Goal: Task Accomplishment & Management: Complete application form

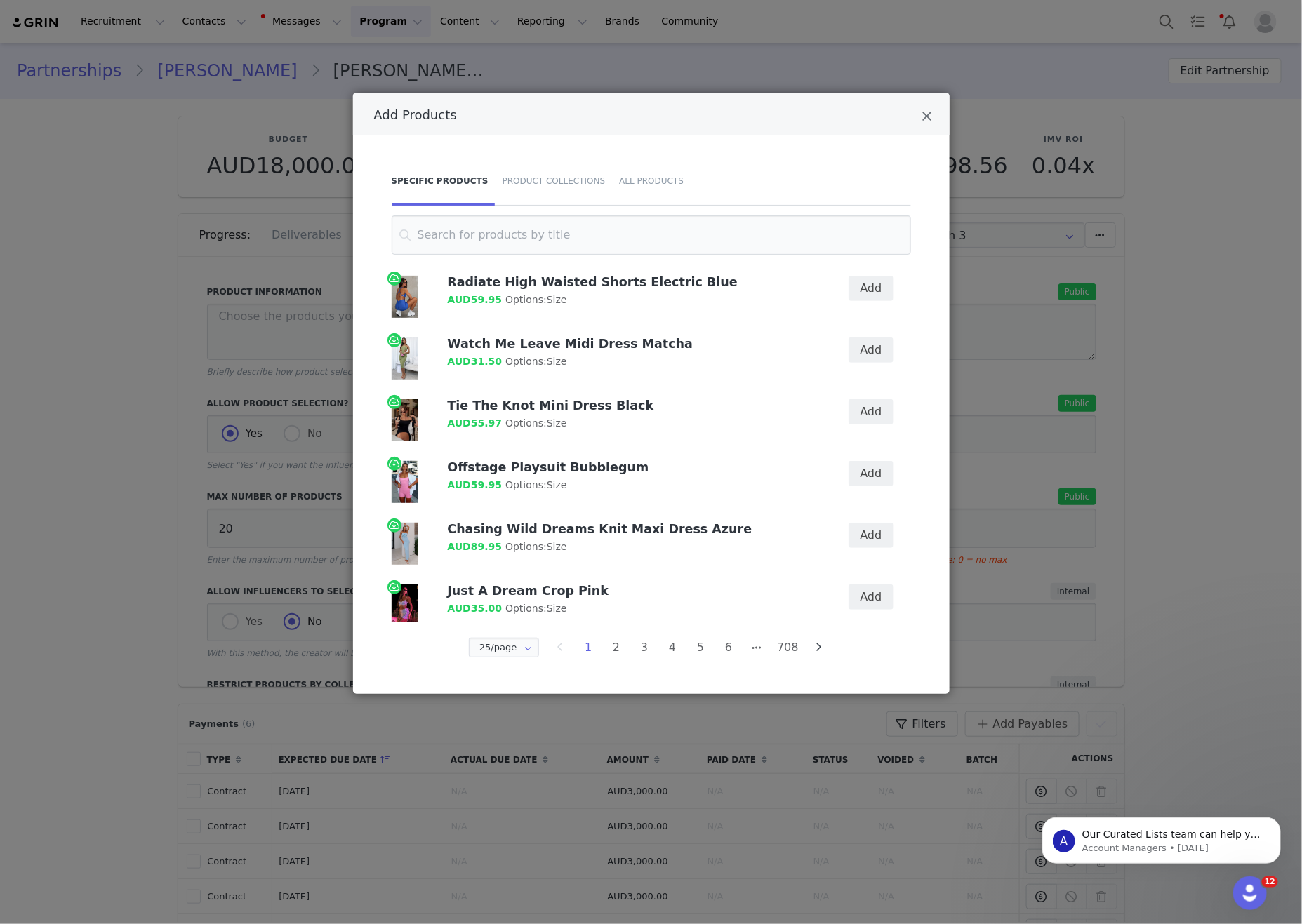
scroll to position [304, 0]
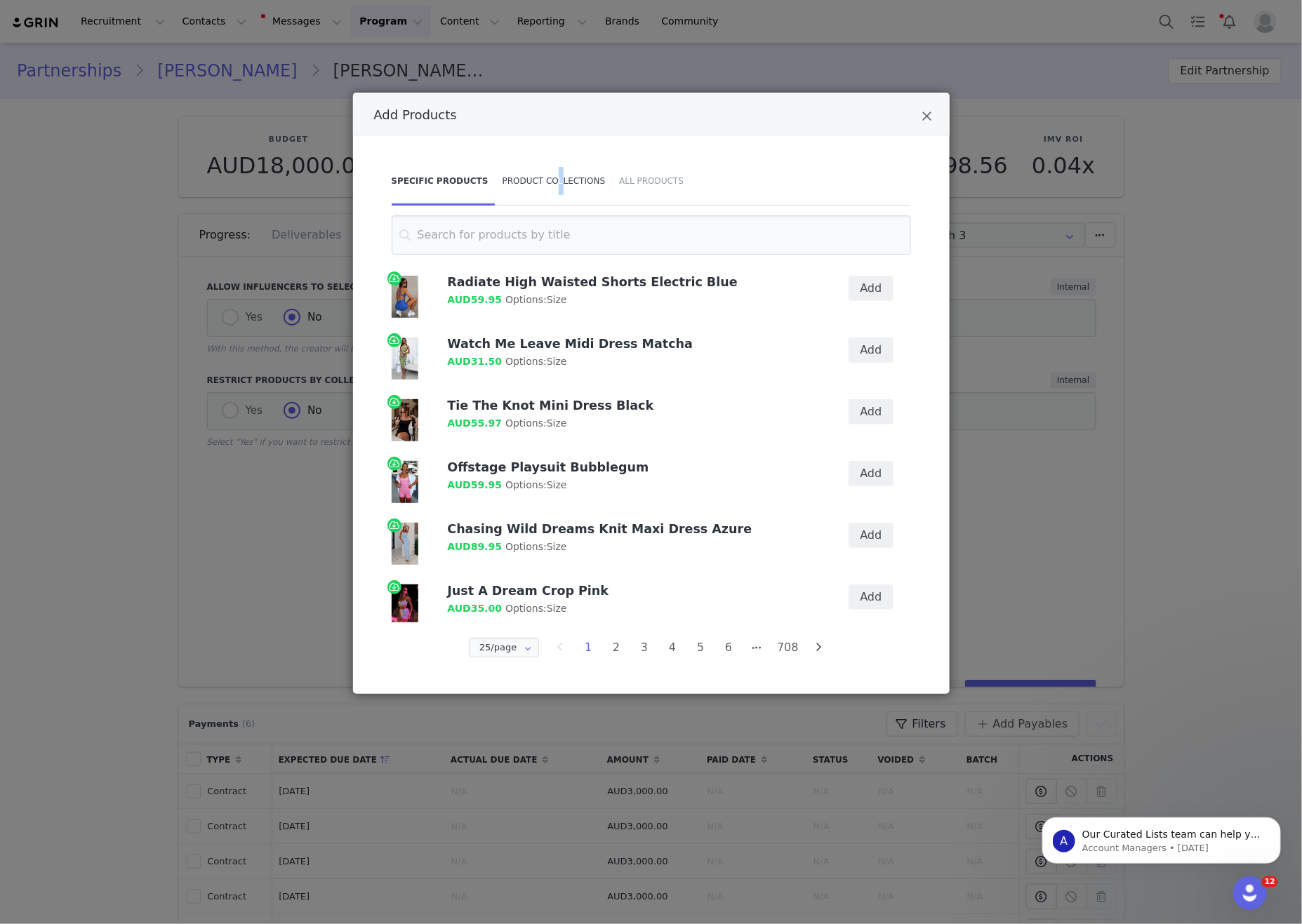
click at [577, 190] on div "Product Collections" at bounding box center [554, 181] width 117 height 49
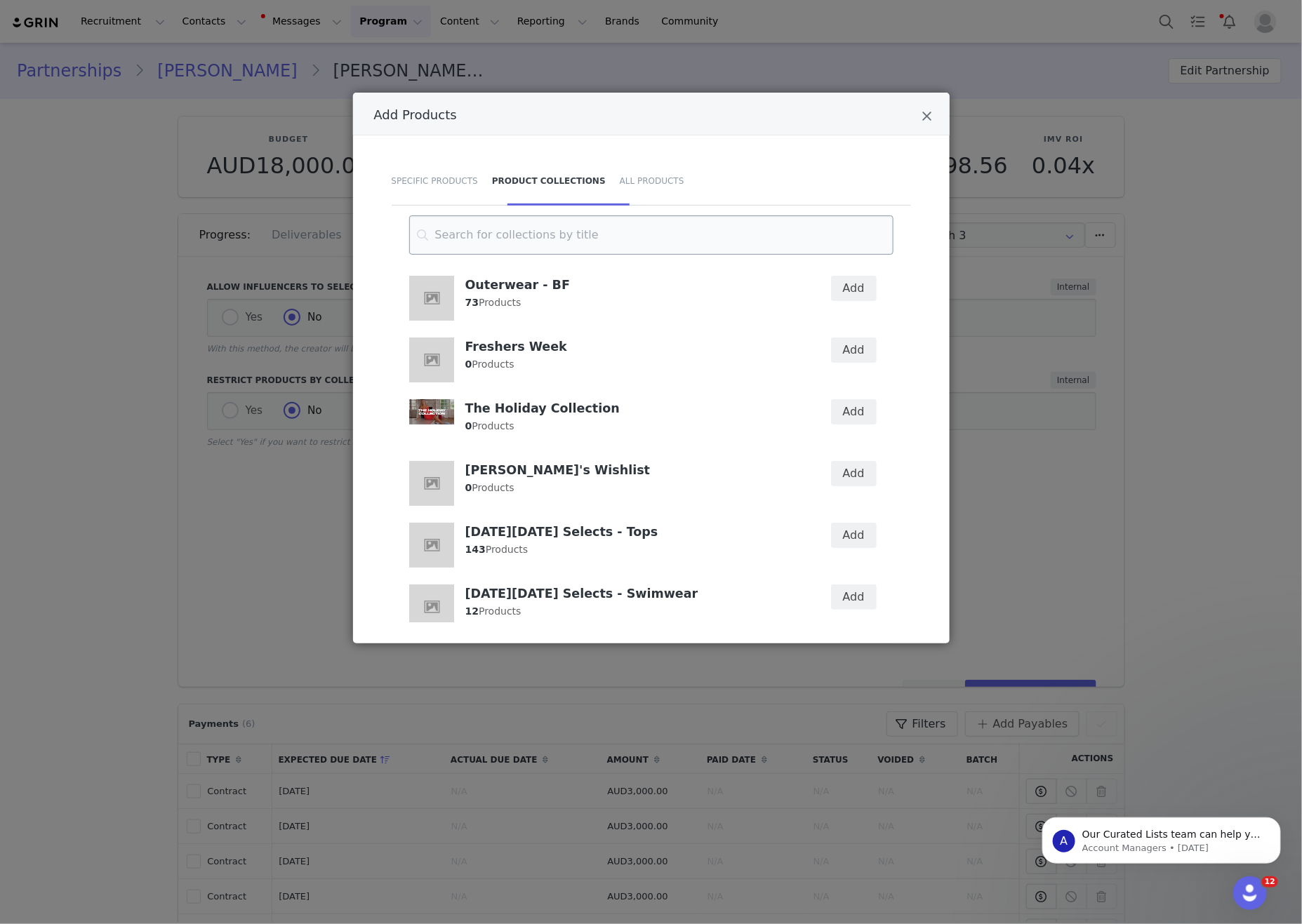
drag, startPoint x: 633, startPoint y: 214, endPoint x: 637, endPoint y: 222, distance: 8.9
click at [634, 215] on div "Specific Products Product Collections All Products Outerwear - BF 73 Products A…" at bounding box center [651, 390] width 597 height 508
click at [637, 225] on input "Add Products" at bounding box center [652, 235] width 485 height 39
click at [635, 234] on input "Add Products" at bounding box center [652, 235] width 485 height 39
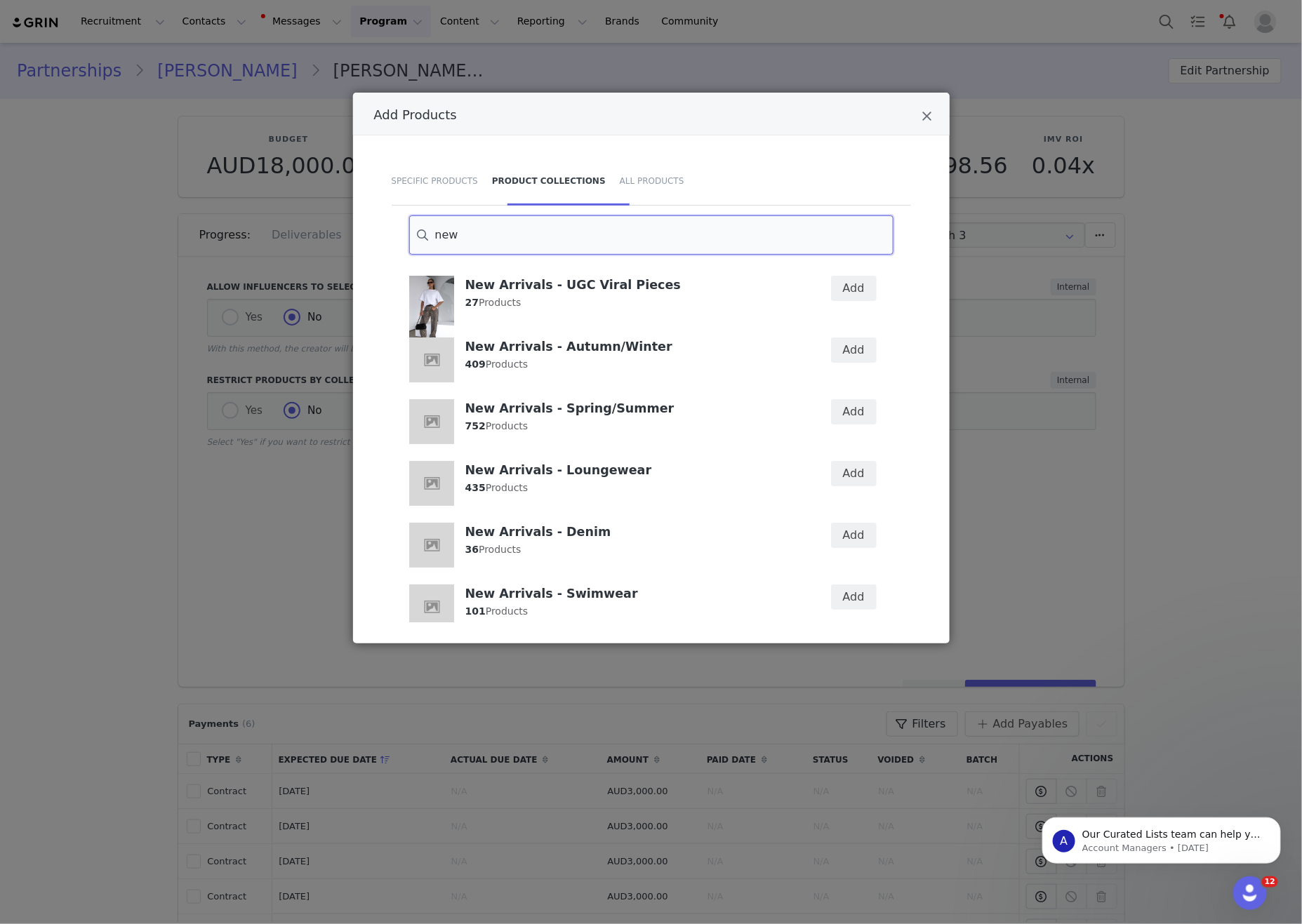
type input "new"
click at [745, 291] on h4 "New Arrivals - UGC Viral Pieces" at bounding box center [630, 284] width 330 height 17
click at [850, 358] on button "Add" at bounding box center [853, 350] width 45 height 25
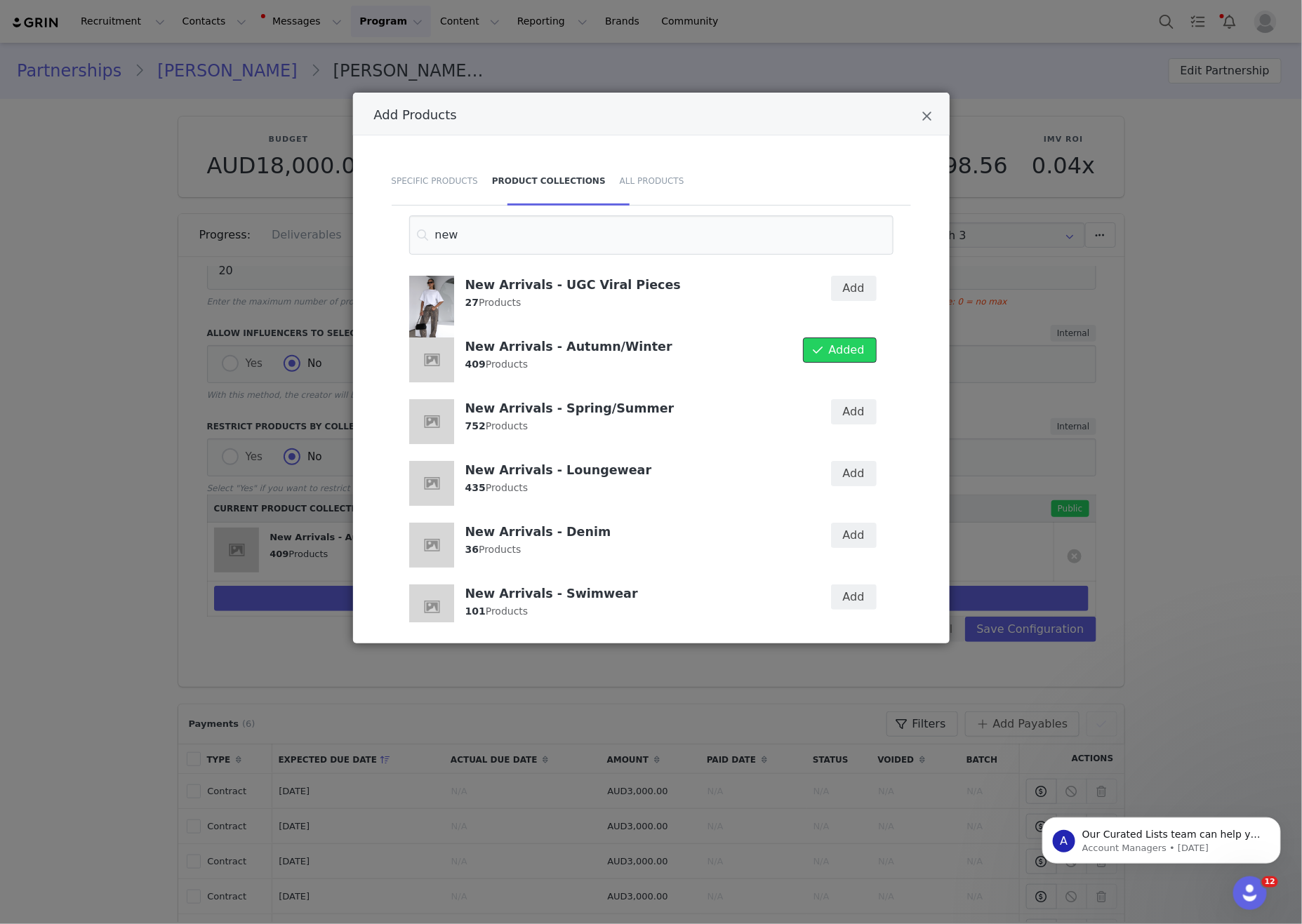
scroll to position [272, 0]
click at [859, 425] on div "Add" at bounding box center [844, 422] width 81 height 62
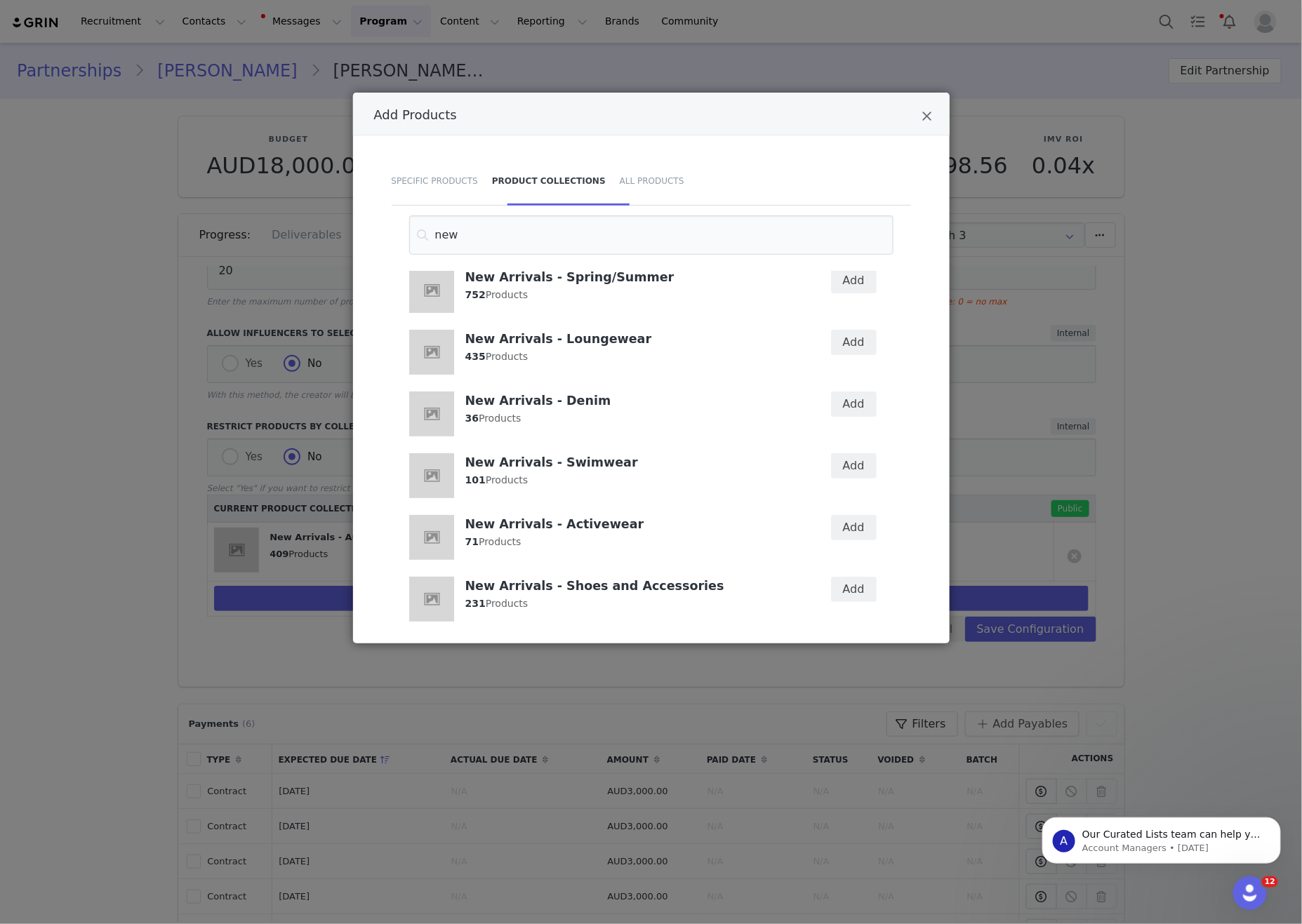
scroll to position [0, 0]
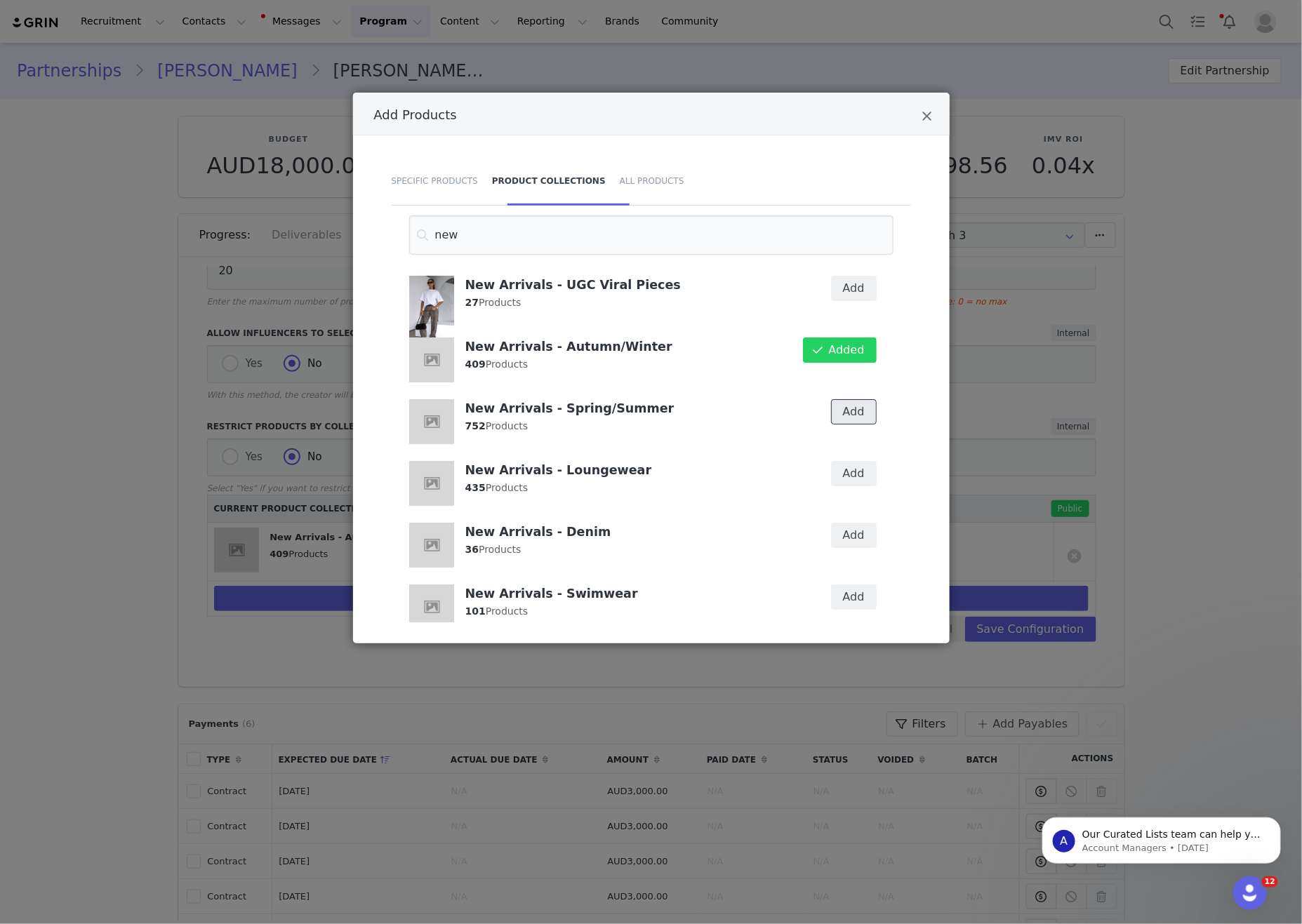
click at [844, 404] on button "Add" at bounding box center [853, 412] width 45 height 25
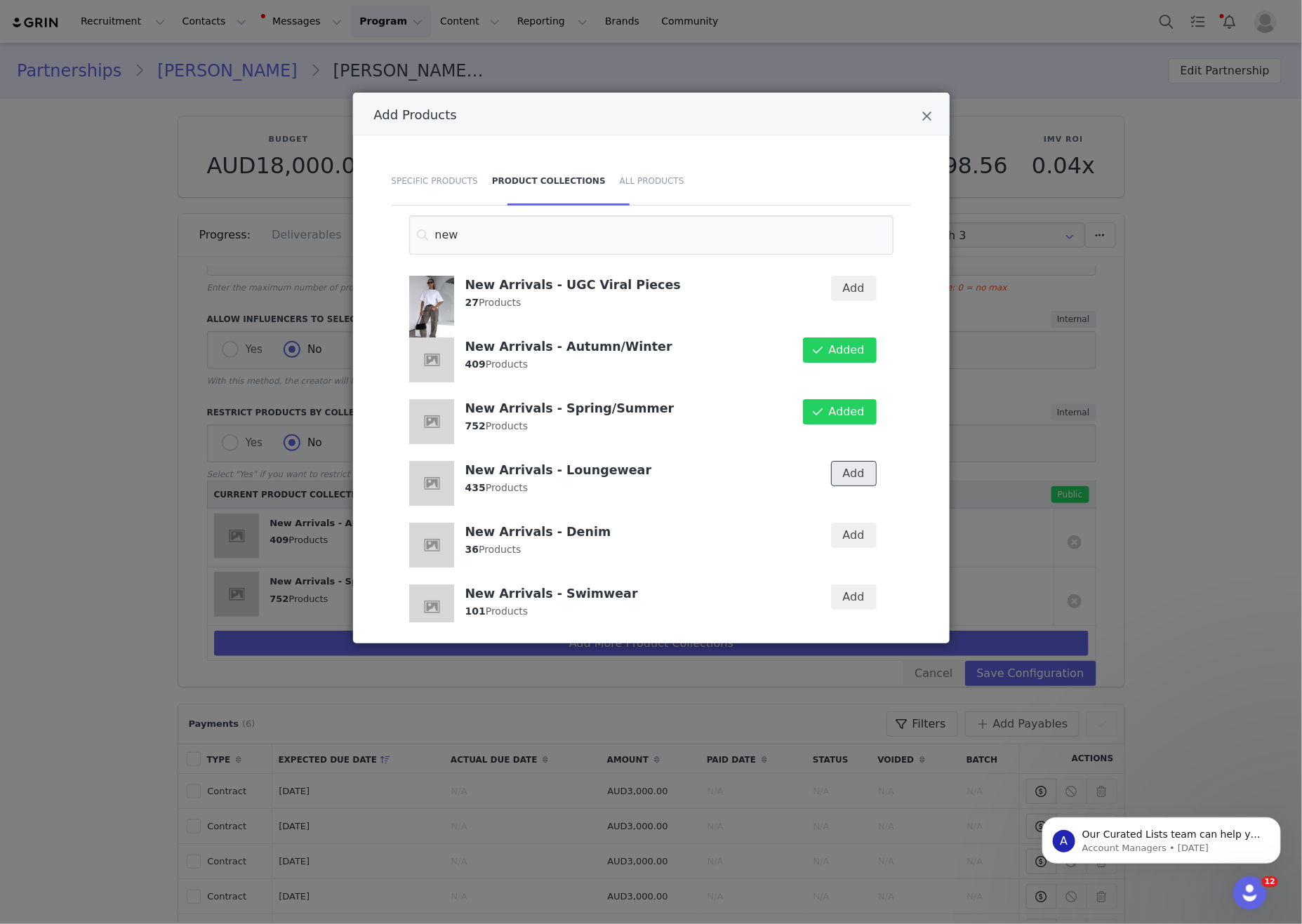
click at [847, 475] on button "Add" at bounding box center [853, 473] width 45 height 25
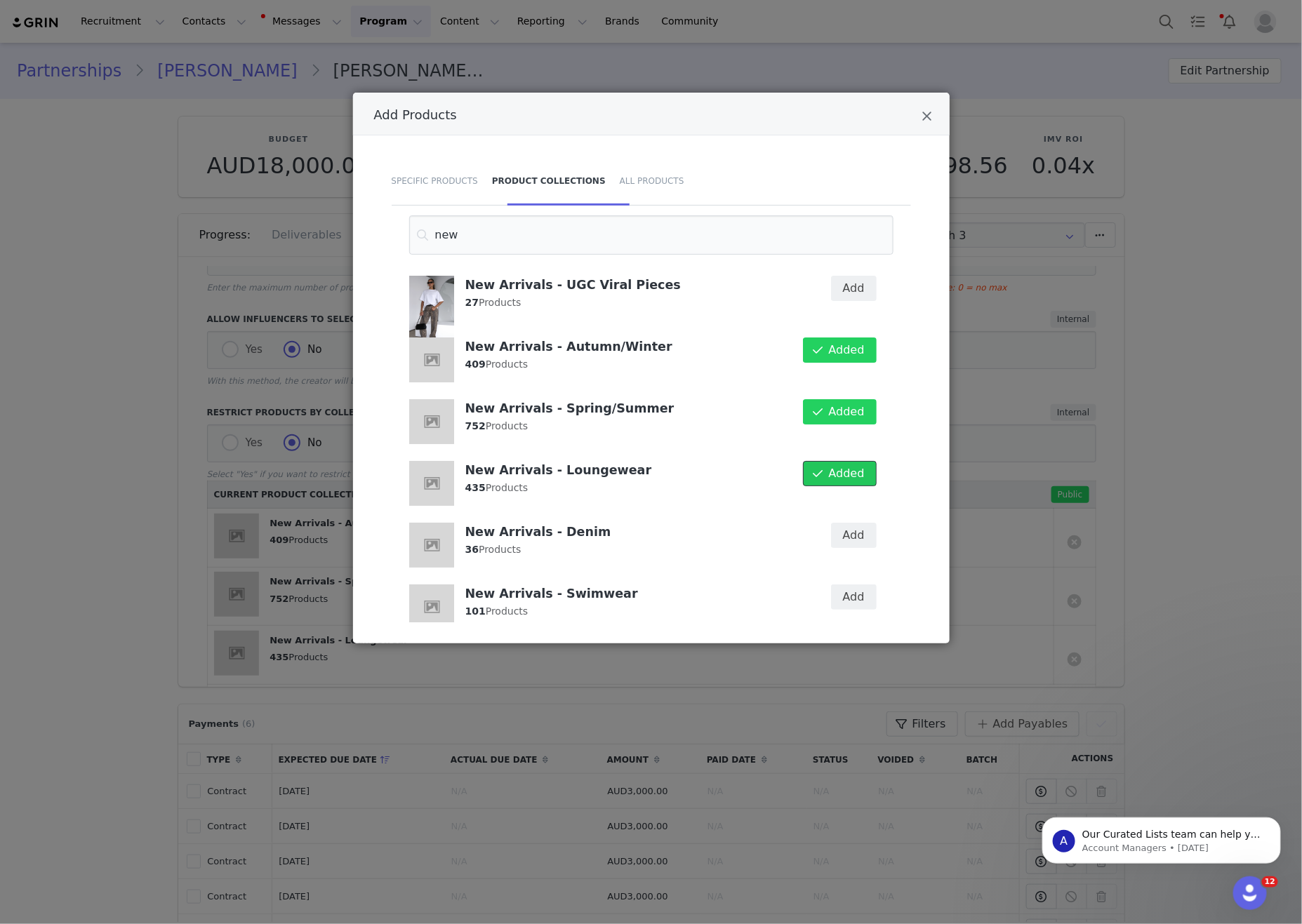
scroll to position [88, 0]
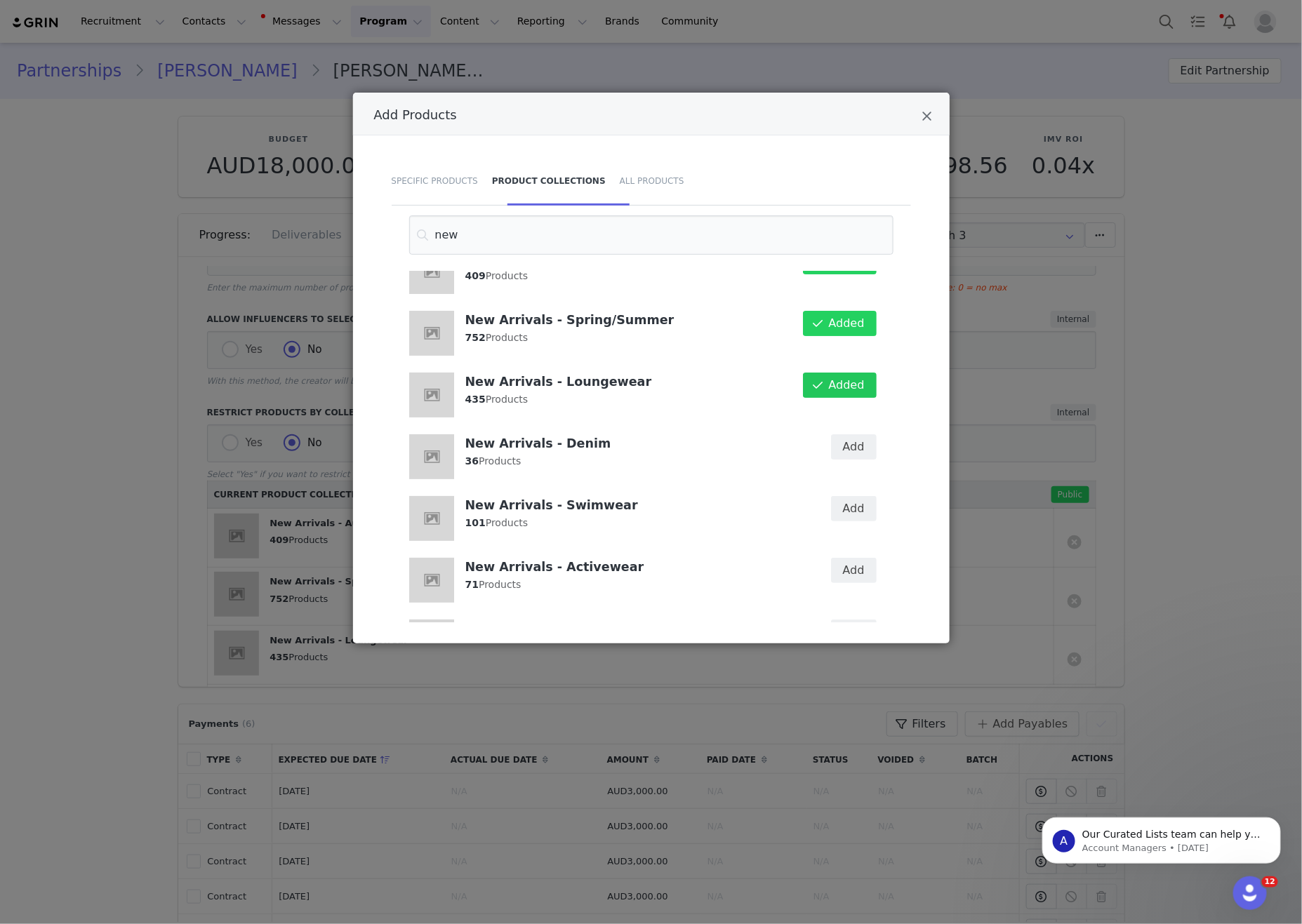
click at [847, 475] on div "Add" at bounding box center [844, 457] width 81 height 62
drag, startPoint x: 855, startPoint y: 435, endPoint x: 853, endPoint y: 482, distance: 47.0
click at [855, 435] on button "Add" at bounding box center [853, 447] width 45 height 25
click at [854, 511] on button "Add" at bounding box center [853, 508] width 45 height 25
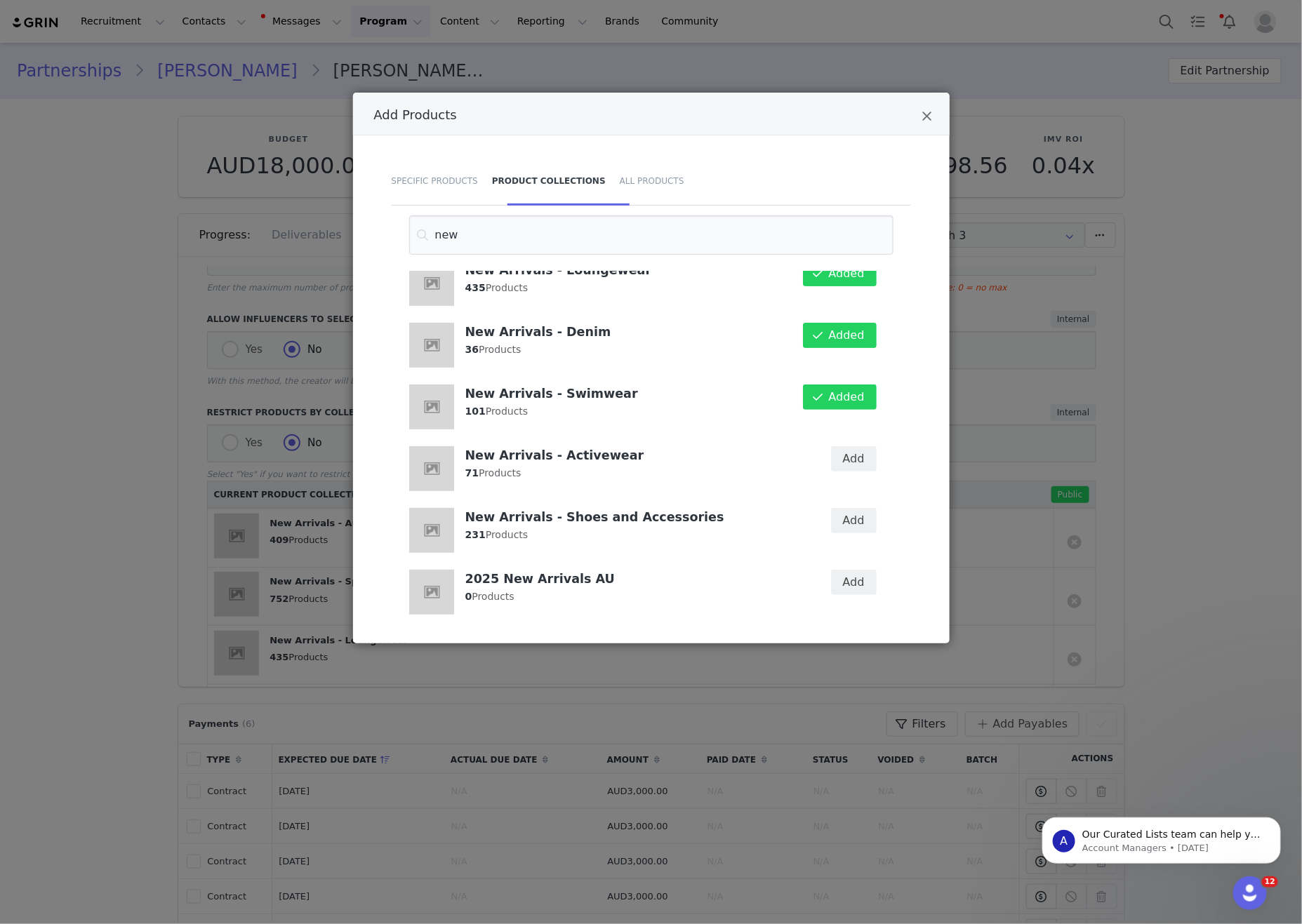
click at [602, 457] on h4 "New Arrivals - Activewear" at bounding box center [630, 455] width 330 height 17
click at [840, 460] on button "Add" at bounding box center [853, 460] width 45 height 25
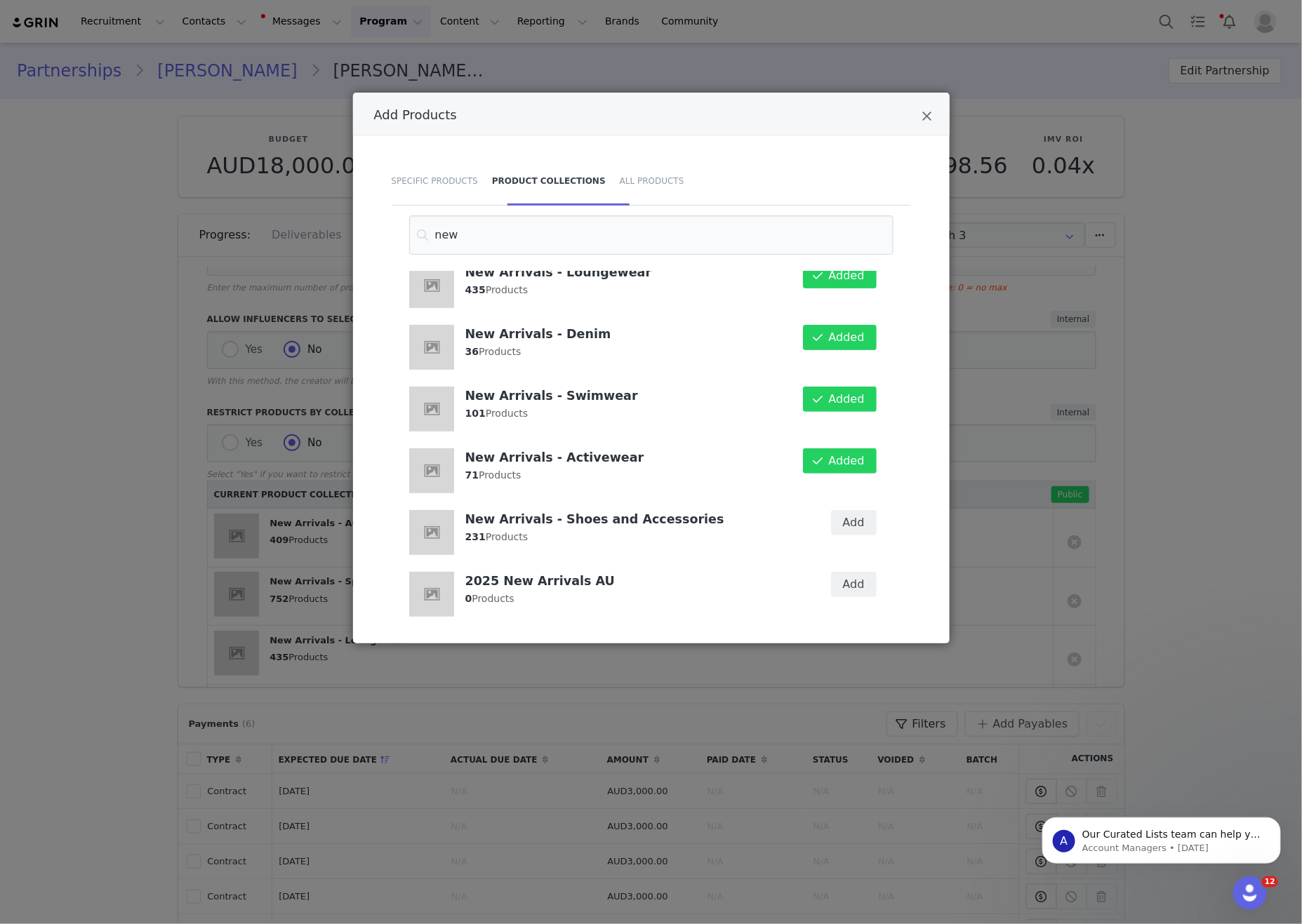
click at [862, 553] on div "Add" at bounding box center [844, 532] width 81 height 62
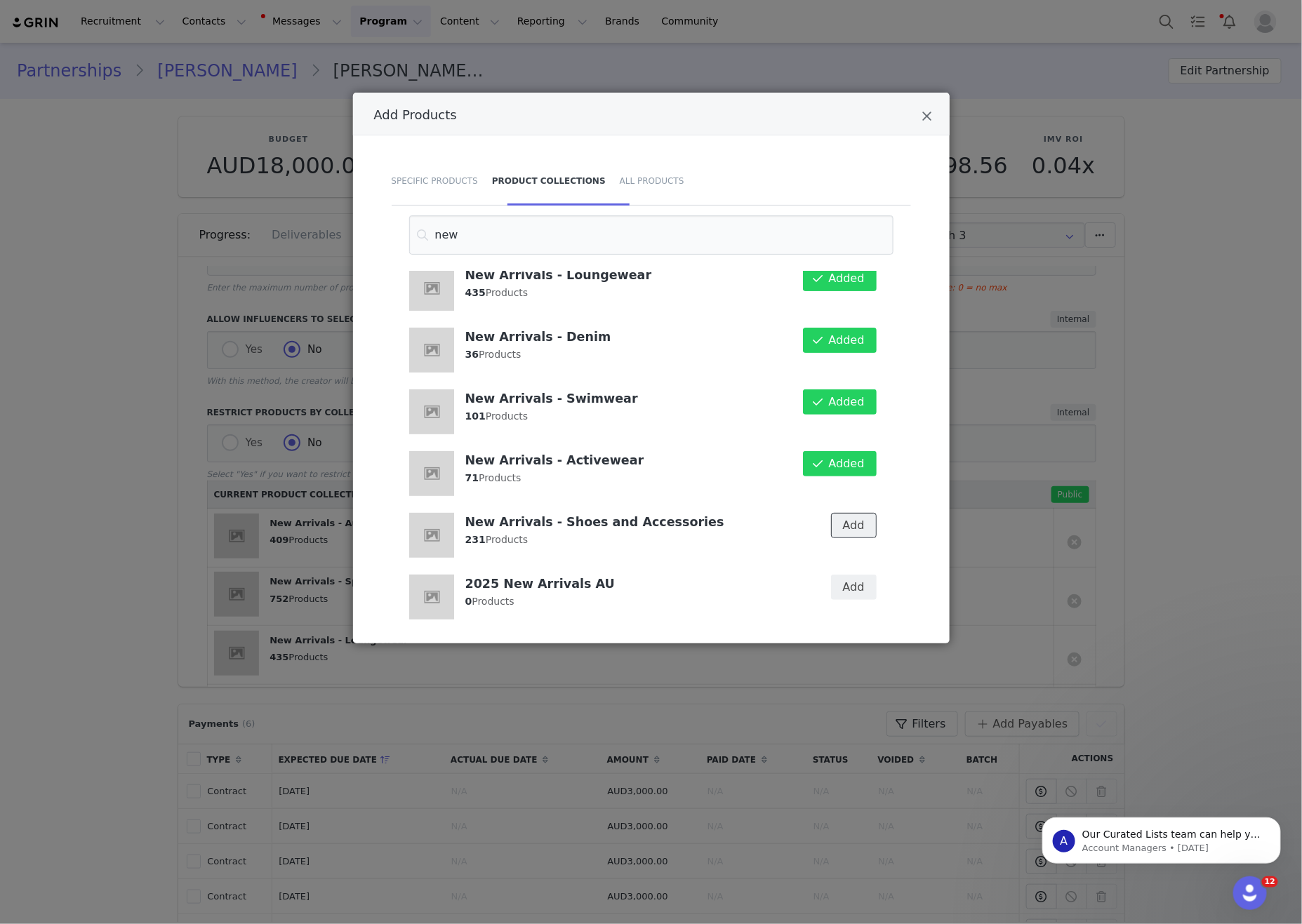
drag, startPoint x: 863, startPoint y: 526, endPoint x: 1056, endPoint y: 515, distance: 193.3
click at [864, 526] on button "Add" at bounding box center [853, 525] width 45 height 25
click at [1114, 508] on div "Add Products Specific Products Product Collections All Products new New Arrival…" at bounding box center [651, 462] width 1302 height 924
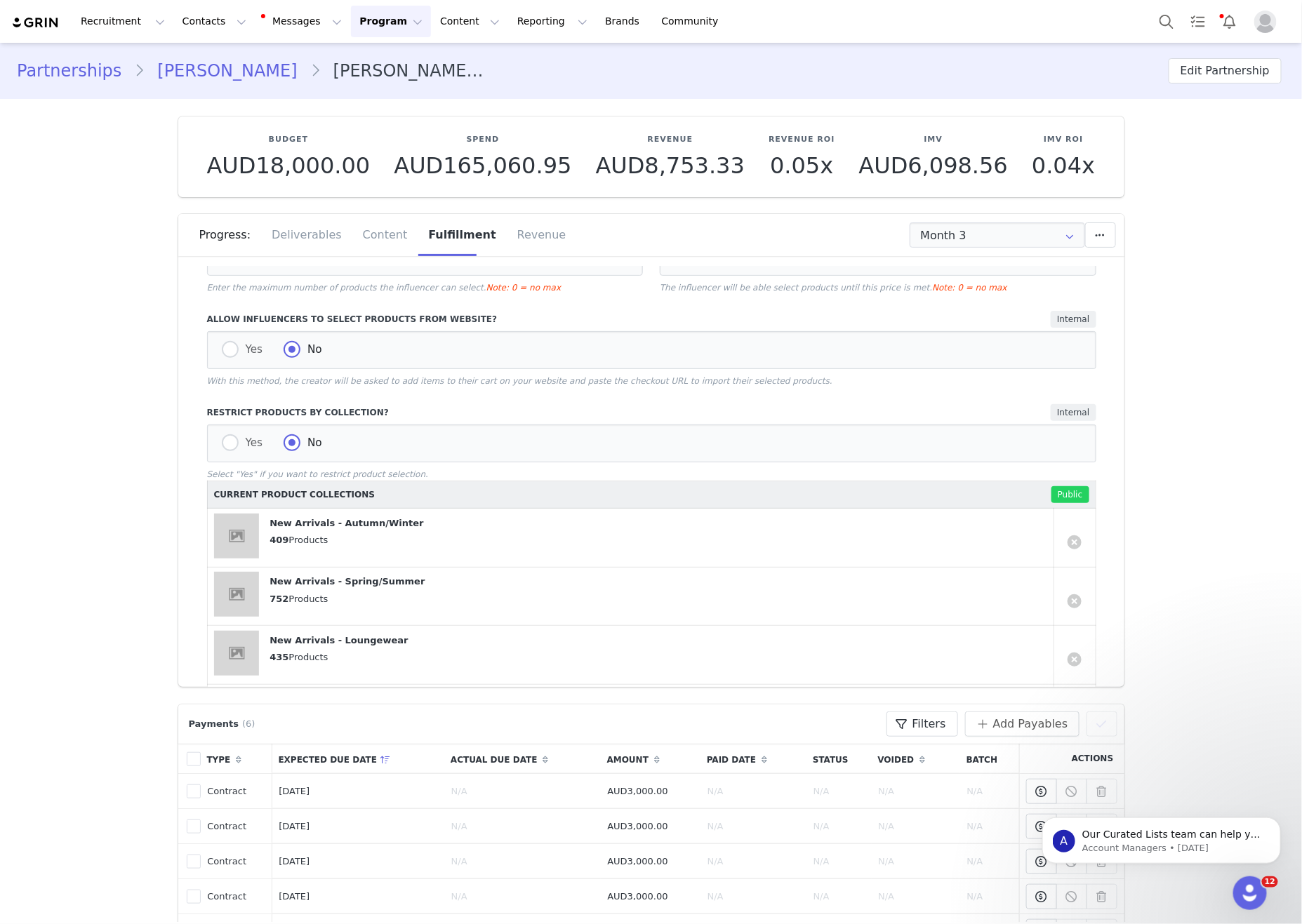
scroll to position [629, 0]
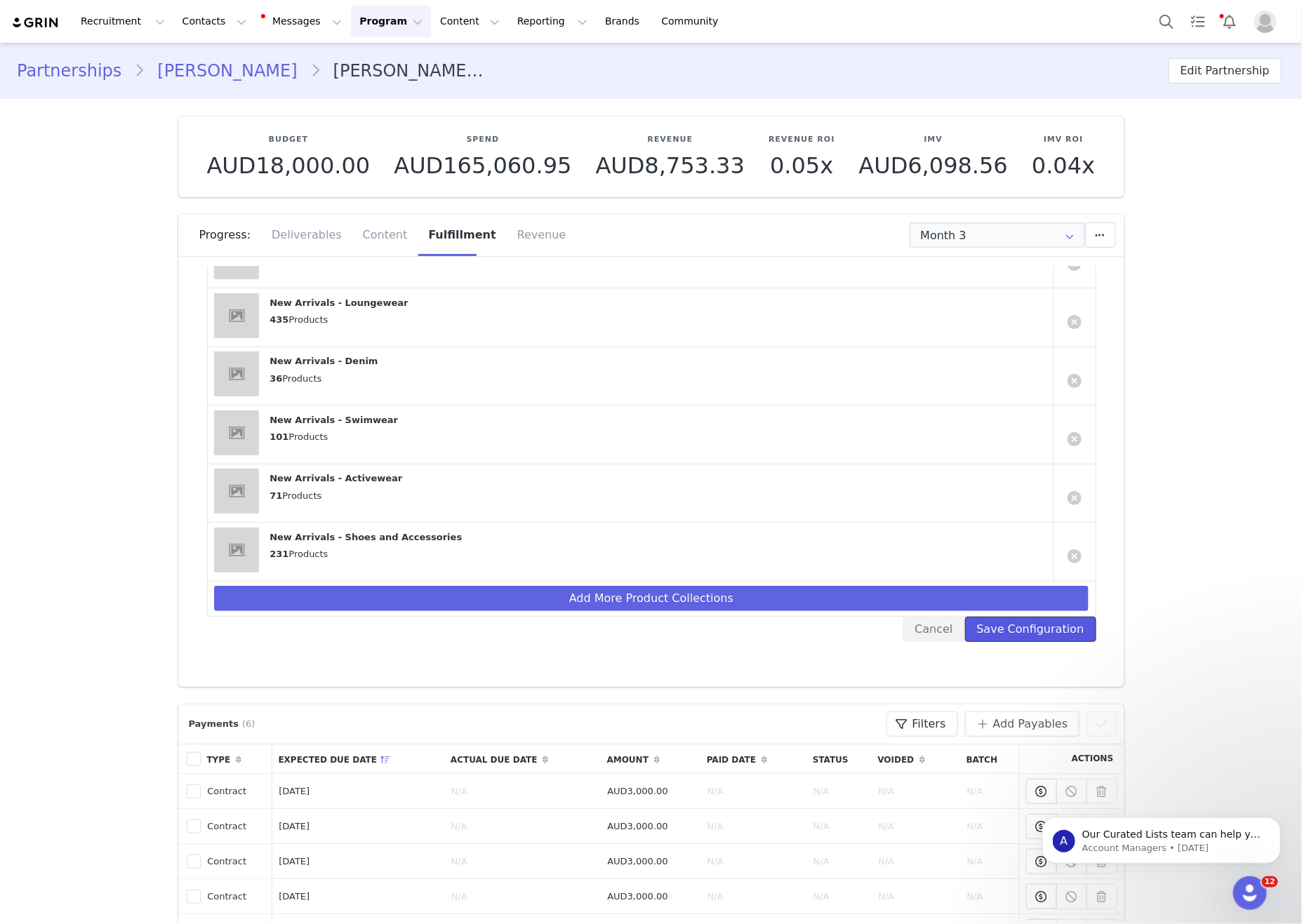
click at [1034, 633] on button "Save Configuration" at bounding box center [1030, 630] width 131 height 25
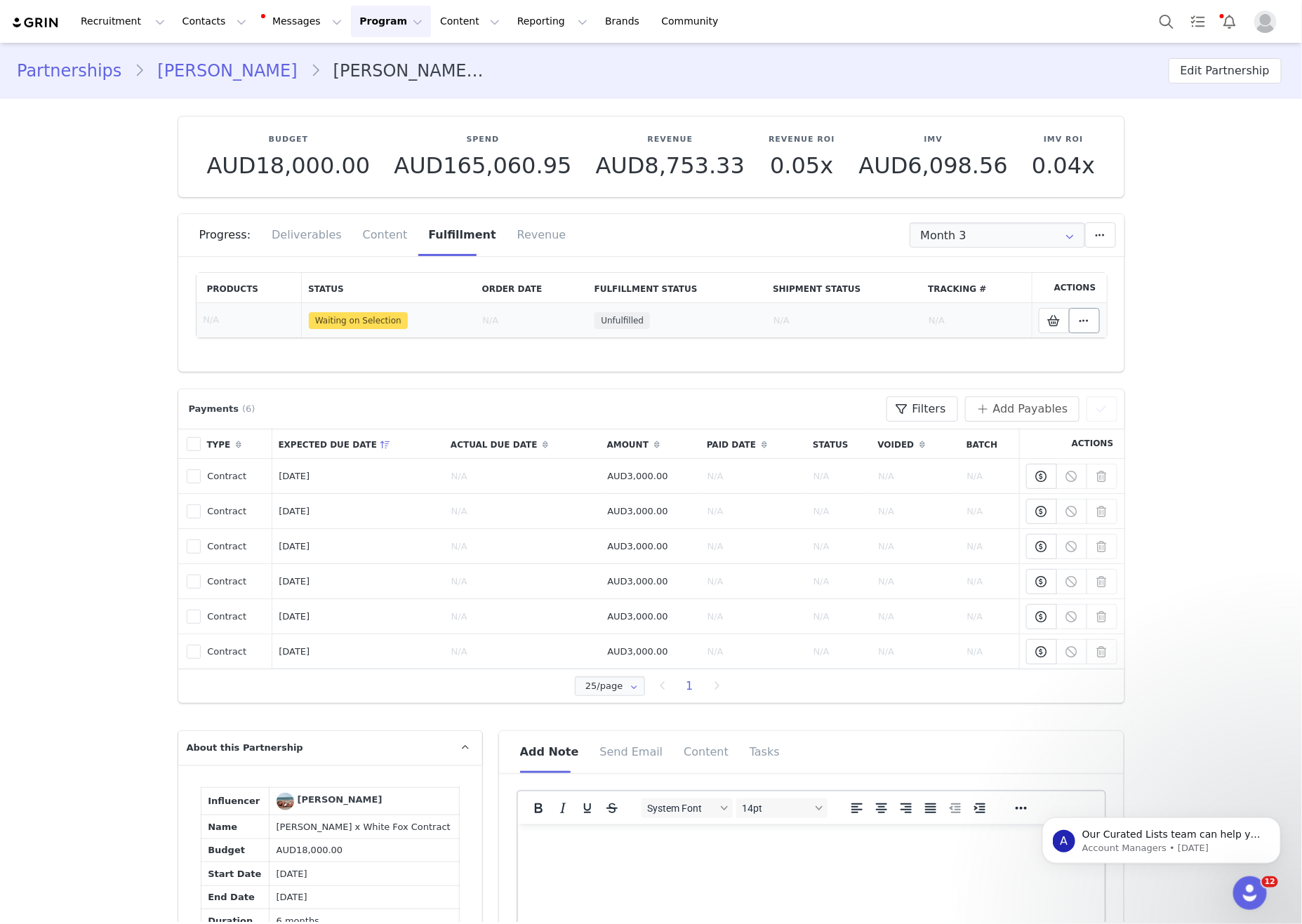
drag, startPoint x: 1263, startPoint y: 344, endPoint x: 1086, endPoint y: 319, distance: 178.8
click at [197, 66] on link "[PERSON_NAME]" at bounding box center [227, 71] width 165 height 25
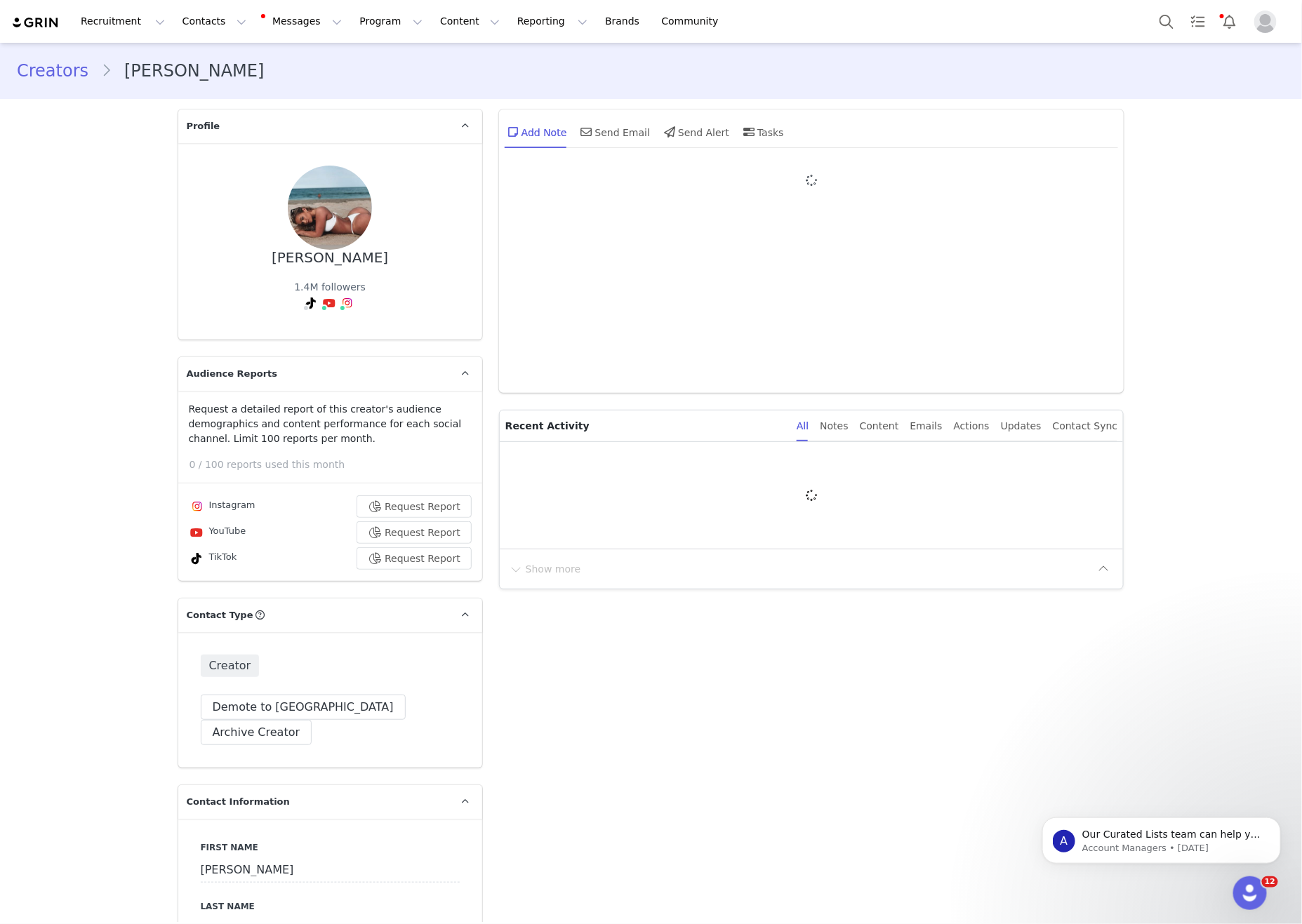
type input "+1 ([GEOGRAPHIC_DATA])"
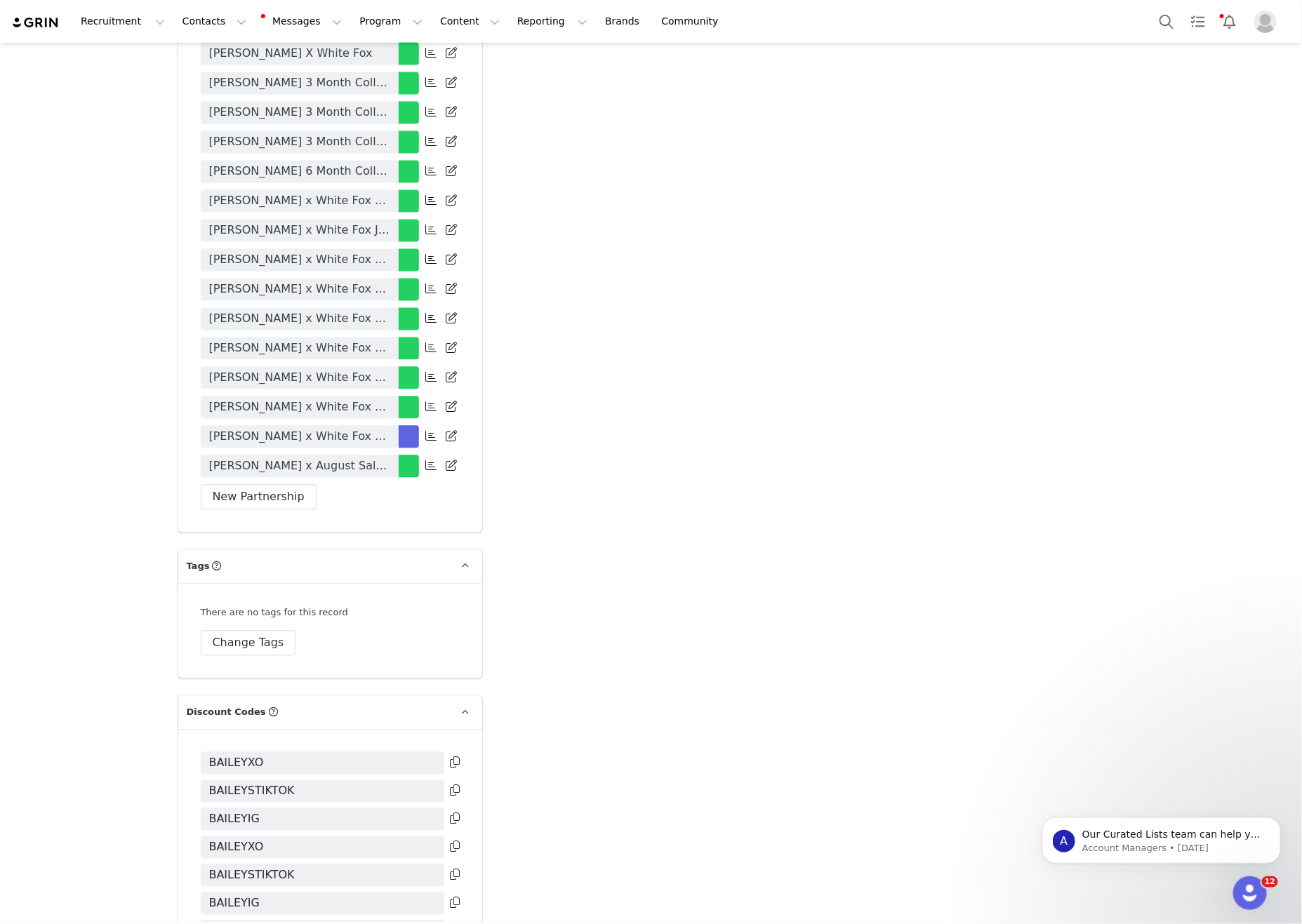
scroll to position [3273, 0]
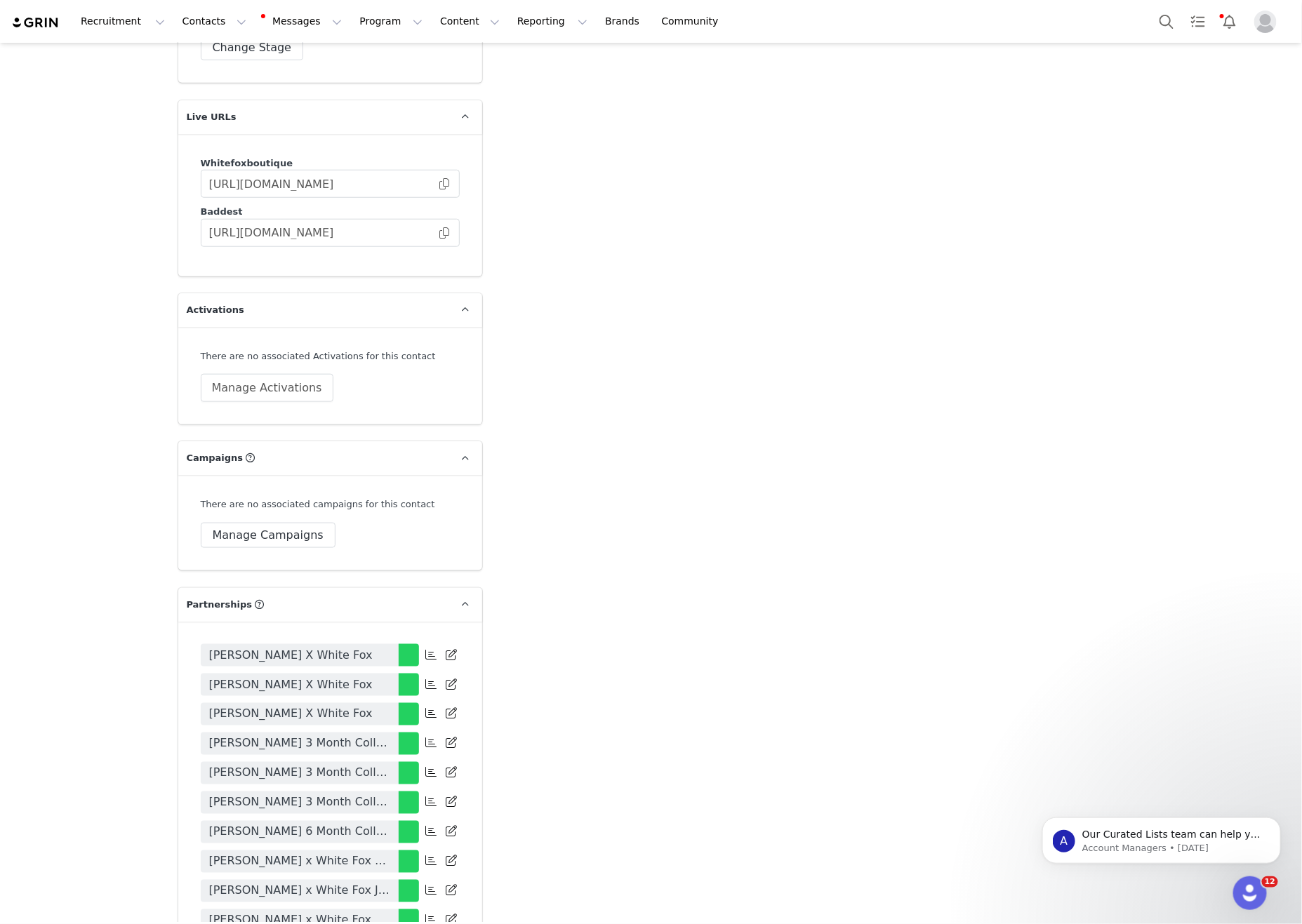
click at [448, 184] on span at bounding box center [444, 184] width 14 height 0
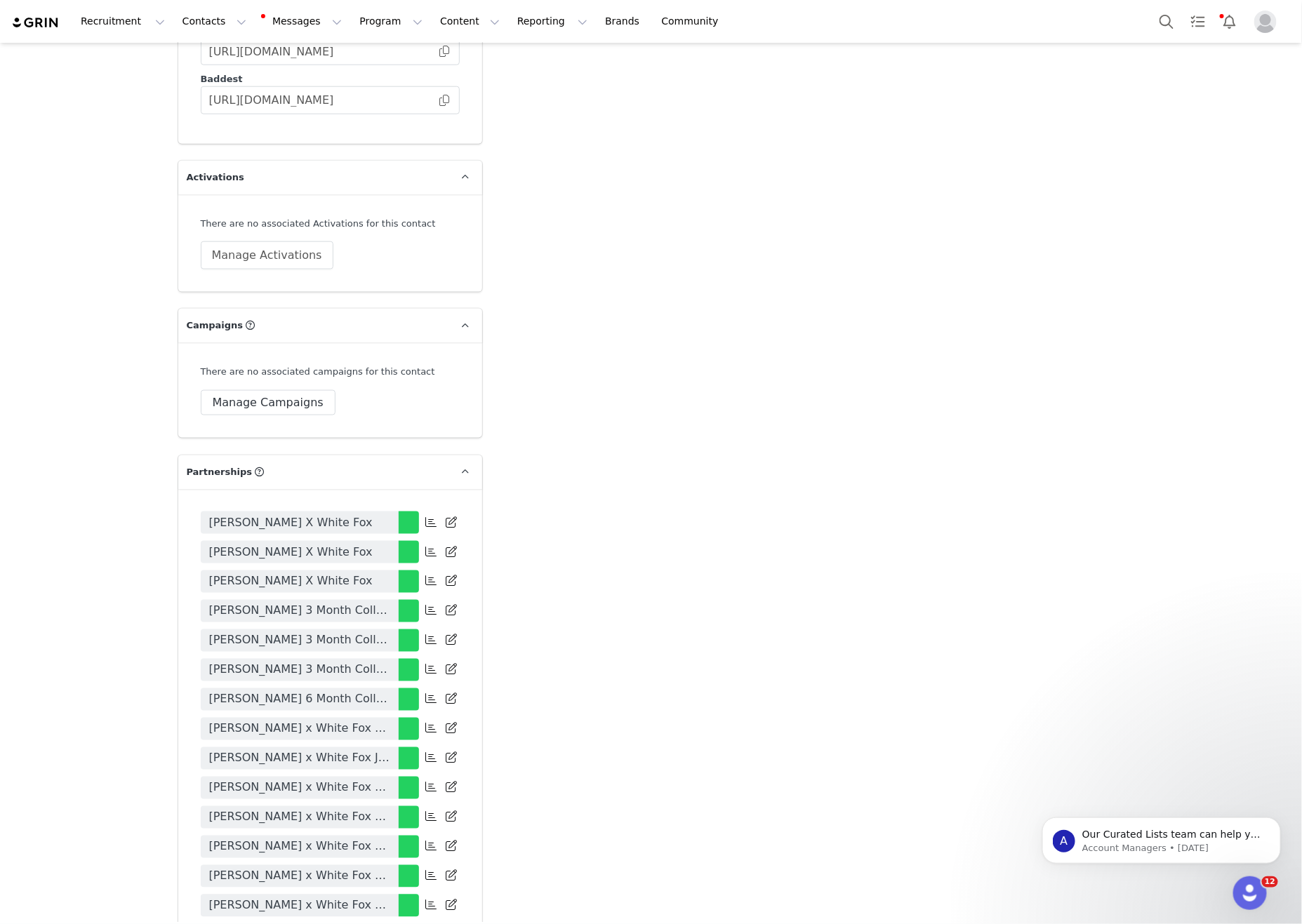
drag, startPoint x: 871, startPoint y: 260, endPoint x: 1002, endPoint y: 240, distance: 132.5
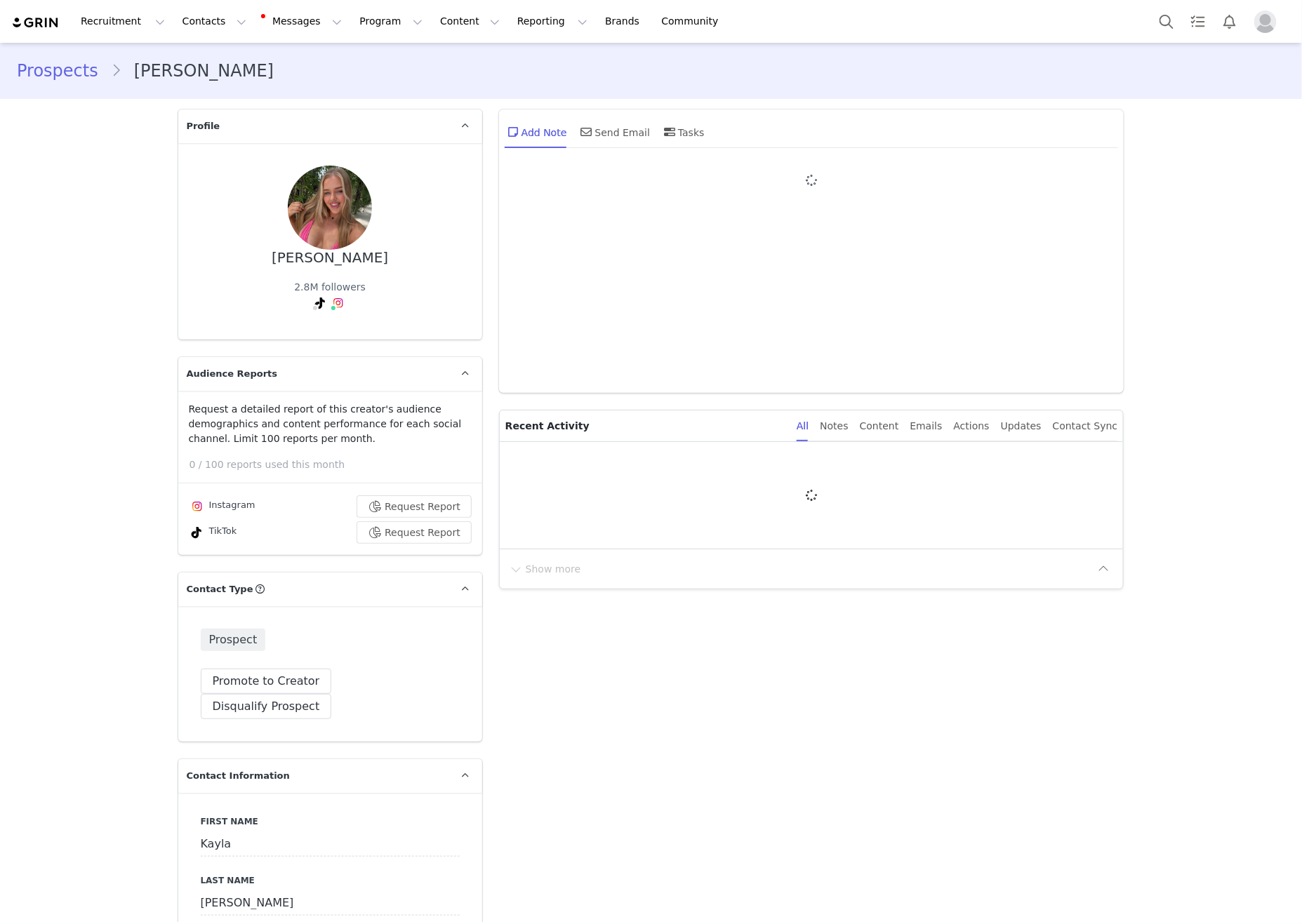
type input "+1 ([GEOGRAPHIC_DATA])"
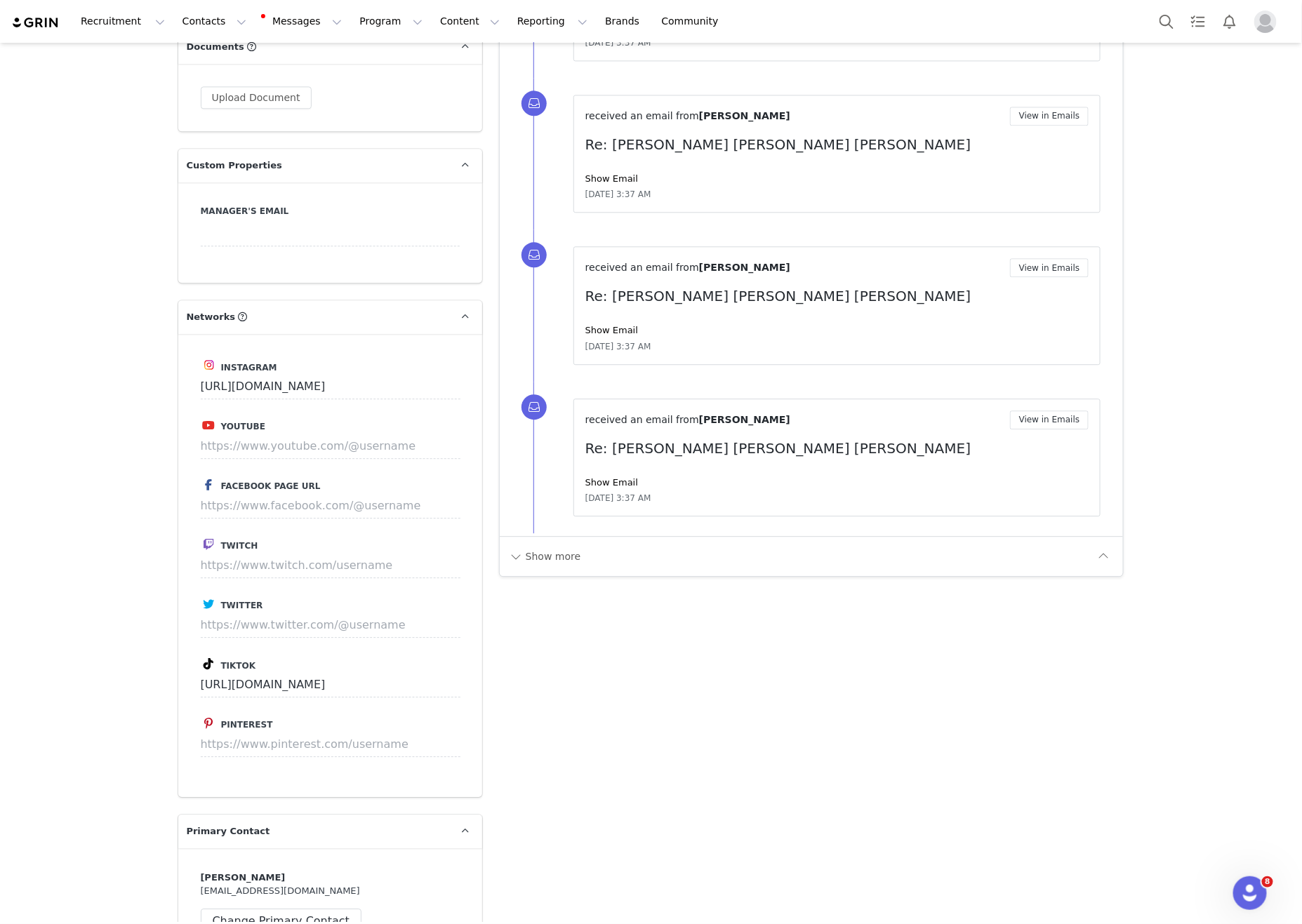
scroll to position [2566, 0]
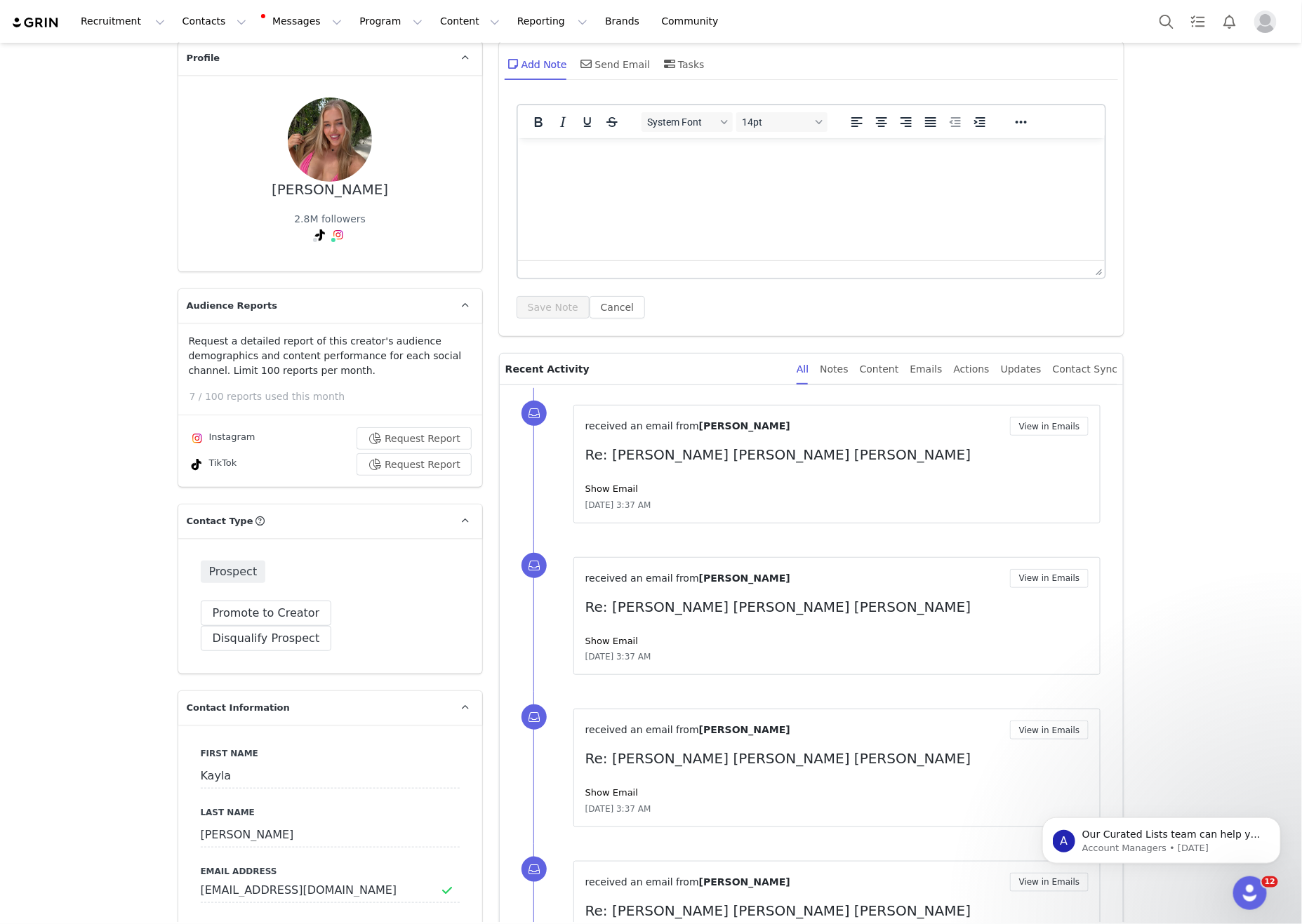
scroll to position [0, 0]
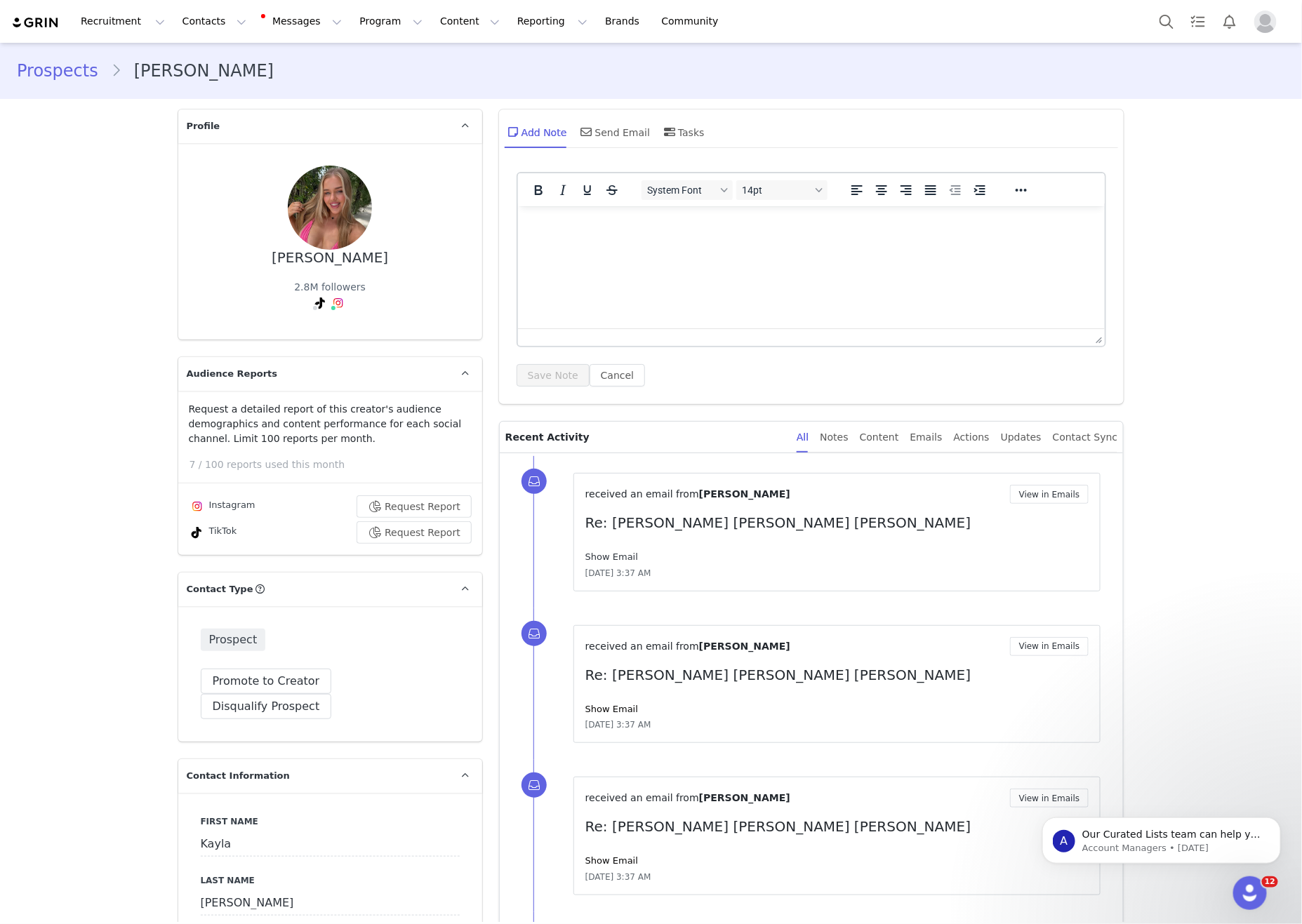
click at [615, 559] on link "Show Email" at bounding box center [611, 557] width 53 height 11
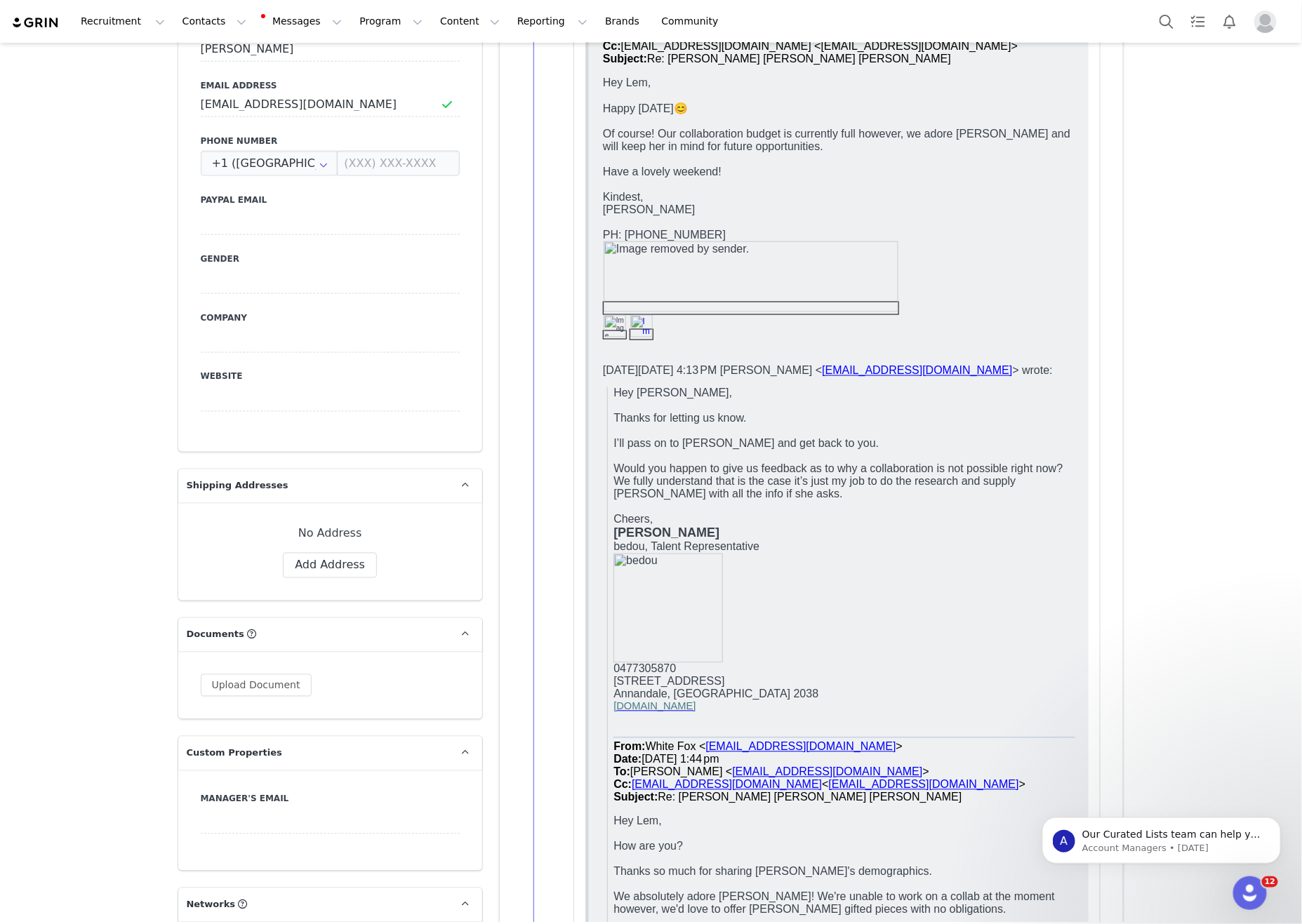
scroll to position [853, 0]
click at [917, 490] on p "Would you happen to give us feedback as to why a collaboration is not possible …" at bounding box center [843, 482] width 462 height 38
drag, startPoint x: 935, startPoint y: 522, endPoint x: 776, endPoint y: 515, distance: 159.2
click at [932, 523] on p "Cheers," at bounding box center [843, 521] width 462 height 12
click at [774, 515] on p "Cheers," at bounding box center [843, 521] width 462 height 12
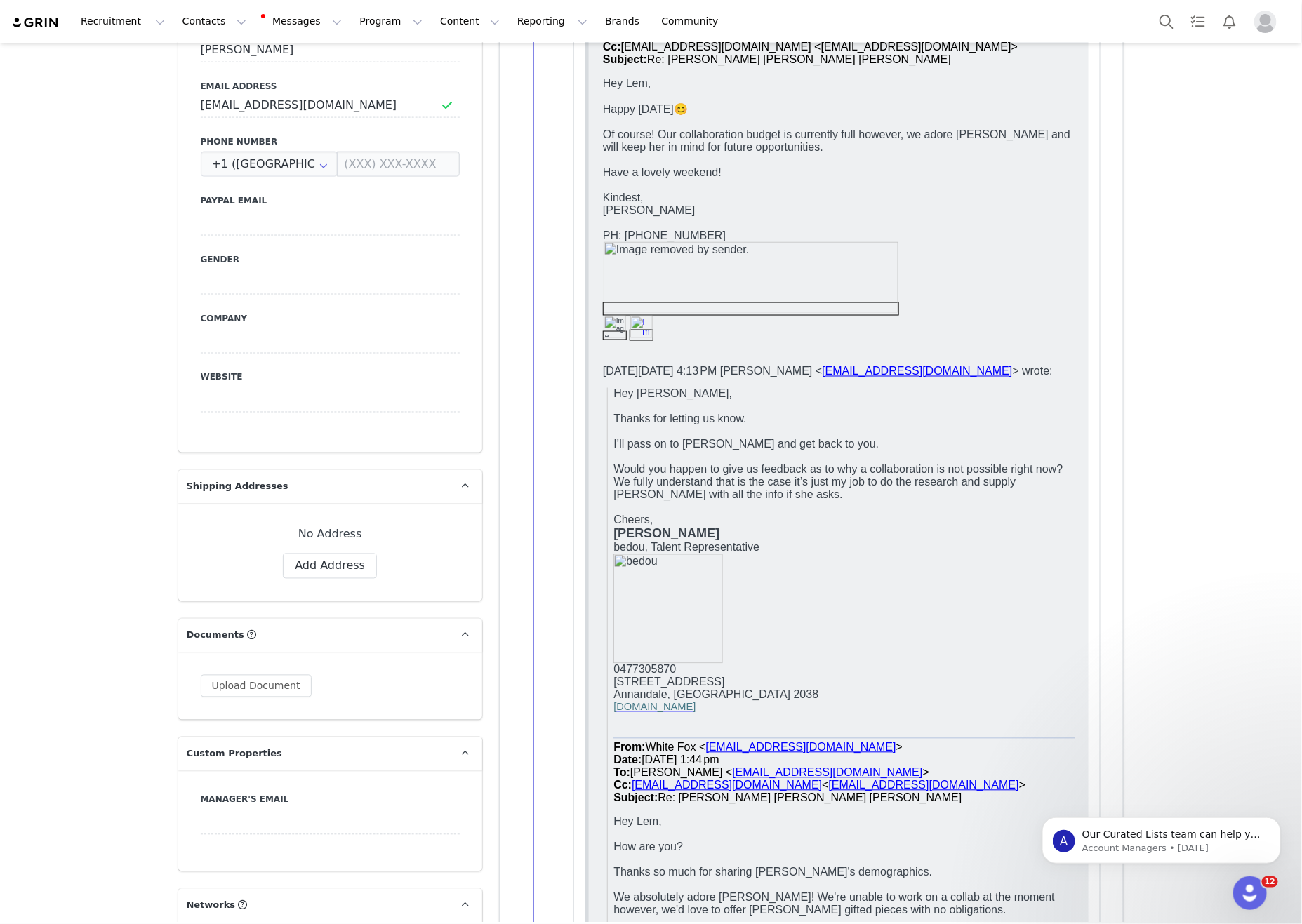
click at [927, 493] on p "Would you happen to give us feedback as to why a collaboration is not possible …" at bounding box center [843, 482] width 462 height 38
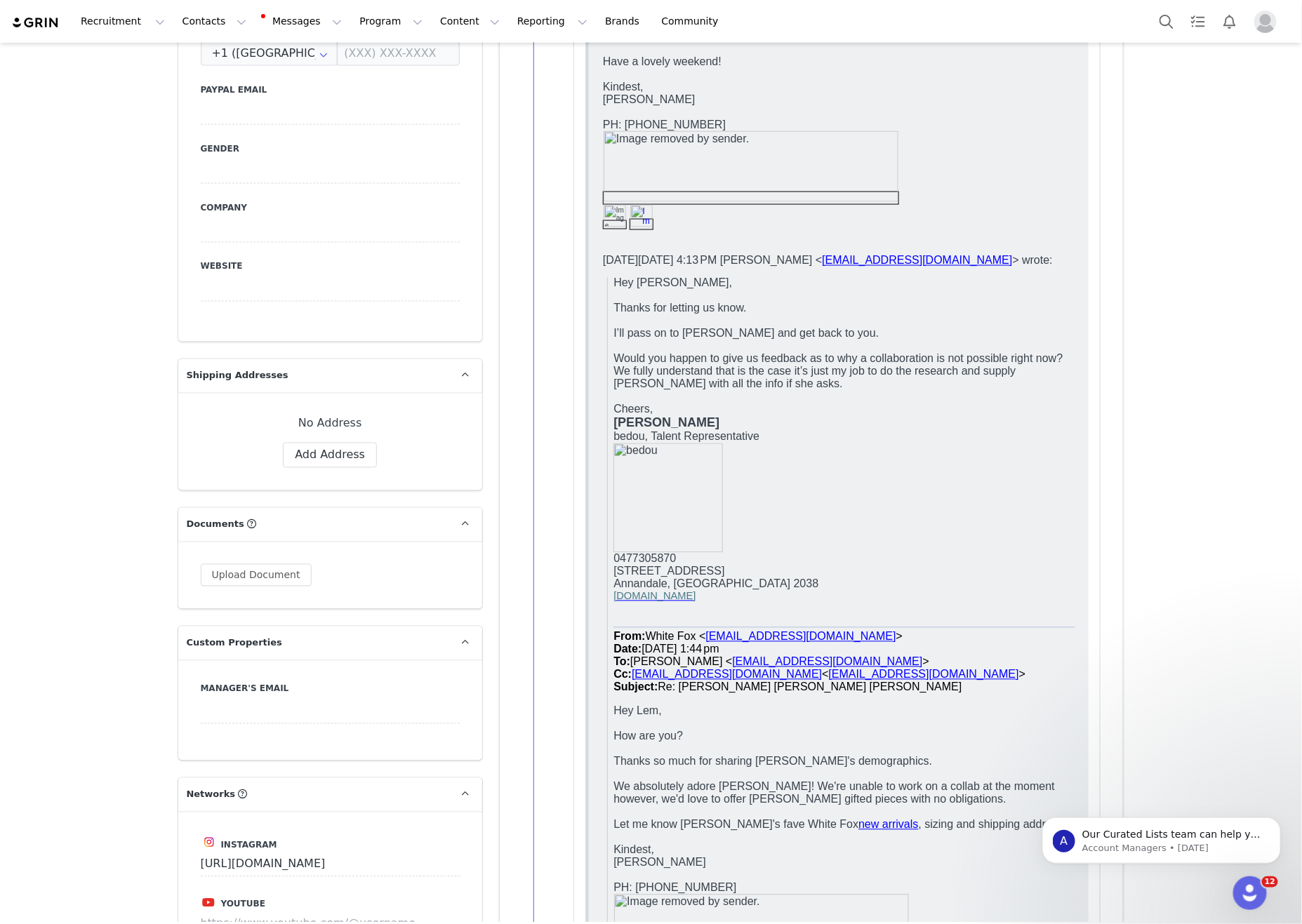
scroll to position [1261, 0]
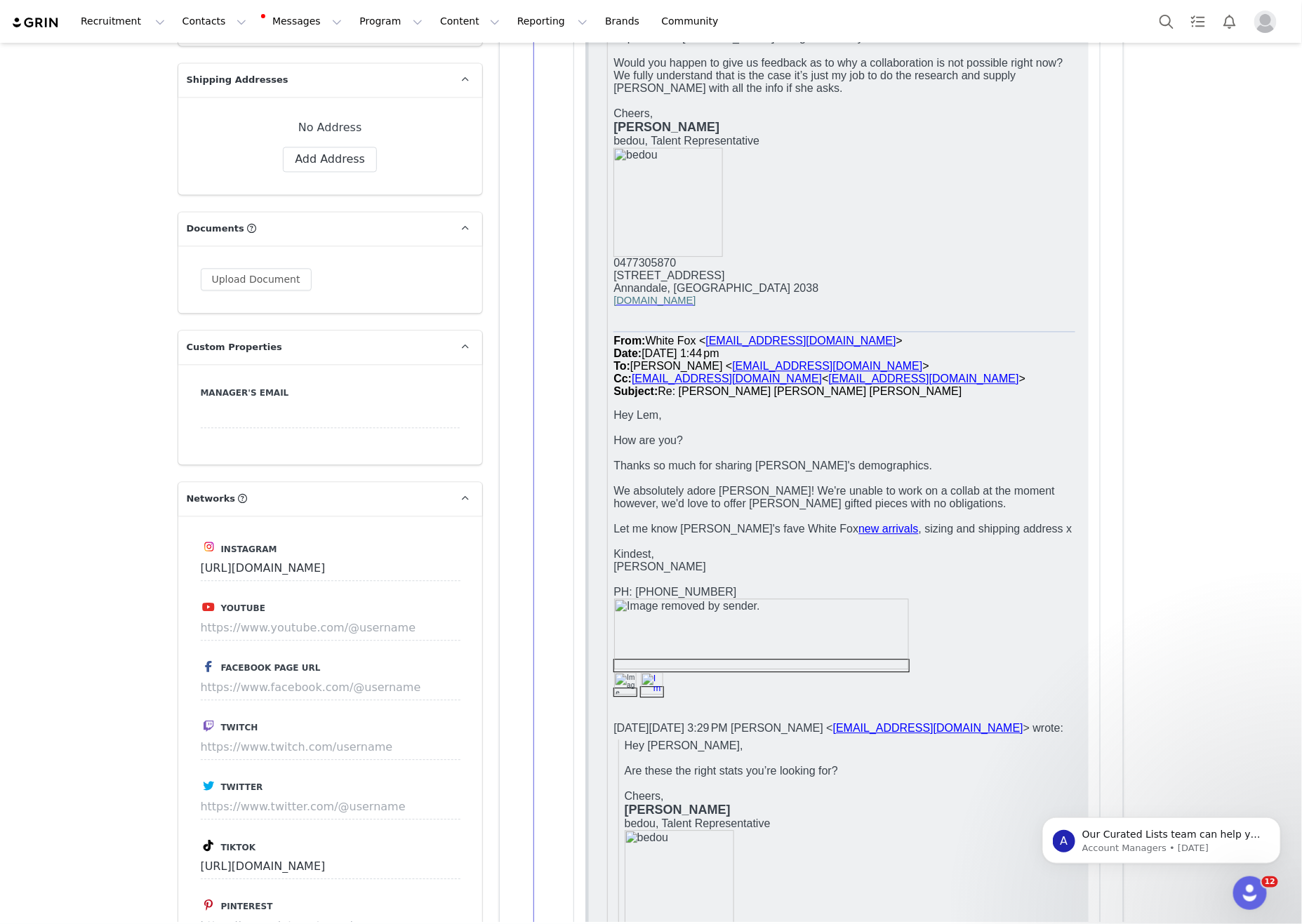
drag, startPoint x: 1033, startPoint y: 501, endPoint x: 942, endPoint y: 509, distance: 91.4
click at [1033, 501] on p "We absolutely adore Kayla! We're unable to work on a collab at the moment howev…" at bounding box center [843, 497] width 462 height 25
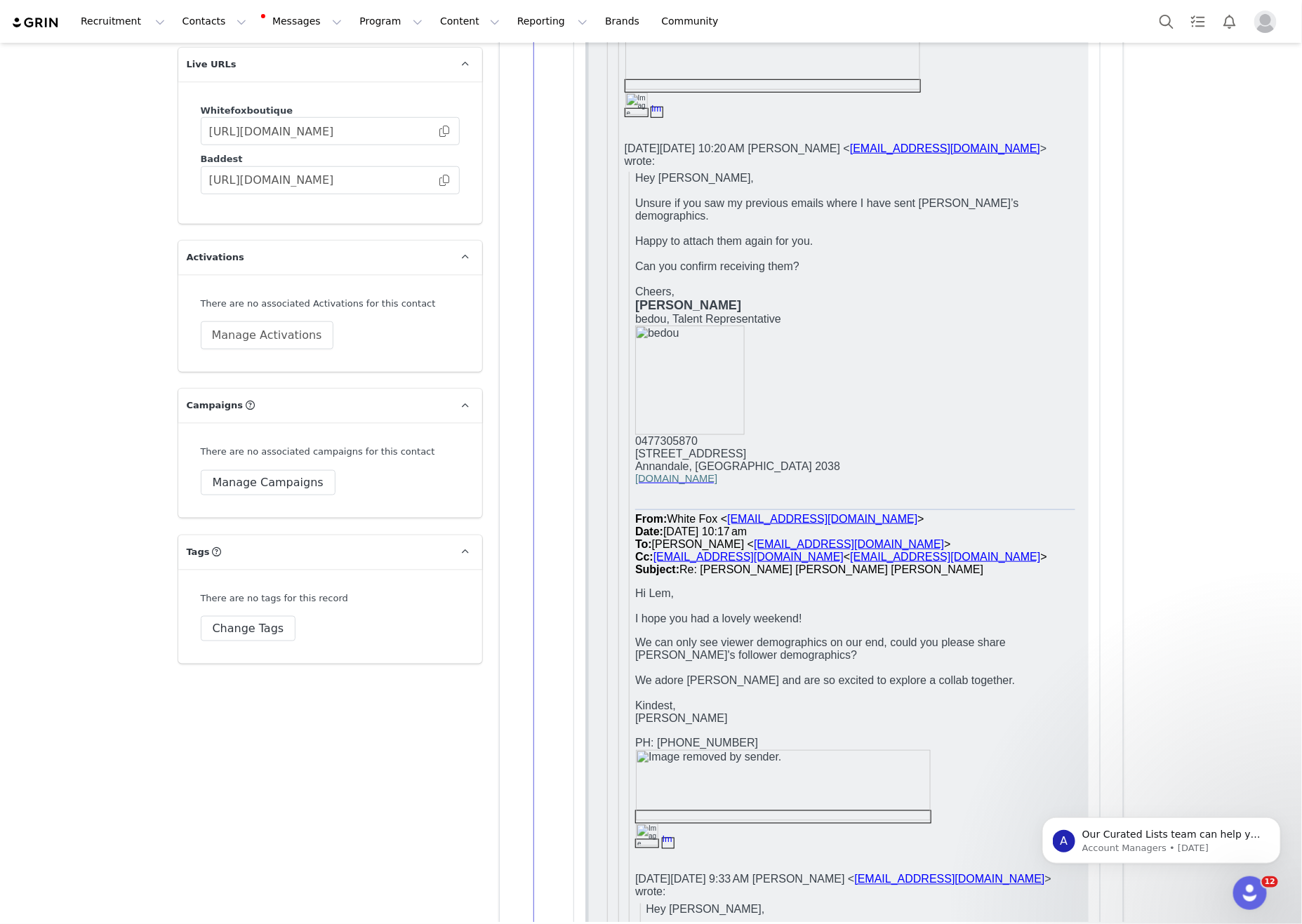
scroll to position [3036, 0]
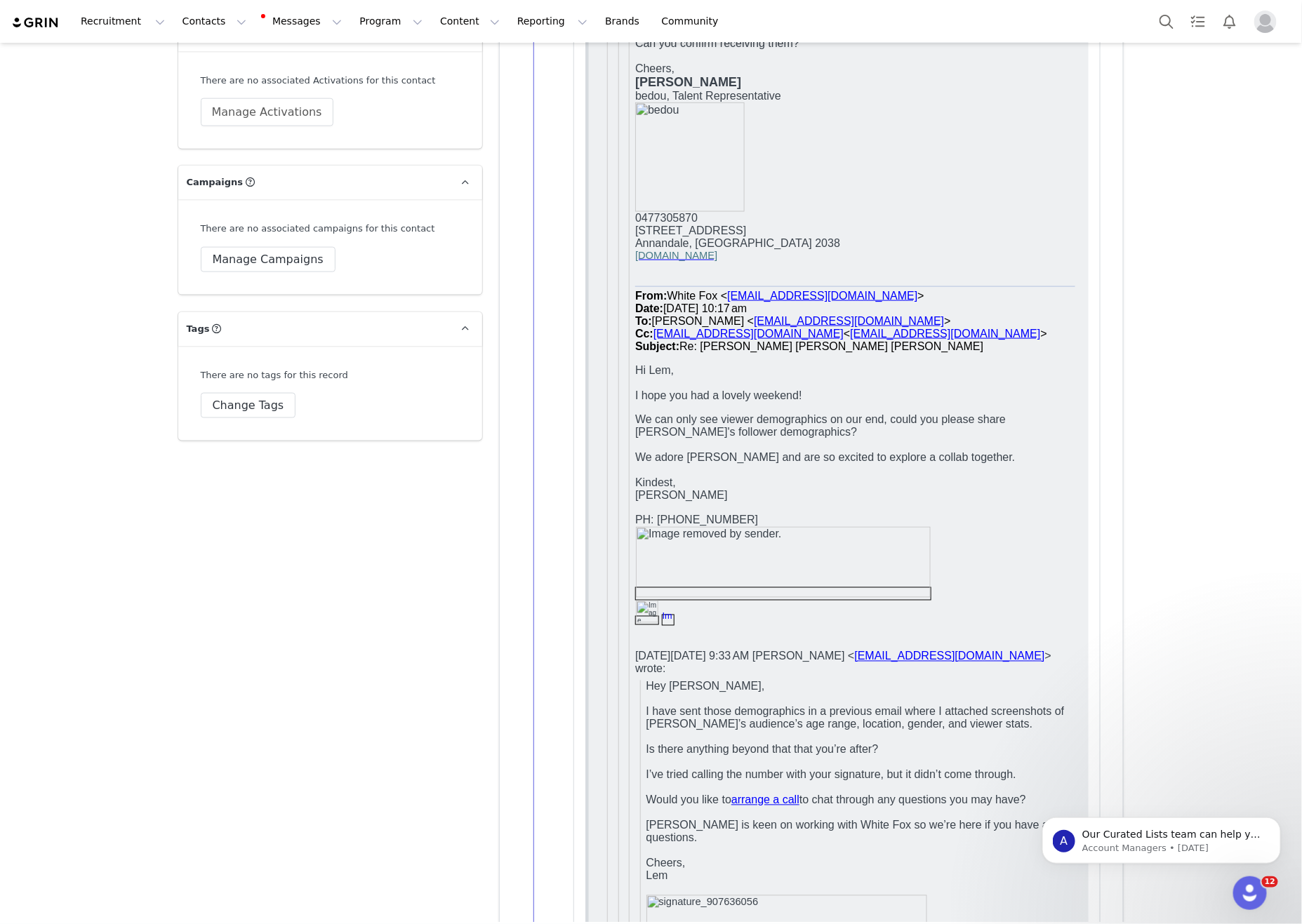
click at [899, 502] on p at bounding box center [854, 508] width 440 height 12
click at [1018, 502] on p at bounding box center [854, 508] width 440 height 12
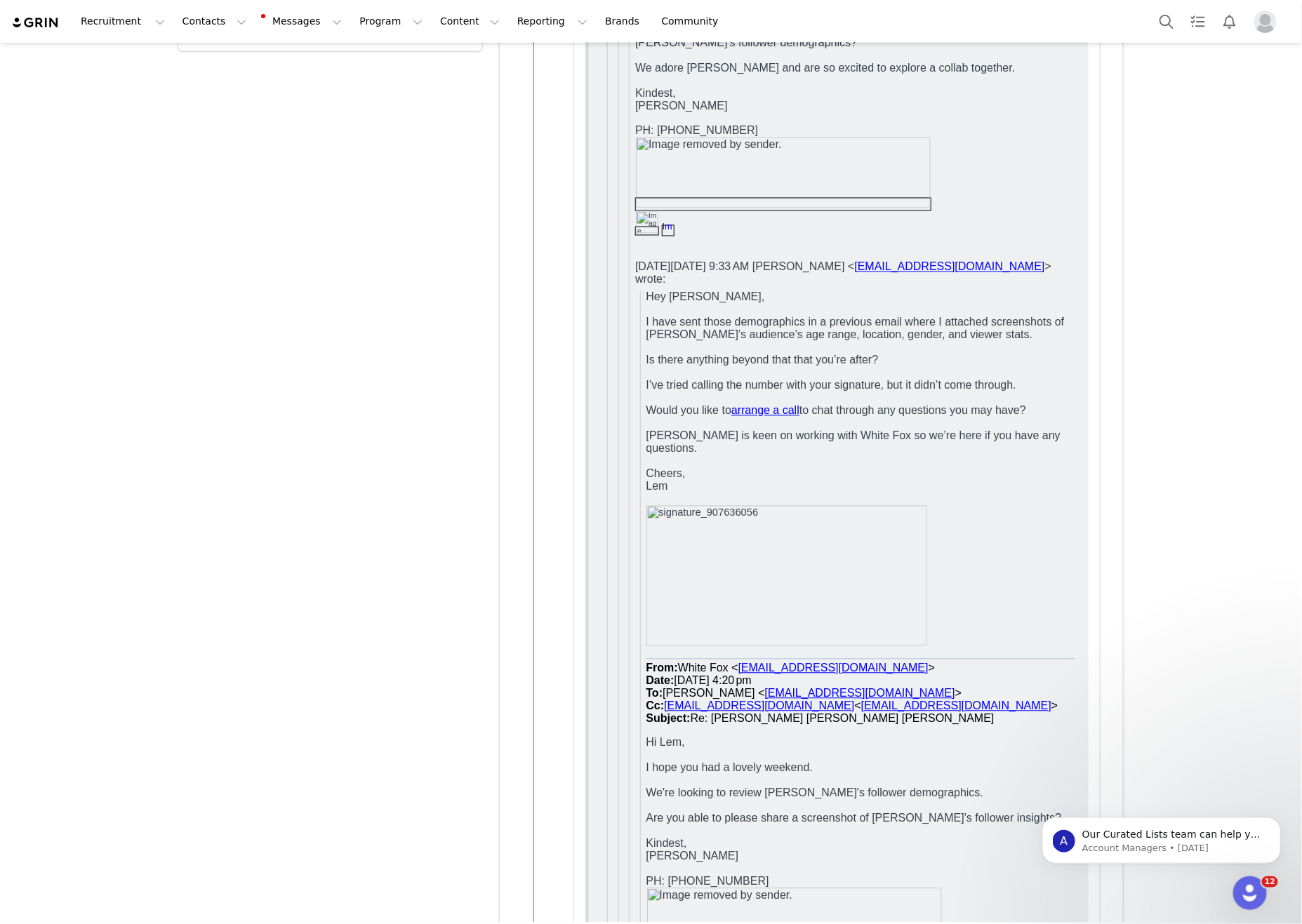
click at [1017, 507] on p at bounding box center [860, 577] width 429 height 140
click at [843, 494] on p at bounding box center [860, 500] width 429 height 12
drag, startPoint x: 480, startPoint y: 3293, endPoint x: 1081, endPoint y: 443, distance: 2912.7
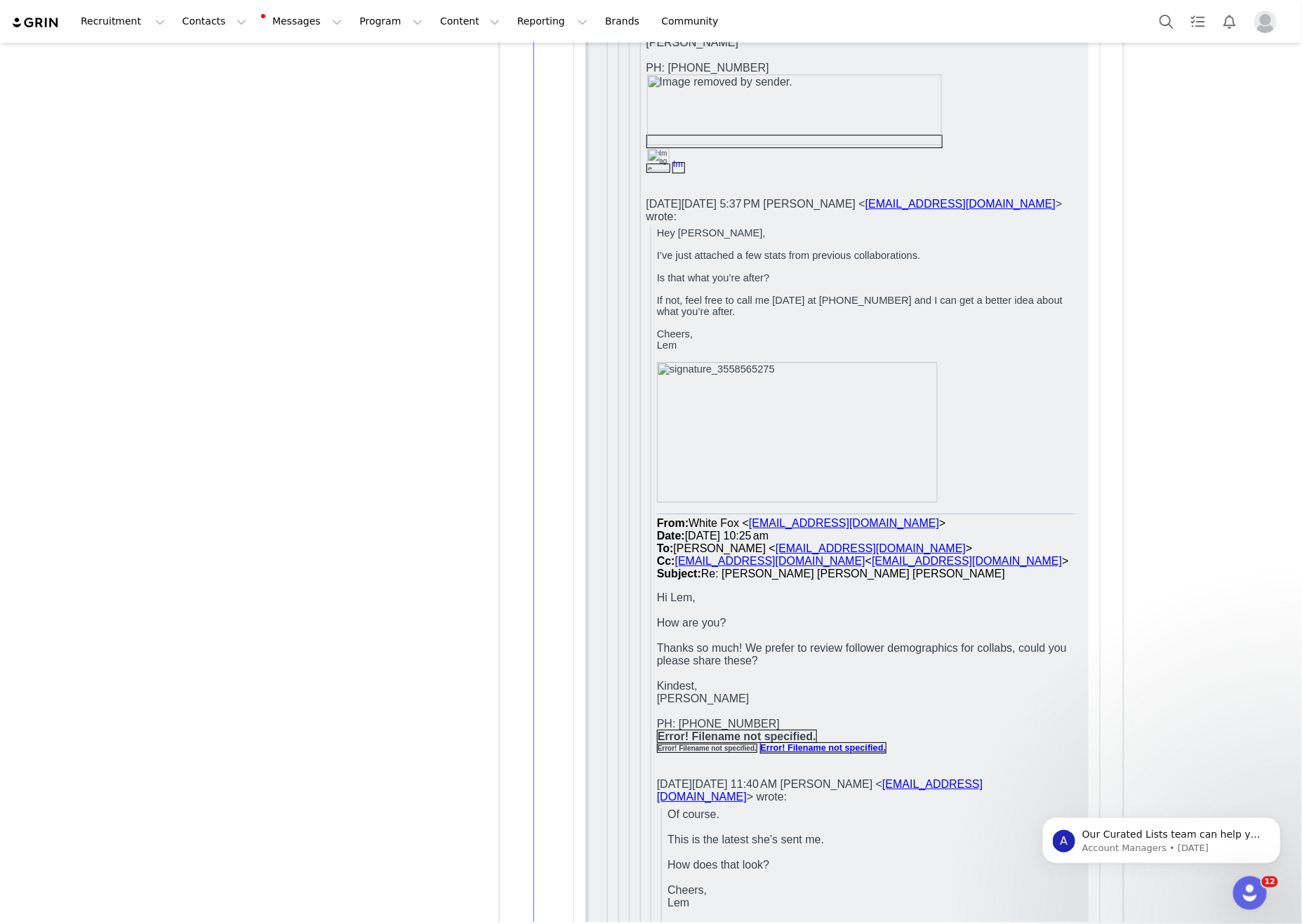
scroll to position [4447, 0]
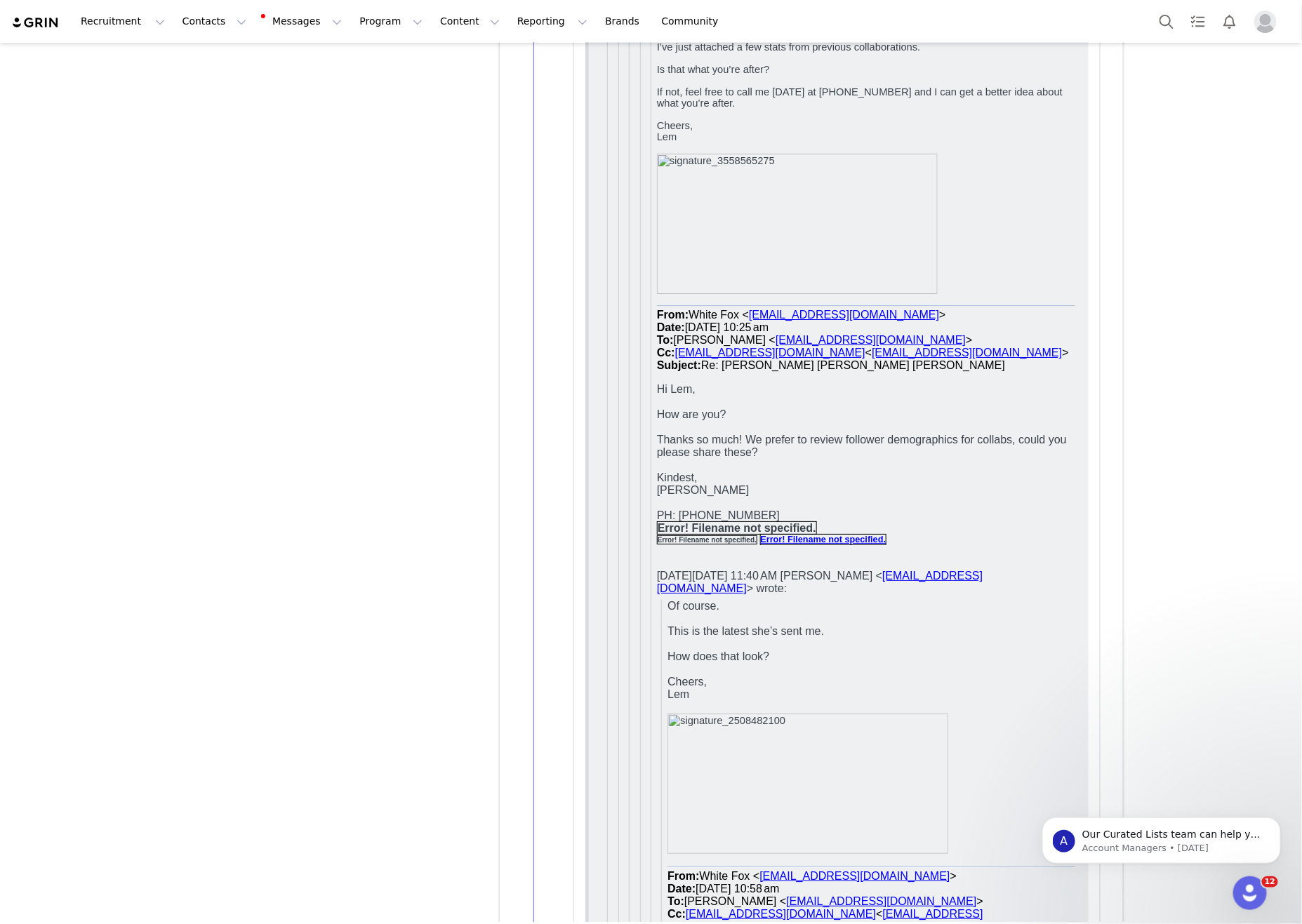
click at [804, 485] on p "Bridget" at bounding box center [866, 492] width 419 height 12
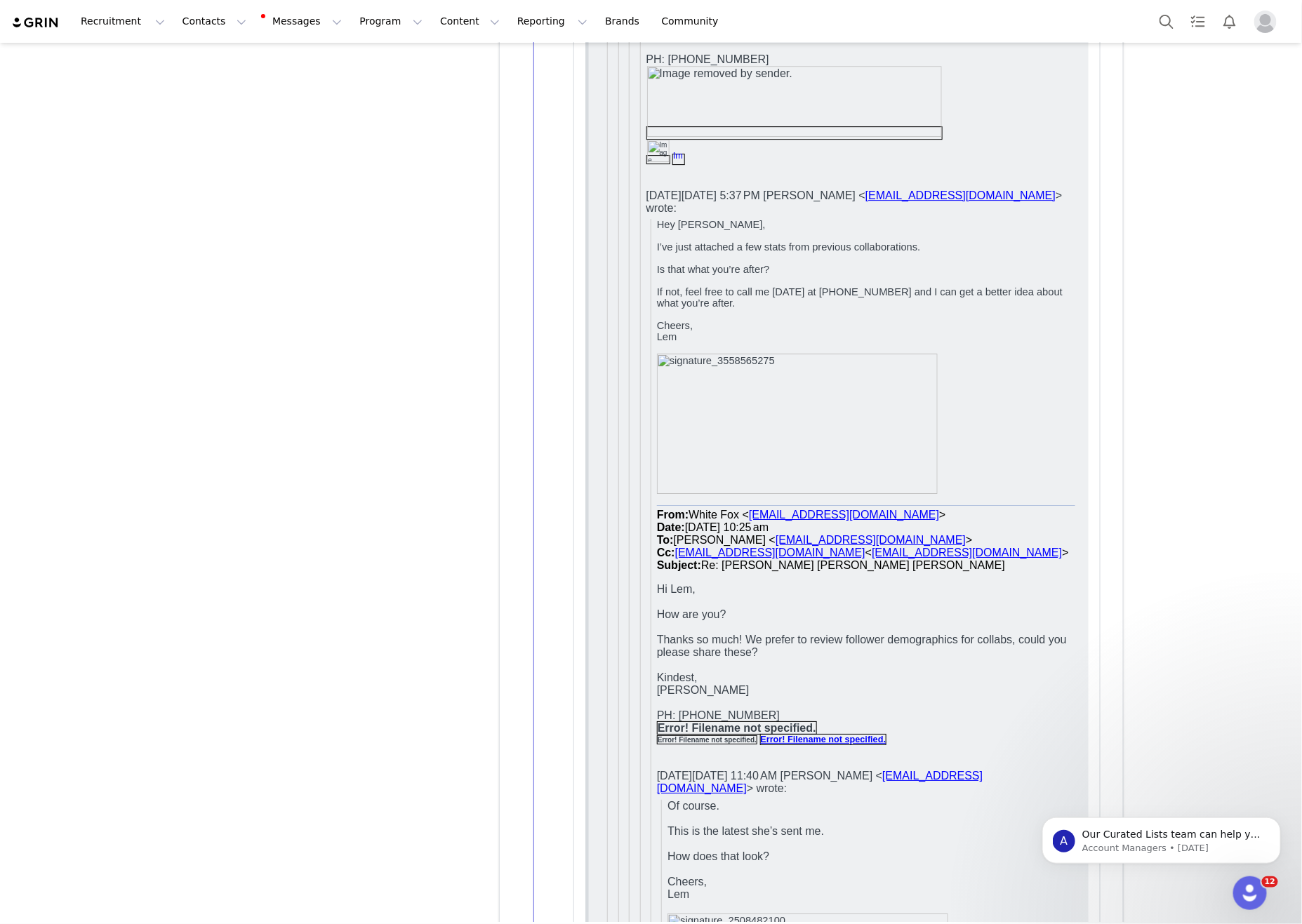
scroll to position [4141, 0]
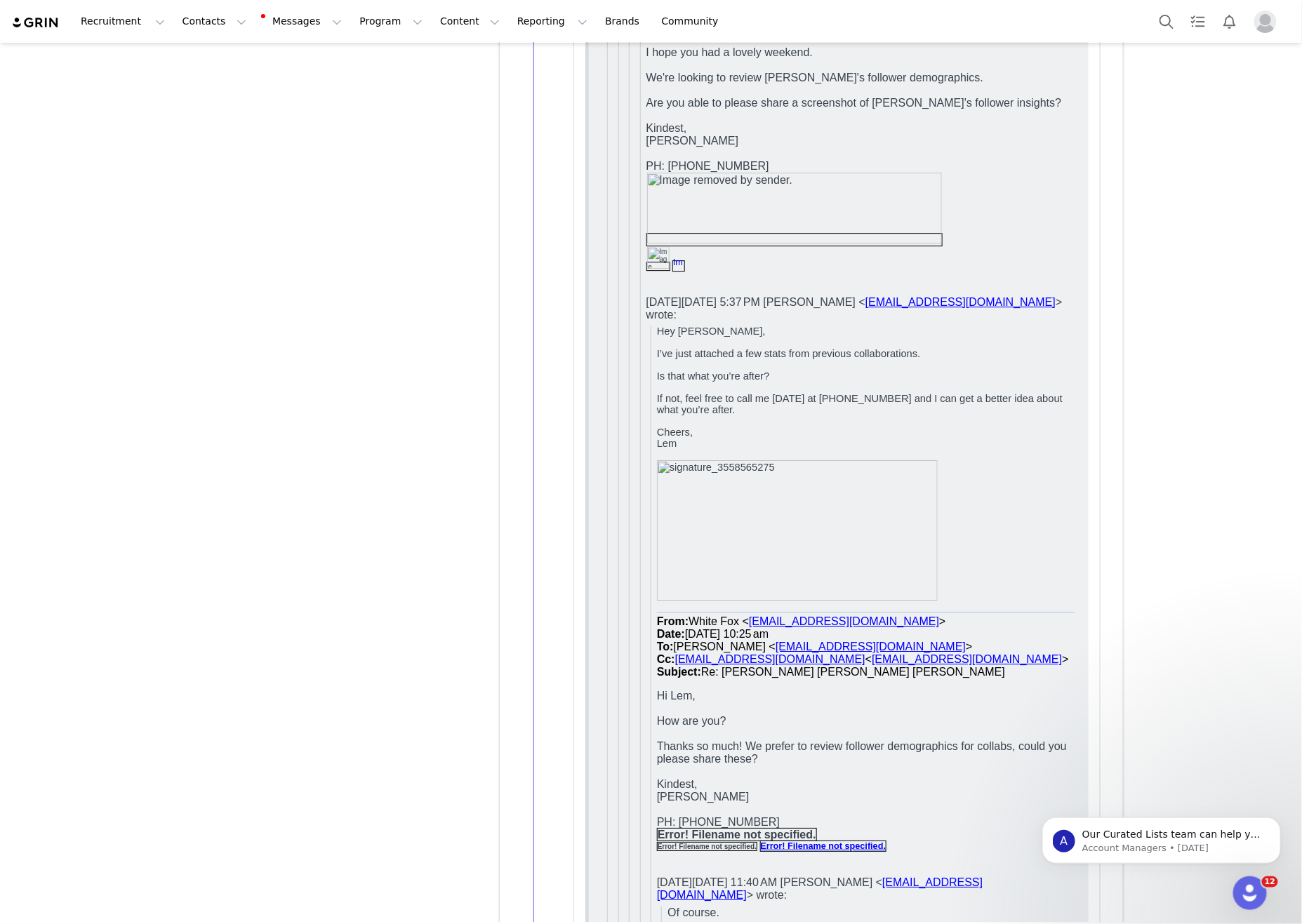
click at [923, 462] on img at bounding box center [797, 531] width 281 height 140
click at [864, 462] on img at bounding box center [797, 531] width 281 height 140
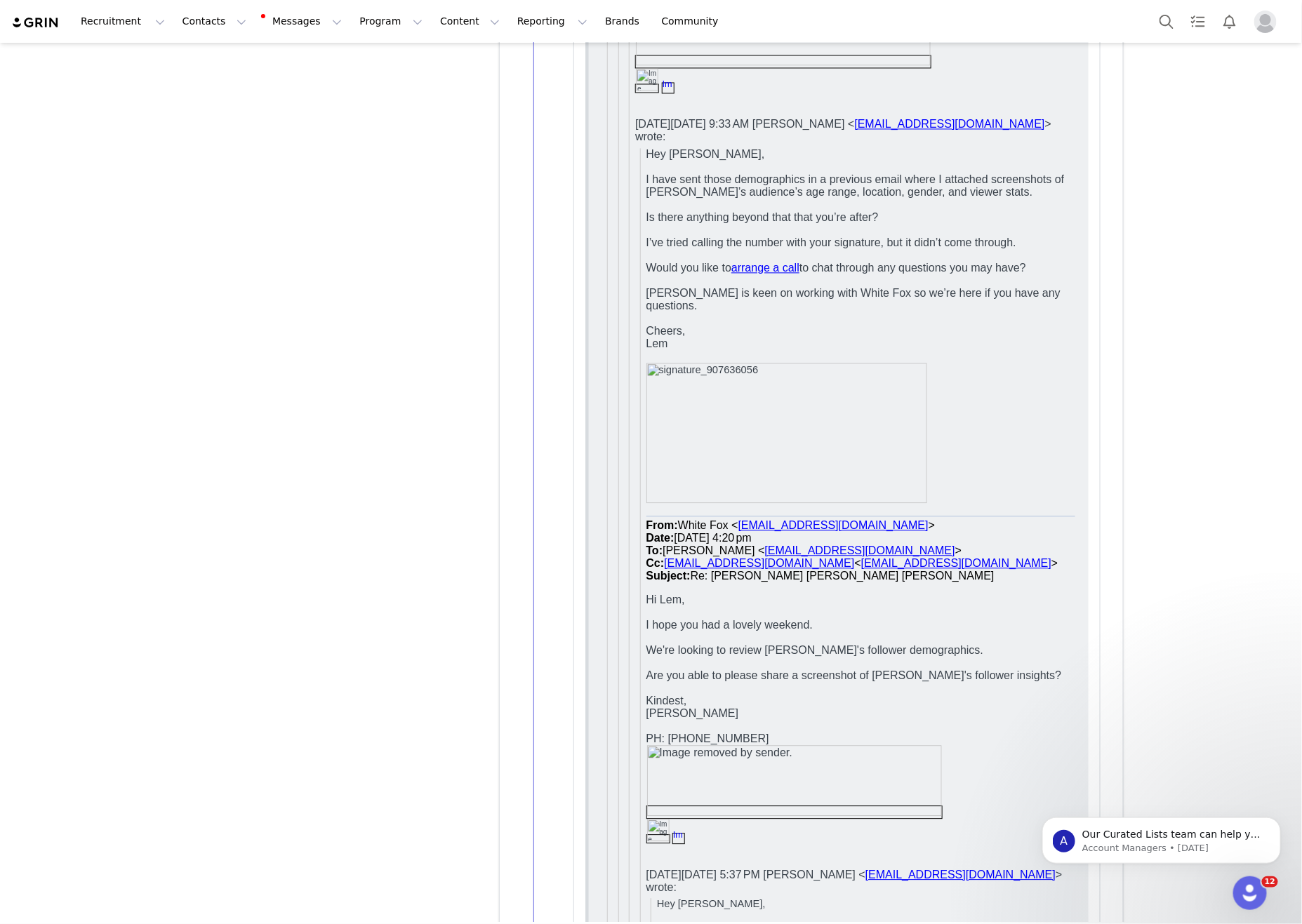
scroll to position [3425, 0]
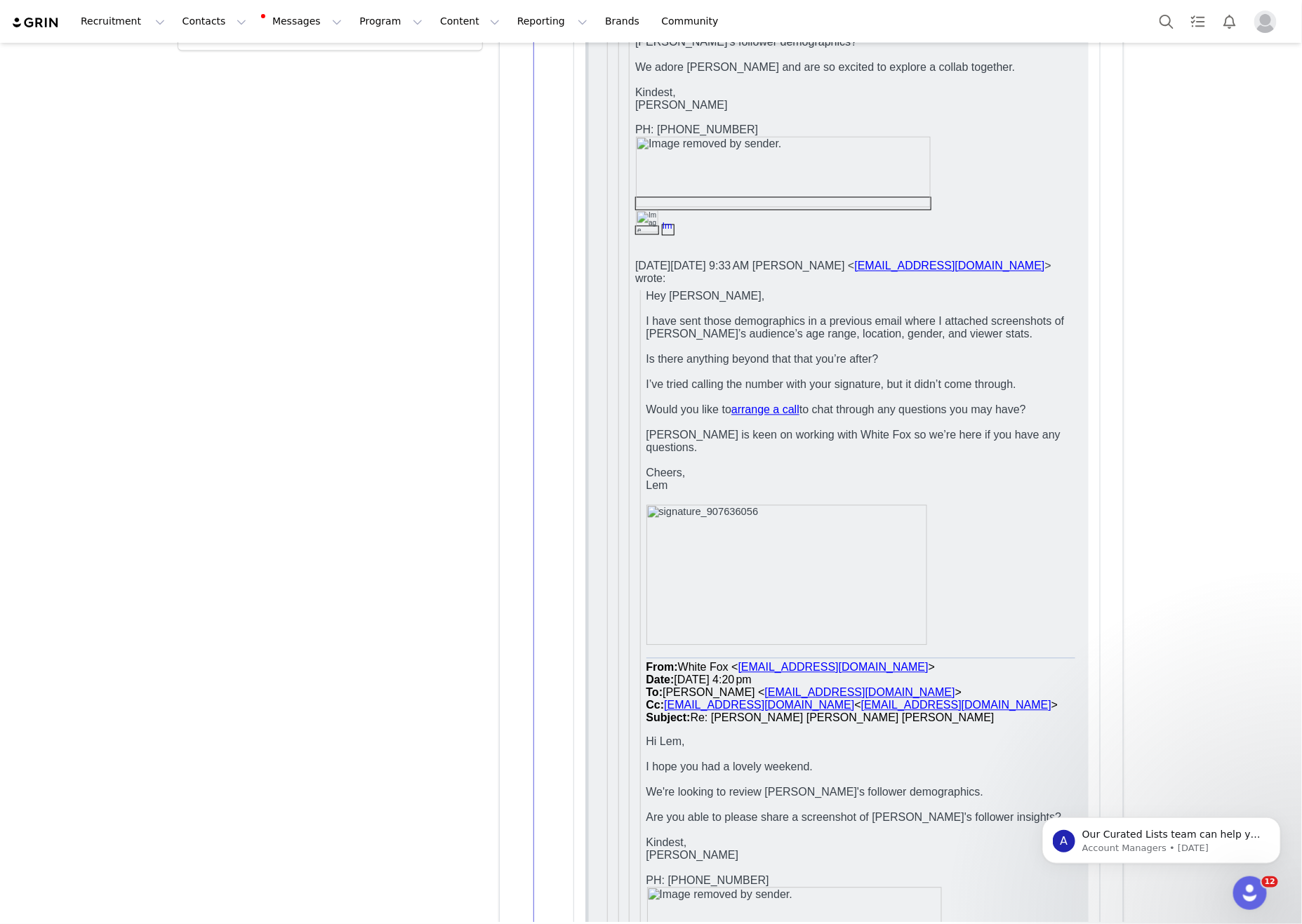
drag, startPoint x: 955, startPoint y: 421, endPoint x: 858, endPoint y: 449, distance: 101.0
click at [955, 468] on p "Cheers," at bounding box center [860, 474] width 429 height 12
drag, startPoint x: 858, startPoint y: 449, endPoint x: 609, endPoint y: 266, distance: 309.0
drag, startPoint x: 641, startPoint y: 286, endPoint x: 1060, endPoint y: 298, distance: 419.2
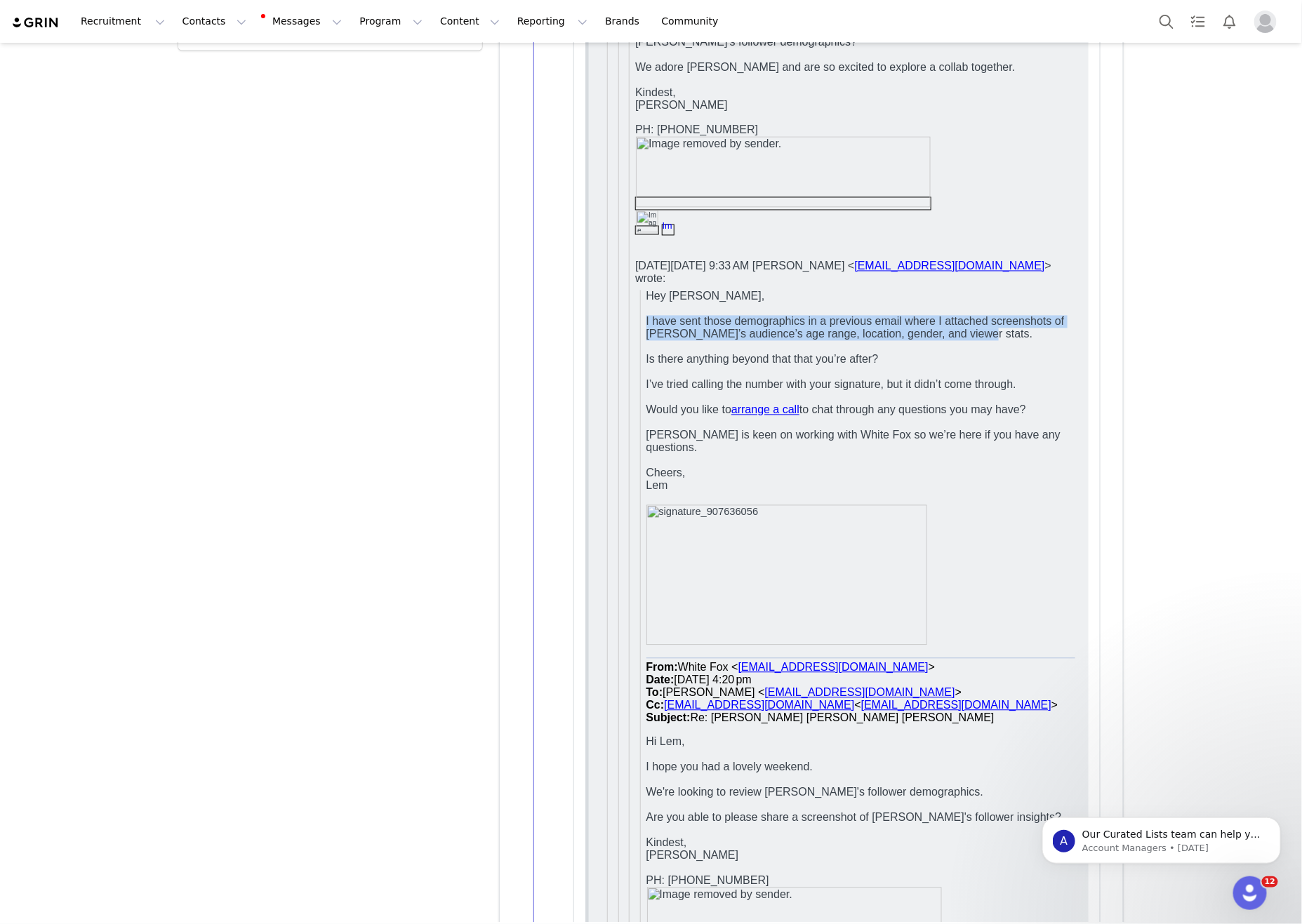
click at [1070, 317] on p "I have sent those demographics in a previous email where I attached screenshots…" at bounding box center [860, 329] width 429 height 25
click at [1047, 317] on p "I have sent those demographics in a previous email where I attached screenshots…" at bounding box center [860, 329] width 429 height 25
click at [1051, 367] on p at bounding box center [860, 373] width 429 height 12
click at [1054, 380] on p "I’ve tried calling the number with your signature, but it didn’t come through." at bounding box center [860, 386] width 429 height 12
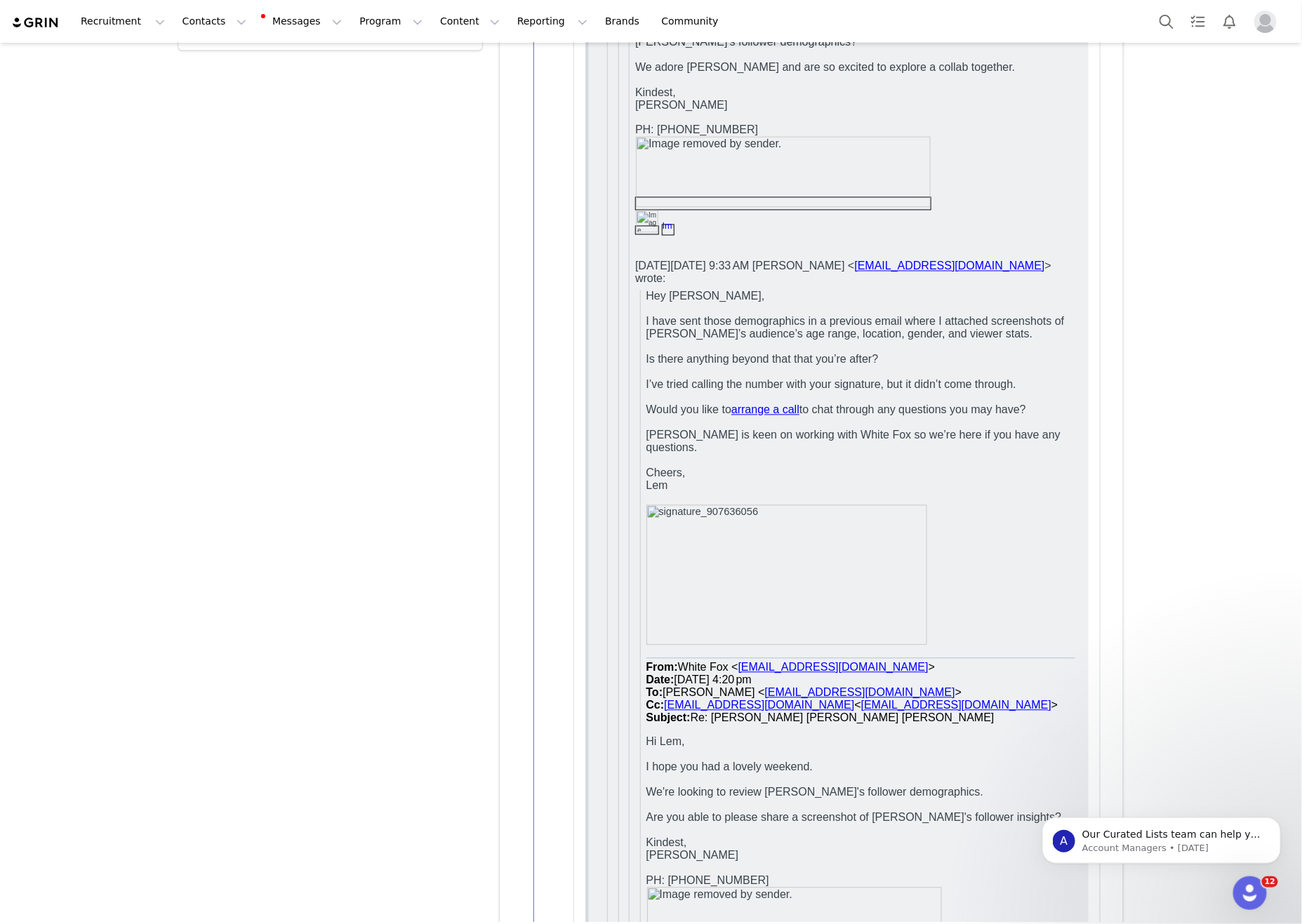
click at [1054, 380] on p "I’ve tried calling the number with your signature, but it didn’t come through." at bounding box center [860, 386] width 429 height 12
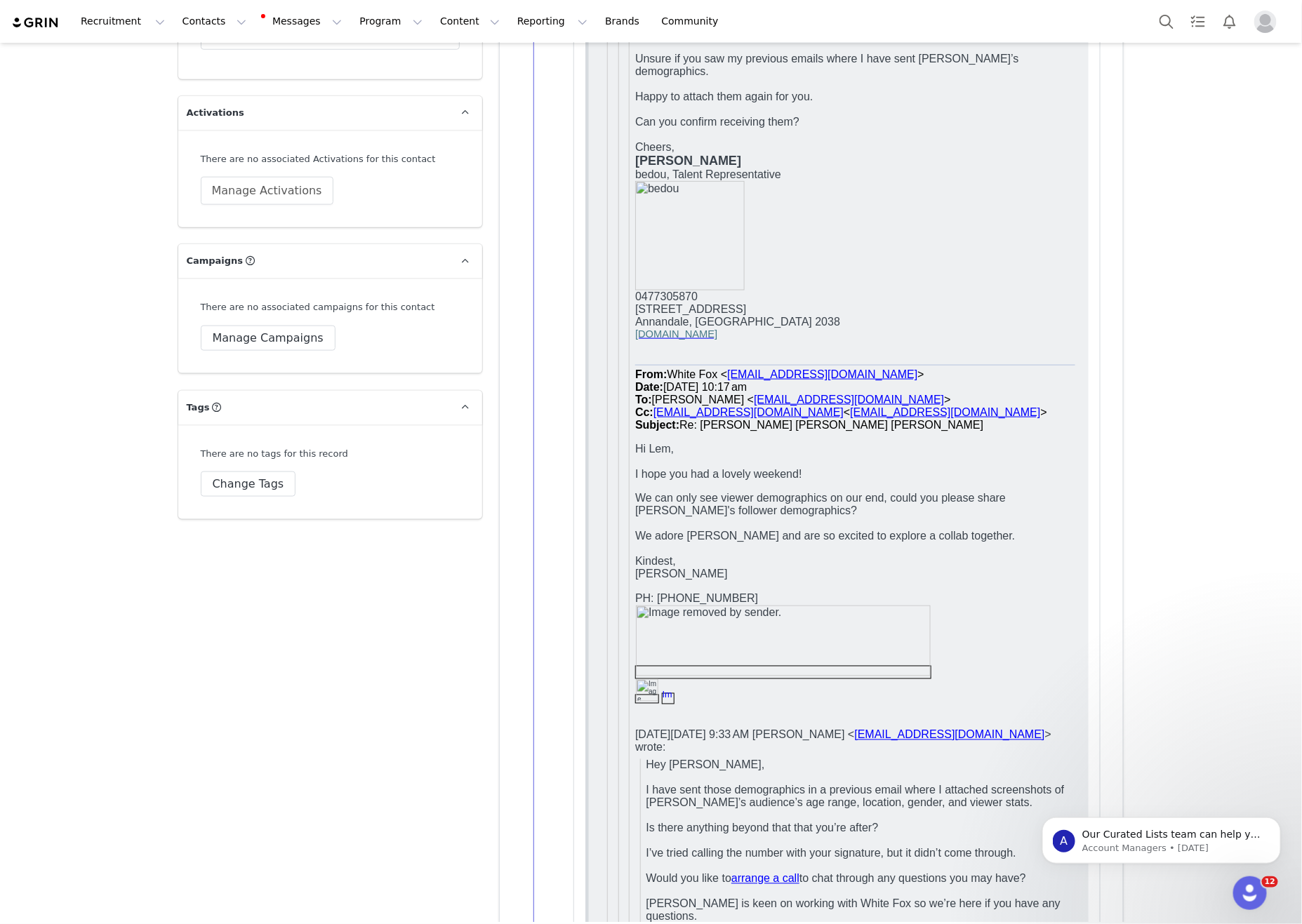
scroll to position [2827, 0]
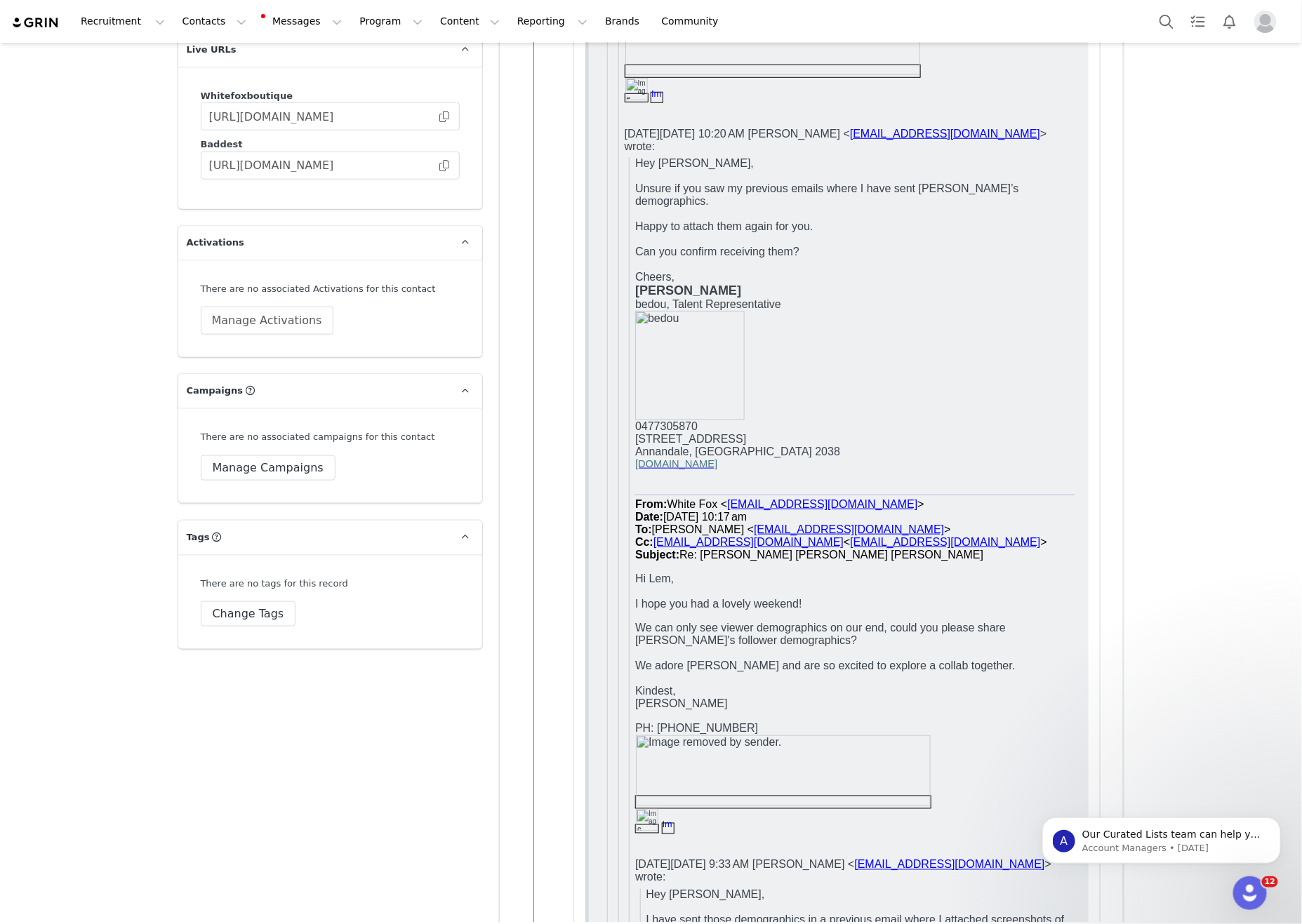
click at [1054, 353] on p "bedou, Talent Representative 0477305870 224 Trafalgar Street Annandale, New Sou…" at bounding box center [854, 379] width 440 height 160
click at [910, 307] on p "bedou, Talent Representative 0477305870 224 Trafalgar Street Annandale, New Sou…" at bounding box center [854, 379] width 440 height 160
click at [970, 299] on p "bedou, Talent Representative 0477305870 224 Trafalgar Street Annandale, New Sou…" at bounding box center [854, 379] width 440 height 160
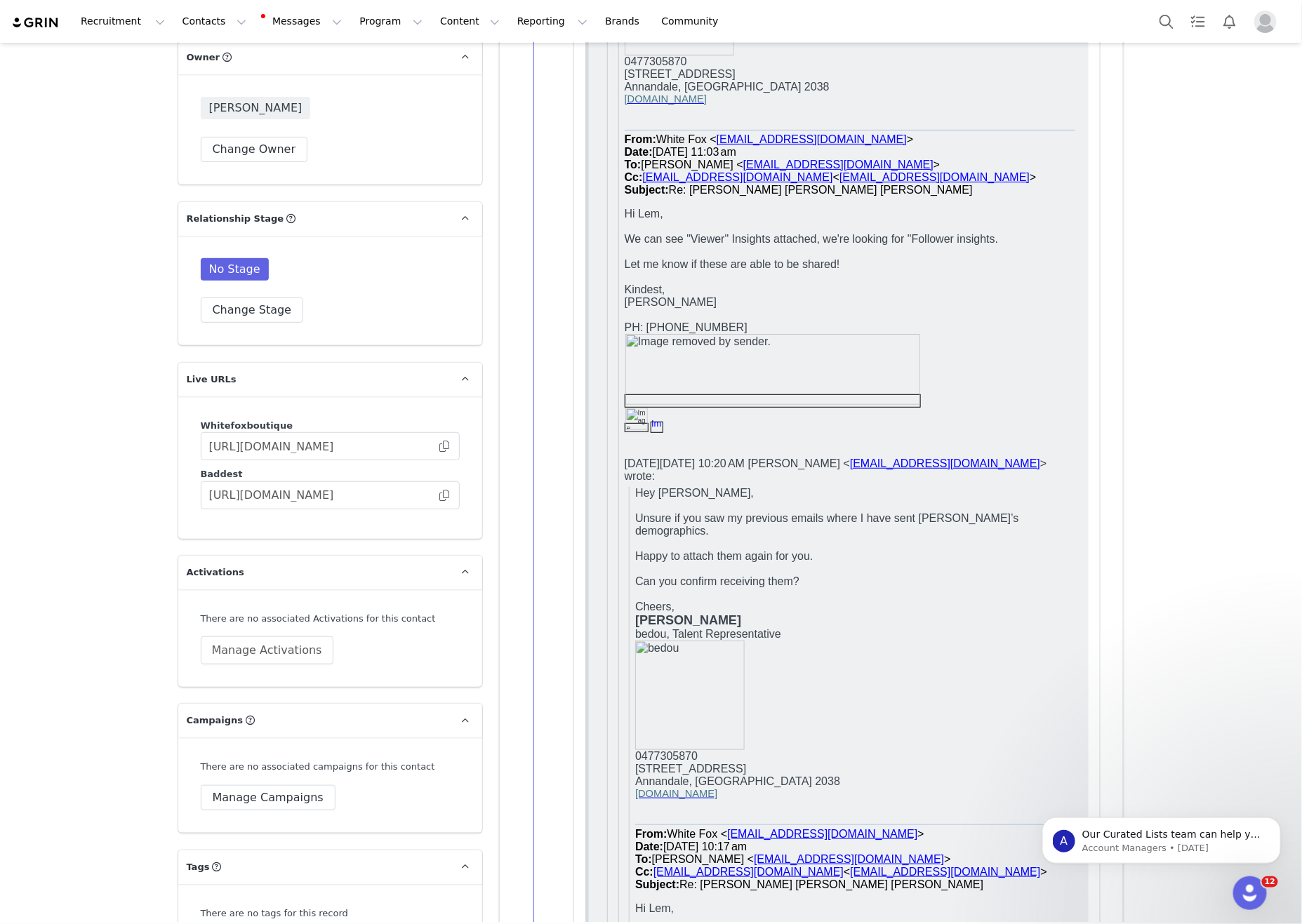
scroll to position [2453, 0]
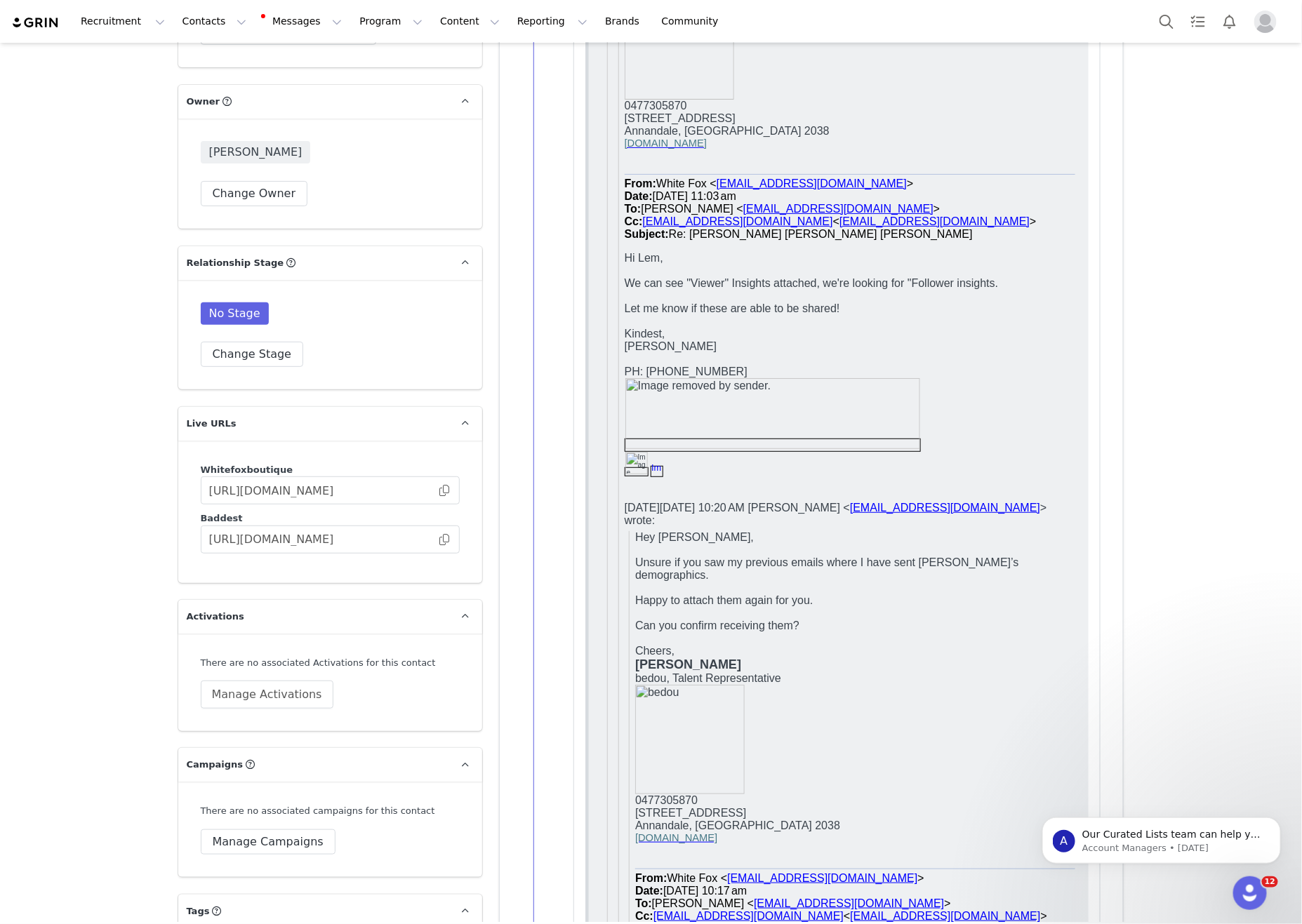
click at [970, 278] on span "We can see "Viewer" Insights attached, we're looking for "Follower insights." at bounding box center [811, 284] width 374 height 12
click at [1049, 303] on p "Let me know if these are able to be shared!" at bounding box center [850, 309] width 451 height 12
click at [1048, 303] on p "Let me know if these are able to be shared!" at bounding box center [850, 309] width 451 height 12
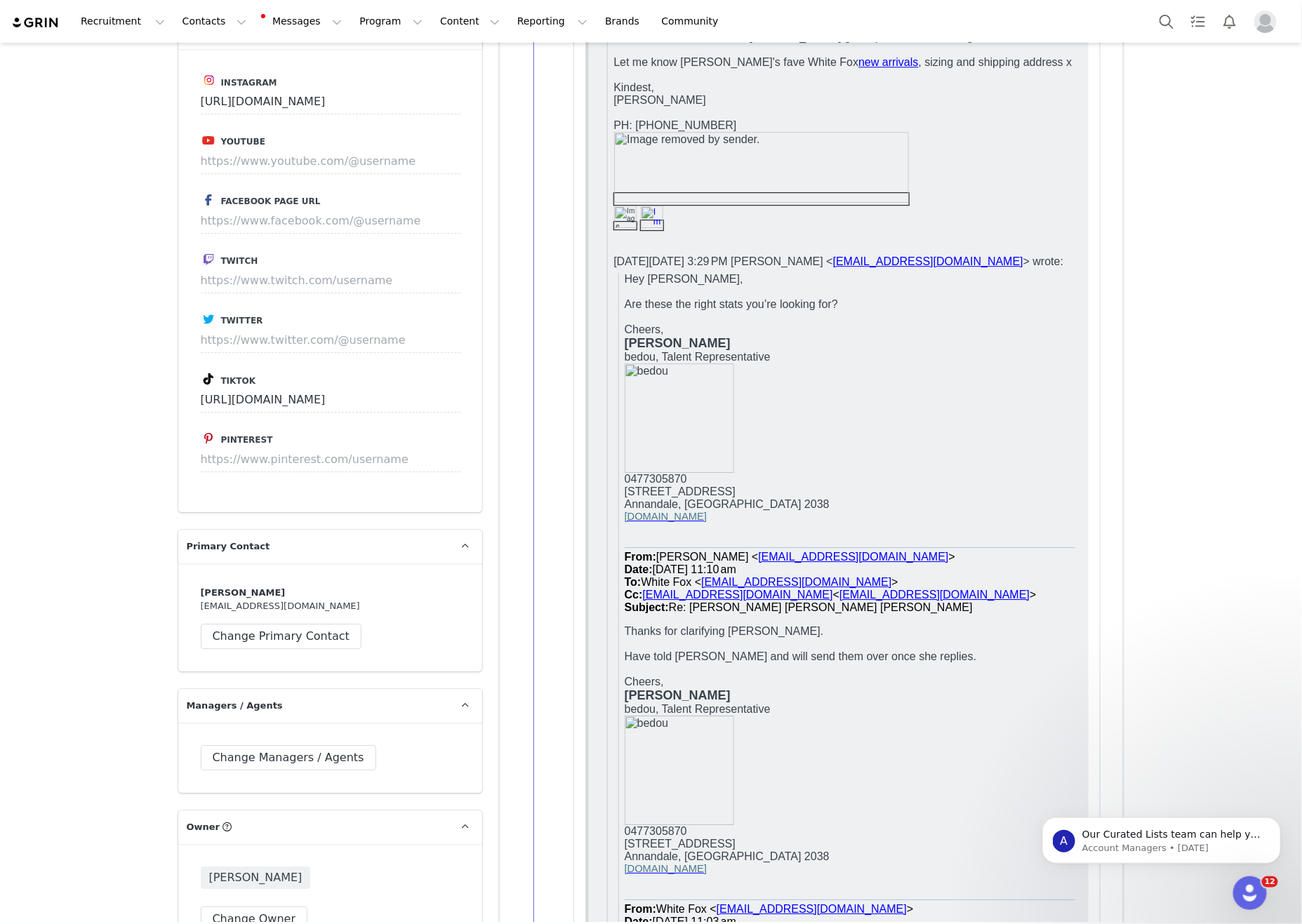
scroll to position [1685, 0]
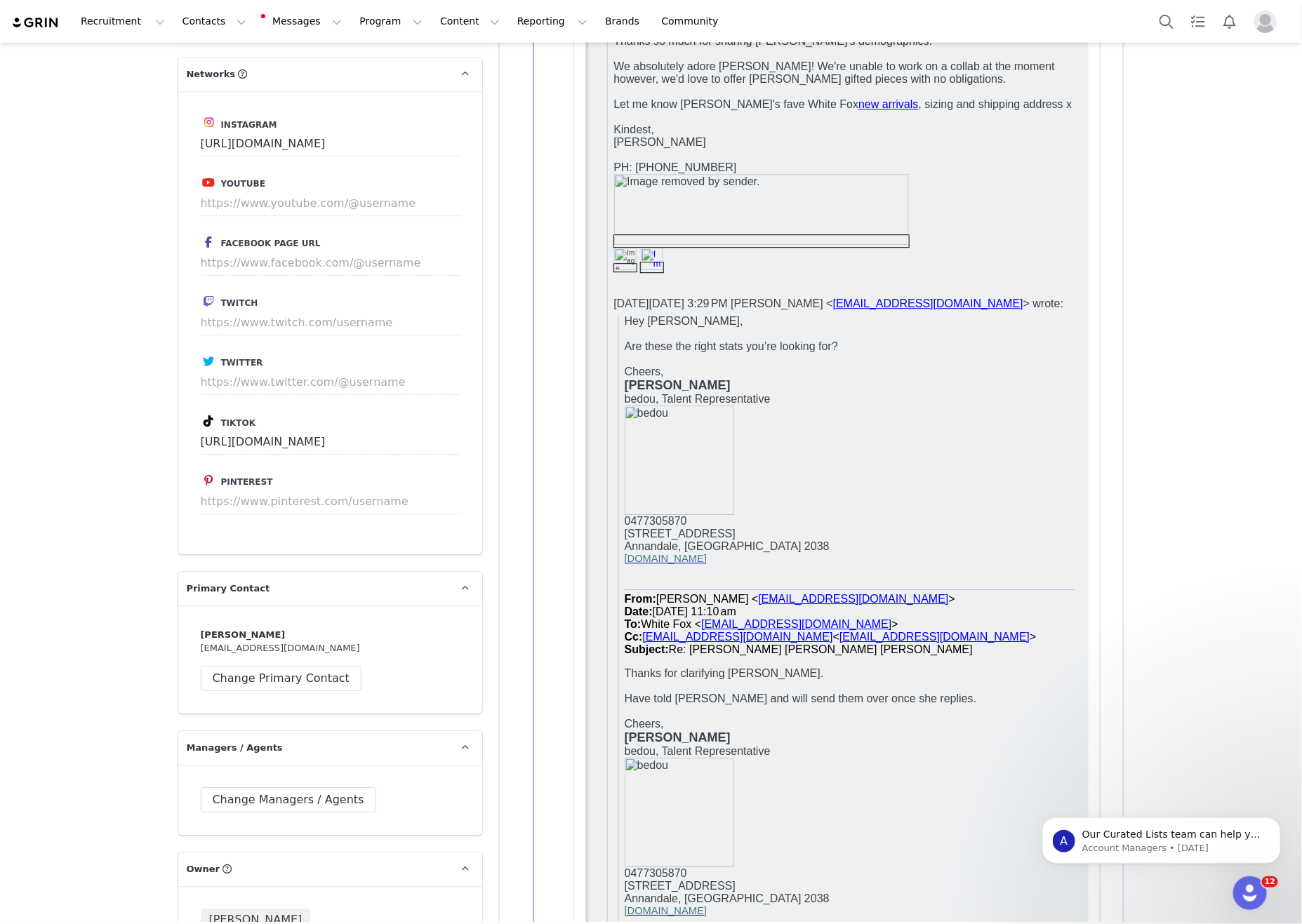
click at [884, 327] on p at bounding box center [850, 334] width 451 height 12
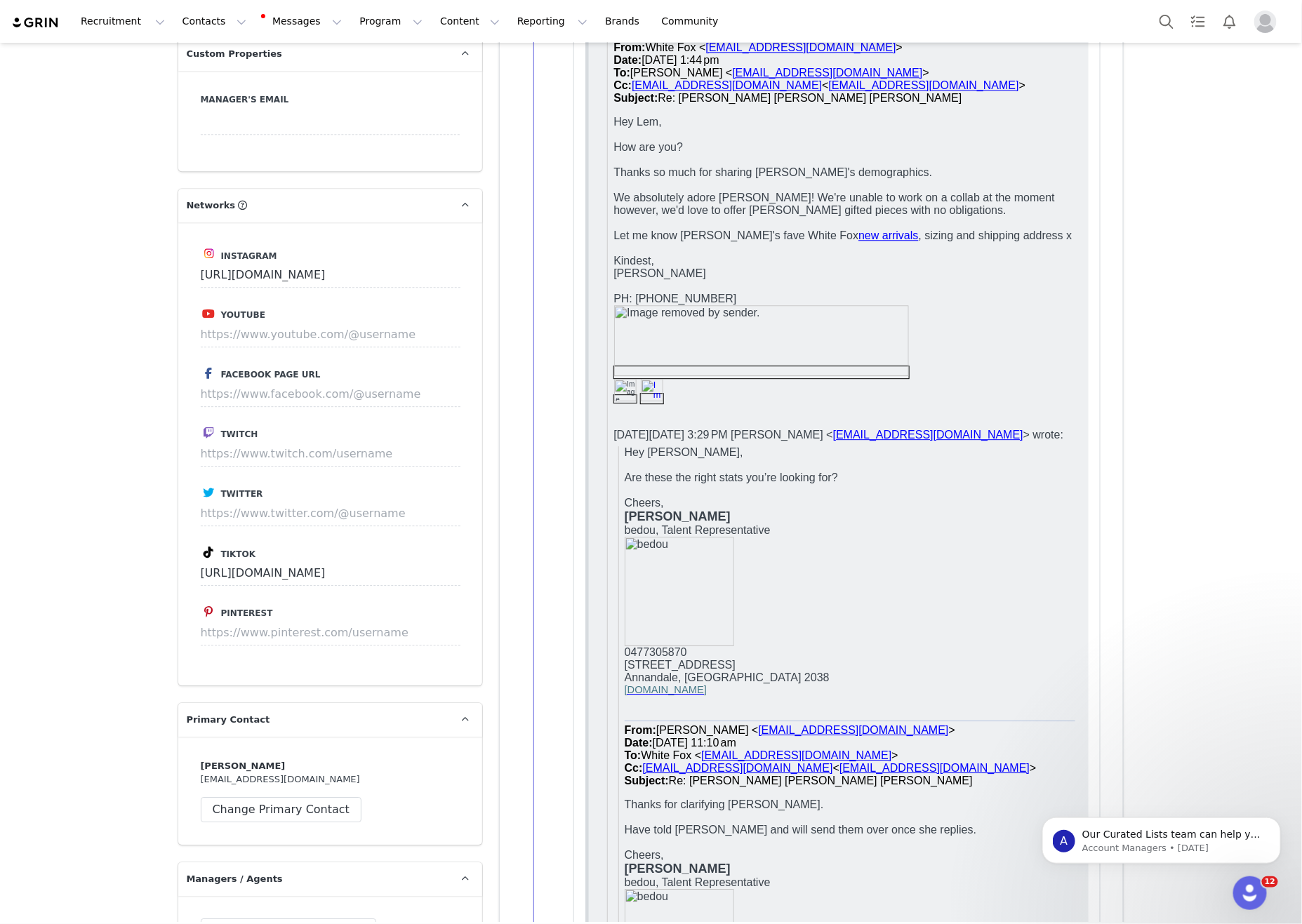
click at [714, 203] on span "We absolutely adore Kayla! We're unable to work on a collab at the moment howev…" at bounding box center [833, 204] width 442 height 25
drag, startPoint x: 912, startPoint y: 206, endPoint x: 1009, endPoint y: 224, distance: 98.7
click at [912, 206] on p "We absolutely adore Kayla! We're unable to work on a collab at the moment howev…" at bounding box center [843, 204] width 462 height 25
click at [1010, 224] on p at bounding box center [843, 223] width 462 height 12
click at [1008, 224] on p at bounding box center [843, 223] width 462 height 12
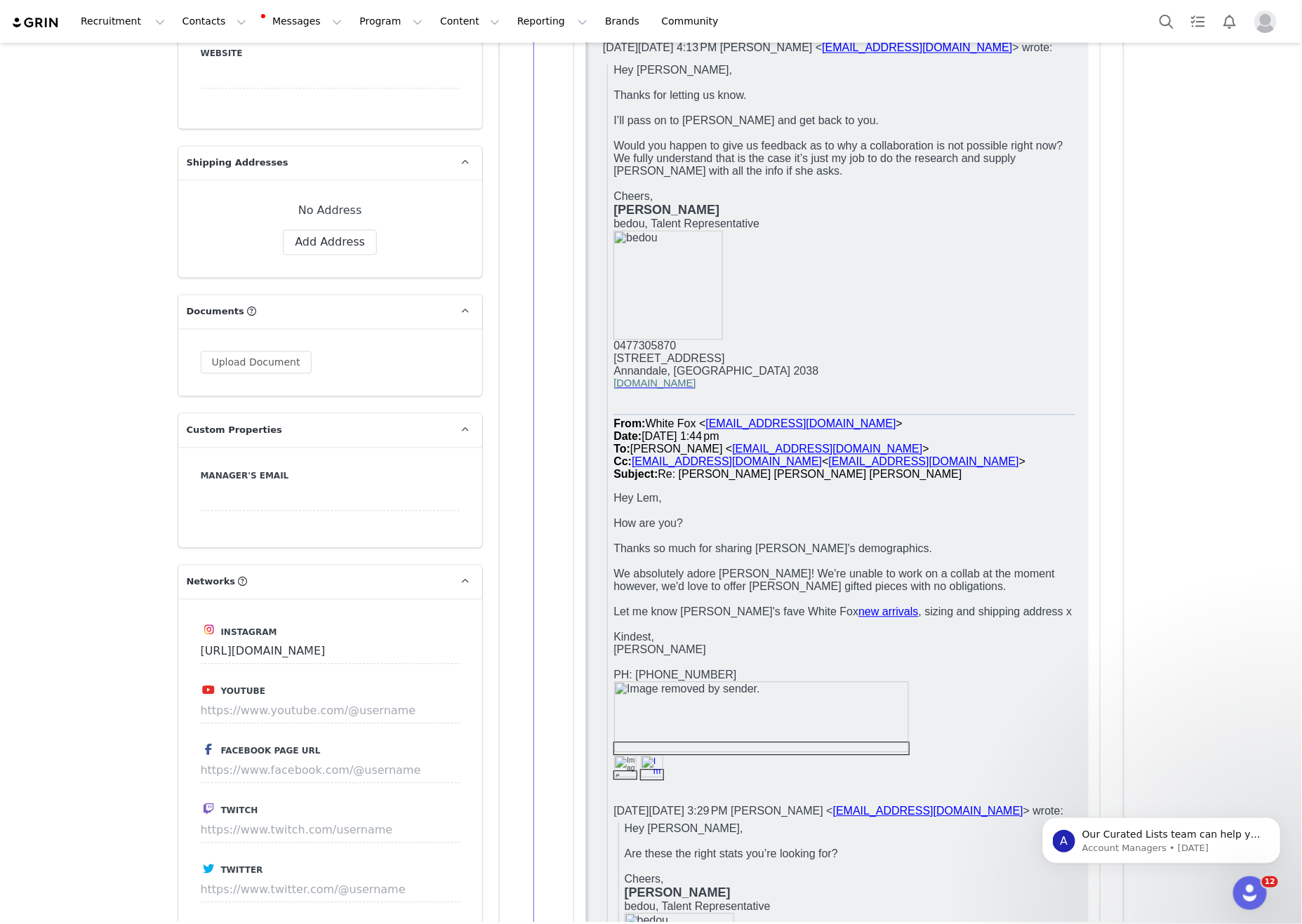
scroll to position [1054, 0]
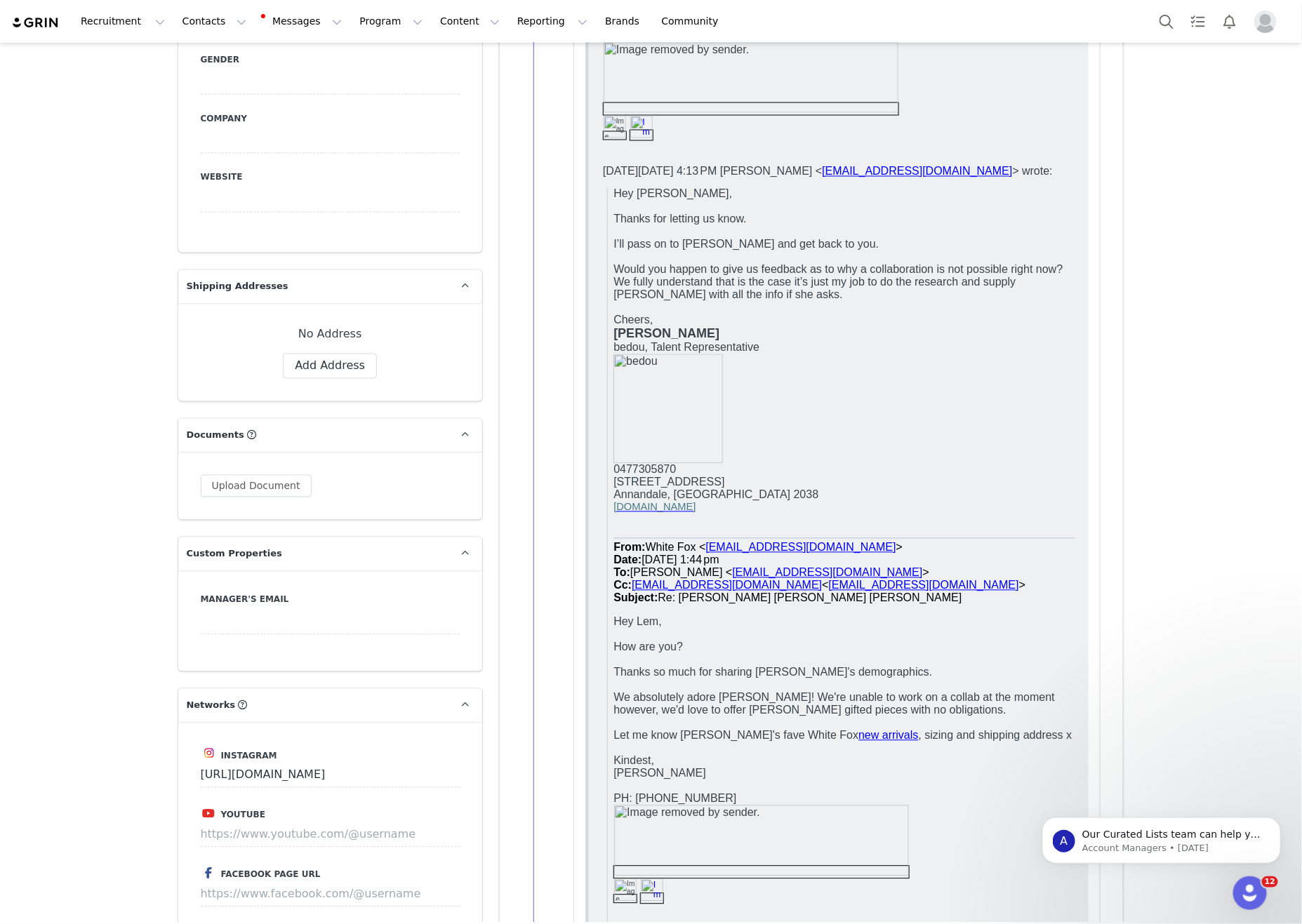
click at [693, 328] on span "Lem Zakharia" at bounding box center [666, 334] width 106 height 14
click at [881, 322] on p "Cheers," at bounding box center [843, 321] width 462 height 12
click at [880, 321] on p "Cheers," at bounding box center [843, 321] width 462 height 12
click at [784, 321] on p "Cheers," at bounding box center [843, 321] width 462 height 12
click at [854, 300] on p "Would you happen to give us feedback as to why a collaboration is not possible …" at bounding box center [843, 282] width 462 height 38
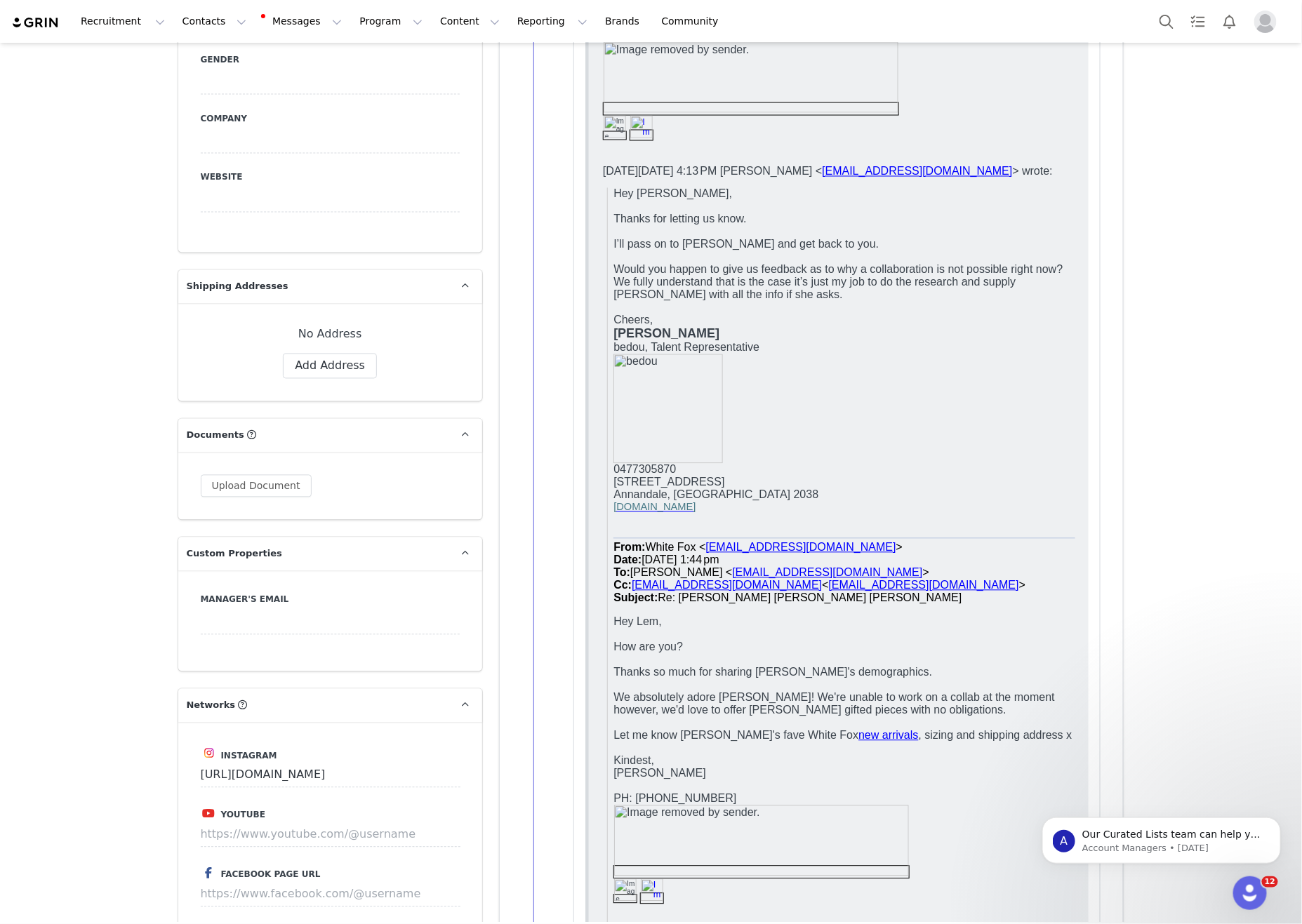
click at [854, 300] on p "Would you happen to give us feedback as to why a collaboration is not possible …" at bounding box center [843, 282] width 462 height 38
drag, startPoint x: 704, startPoint y: 319, endPoint x: 747, endPoint y: 294, distance: 49.7
click at [704, 319] on p "Cheers," at bounding box center [843, 321] width 462 height 12
click at [748, 294] on p "Would you happen to give us feedback as to why a collaboration is not possible …" at bounding box center [843, 282] width 462 height 38
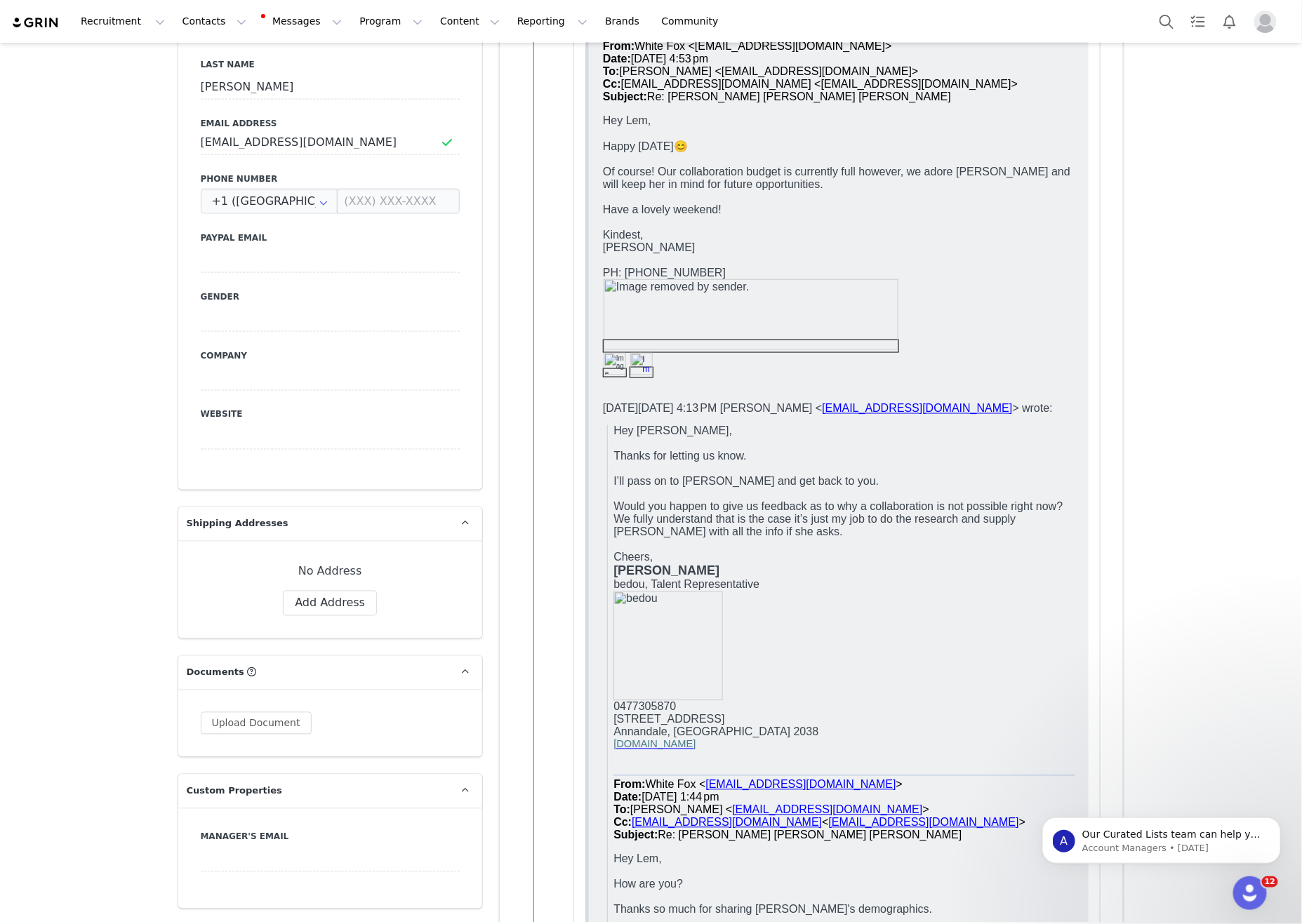
scroll to position [674, 0]
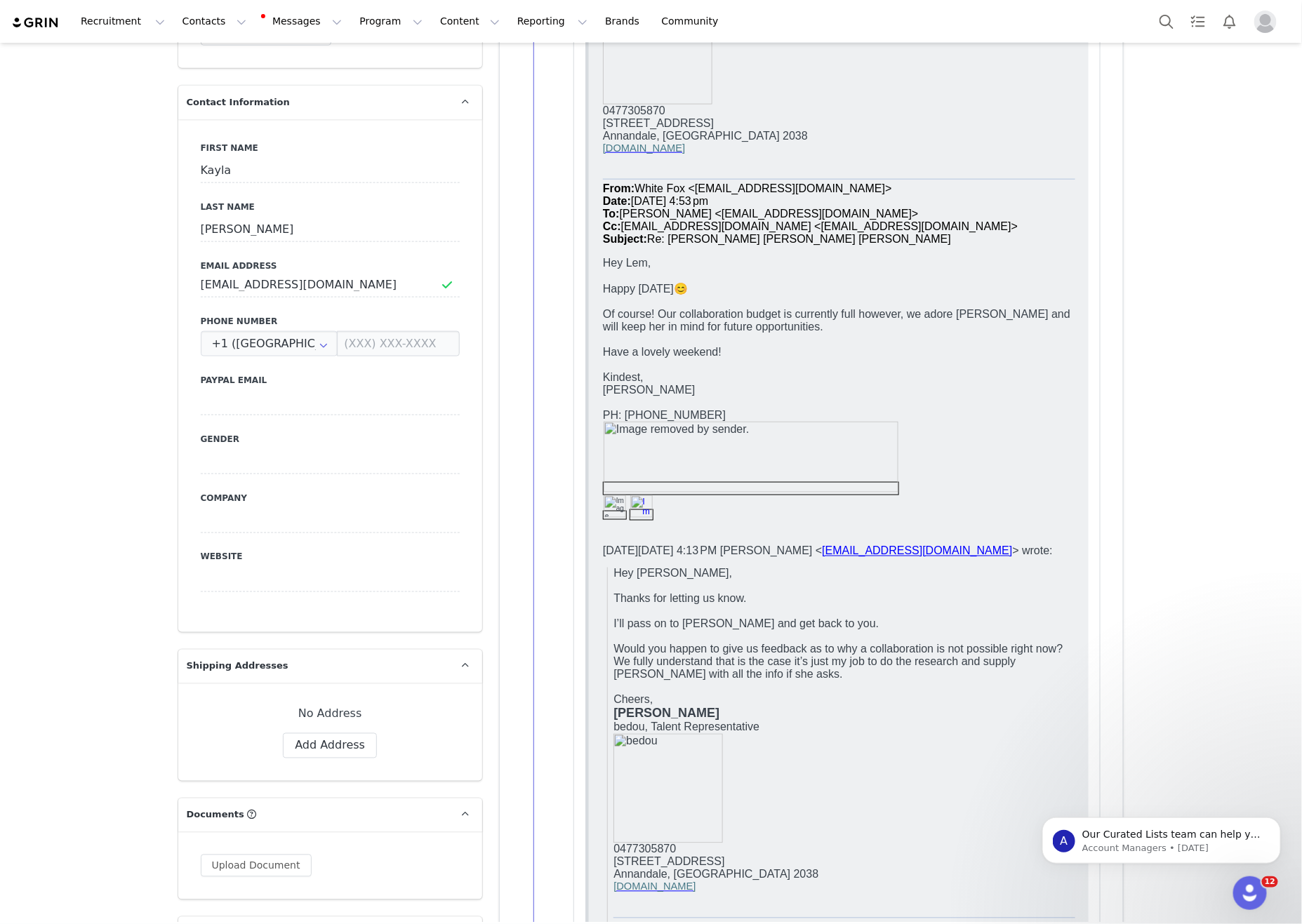
drag, startPoint x: 904, startPoint y: 313, endPoint x: 670, endPoint y: 321, distance: 234.1
click at [901, 313] on span "Of course! Our collaboration budget is currently full however, we adore Kayla a…" at bounding box center [836, 321] width 468 height 25
drag, startPoint x: 780, startPoint y: 324, endPoint x: 995, endPoint y: 334, distance: 215.2
click at [977, 333] on p "Of course! Our collaboration budget is currently full however, we adore Kayla a…" at bounding box center [838, 321] width 472 height 25
click at [1005, 334] on p "Of course! Our collaboration budget is currently full however, we adore Kayla a…" at bounding box center [838, 321] width 472 height 25
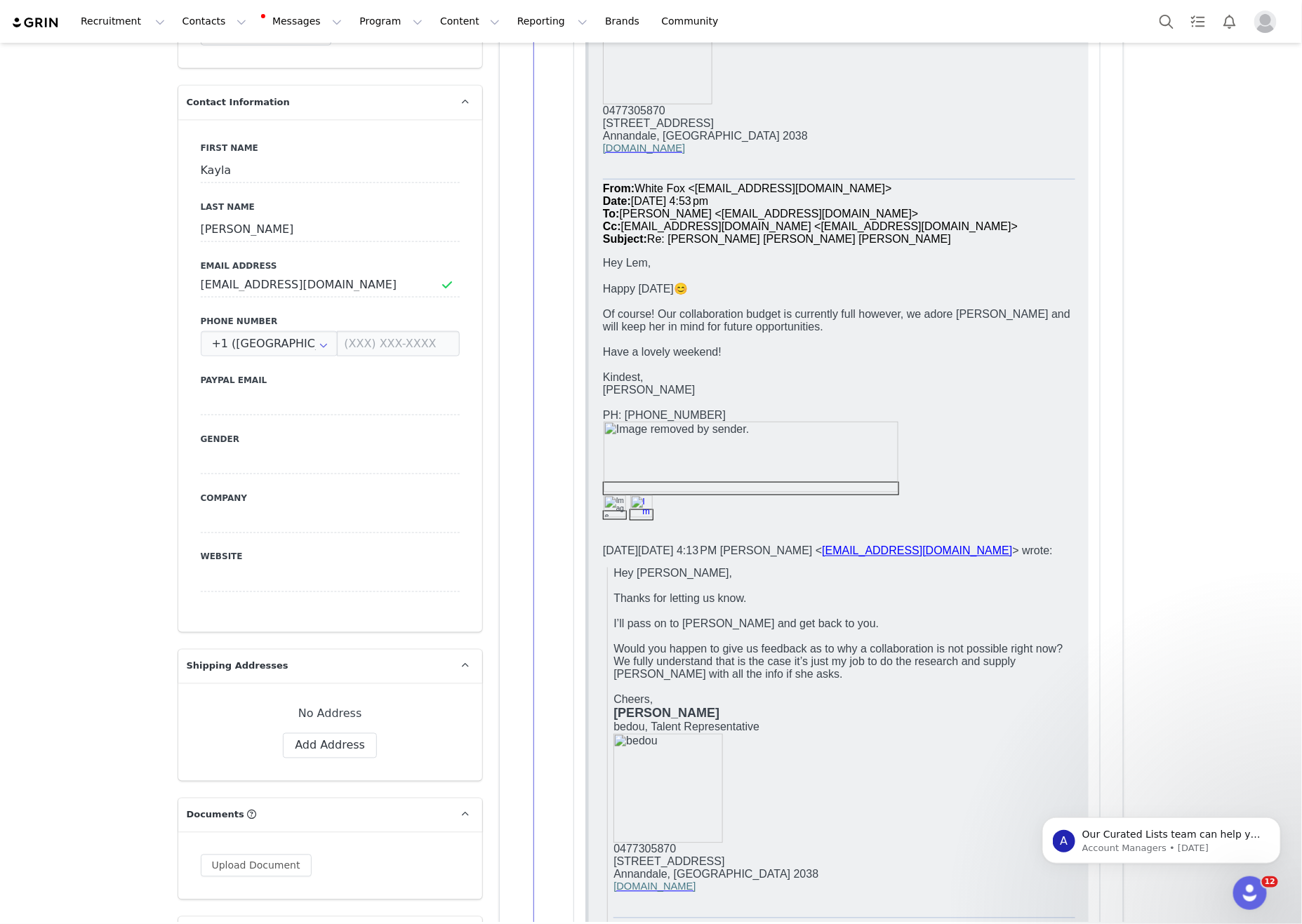
click at [873, 330] on p "Of course! Our collaboration budget is currently full however, we adore Kayla a…" at bounding box center [838, 321] width 472 height 25
click at [861, 335] on p at bounding box center [838, 340] width 472 height 12
click at [825, 334] on p "Of course! Our collaboration budget is currently full however, we adore Kayla a…" at bounding box center [838, 321] width 472 height 25
click at [788, 330] on p "Of course! Our collaboration budget is currently full however, we adore Kayla a…" at bounding box center [838, 321] width 472 height 25
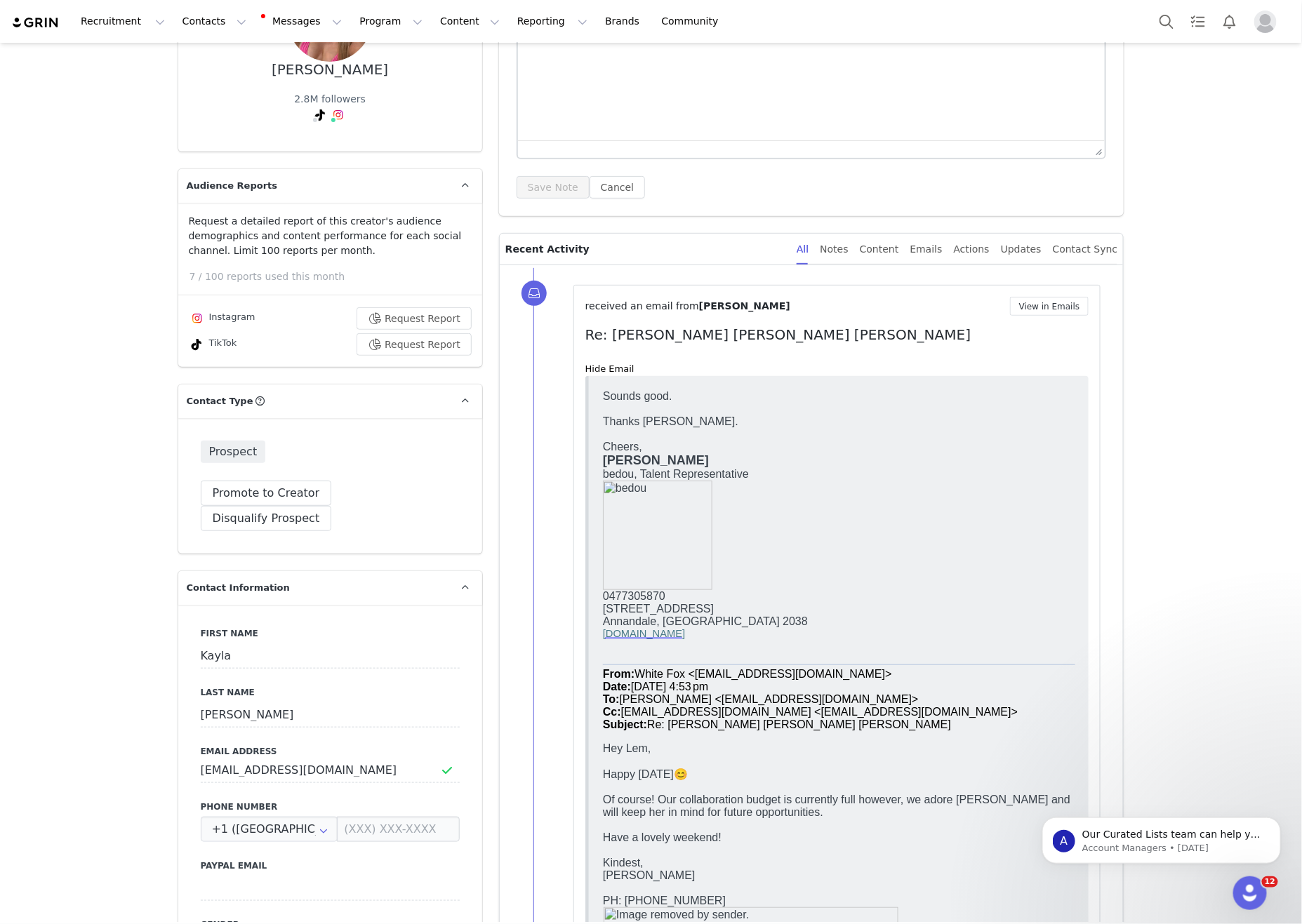
scroll to position [0, 0]
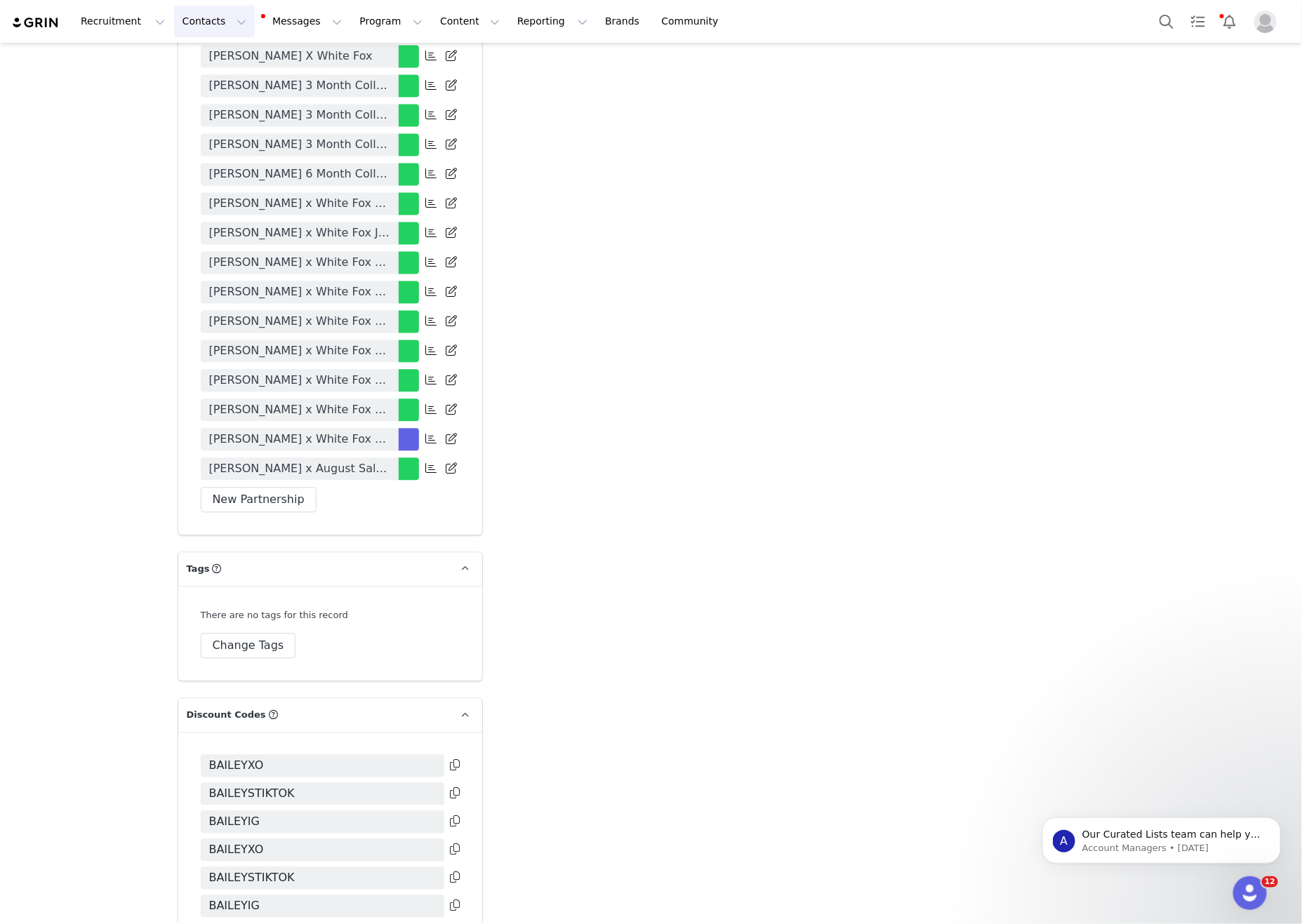
click at [196, 32] on button "Contacts Contacts" at bounding box center [214, 21] width 81 height 31
click at [242, 60] on div "Creators" at bounding box center [219, 61] width 94 height 15
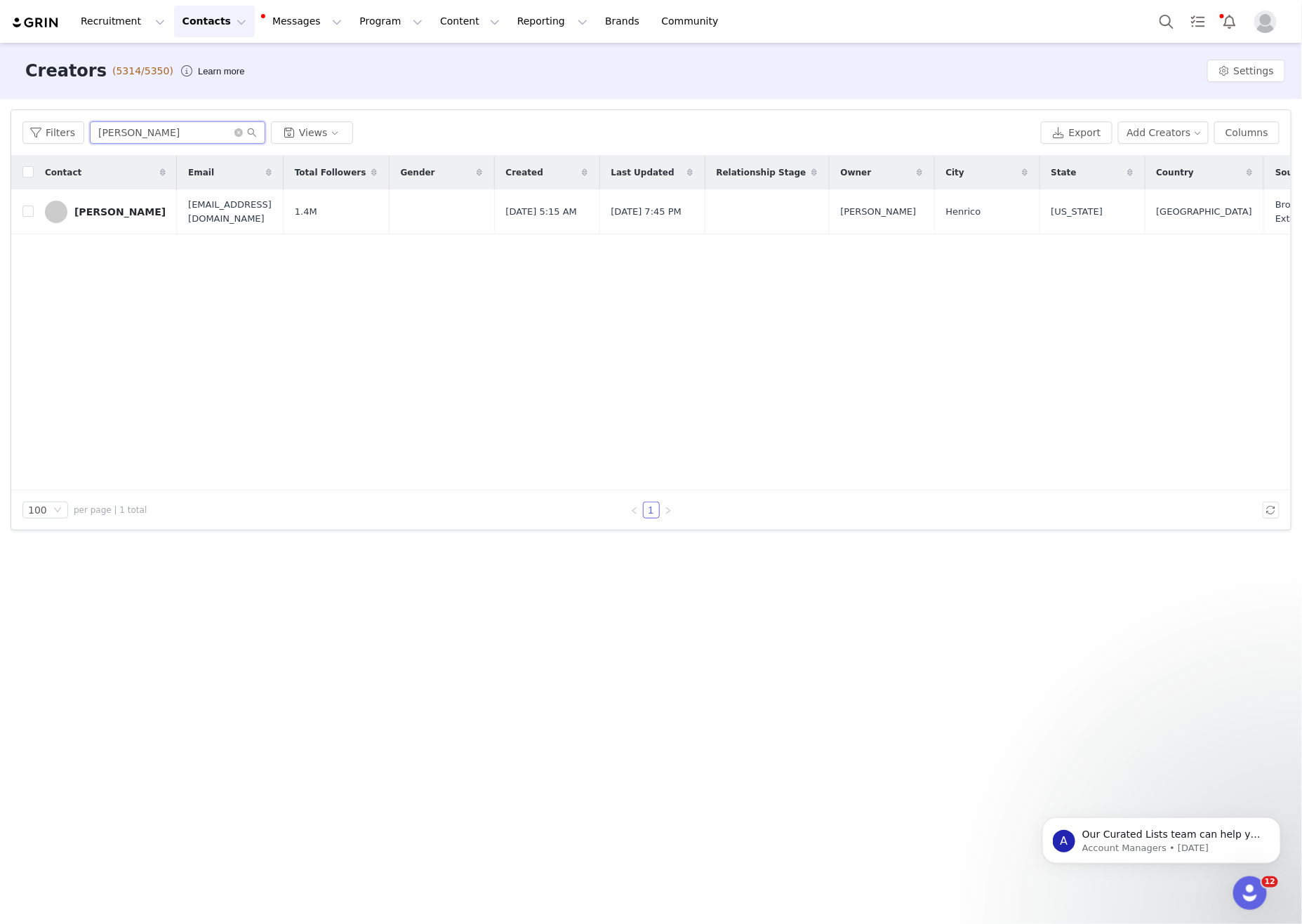
drag, startPoint x: 210, startPoint y: 130, endPoint x: 4, endPoint y: 87, distance: 210.4
click at [2, 87] on div "Creators (5314/5350) Learn more Settings Filters Filter Logic And Or Archived S…" at bounding box center [651, 482] width 1302 height 880
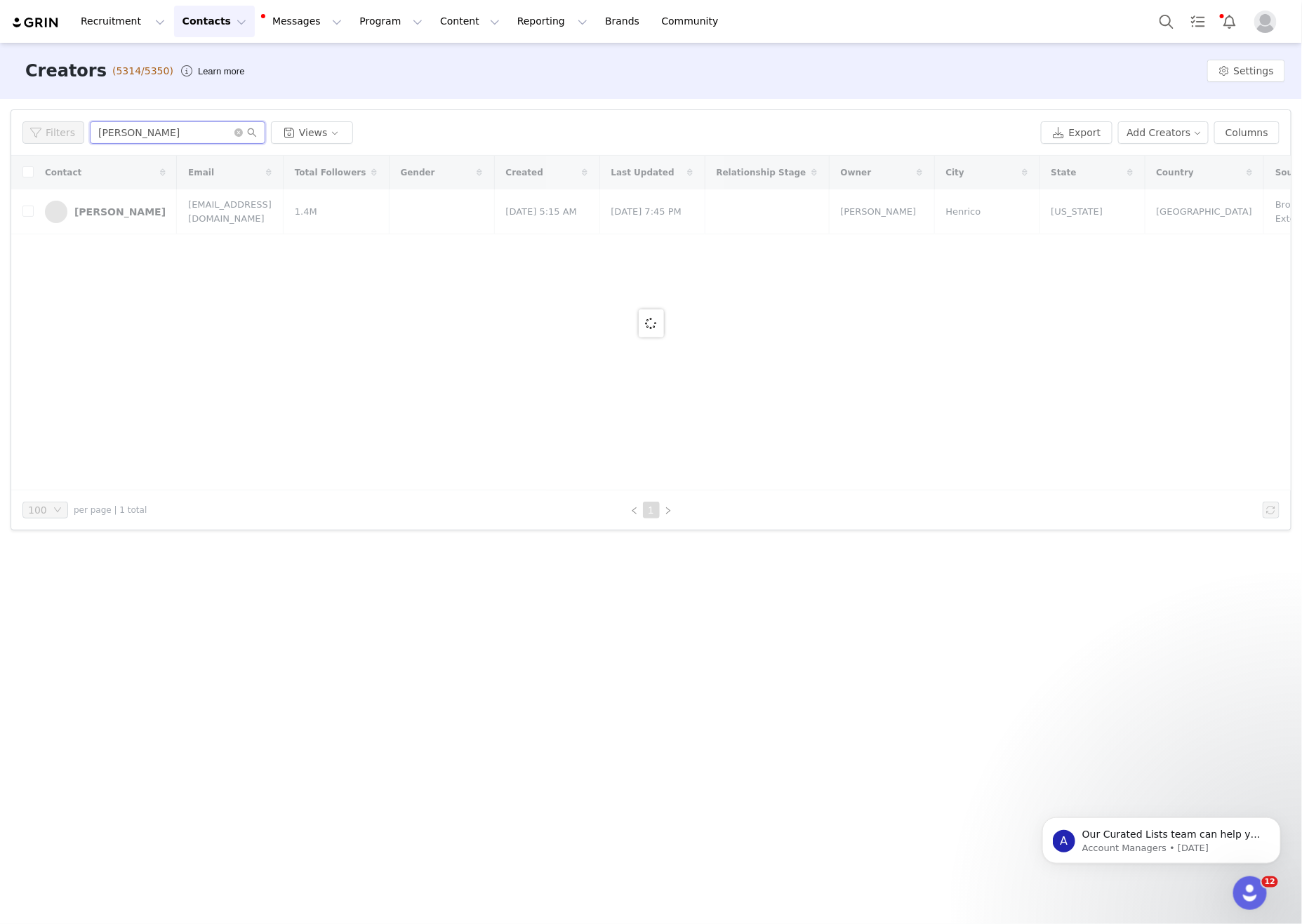
type input "[PERSON_NAME]"
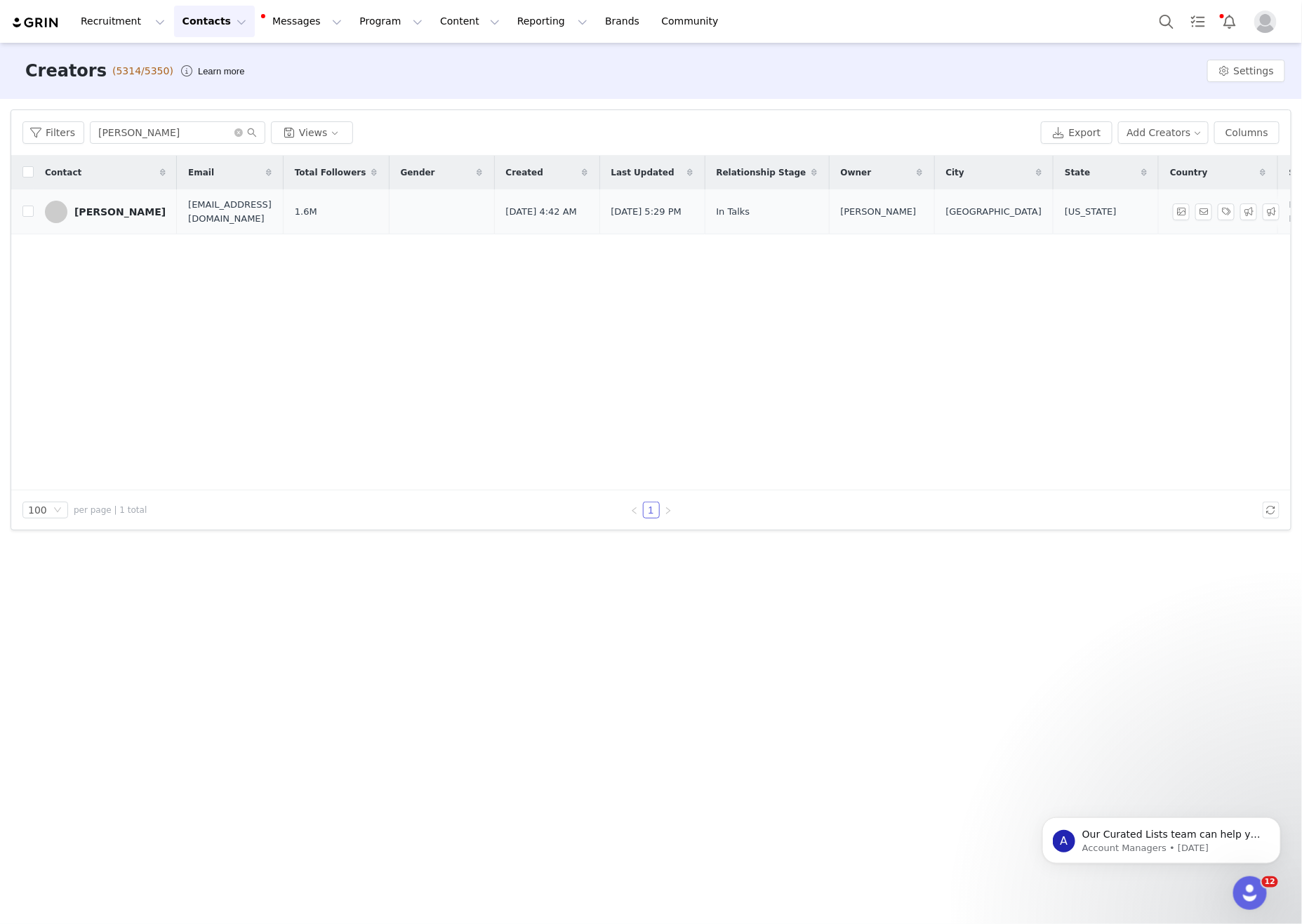
click at [120, 214] on div "[PERSON_NAME]" at bounding box center [120, 212] width 91 height 12
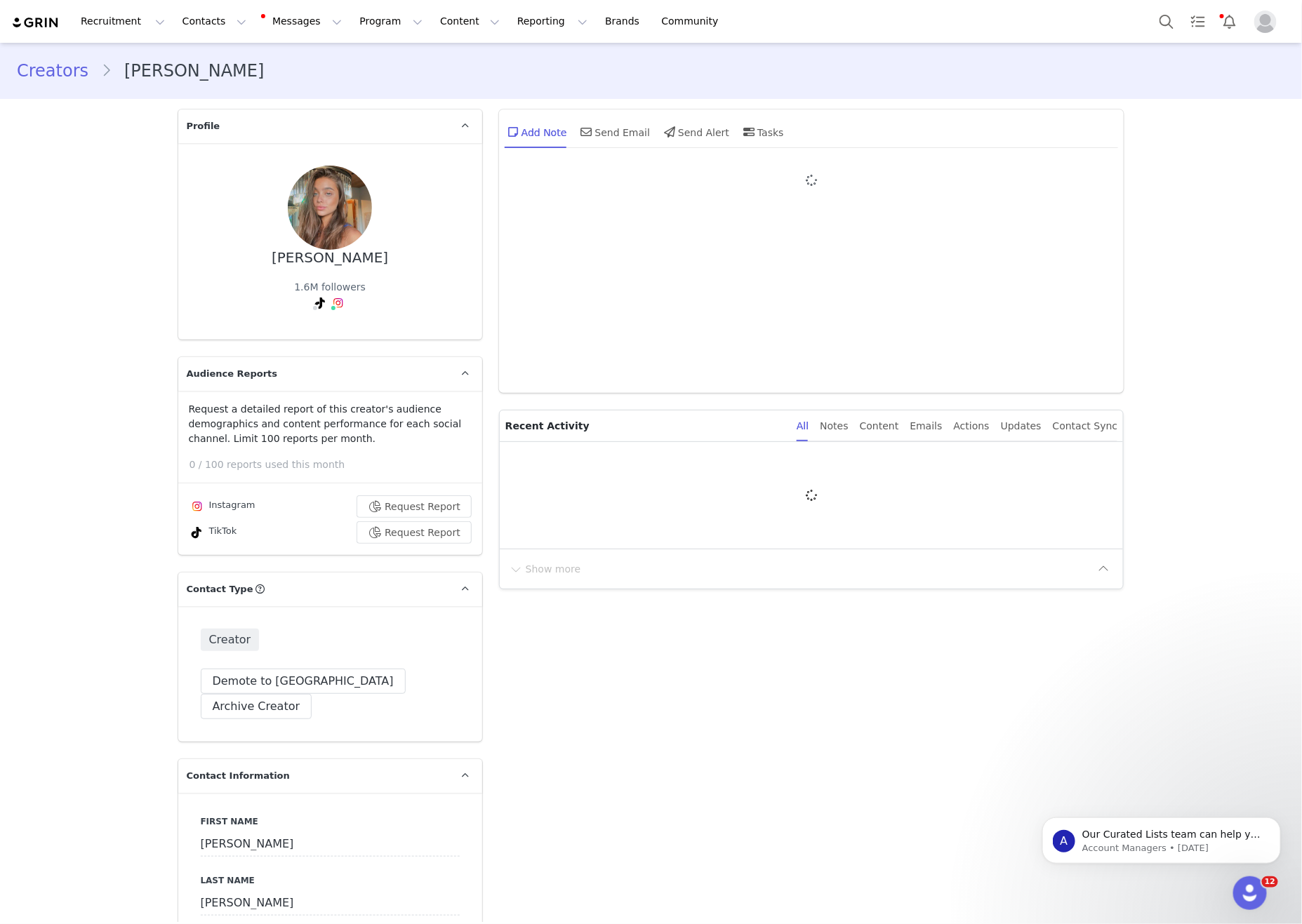
type input "+1 ([GEOGRAPHIC_DATA])"
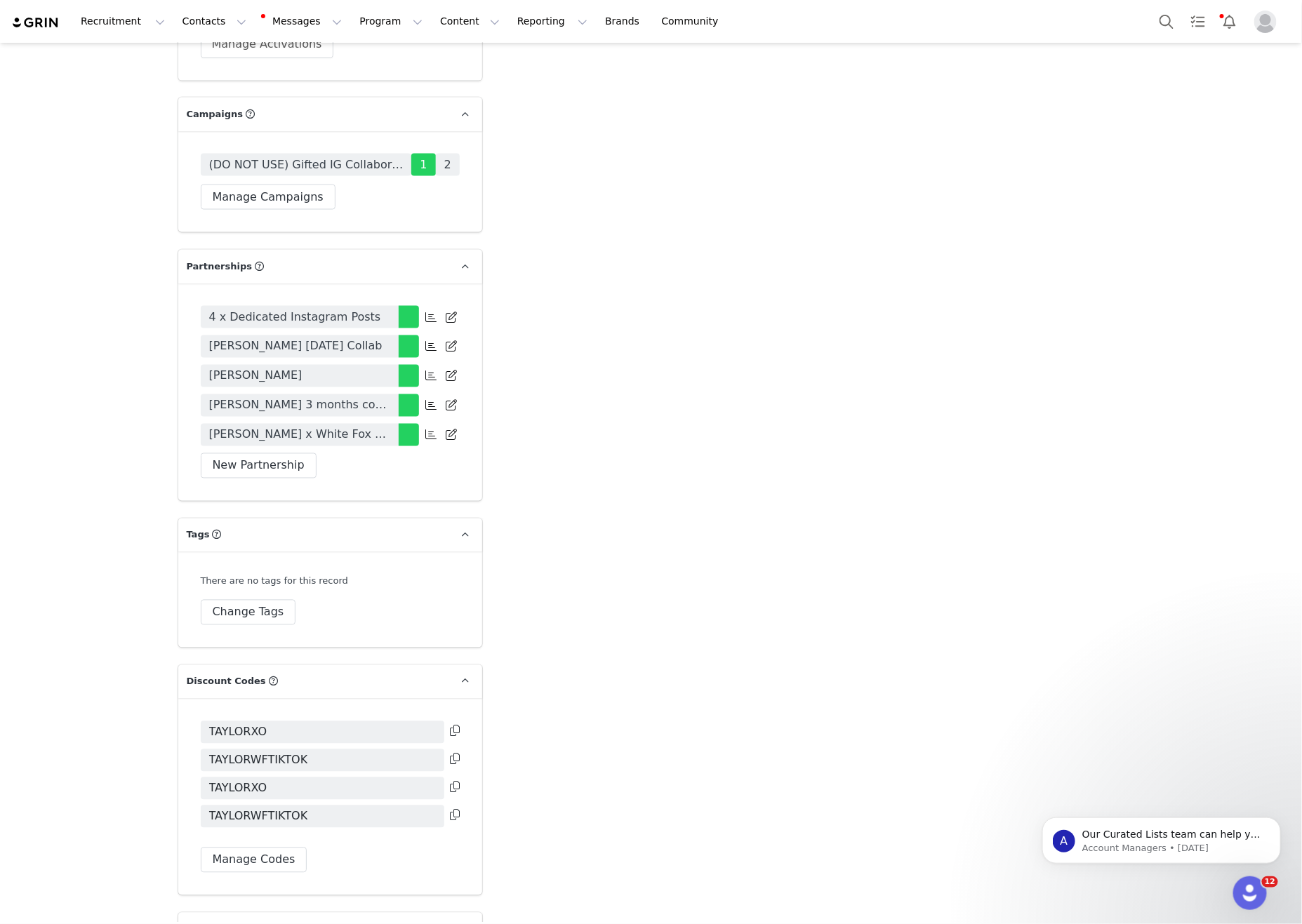
scroll to position [3163, 0]
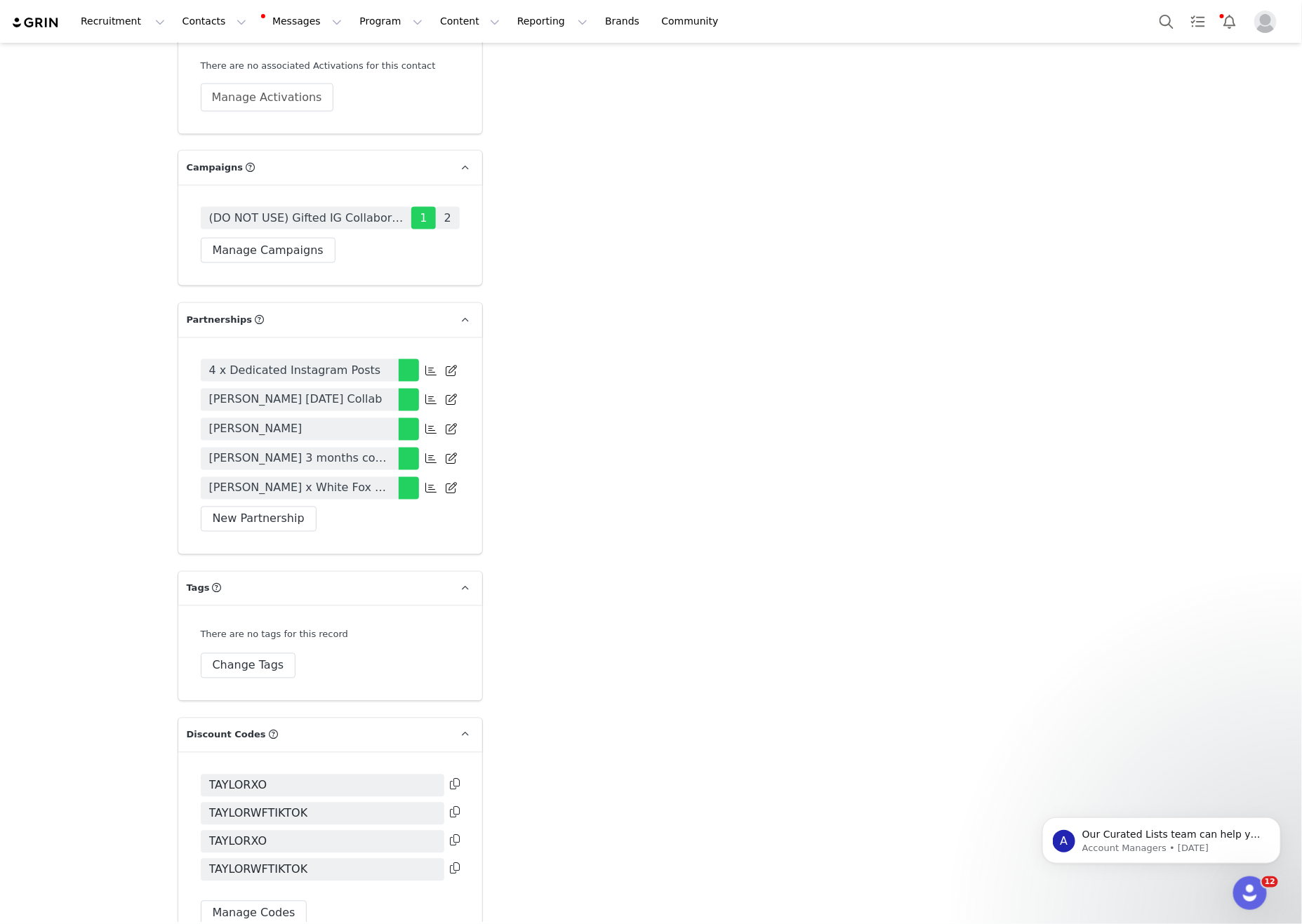
click at [252, 507] on button "New Partnership" at bounding box center [258, 519] width 116 height 25
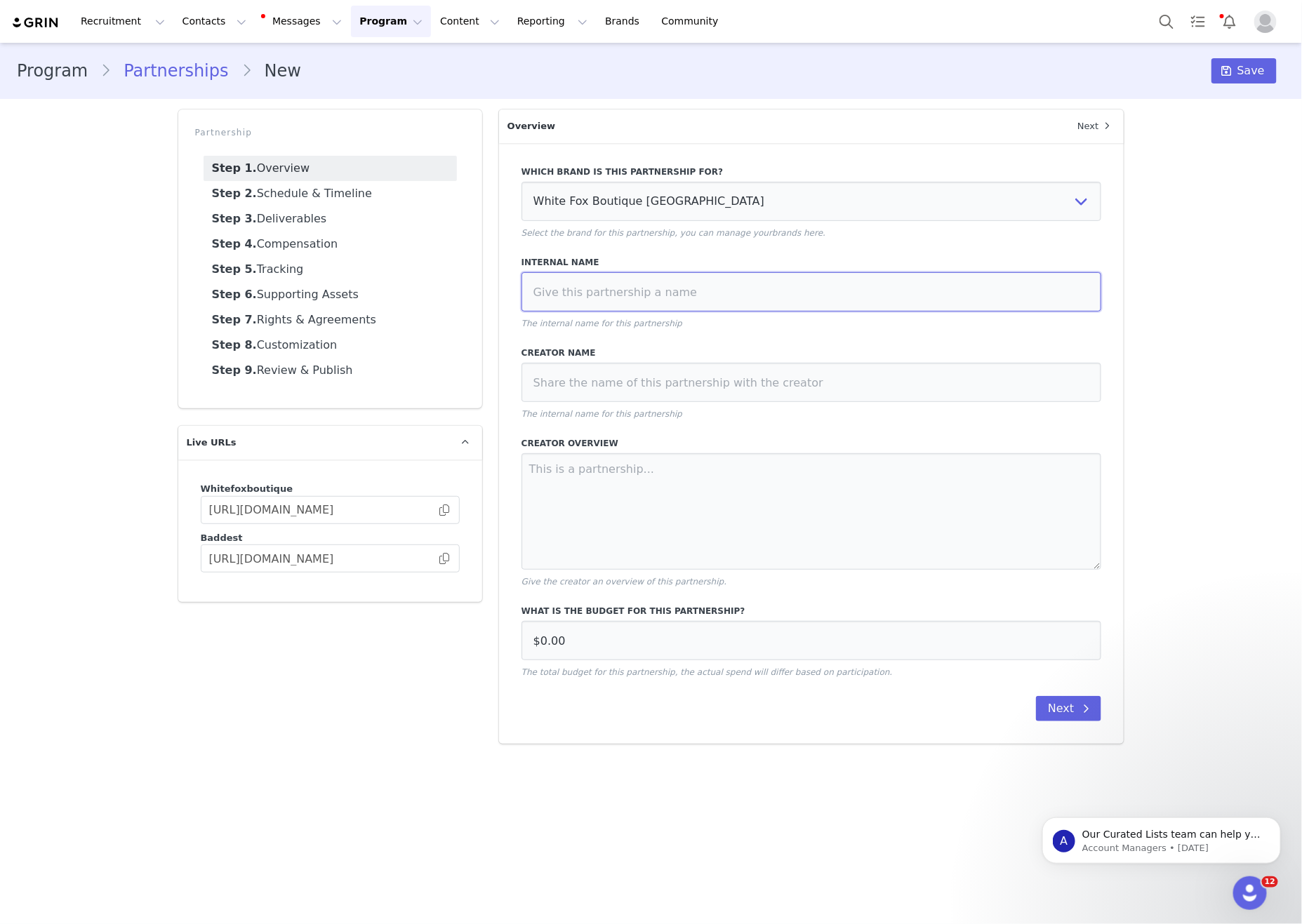
drag, startPoint x: 852, startPoint y: 294, endPoint x: 848, endPoint y: 306, distance: 12.6
click at [852, 294] on input at bounding box center [811, 291] width 580 height 39
paste input "[PERSON_NAME] x White Fox Boutique Collab [DATE]"
type input "[PERSON_NAME] x White Fox Boutique Collab [DATE]"
click at [828, 381] on input at bounding box center [811, 382] width 580 height 39
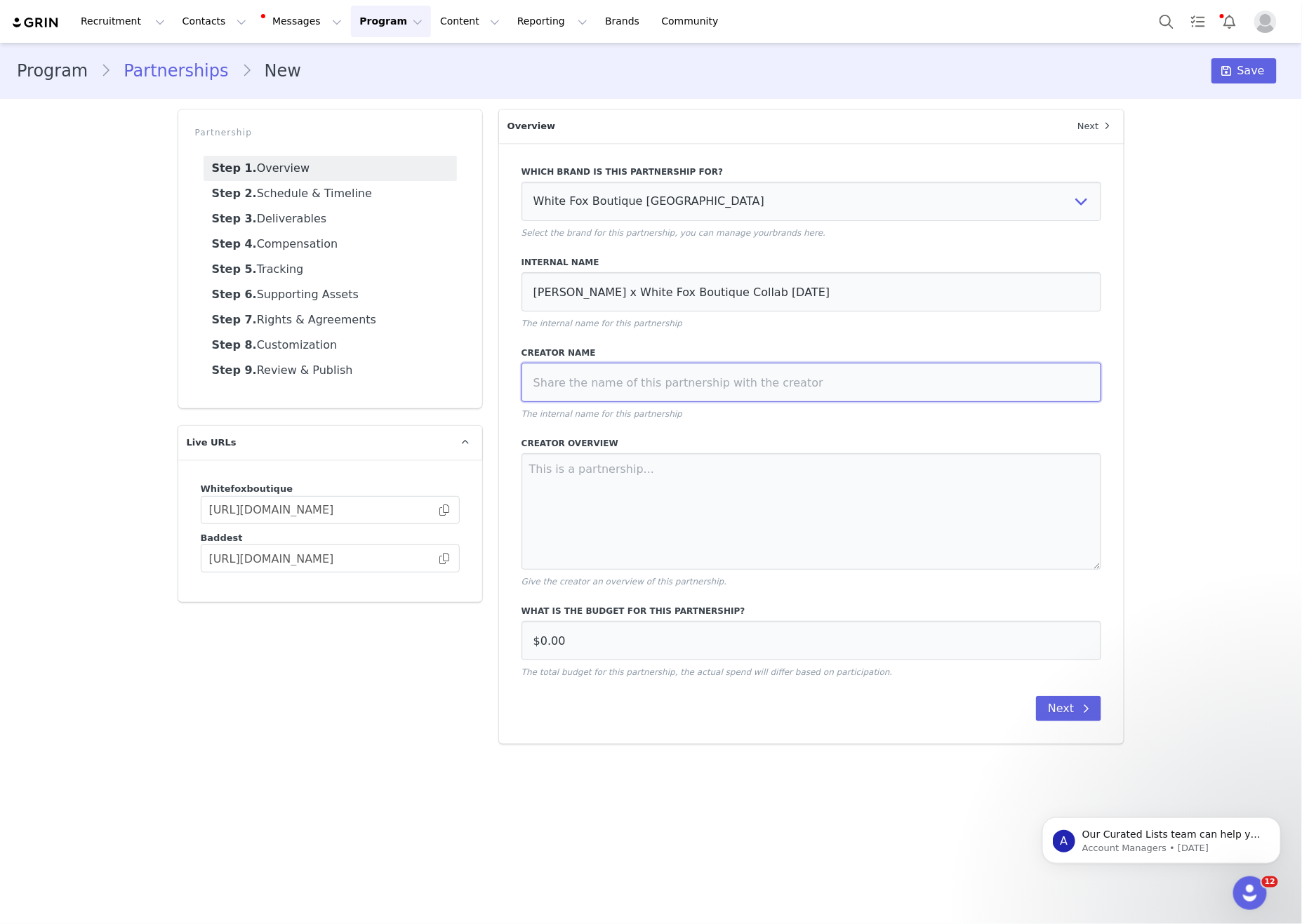
paste input "[PERSON_NAME] x White Fox Boutique Collab [DATE]"
type input "[PERSON_NAME] x White Fox Boutique Collab [DATE]"
drag, startPoint x: 843, startPoint y: 541, endPoint x: 916, endPoint y: 542, distance: 73.0
click at [853, 541] on textarea at bounding box center [811, 511] width 580 height 117
paste textarea "1 x Dedicated IG Static 1 x Dedicated 5 frame IG Story Video Haul 2 x Dedicated…"
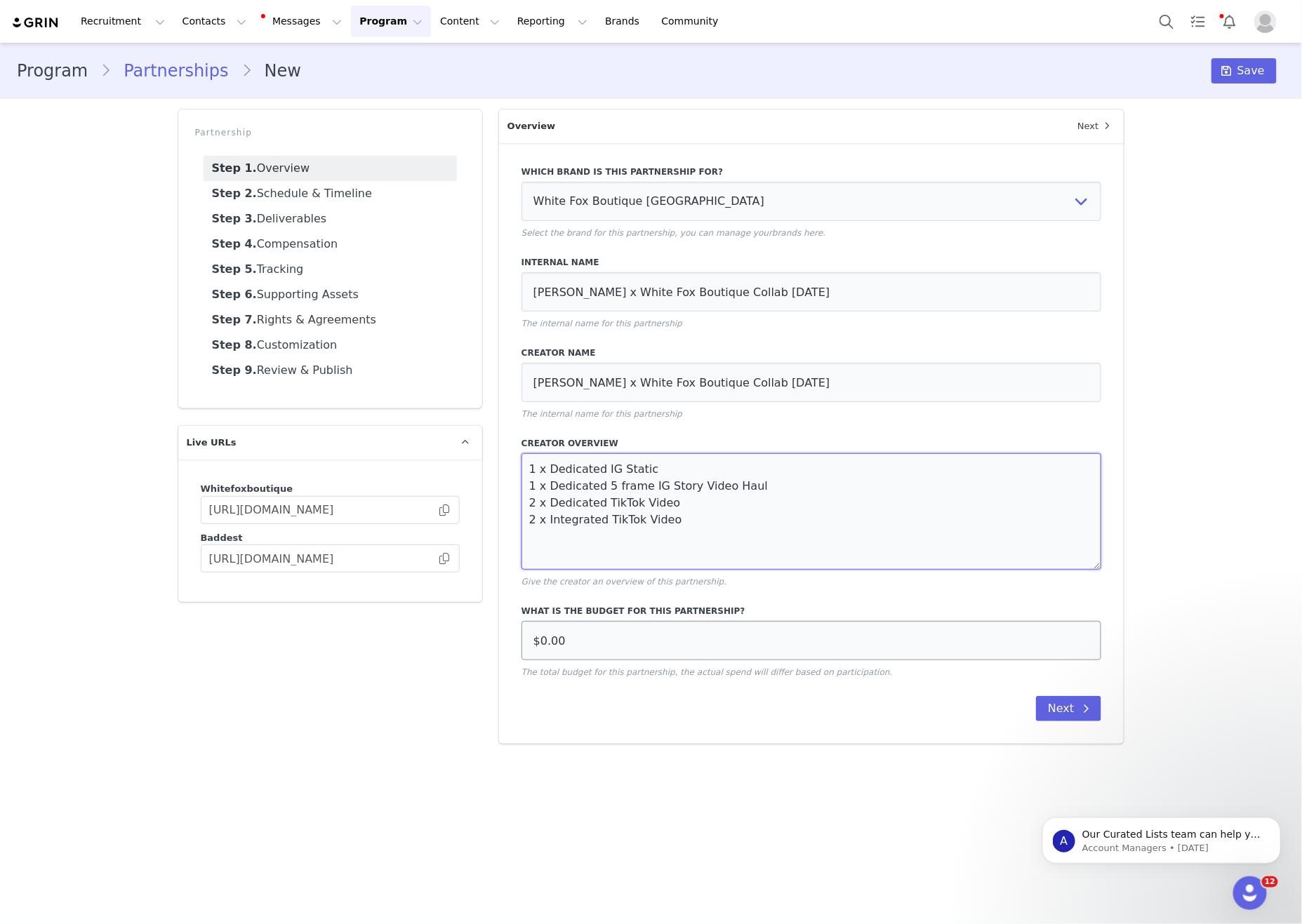
type textarea "1 x Dedicated IG Static 1 x Dedicated 5 frame IG Story Video Haul 2 x Dedicated…"
drag, startPoint x: 727, startPoint y: 656, endPoint x: 738, endPoint y: 655, distance: 11.0
click at [728, 656] on input "$0.00" at bounding box center [811, 640] width 580 height 39
drag, startPoint x: 631, startPoint y: 653, endPoint x: 270, endPoint y: 640, distance: 361.2
click at [270, 640] on div "Partnership Step 1. Overview Step 2. Schedule & Timeline Step 3. Deliverables S…" at bounding box center [651, 426] width 963 height 651
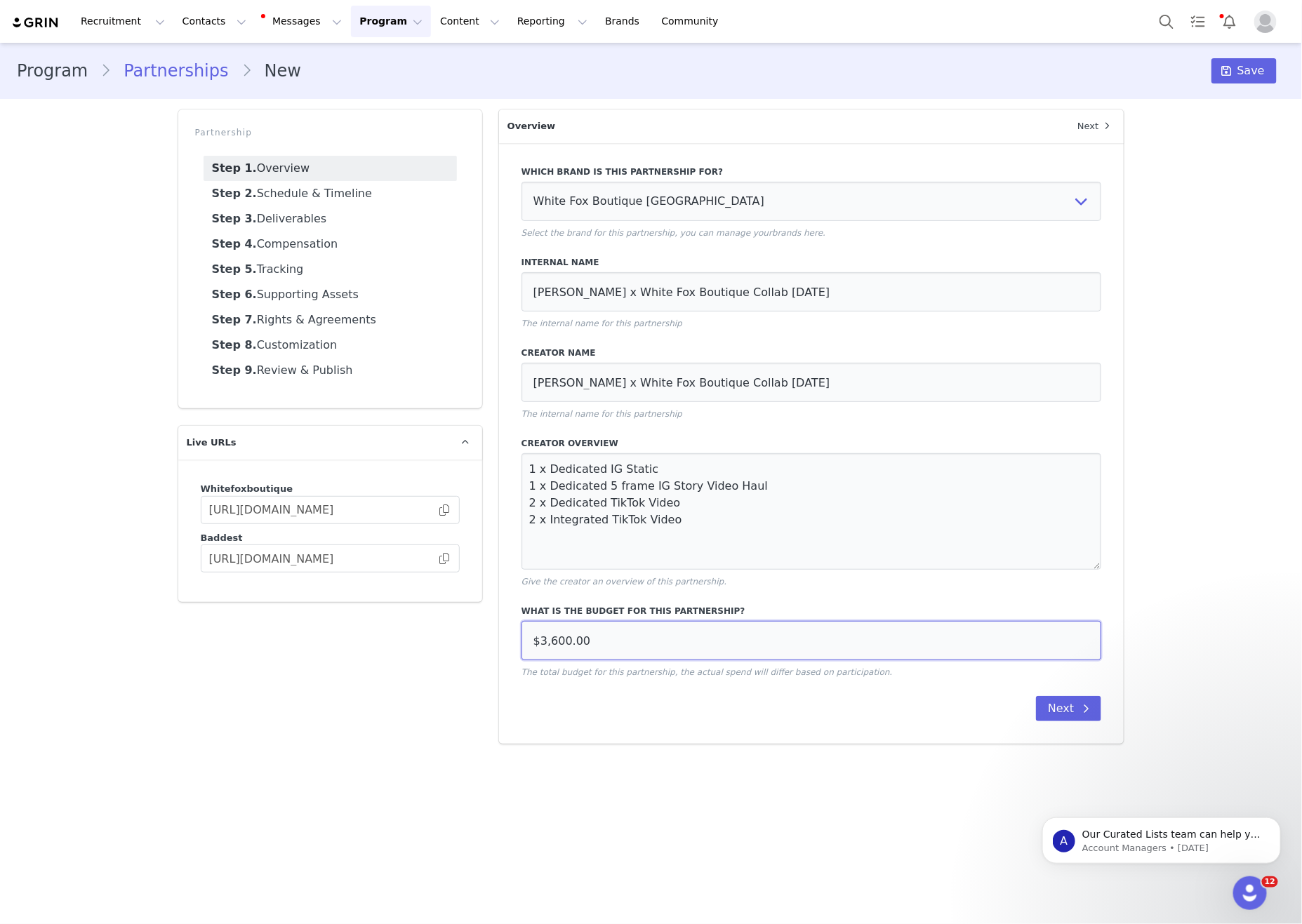
type input "$3,600.00"
click at [1064, 722] on button "Next" at bounding box center [1068, 709] width 65 height 25
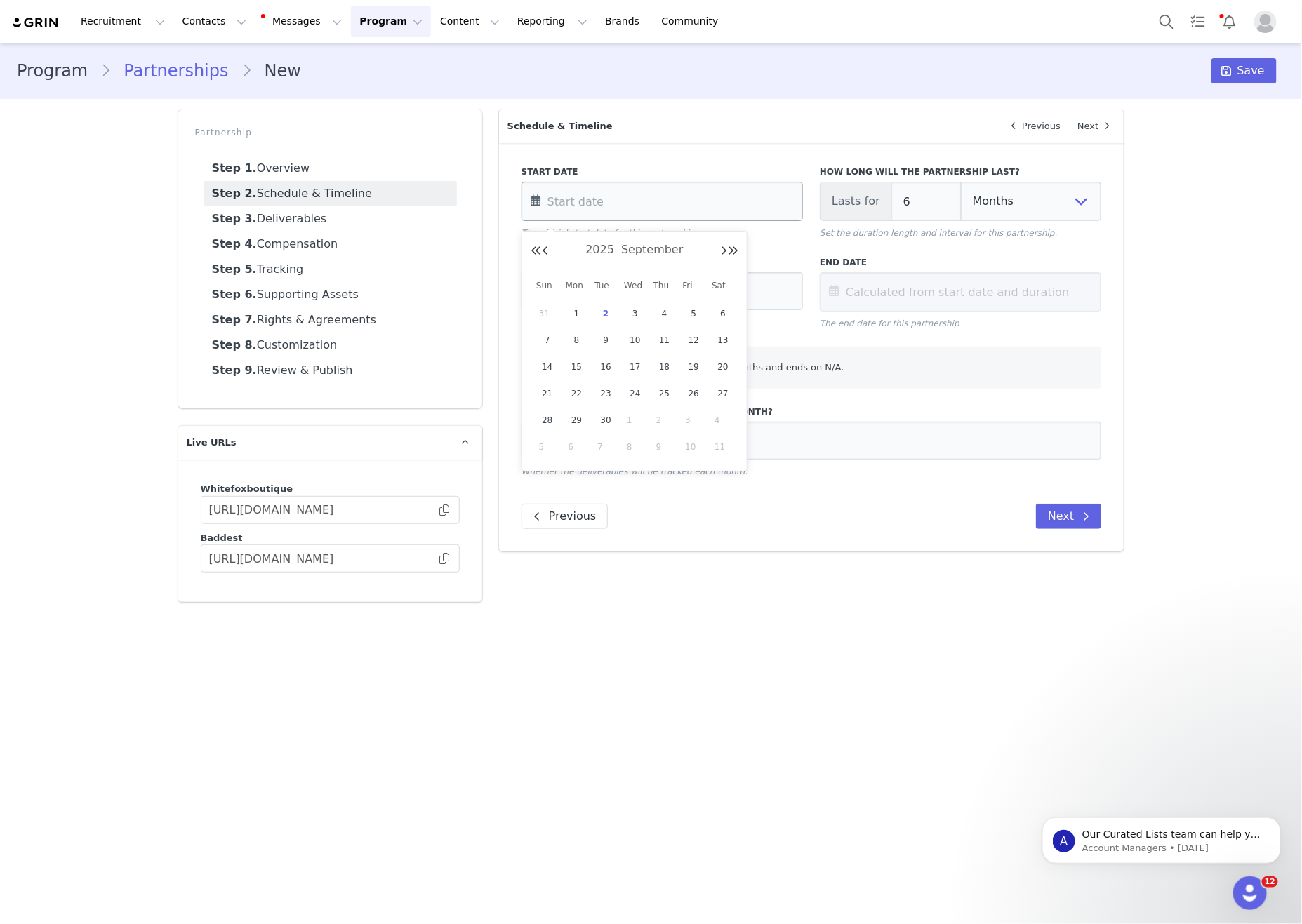
click at [686, 196] on input "text" at bounding box center [662, 201] width 281 height 39
drag, startPoint x: 577, startPoint y: 305, endPoint x: 585, endPoint y: 309, distance: 8.9
click at [577, 306] on span "1" at bounding box center [577, 314] width 17 height 17
type input "[DATE]"
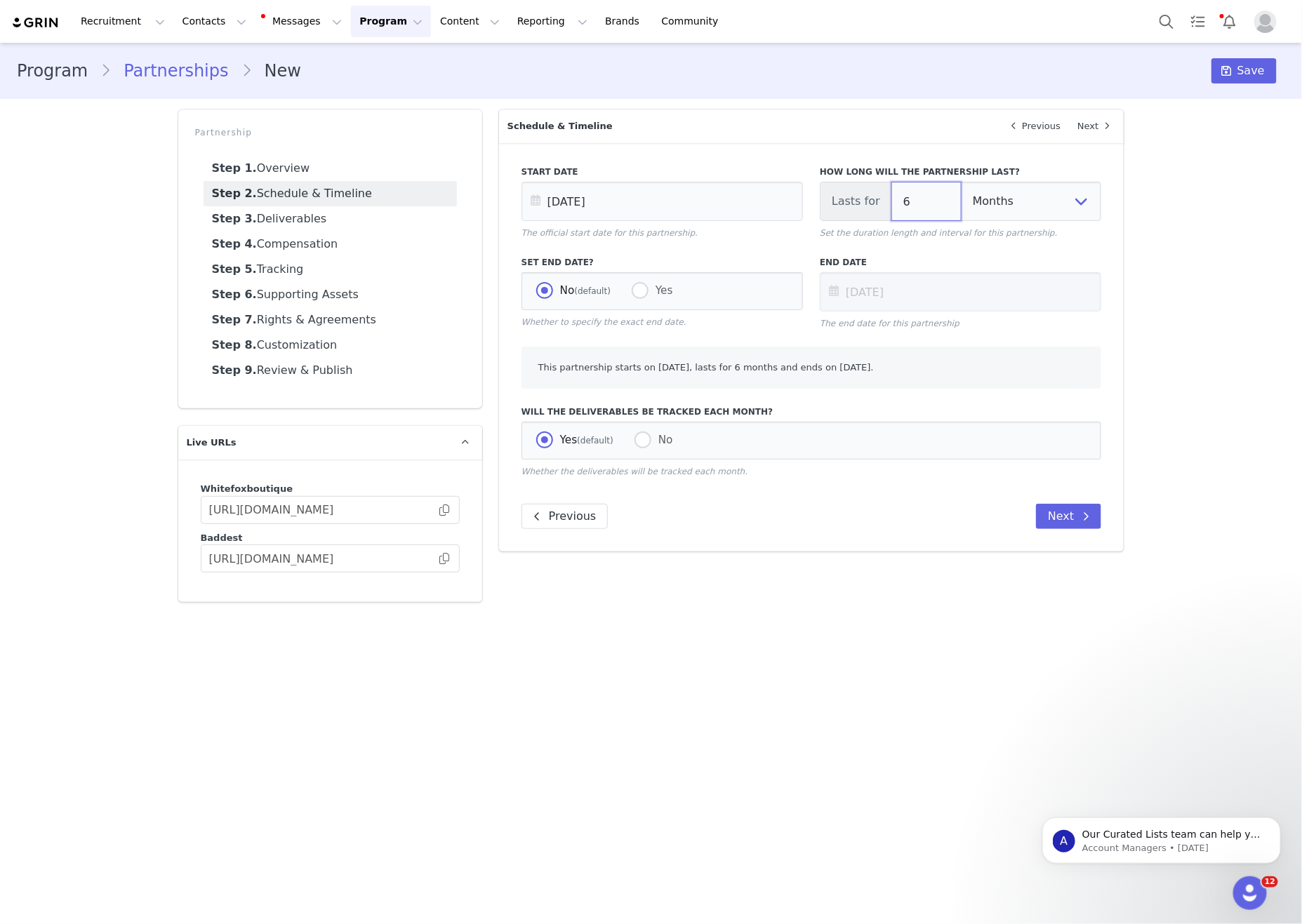
drag, startPoint x: 944, startPoint y: 205, endPoint x: 787, endPoint y: 163, distance: 162.5
click at [781, 161] on div "Start Date [DATE] The official start date for this partnership. How long will t…" at bounding box center [811, 202] width 597 height 90
type input "1"
type input "[DATE]"
type input "1"
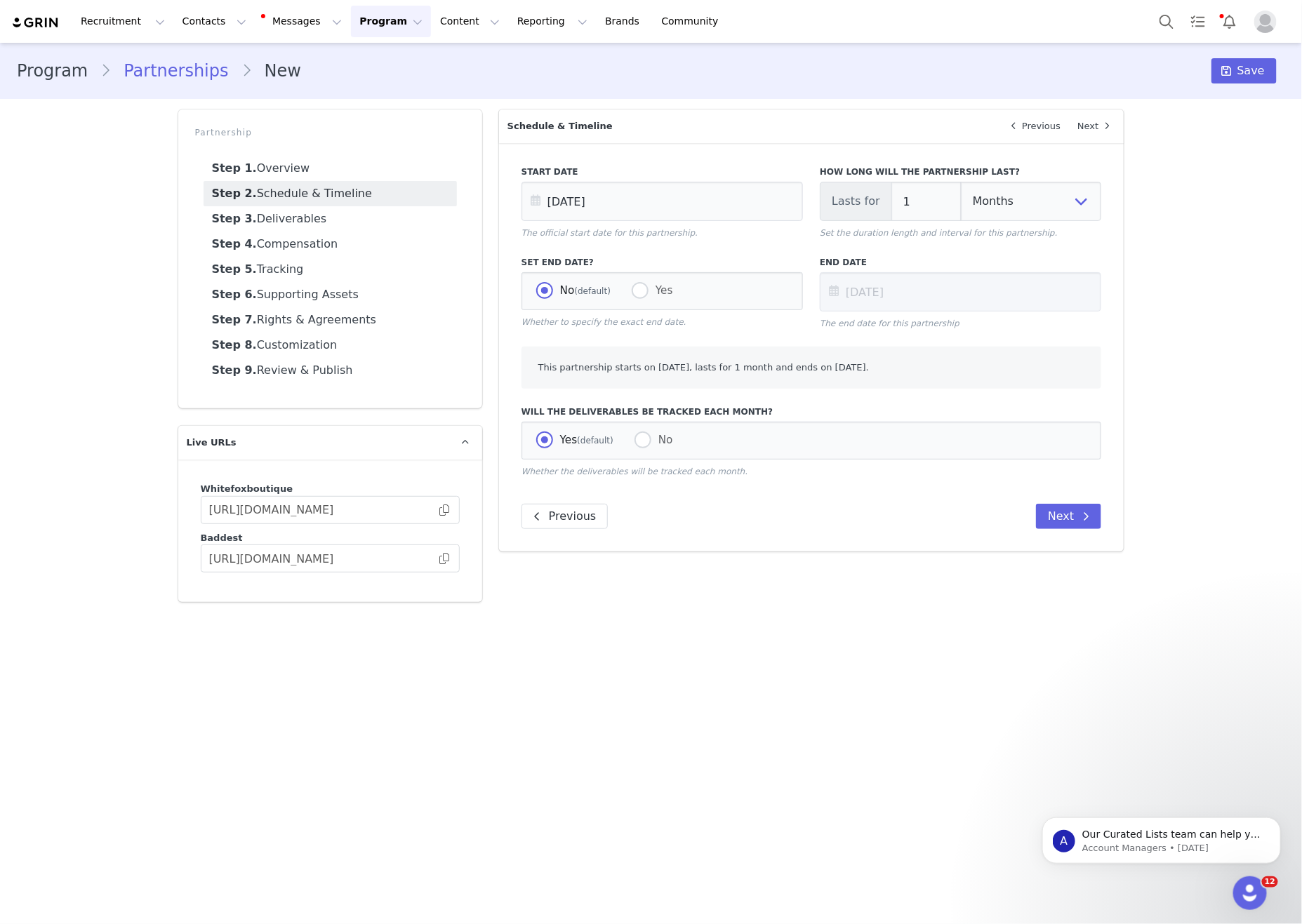
click at [636, 311] on div "No (default) Yes" at bounding box center [662, 291] width 281 height 38
click at [666, 297] on span "Yes" at bounding box center [661, 291] width 25 height 12
click at [649, 298] on input "Yes" at bounding box center [640, 291] width 17 height 18
radio input "true"
radio input "false"
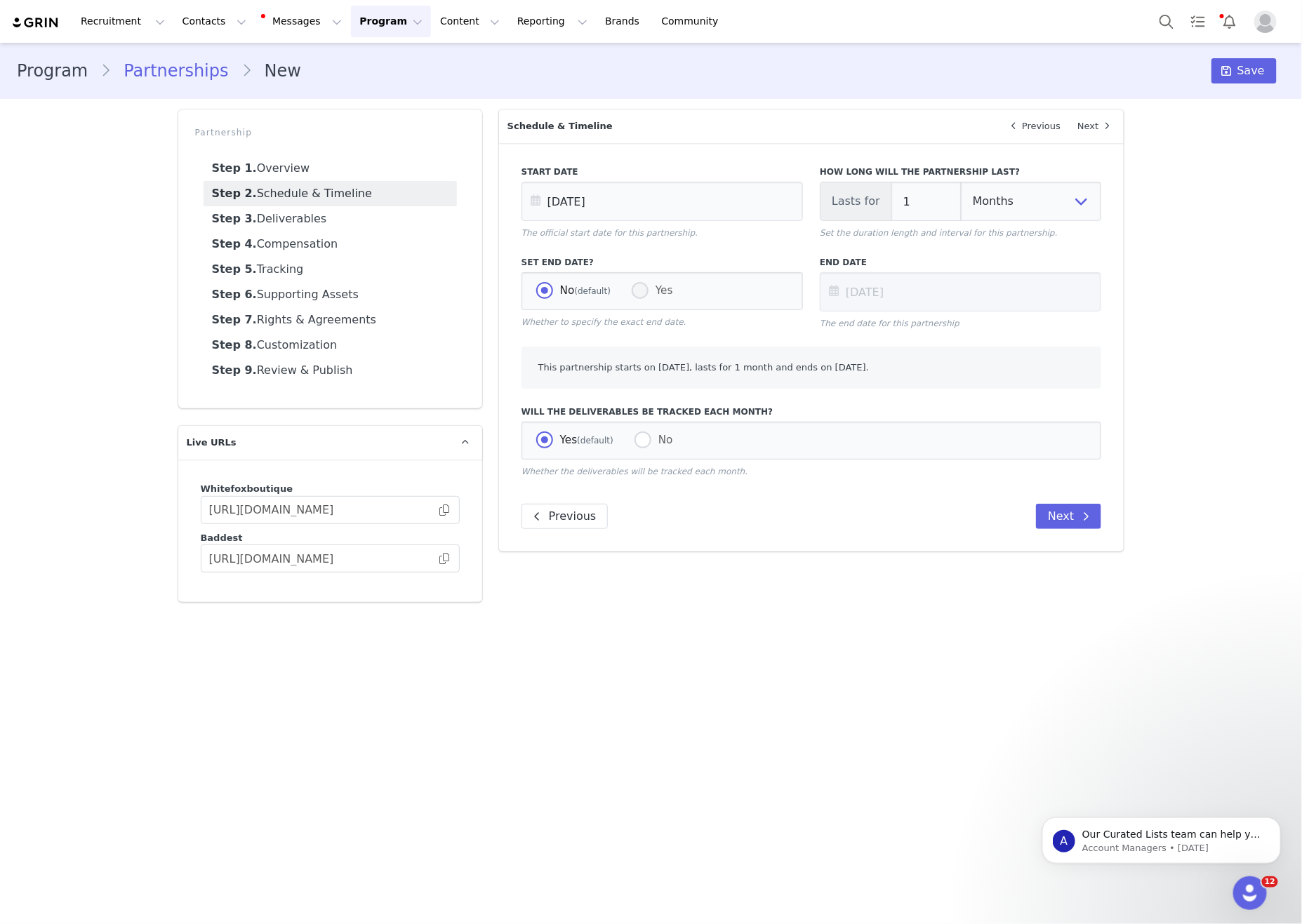
radio input "true"
click at [550, 298] on span at bounding box center [544, 291] width 17 height 17
click at [550, 298] on input "No (default)" at bounding box center [544, 291] width 17 height 18
radio input "true"
radio input "false"
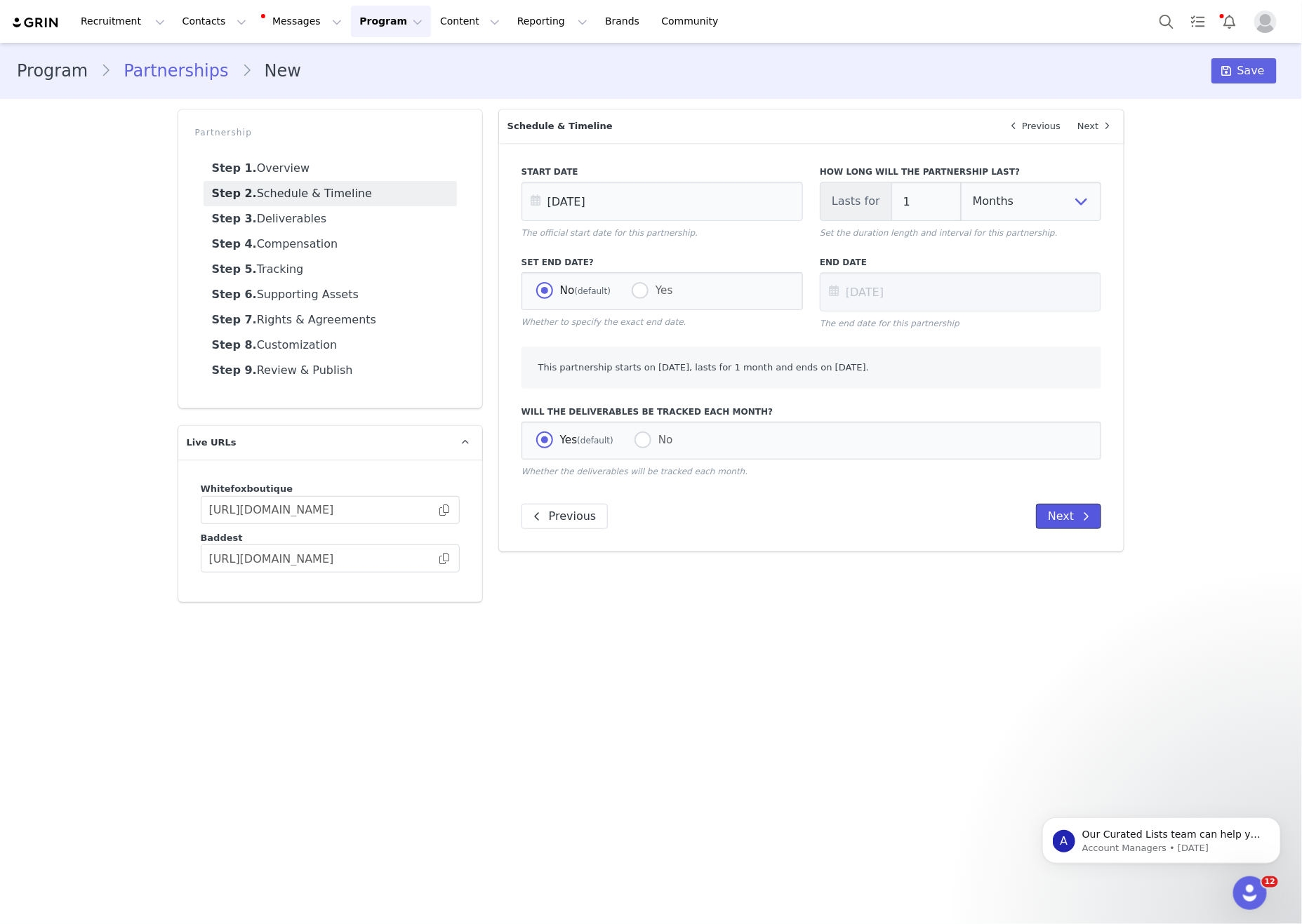
click at [1066, 529] on button "Next" at bounding box center [1068, 516] width 65 height 25
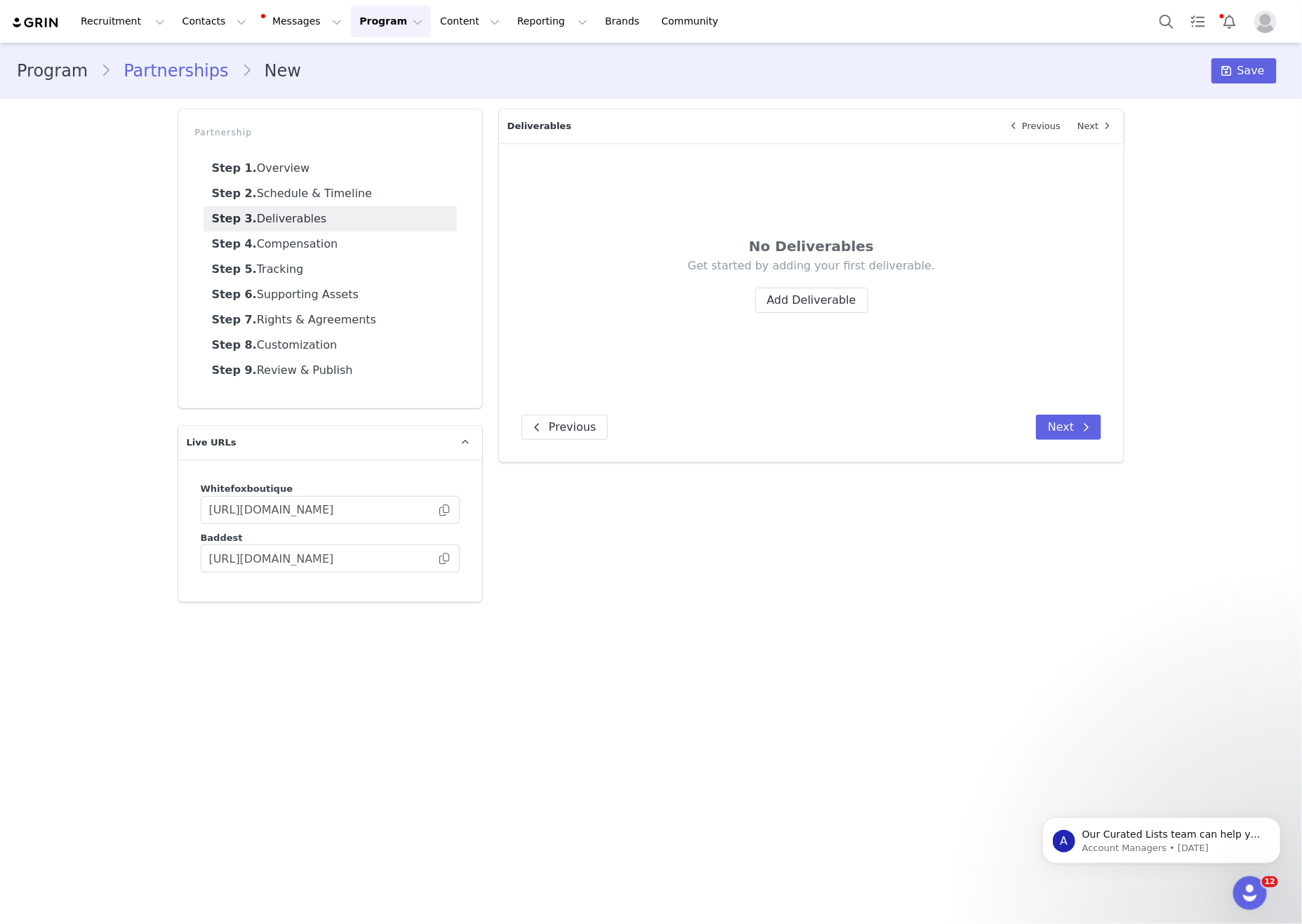
click at [824, 282] on div "Get started by adding your first deliverable. Add Deliverable" at bounding box center [811, 285] width 496 height 54
drag, startPoint x: 849, startPoint y: 310, endPoint x: 1092, endPoint y: 143, distance: 294.9
click at [850, 309] on button "Add Deliverable" at bounding box center [811, 300] width 113 height 25
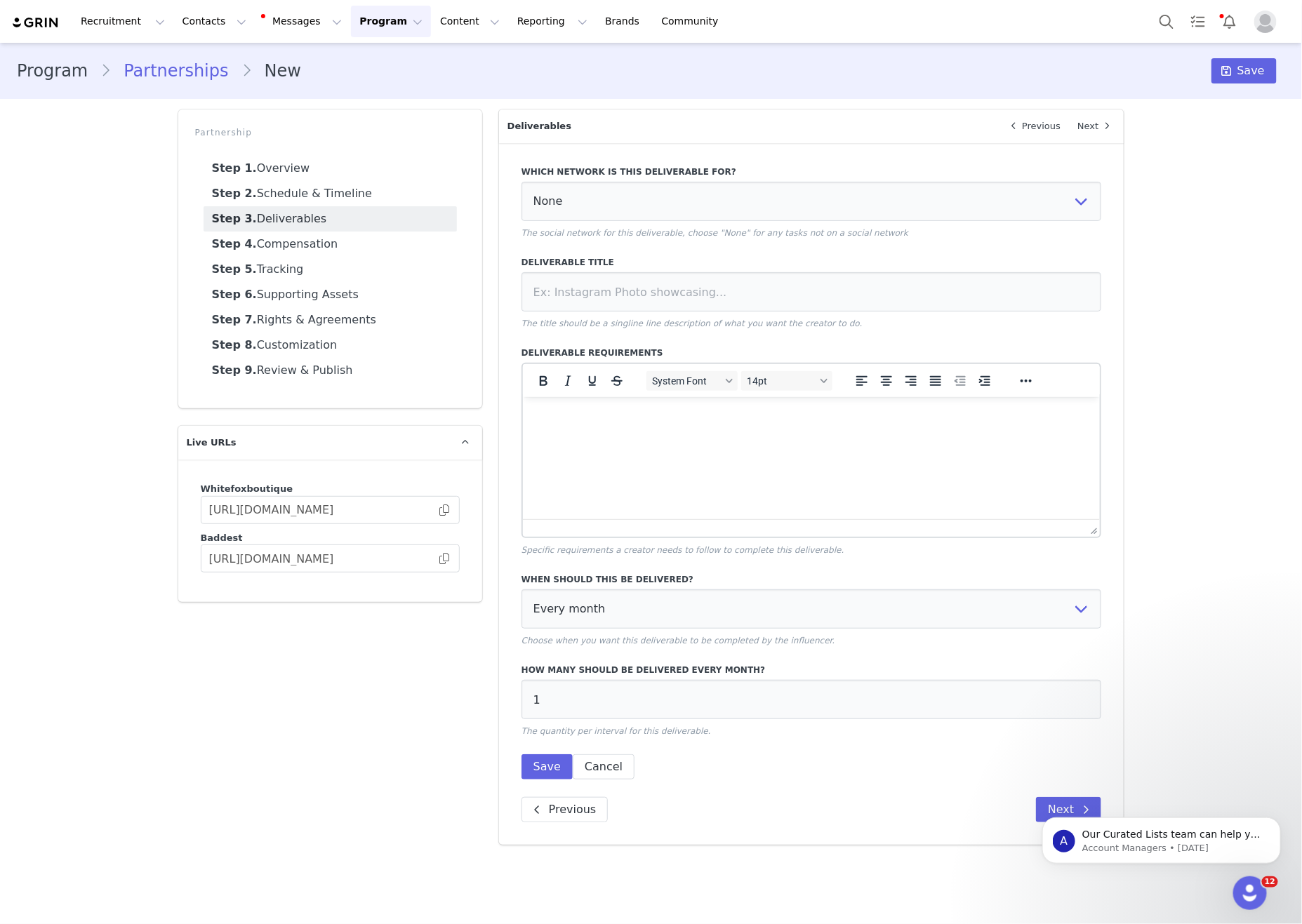
drag, startPoint x: 847, startPoint y: 428, endPoint x: 1218, endPoint y: 722, distance: 473.4
click at [847, 428] on html at bounding box center [810, 415] width 577 height 38
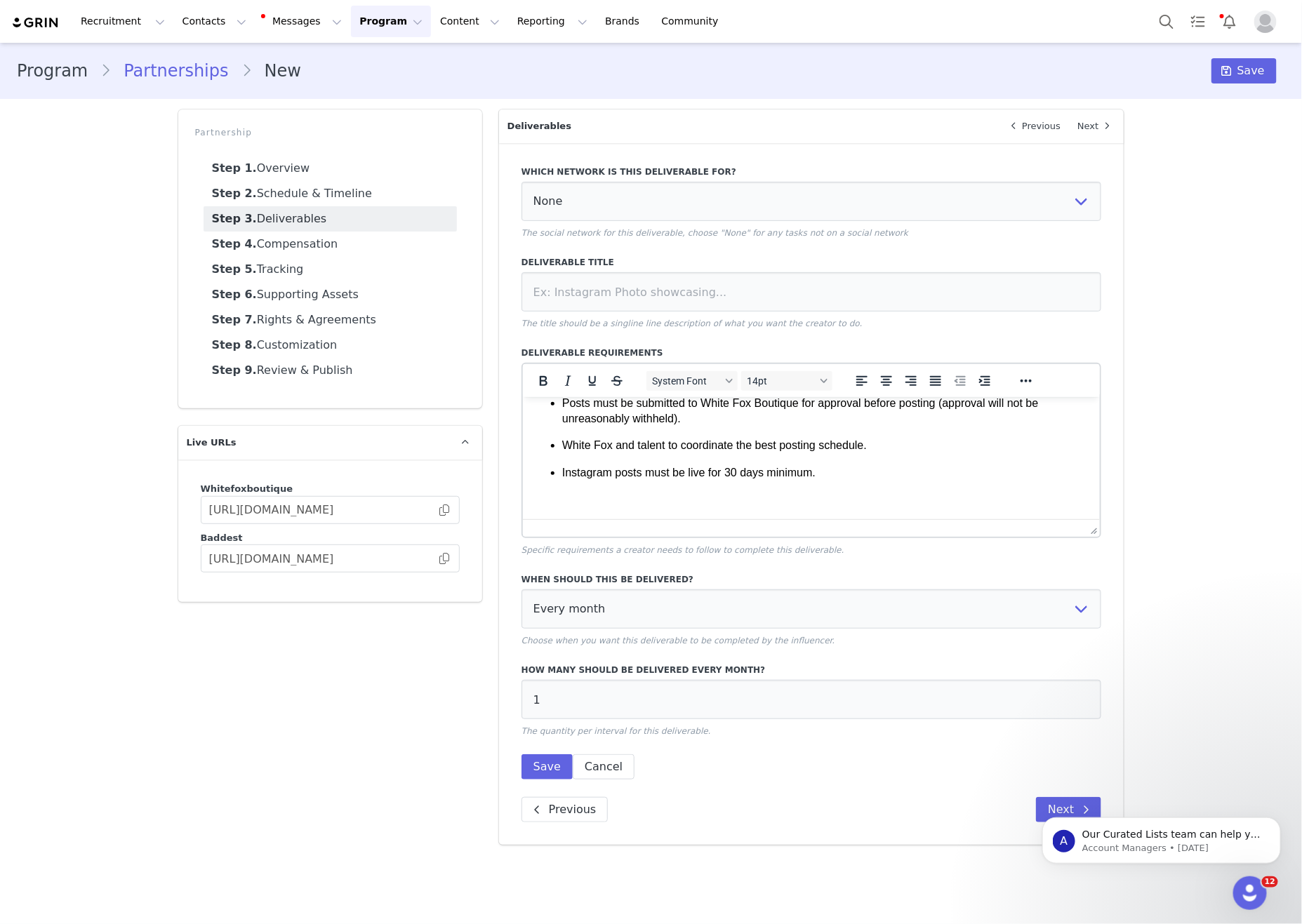
click at [665, 276] on div "Deliverable Title The title should be a singline line description of what you w…" at bounding box center [811, 293] width 580 height 74
drag, startPoint x: 705, startPoint y: 328, endPoint x: 725, endPoint y: 319, distance: 21.9
click at [705, 327] on p "The title should be a singline line description of what you want the creator to…" at bounding box center [811, 324] width 580 height 12
drag, startPoint x: 725, startPoint y: 319, endPoint x: 718, endPoint y: 324, distance: 8.6
click at [720, 323] on div "Deliverable Title The title should be a singline line description of what you w…" at bounding box center [811, 293] width 580 height 74
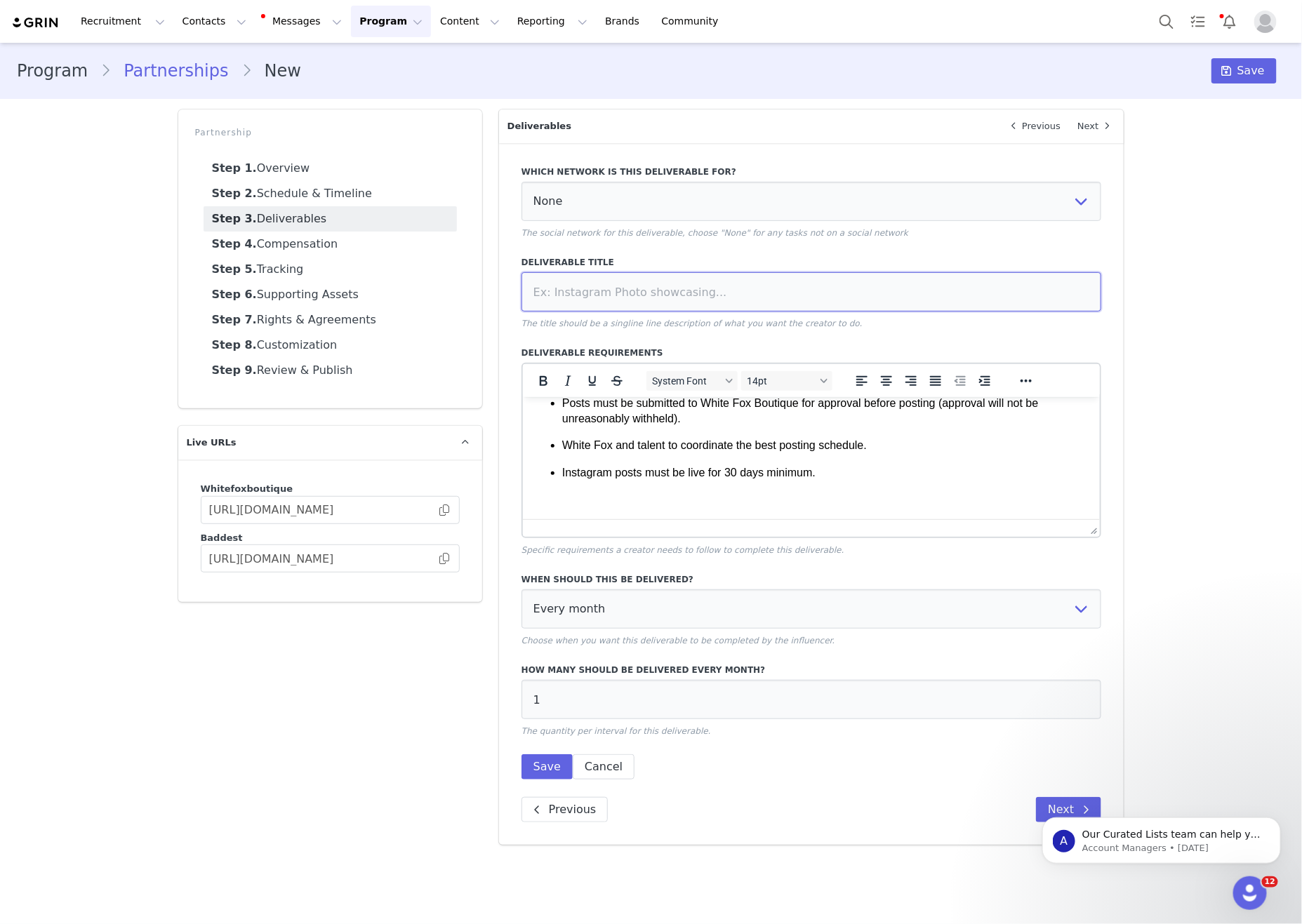
click at [733, 309] on input at bounding box center [811, 291] width 580 height 39
type input "Dedicated IG Post"
click at [868, 202] on select "None YouTube Twitter Instagram Facebook Twitch TikTok Pinterest" at bounding box center [811, 201] width 580 height 39
select select "5"
click at [521, 183] on select "None YouTube Twitter Instagram Facebook Twitch TikTok Pinterest" at bounding box center [811, 201] width 580 height 39
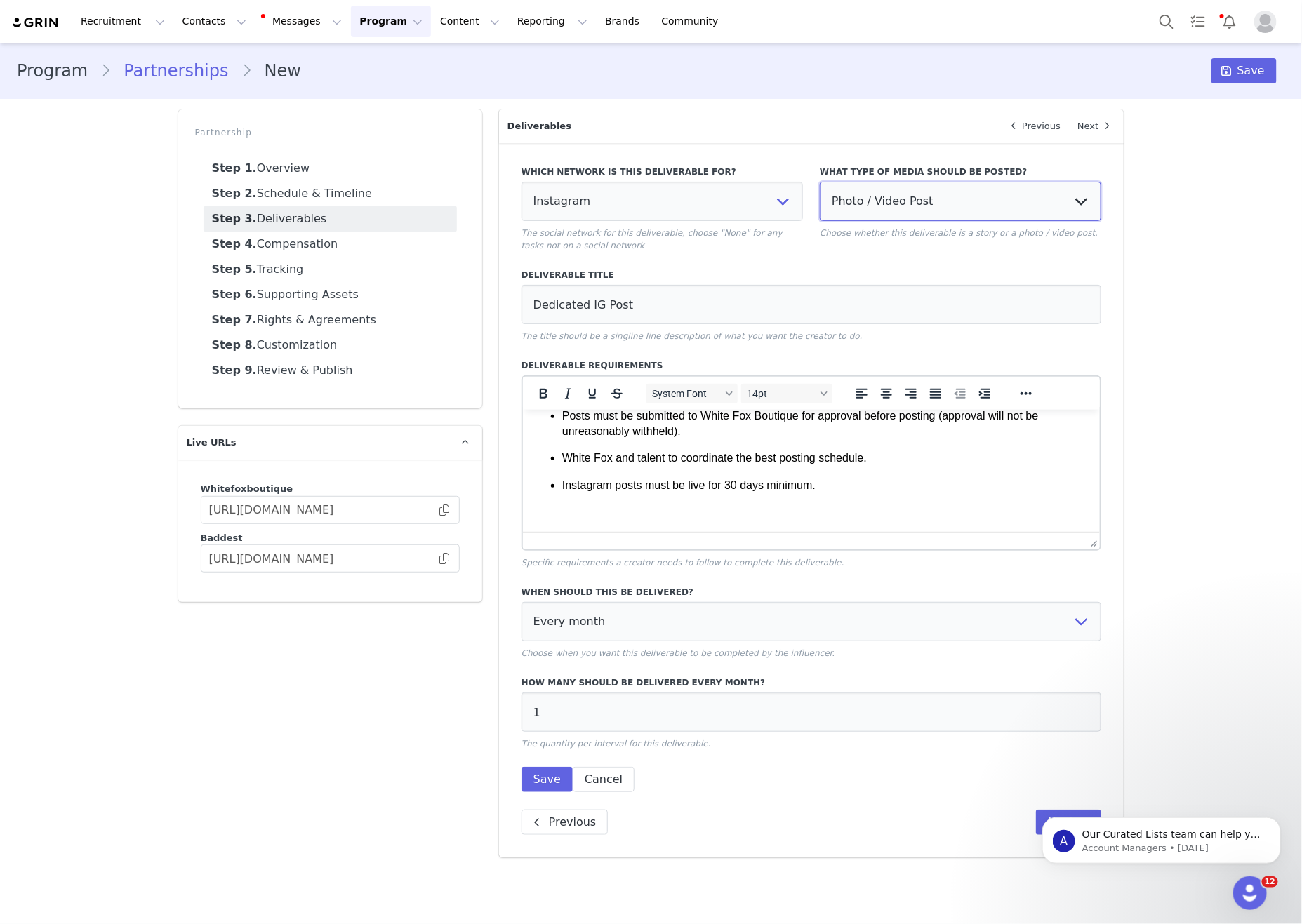
click at [1018, 209] on select "Photo / Video Post Story Text in Bio Highlight Reel" at bounding box center [960, 201] width 281 height 39
select select
click at [820, 183] on select "Photo / Video Post Story Text in Bio Highlight Reel" at bounding box center [960, 201] width 281 height 39
click at [605, 642] on select "Every month Every other month In specific months Throughout partnership" at bounding box center [811, 621] width 580 height 39
select select "throughout"
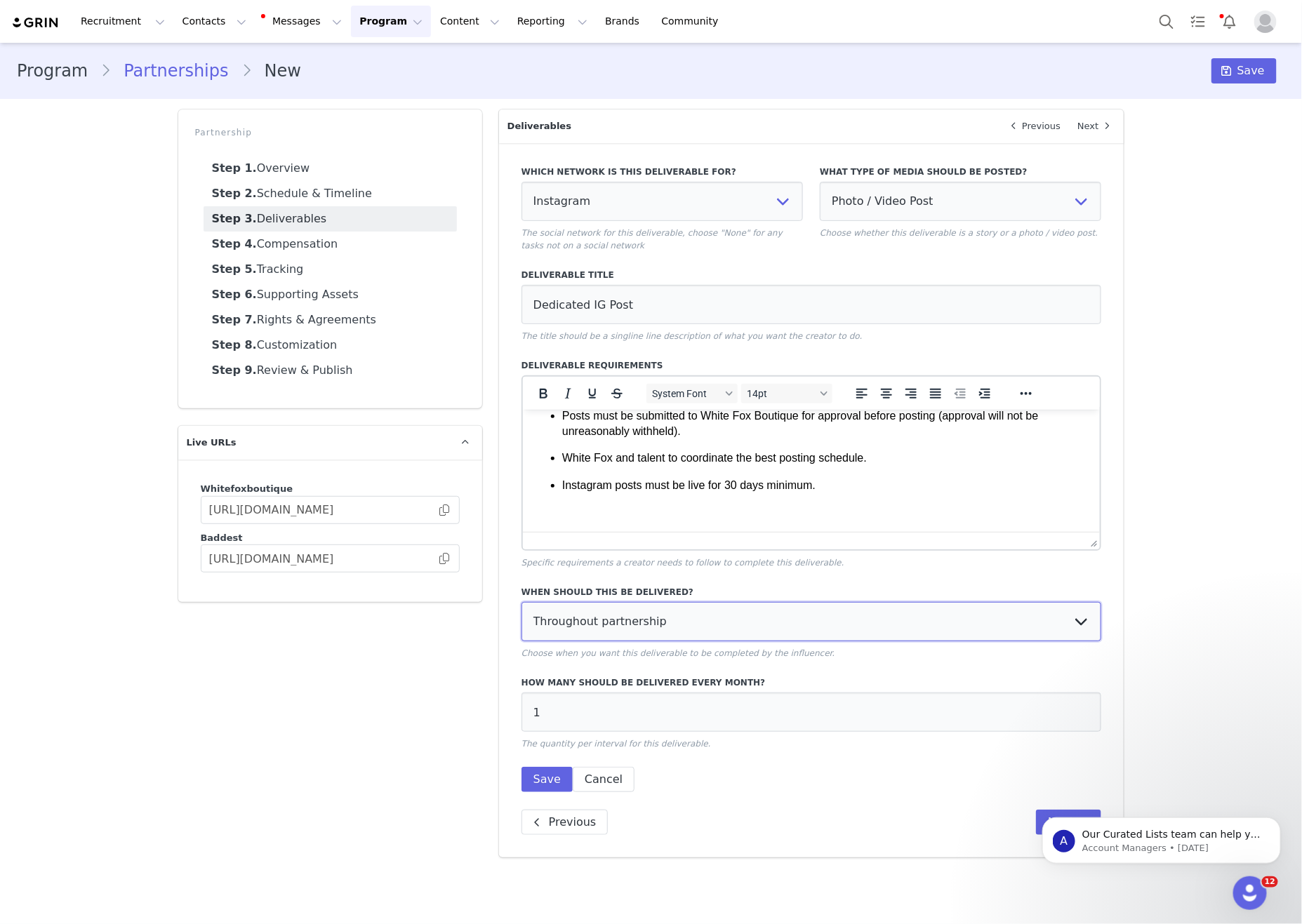
click at [521, 618] on select "Every month Every other month In specific months Throughout partnership" at bounding box center [811, 621] width 580 height 39
click at [548, 792] on button "Save" at bounding box center [547, 779] width 51 height 25
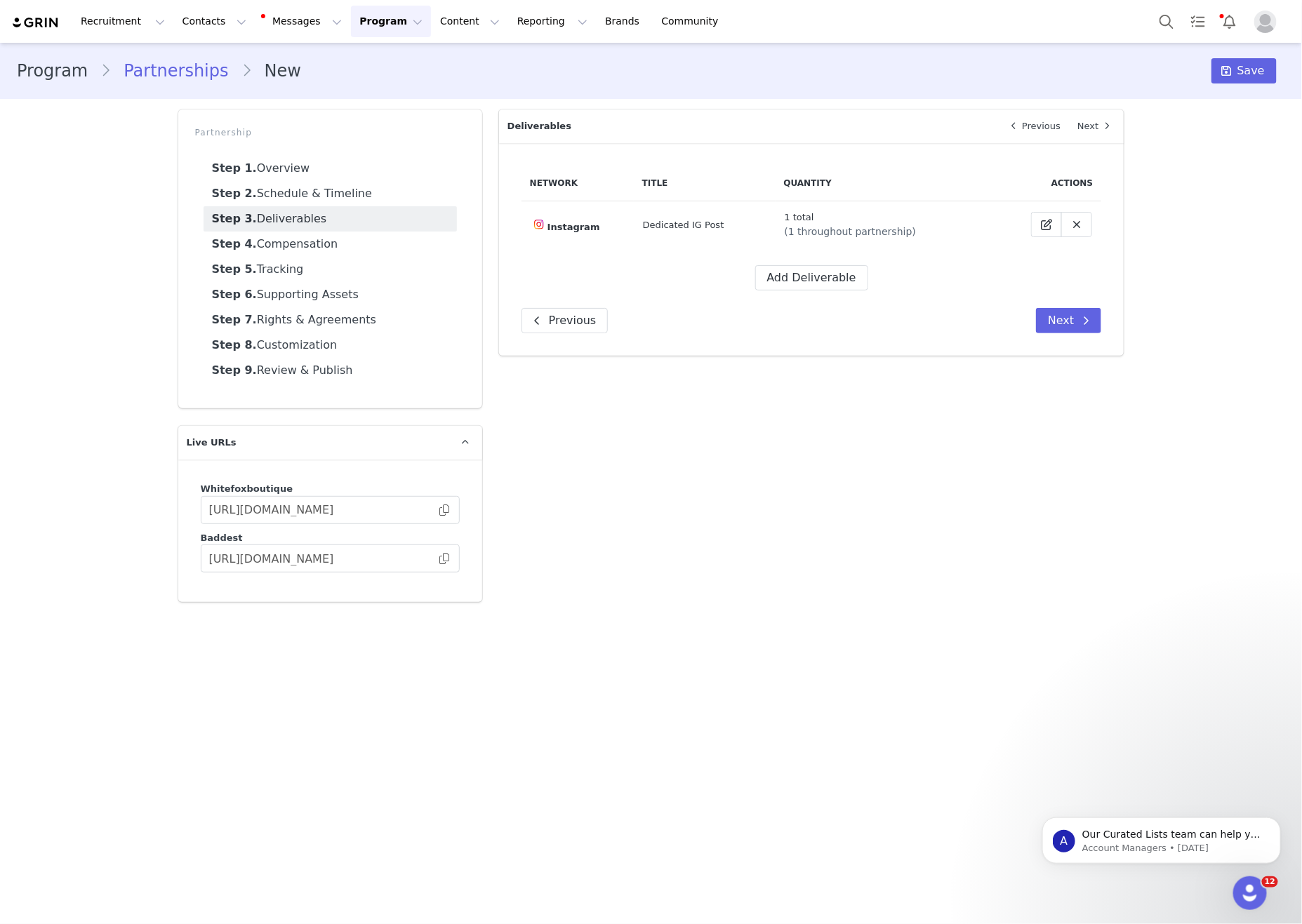
click at [669, 633] on main "Program Partnerships New Save Partnership Step 1. Overview Step 2. Schedule & T…" at bounding box center [651, 482] width 1302 height 880
click at [809, 271] on button "Add Deliverable" at bounding box center [811, 278] width 113 height 25
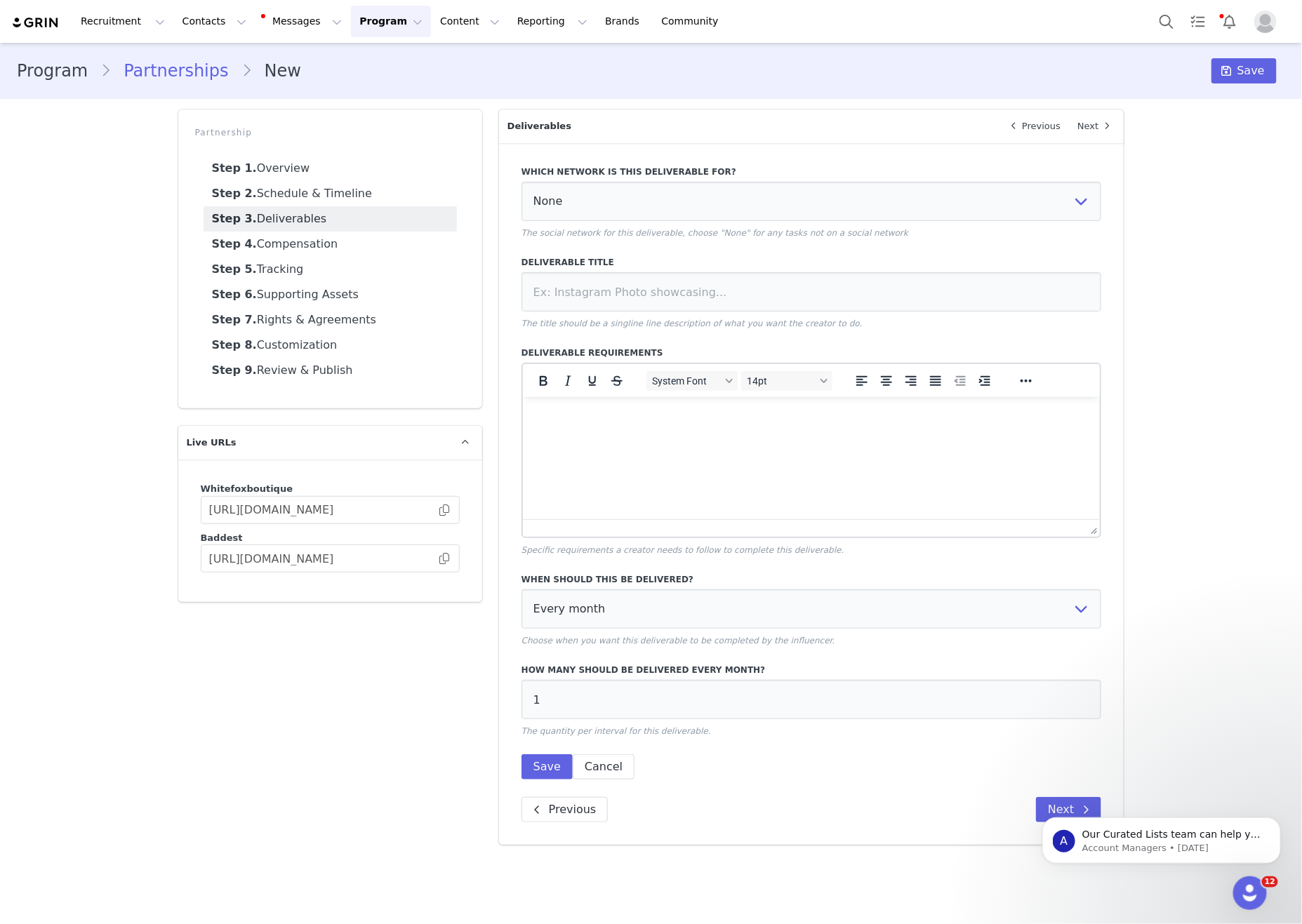
scroll to position [0, 0]
drag, startPoint x: 699, startPoint y: 435, endPoint x: 1082, endPoint y: 667, distance: 447.8
click at [699, 435] on html at bounding box center [810, 415] width 577 height 38
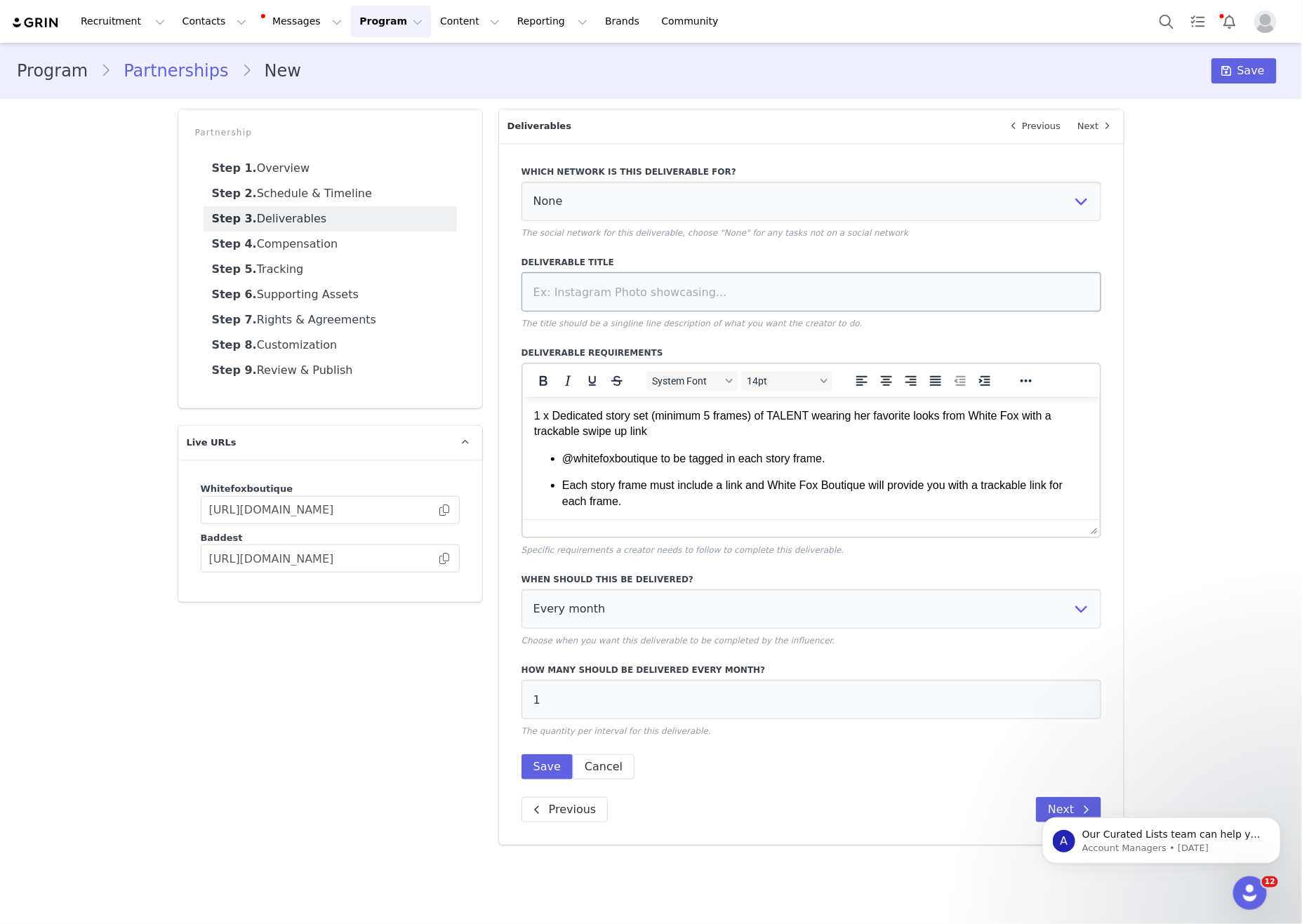
scroll to position [344, 0]
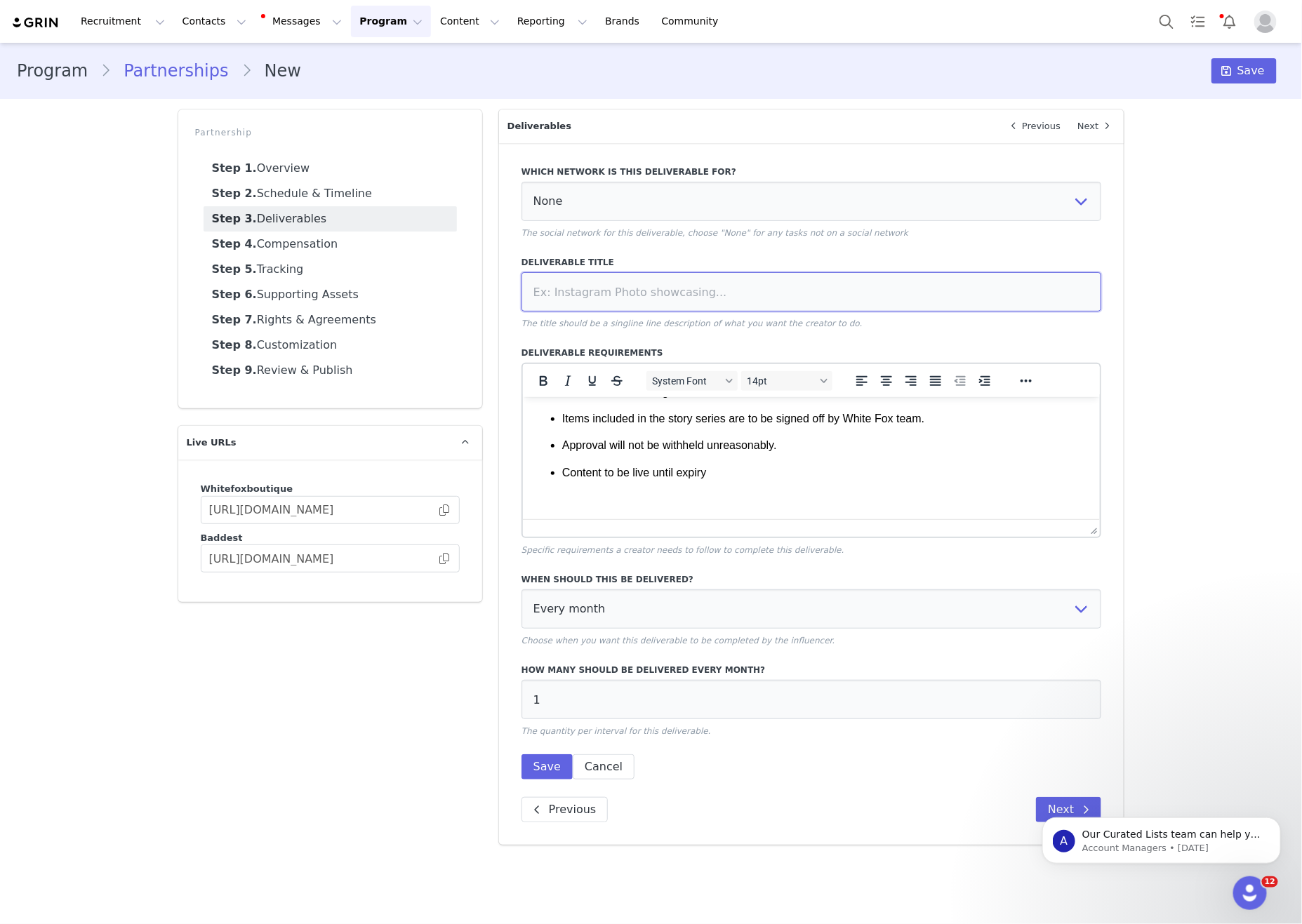
click at [628, 298] on input at bounding box center [811, 291] width 580 height 39
type input "5 Frame IG Story Haul"
click at [820, 202] on select "None YouTube Twitter Instagram Facebook Twitch TikTok Pinterest" at bounding box center [811, 201] width 580 height 39
select select "5"
click at [521, 183] on select "None YouTube Twitter Instagram Facebook Twitch TikTok Pinterest" at bounding box center [811, 201] width 580 height 39
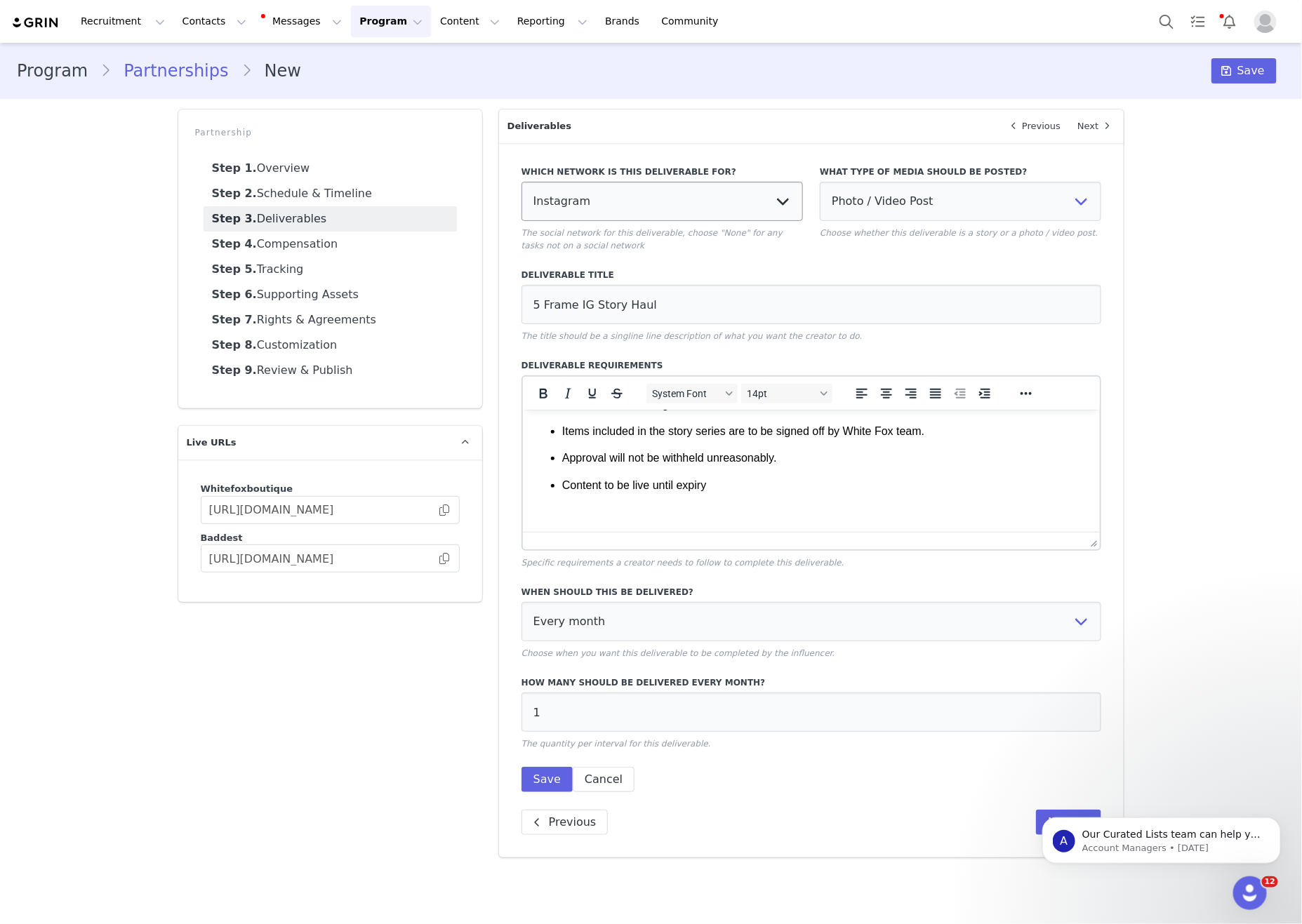
click at [820, 183] on select "Photo / Video Post Story Text in Bio Highlight Reel" at bounding box center [960, 201] width 281 height 39
click at [962, 204] on select "Photo / Video Post Story Text in Bio Highlight Reel" at bounding box center [960, 201] width 281 height 39
select select "story"
click at [820, 183] on select "Photo / Video Post Story Text in Bio Highlight Reel" at bounding box center [960, 201] width 281 height 39
click at [1108, 245] on div "What type of media should be posted? Photo / Video Post Story Text in Bio Highl…" at bounding box center [960, 209] width 298 height 104
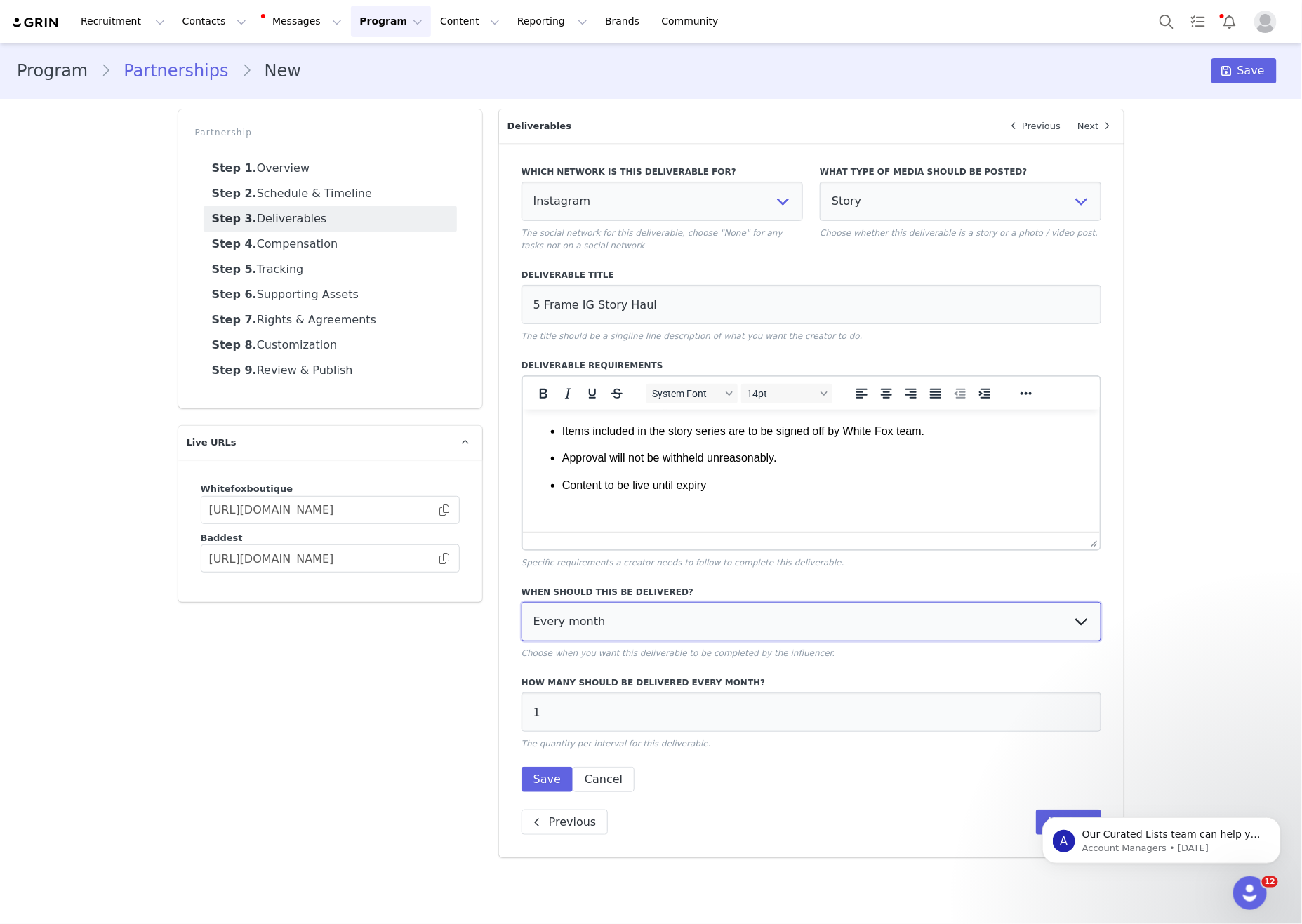
click at [722, 618] on select "Every month Every other month In specific months Throughout partnership" at bounding box center [811, 621] width 580 height 39
select select "throughout"
click at [521, 618] on select "Every month Every other month In specific months Throughout partnership" at bounding box center [811, 621] width 580 height 39
drag, startPoint x: 553, startPoint y: 807, endPoint x: 810, endPoint y: 609, distance: 324.4
click at [553, 792] on button "Save" at bounding box center [547, 779] width 51 height 25
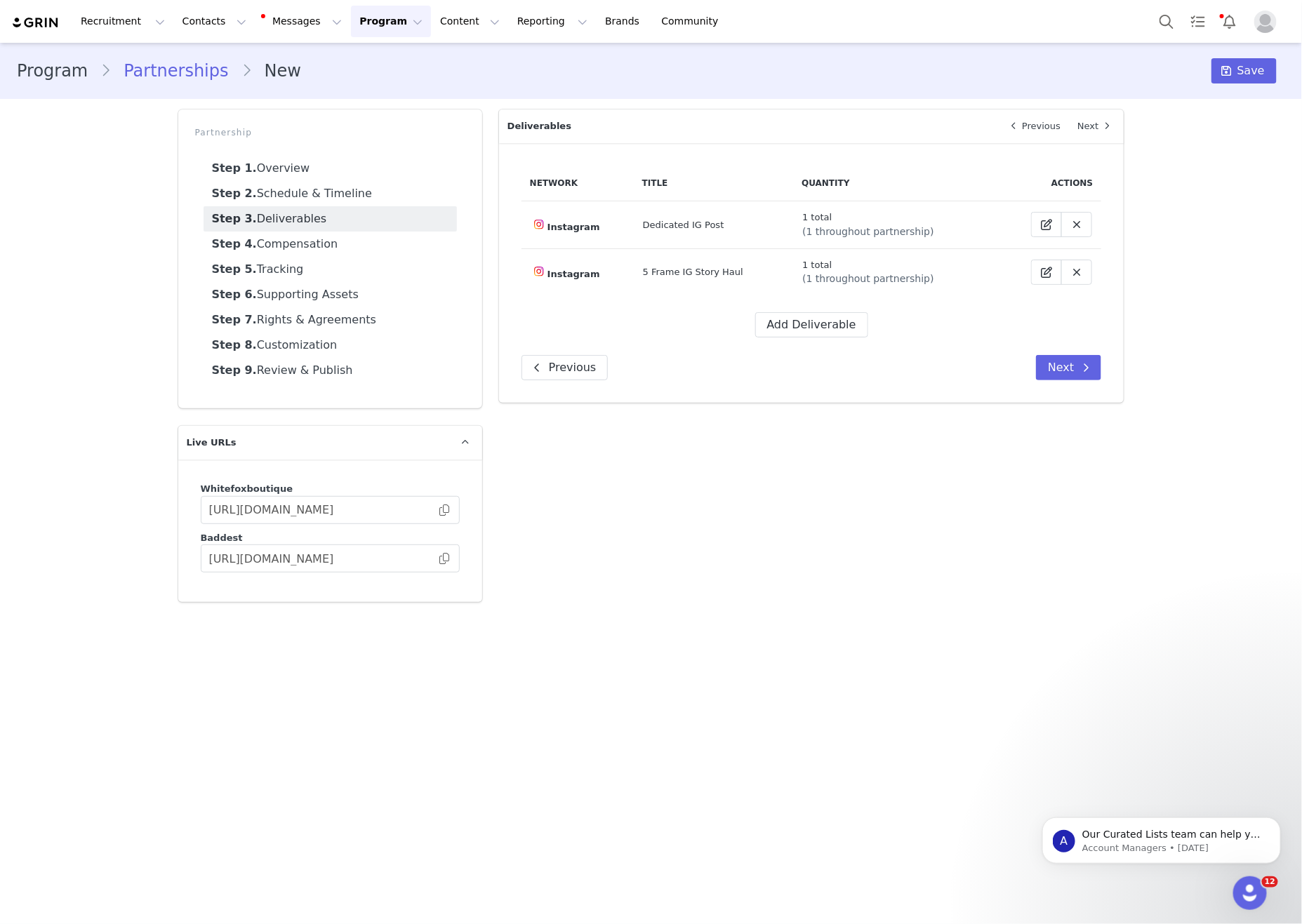
click at [840, 598] on div "Overview Next Which brand is this partnership for? White Fox Boutique USA White…" at bounding box center [811, 356] width 642 height 509
drag, startPoint x: 817, startPoint y: 342, endPoint x: 838, endPoint y: 327, distance: 25.8
click at [817, 340] on div "Network Title Quantity Actions Instagram Dedicated IG Post 1 total (1 throughou…" at bounding box center [812, 273] width 626 height 260
click at [837, 327] on button "Add Deliverable" at bounding box center [811, 324] width 113 height 25
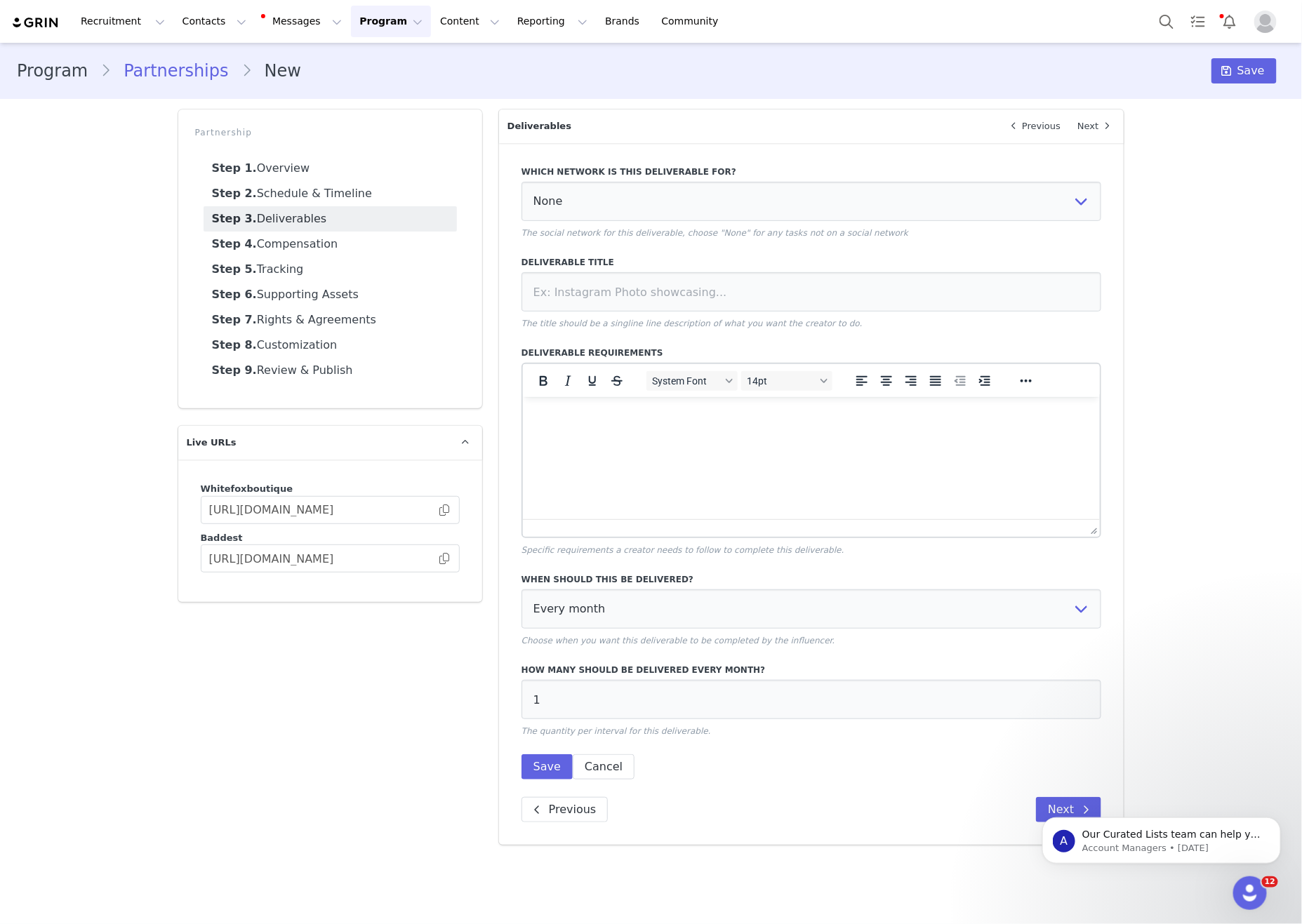
scroll to position [0, 0]
drag, startPoint x: 679, startPoint y: 436, endPoint x: 689, endPoint y: 431, distance: 11.2
click at [679, 435] on html at bounding box center [810, 415] width 577 height 38
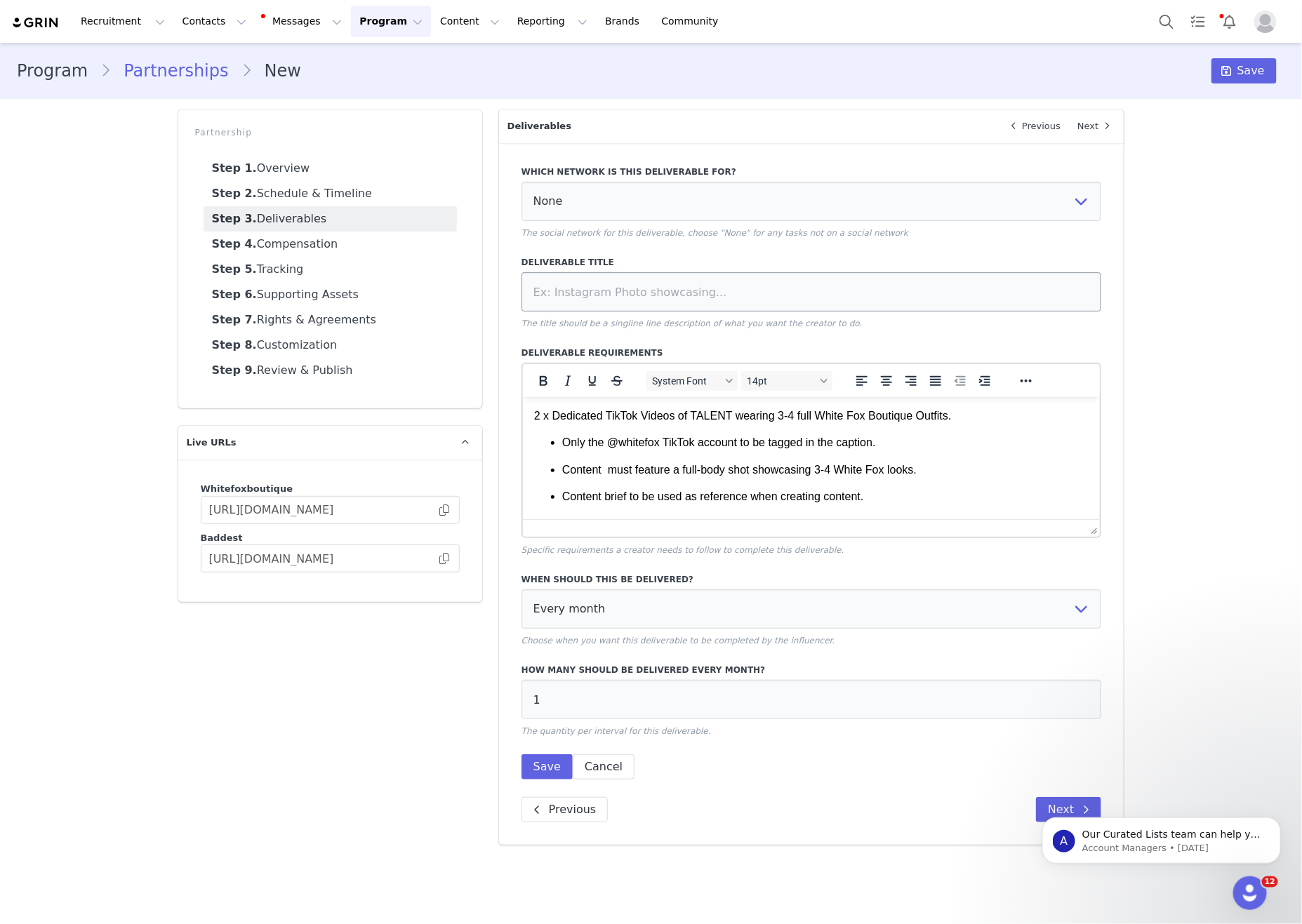
scroll to position [569, 0]
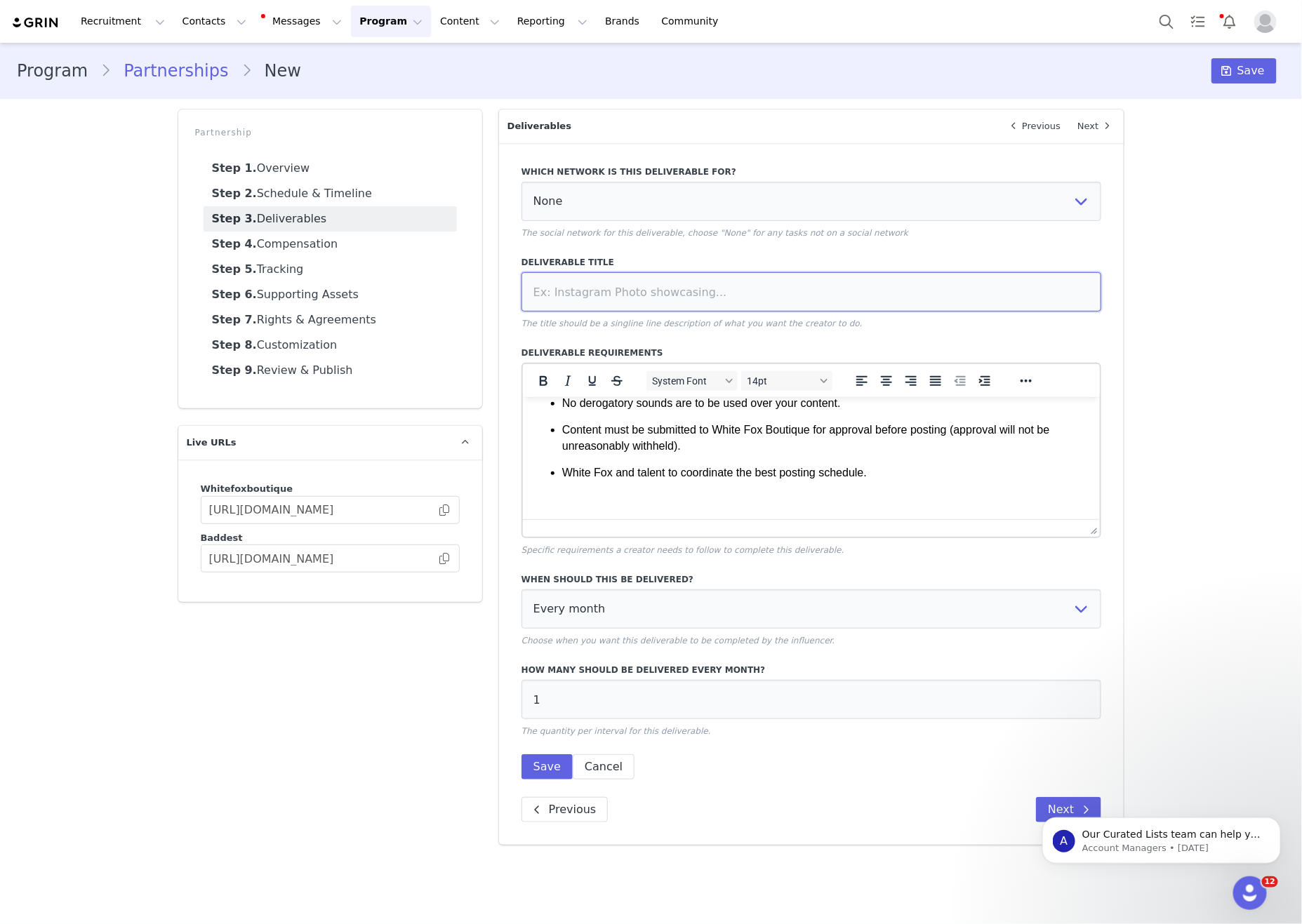
drag, startPoint x: 755, startPoint y: 305, endPoint x: 717, endPoint y: 366, distance: 71.9
click at [755, 305] on input at bounding box center [811, 291] width 580 height 39
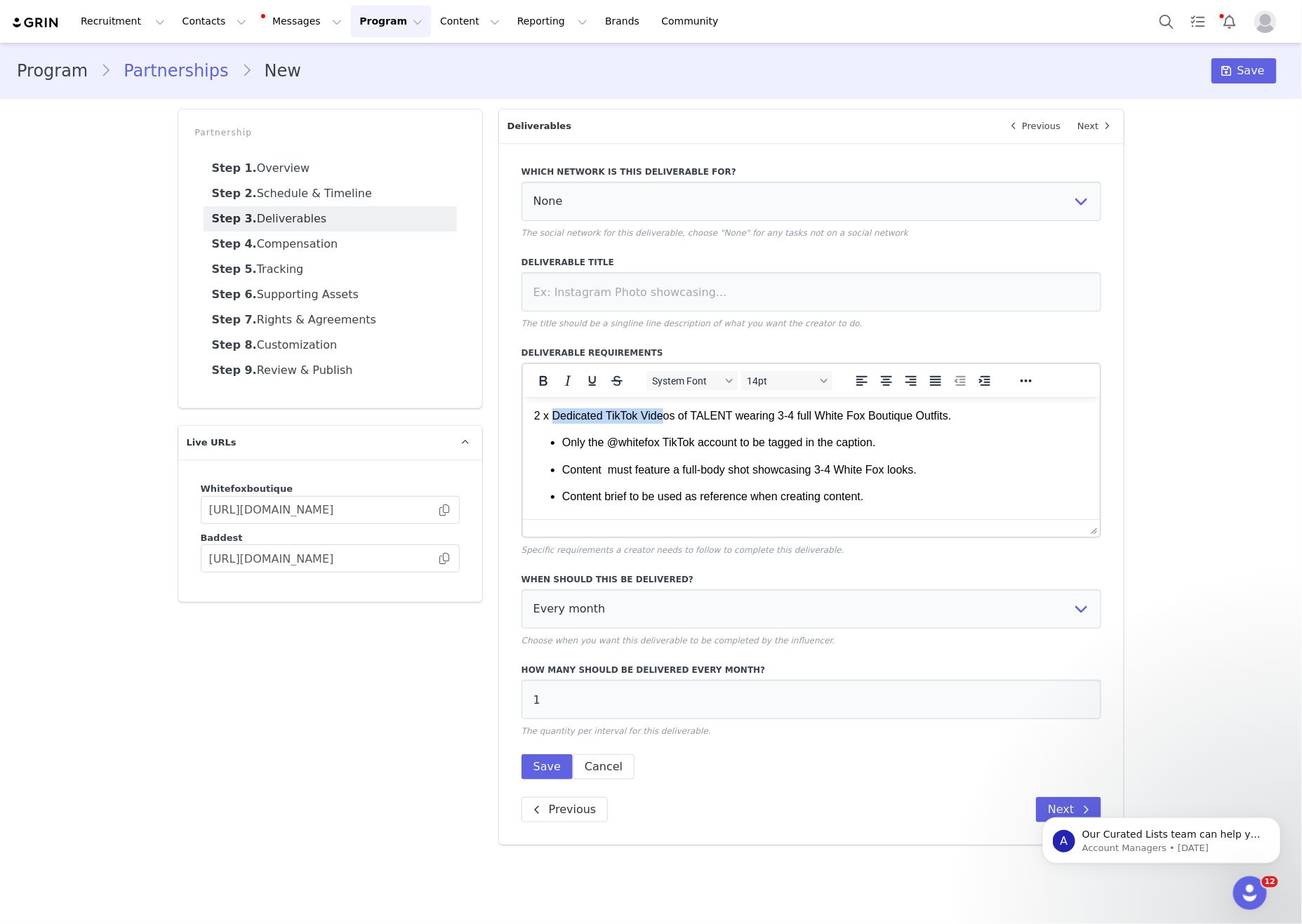
copy p "Dedicated TikTok Vide"
copy p "Dedicated TikTok Video"
drag, startPoint x: 556, startPoint y: 421, endPoint x: 689, endPoint y: 415, distance: 133.1
click at [689, 415] on p "2 x Dedicated TikTok Videos of TALENT wearing 3-4 full White Fox Boutique Outfi…" at bounding box center [811, 416] width 555 height 15
drag, startPoint x: 757, startPoint y: 310, endPoint x: 766, endPoint y: 307, distance: 9.5
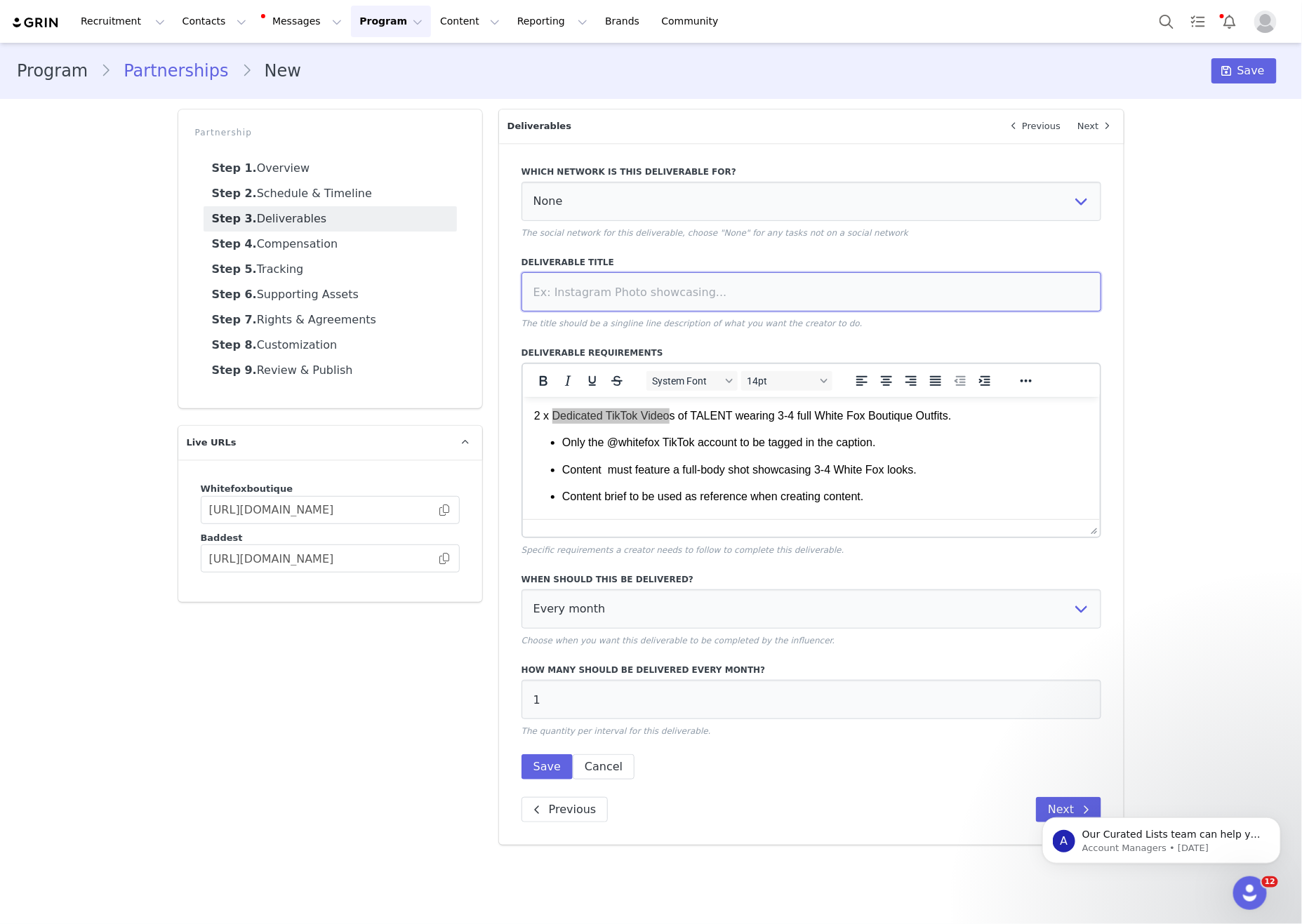
click at [758, 310] on input at bounding box center [811, 291] width 580 height 39
paste input "Dedicated TikTok Video"
type input "Dedicated TikTok Video"
click at [700, 190] on select "None YouTube Twitter Instagram Facebook Twitch TikTok Pinterest" at bounding box center [811, 201] width 580 height 39
select select "9"
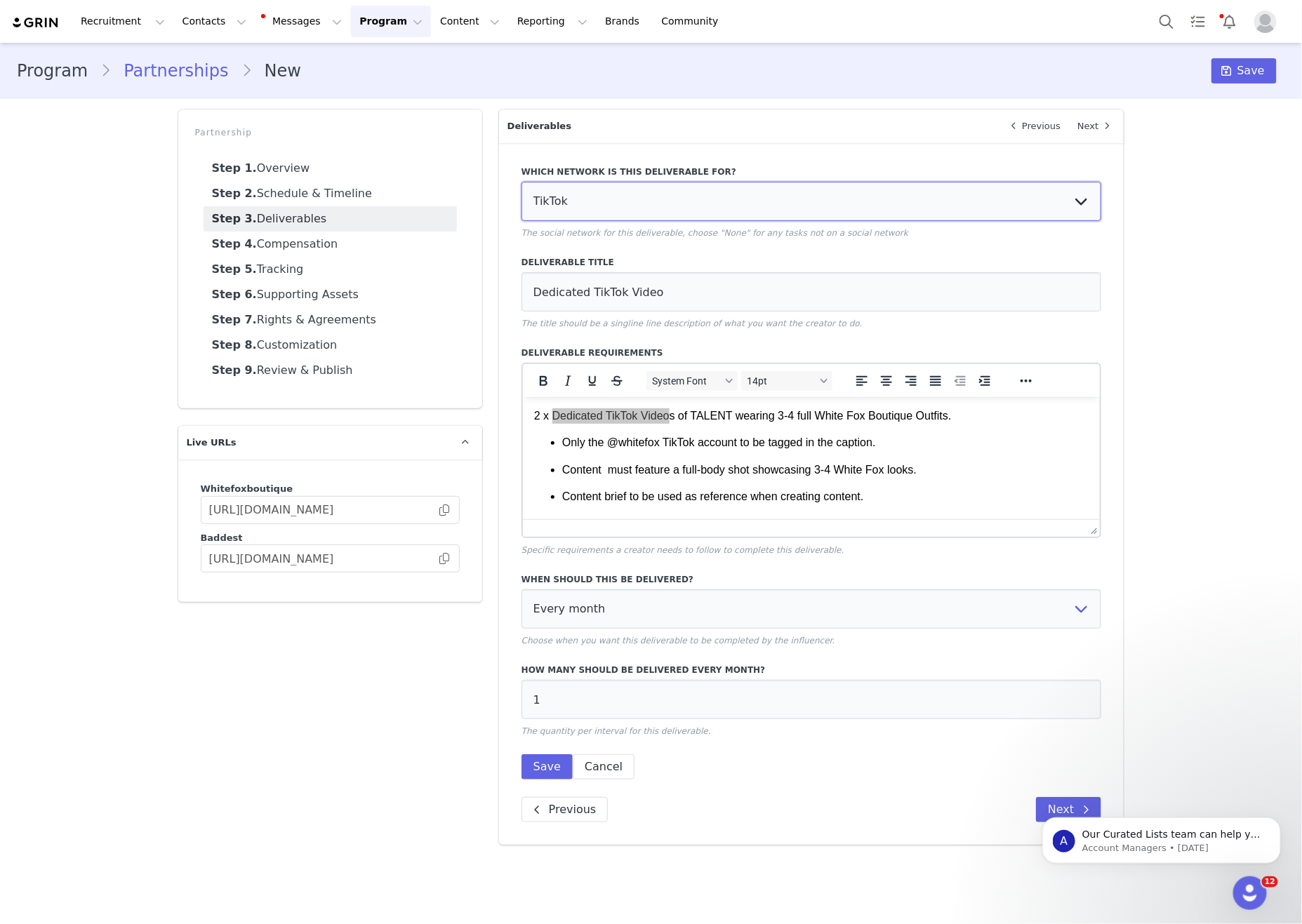
click at [521, 183] on select "None YouTube Twitter Instagram Facebook Twitch TikTok Pinterest" at bounding box center [811, 201] width 580 height 39
click at [567, 676] on label "How many should be delivered every month?" at bounding box center [811, 670] width 580 height 12
click at [625, 629] on select "Every month Every other month In specific months Throughout partnership" at bounding box center [811, 609] width 580 height 39
select select "throughout"
click at [521, 603] on select "Every month Every other month In specific months Throughout partnership" at bounding box center [811, 609] width 580 height 39
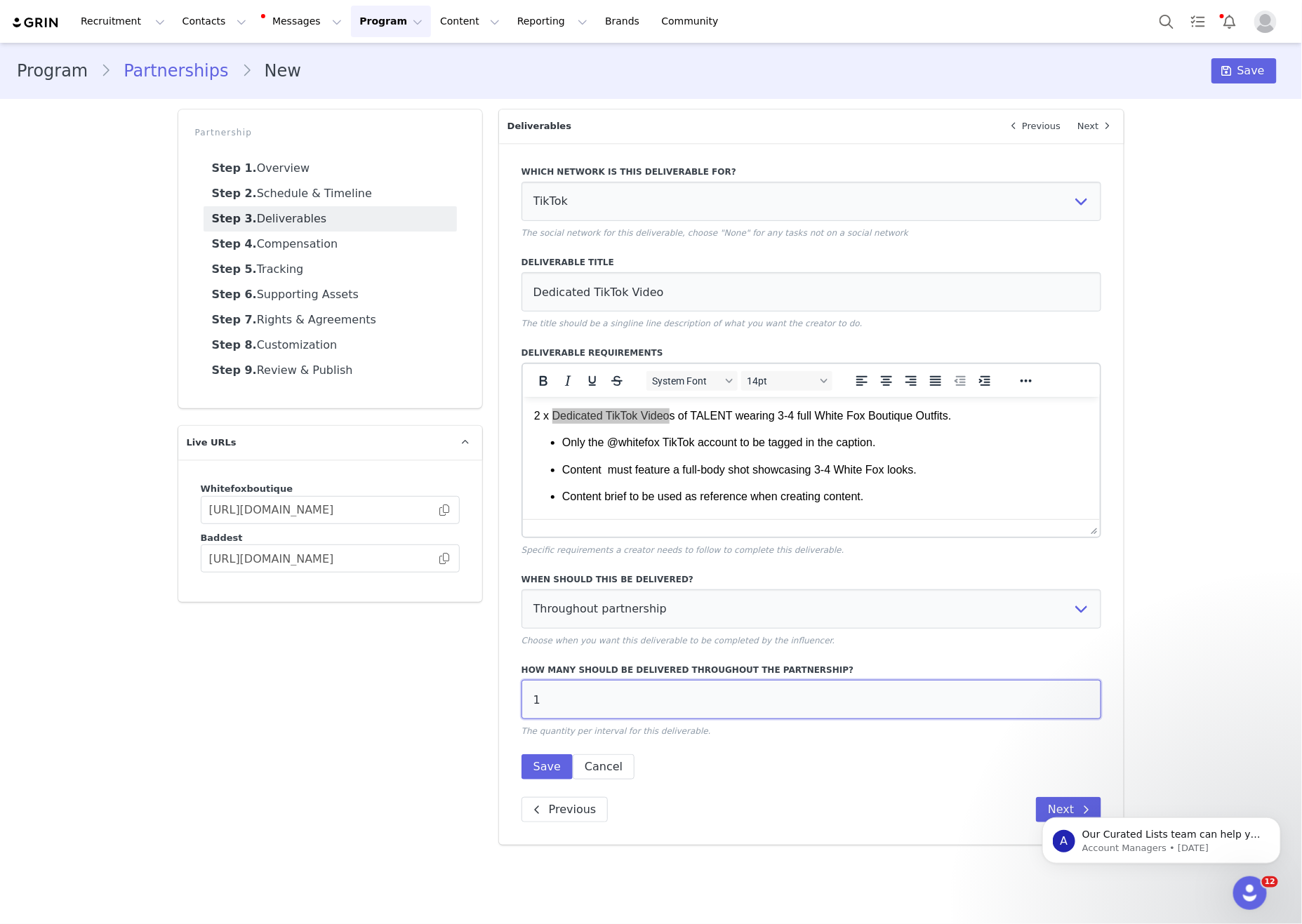
drag, startPoint x: 604, startPoint y: 722, endPoint x: 568, endPoint y: 804, distance: 89.6
click at [451, 712] on div "Partnership Step 1. Overview Step 2. Schedule & Timeline Step 3. Deliverables S…" at bounding box center [651, 477] width 963 height 752
type input "2"
click at [556, 780] on button "Save" at bounding box center [547, 767] width 51 height 25
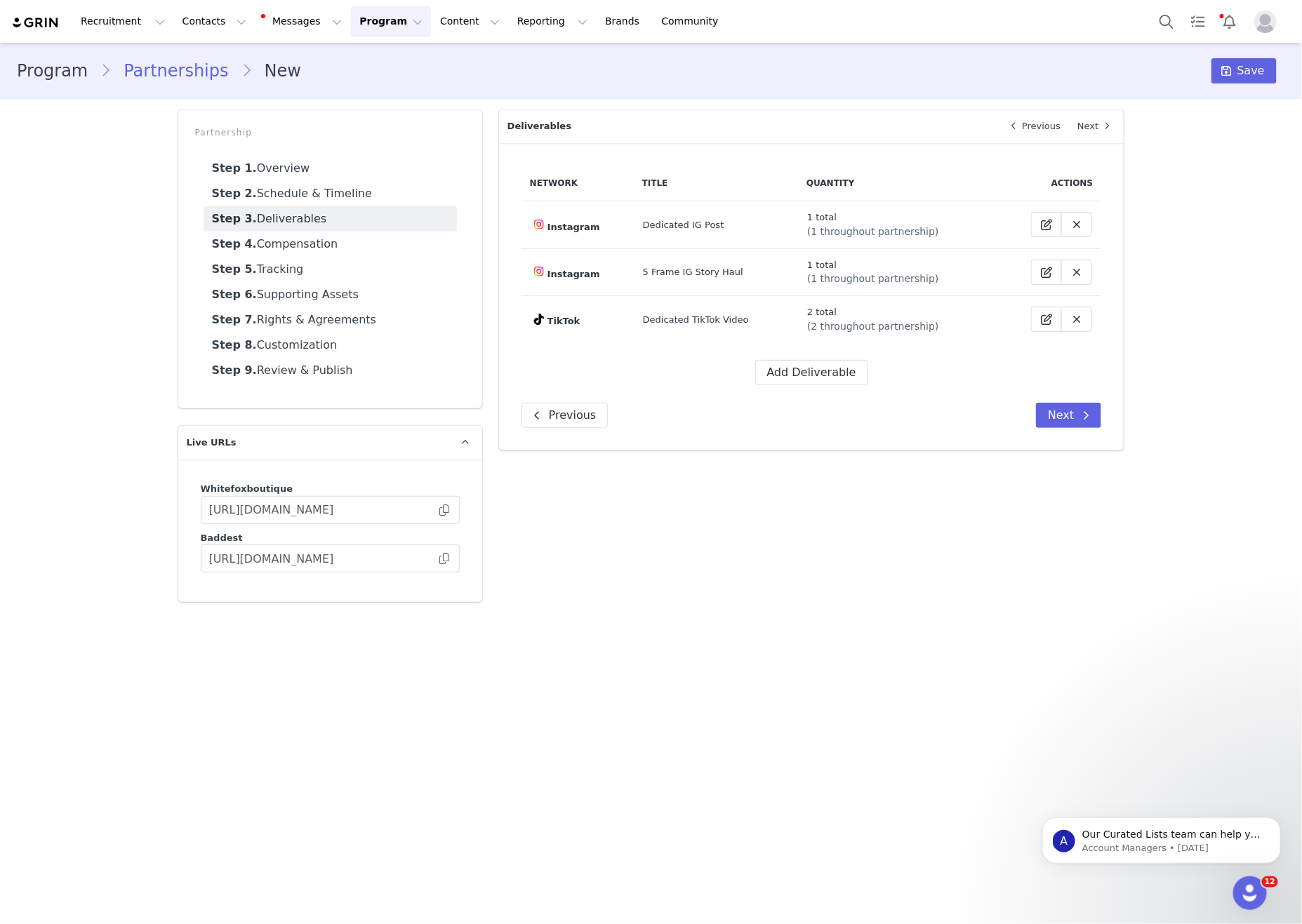
click at [714, 655] on main "Program Partnerships New Save Partnership Step 1. Overview Step 2. Schedule & T…" at bounding box center [651, 482] width 1302 height 880
click at [813, 383] on button "Add Deliverable" at bounding box center [811, 373] width 113 height 25
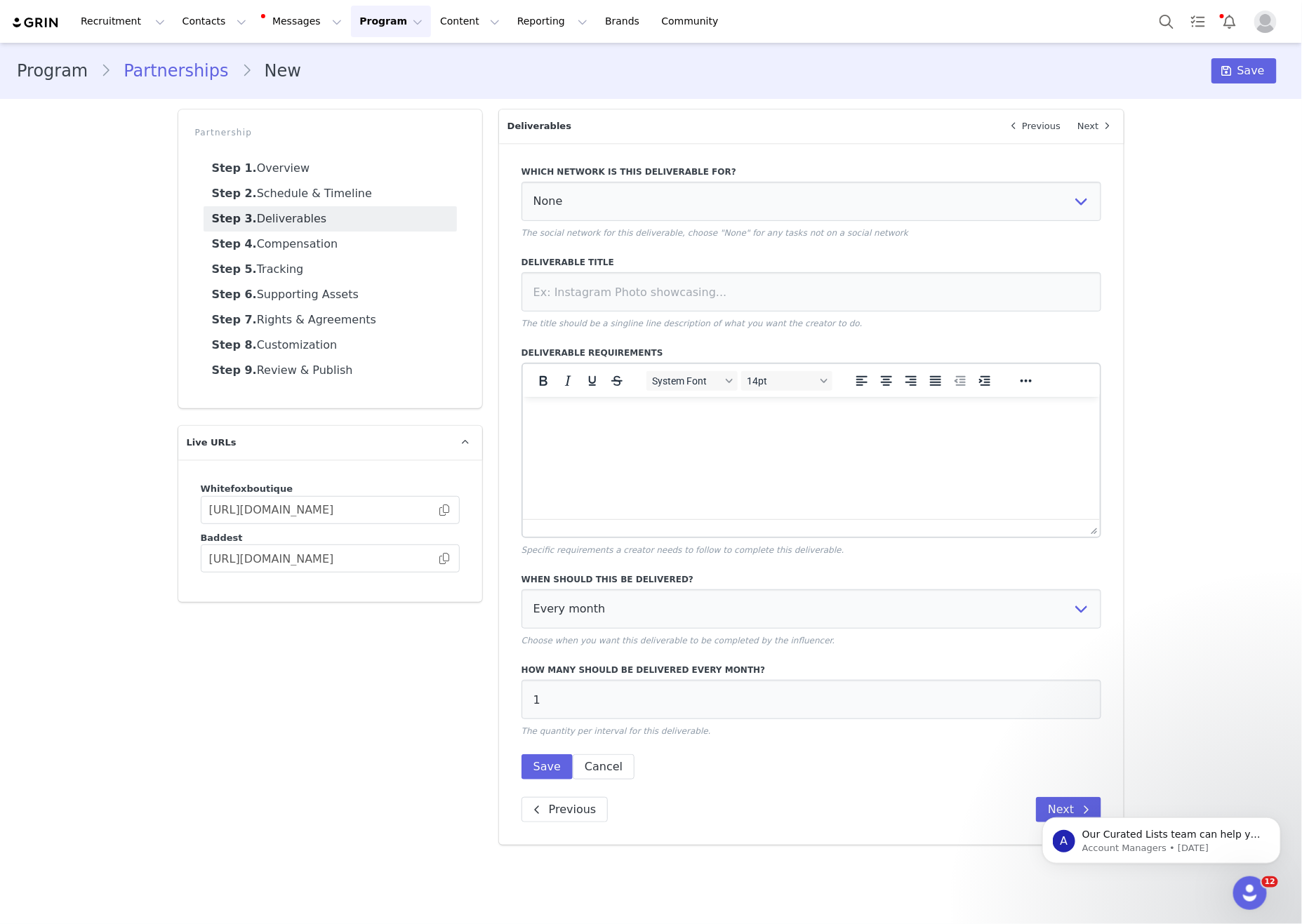
drag, startPoint x: 1361, startPoint y: 970, endPoint x: 863, endPoint y: 436, distance: 730.2
click at [863, 435] on html at bounding box center [810, 415] width 577 height 38
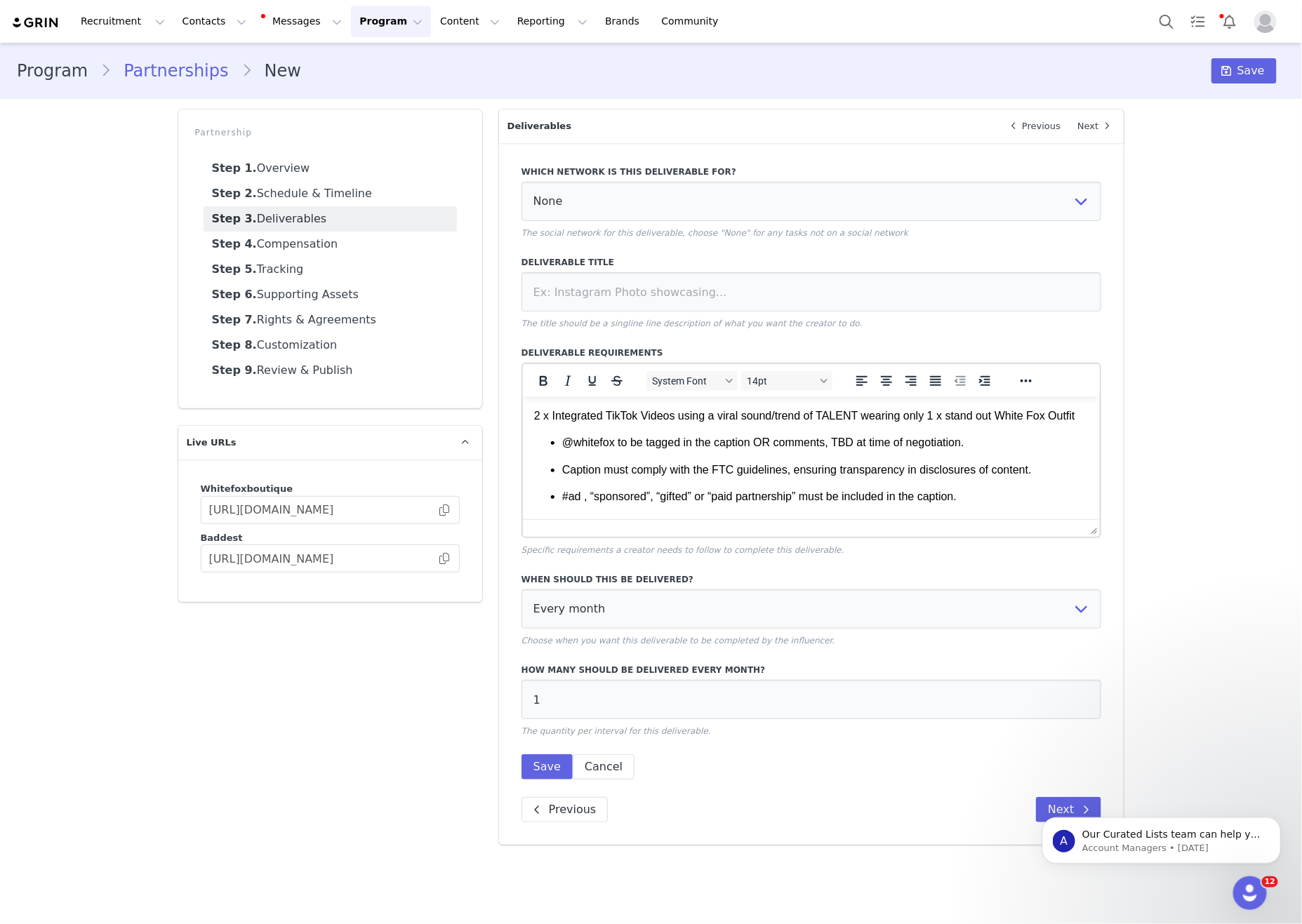
scroll to position [748, 0]
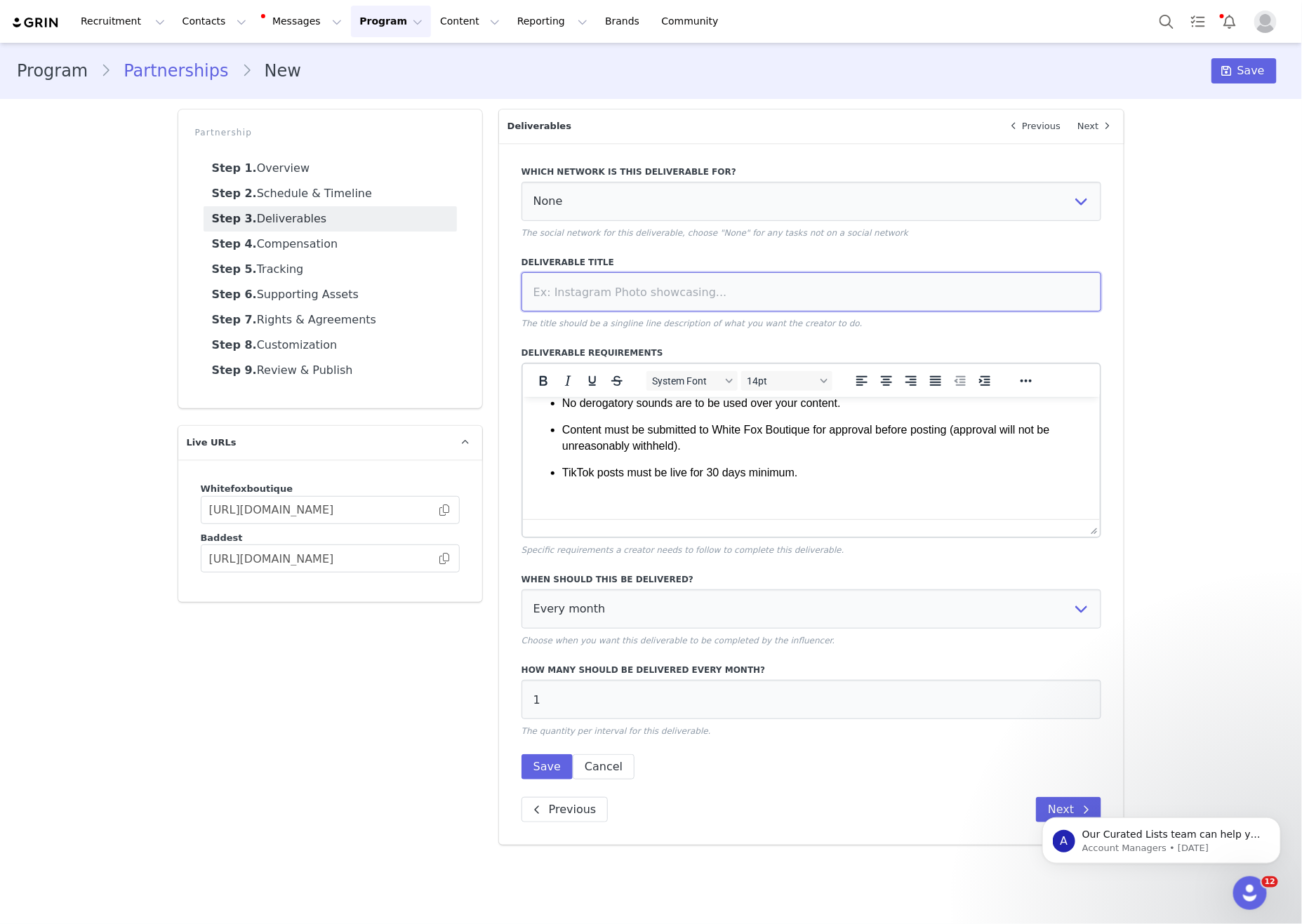
click at [759, 302] on input at bounding box center [811, 291] width 580 height 39
type input "Integrated TikTok Video"
click at [724, 188] on select "None YouTube Twitter Instagram Facebook Twitch TikTok Pinterest" at bounding box center [811, 201] width 580 height 39
select select "9"
click at [521, 183] on select "None YouTube Twitter Instagram Facebook Twitch TikTok Pinterest" at bounding box center [811, 201] width 580 height 39
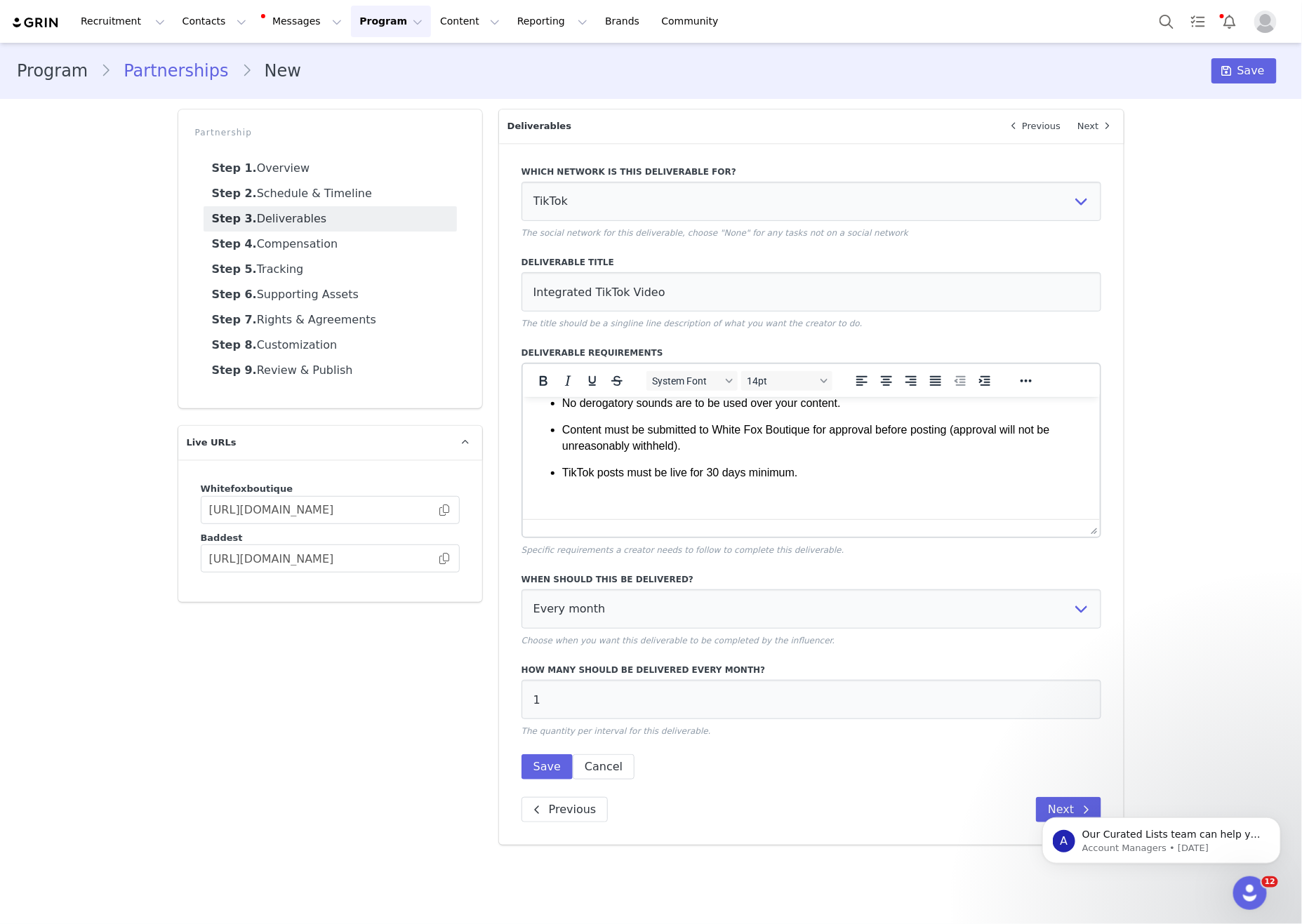
click at [473, 592] on div "Whitefoxboutique [URL][DOMAIN_NAME] Baddest [URL][DOMAIN_NAME]" at bounding box center [330, 531] width 304 height 143
click at [710, 605] on select "Every month Every other month In specific months Throughout partnership" at bounding box center [811, 609] width 580 height 39
select select "throughout"
click at [521, 603] on select "Every month Every other month In specific months Throughout partnership" at bounding box center [811, 609] width 580 height 39
drag, startPoint x: 613, startPoint y: 715, endPoint x: 587, endPoint y: 784, distance: 73.7
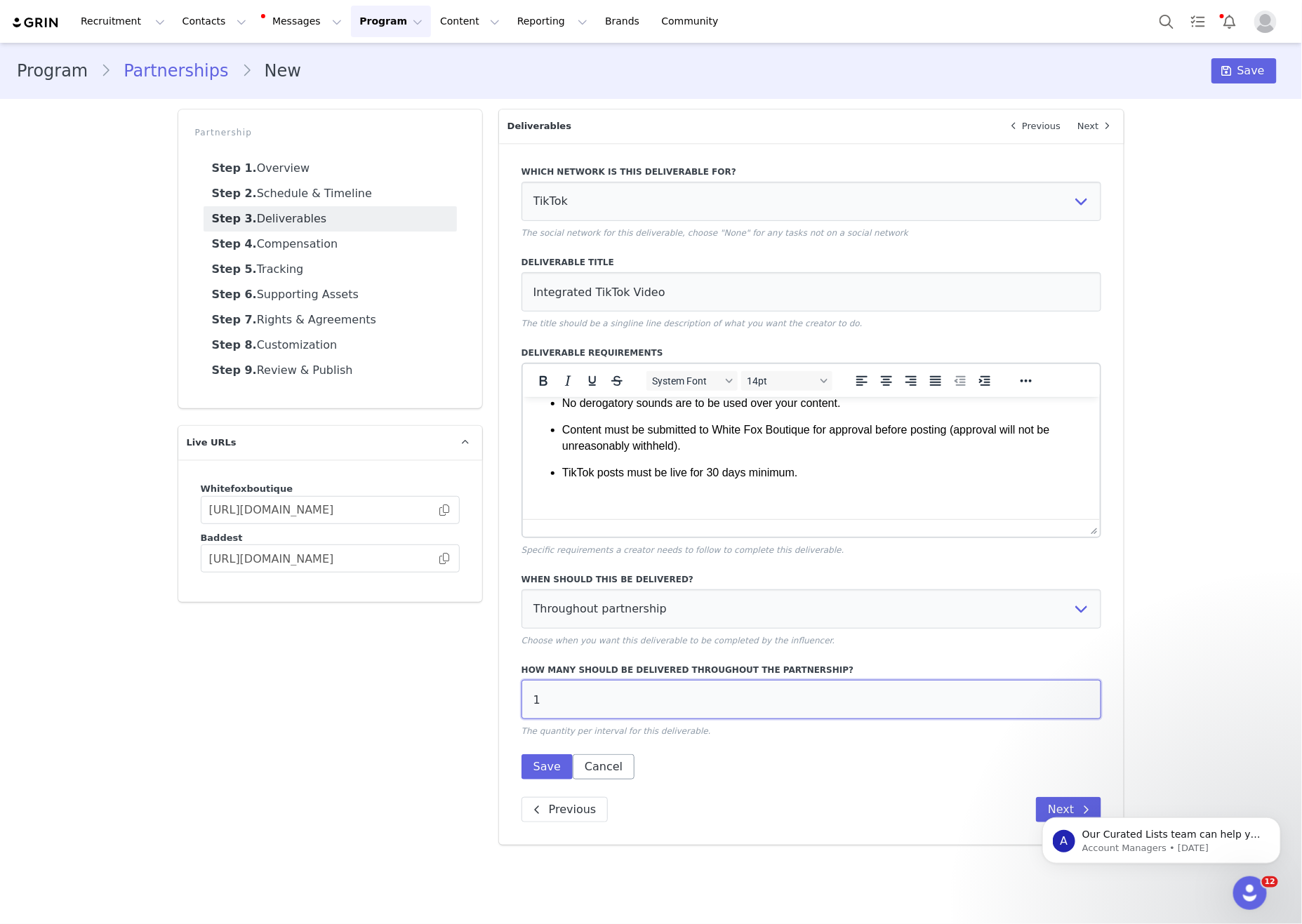
click at [488, 707] on div "Partnership Step 1. Overview Step 2. Schedule & Timeline Step 3. Deliverables S…" at bounding box center [651, 477] width 963 height 752
type input "2"
drag, startPoint x: 555, startPoint y: 785, endPoint x: 567, endPoint y: 781, distance: 12.6
click at [555, 780] on button "Save" at bounding box center [547, 767] width 51 height 25
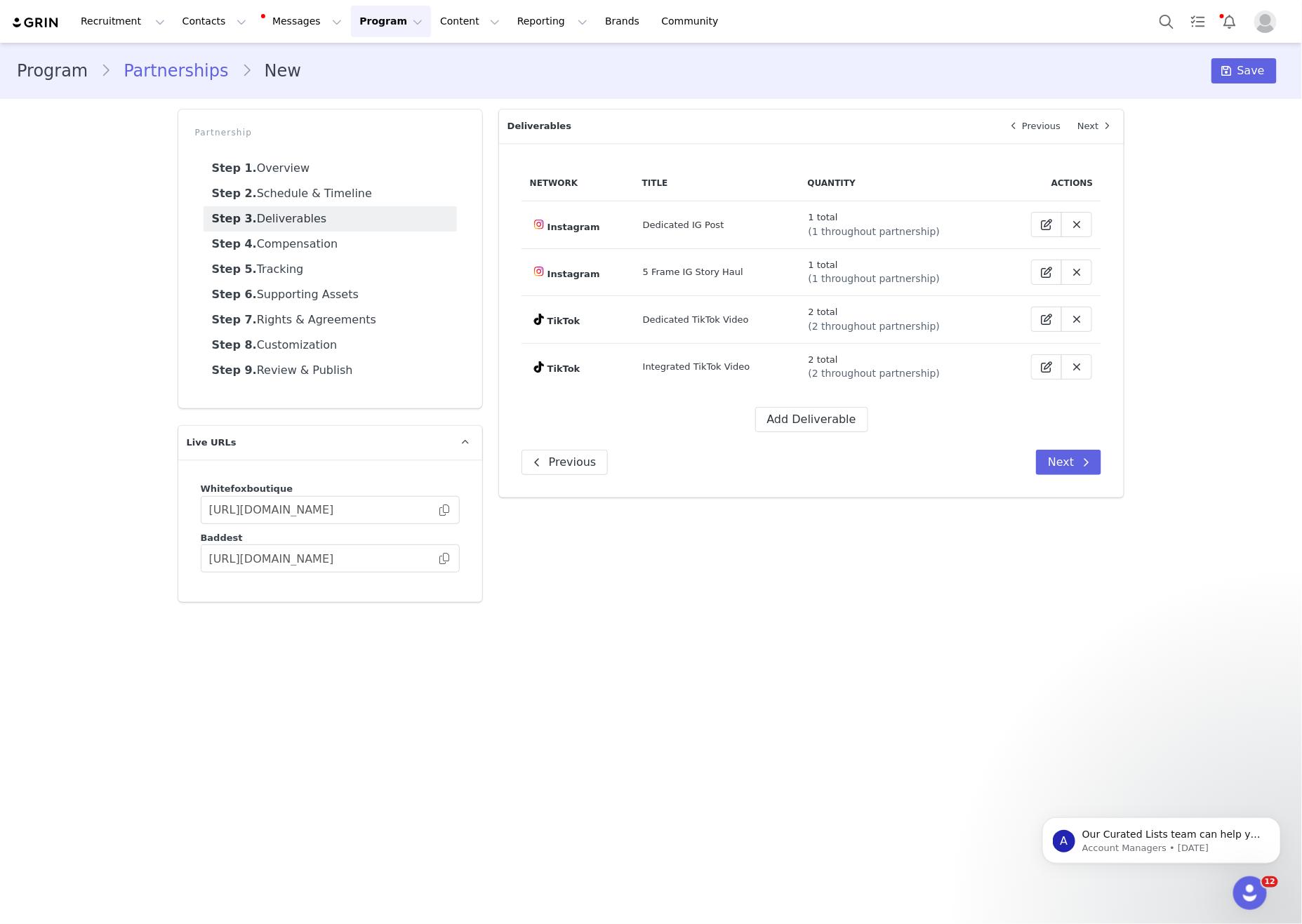
drag, startPoint x: 706, startPoint y: 744, endPoint x: 1004, endPoint y: 460, distance: 411.7
click at [708, 741] on main "Program Partnerships New Save Partnership Step 1. Overview Step 2. Schedule & T…" at bounding box center [651, 482] width 1302 height 880
click at [1065, 465] on button "Next" at bounding box center [1068, 462] width 65 height 25
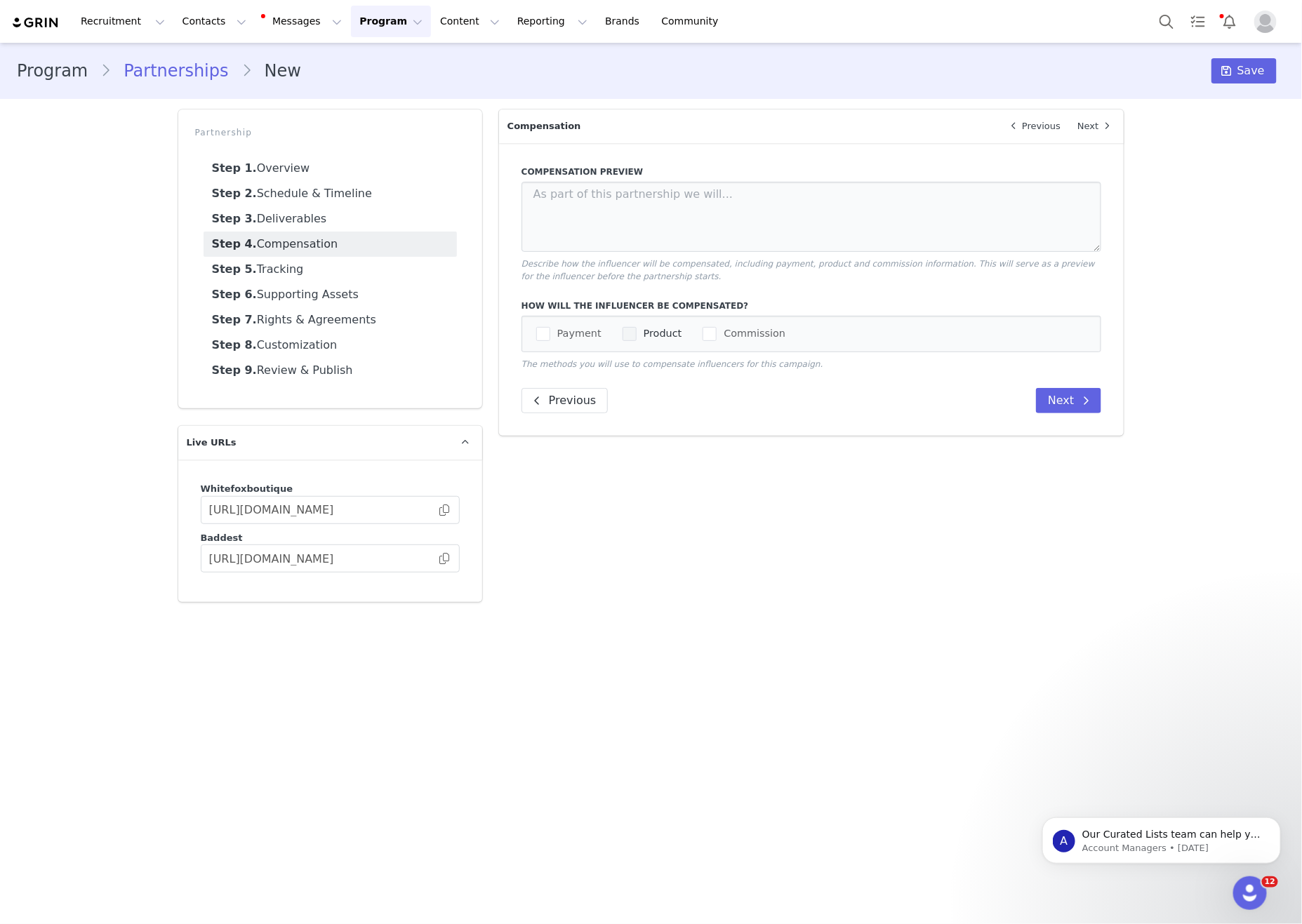
click at [648, 340] on span "Product" at bounding box center [659, 334] width 45 height 13
click at [636, 327] on input "Product" at bounding box center [636, 327] width 0 height 0
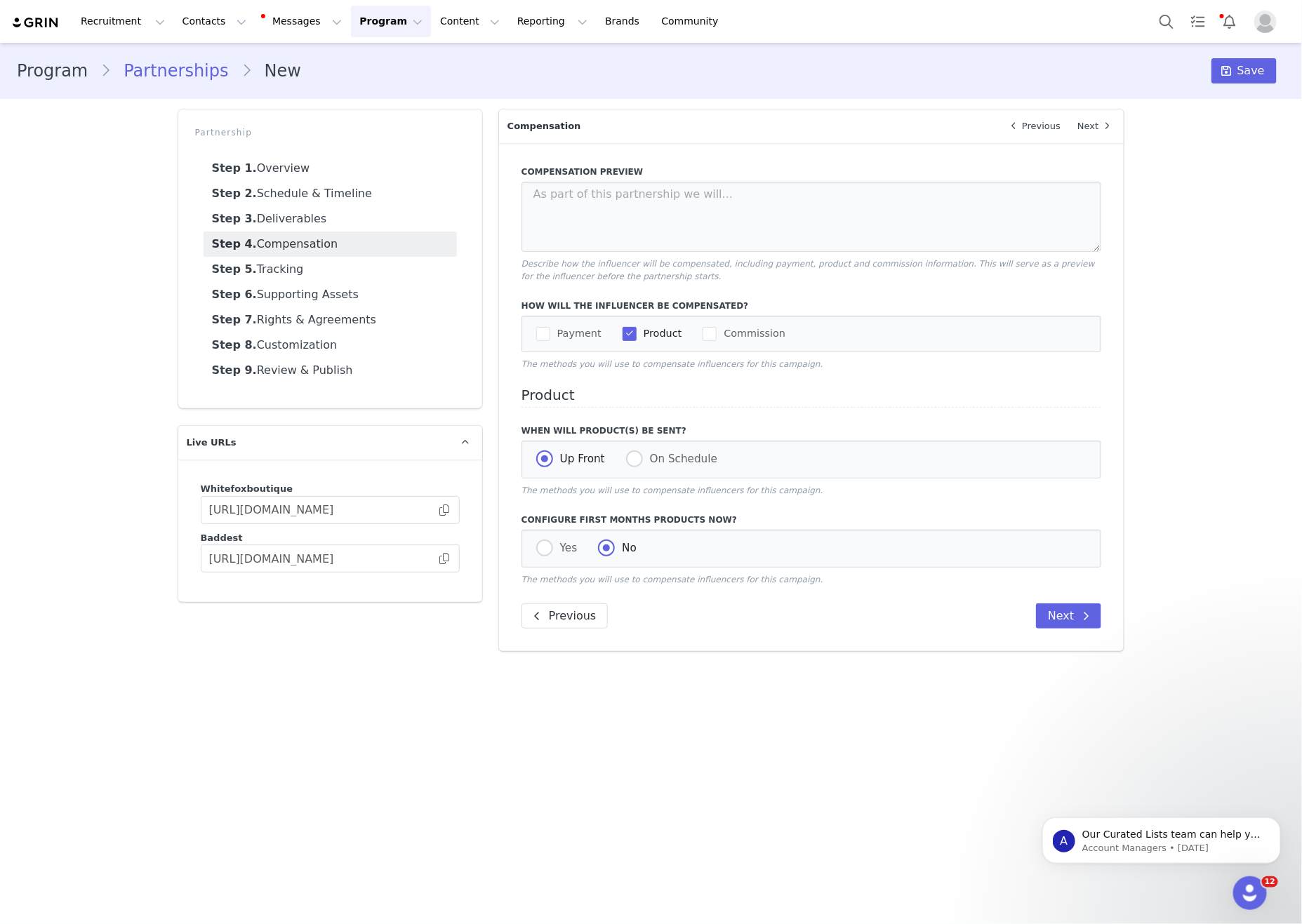
click at [576, 352] on div "Payment Product Commission" at bounding box center [811, 334] width 580 height 37
click at [584, 343] on label "Payment" at bounding box center [568, 334] width 65 height 17
click at [551, 327] on input "Payment" at bounding box center [551, 327] width 0 height 0
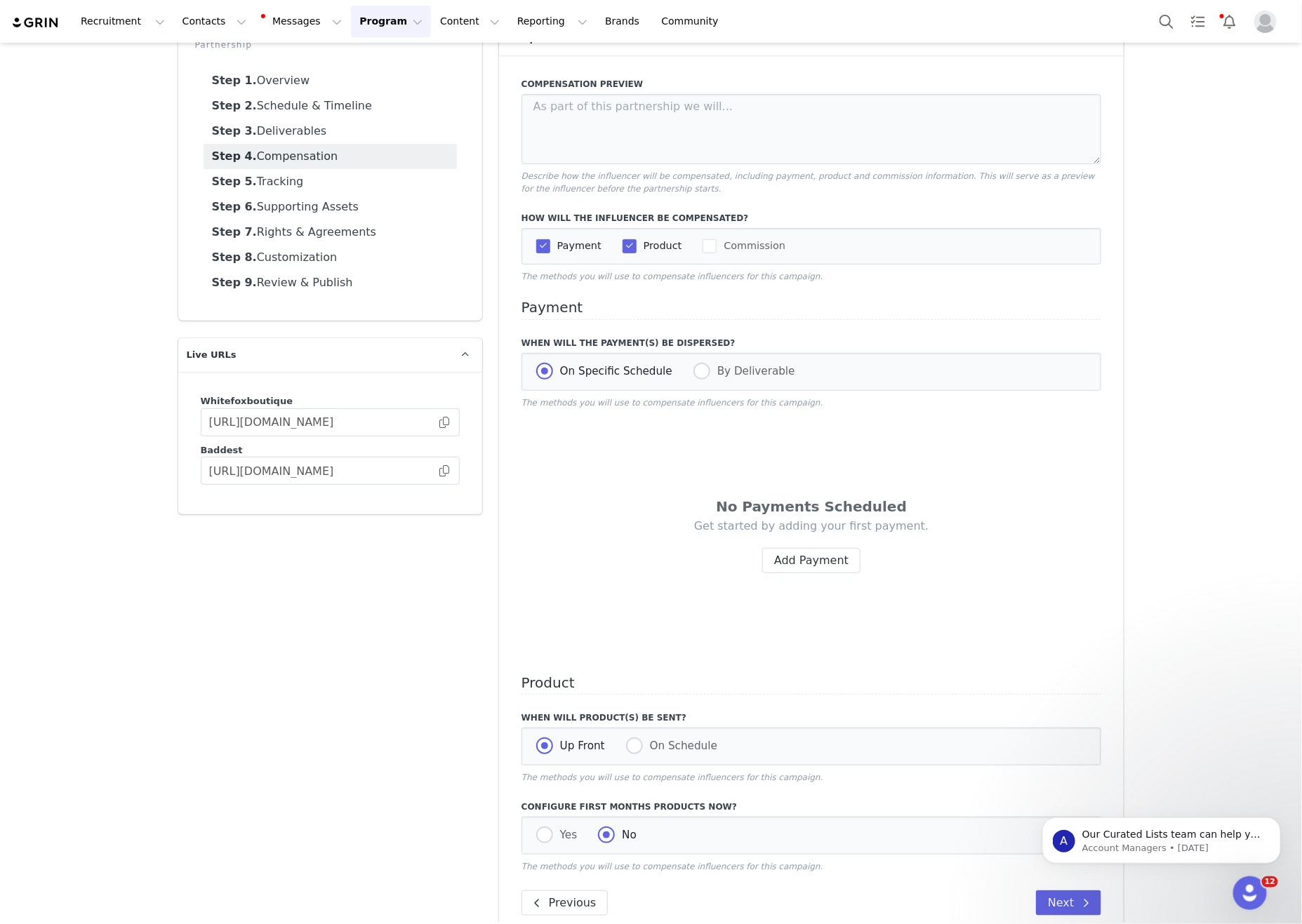
drag, startPoint x: 813, startPoint y: 559, endPoint x: 798, endPoint y: 552, distance: 16.6
click at [813, 559] on div "Get started by adding your first payment. Add Payment" at bounding box center [811, 545] width 496 height 54
click at [733, 377] on label "By Deliverable" at bounding box center [744, 373] width 102 height 18
click at [710, 377] on input "By Deliverable" at bounding box center [702, 373] width 17 height 18
radio input "true"
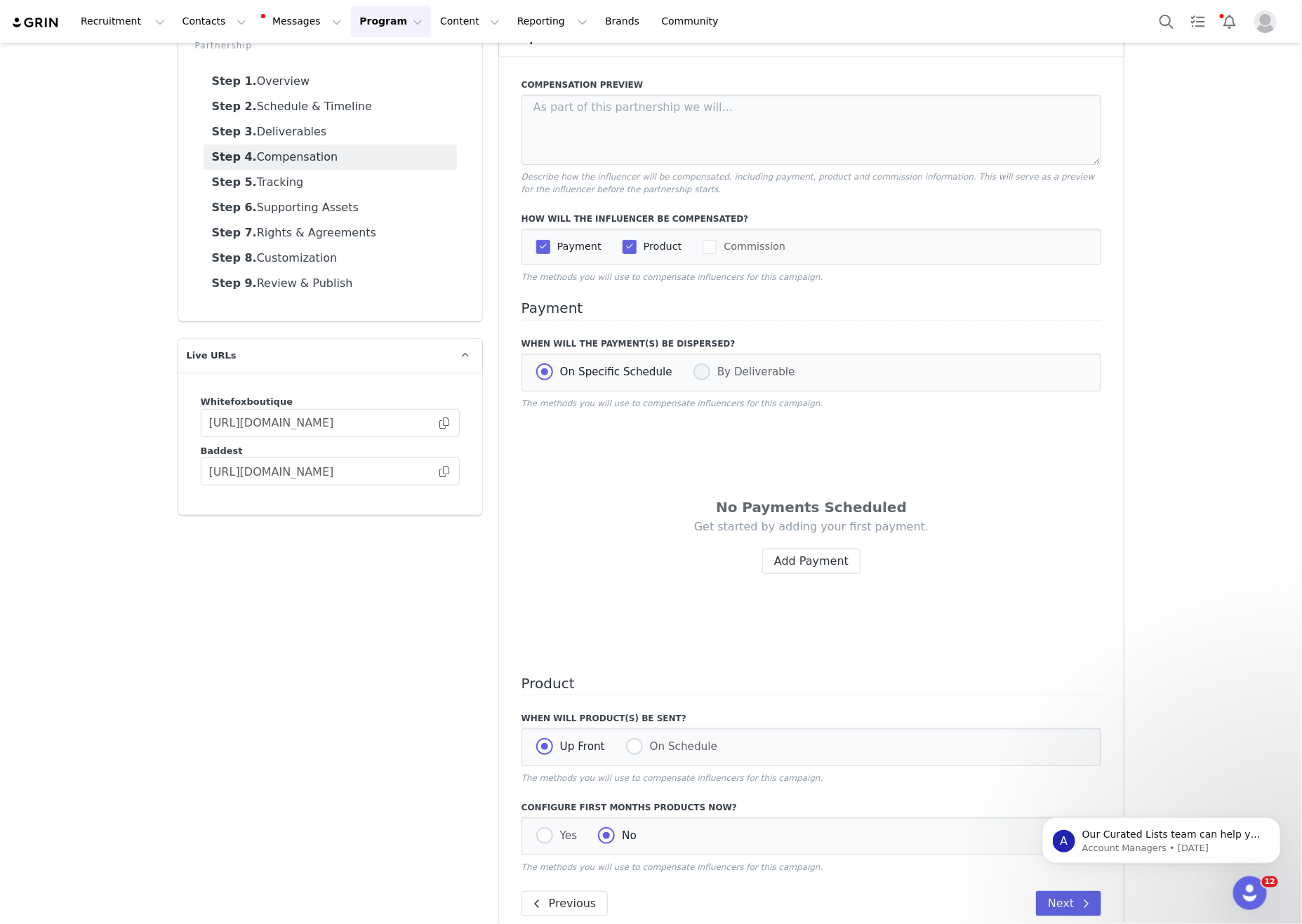
radio input "false"
radio input "true"
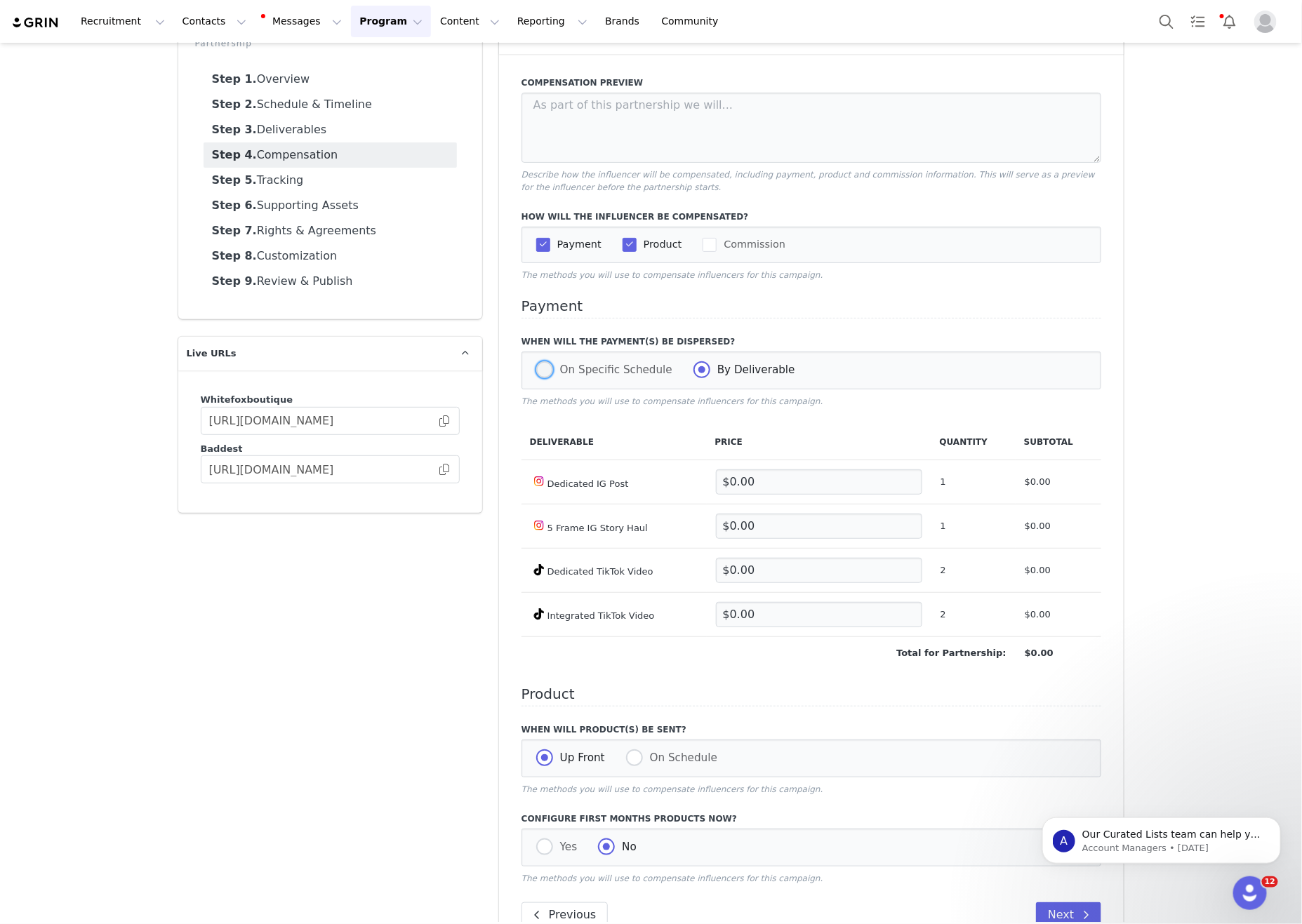
click at [573, 377] on span "On Specific Schedule" at bounding box center [613, 370] width 120 height 12
click at [553, 380] on input "On Specific Schedule" at bounding box center [544, 370] width 17 height 18
radio input "true"
radio input "false"
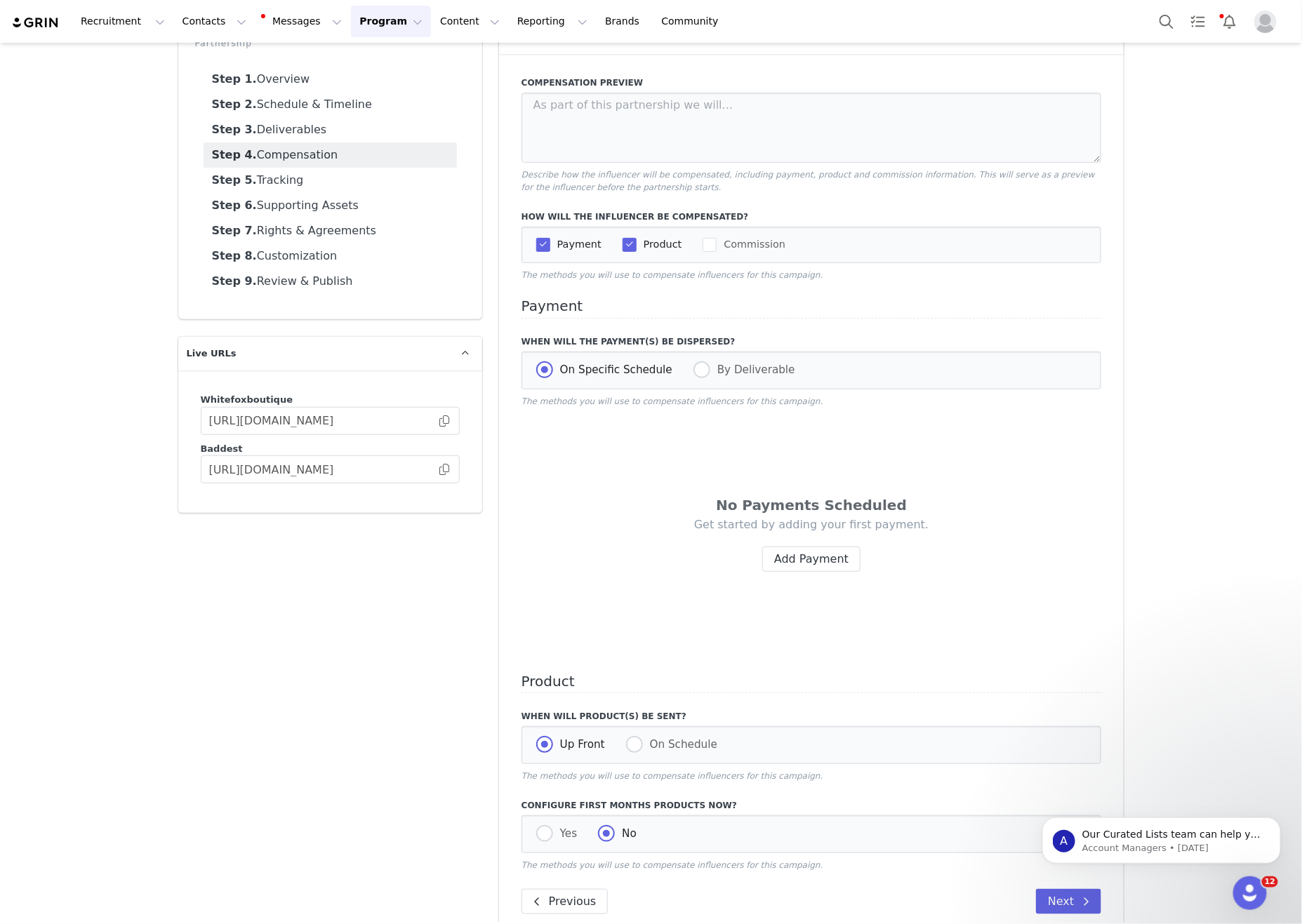
scroll to position [88, 0]
drag, startPoint x: 863, startPoint y: 575, endPoint x: 837, endPoint y: 576, distance: 26.0
click at [860, 573] on div "Get started by adding your first payment. Add Payment" at bounding box center [811, 544] width 496 height 54
click at [819, 573] on button "Add Payment" at bounding box center [811, 560] width 98 height 25
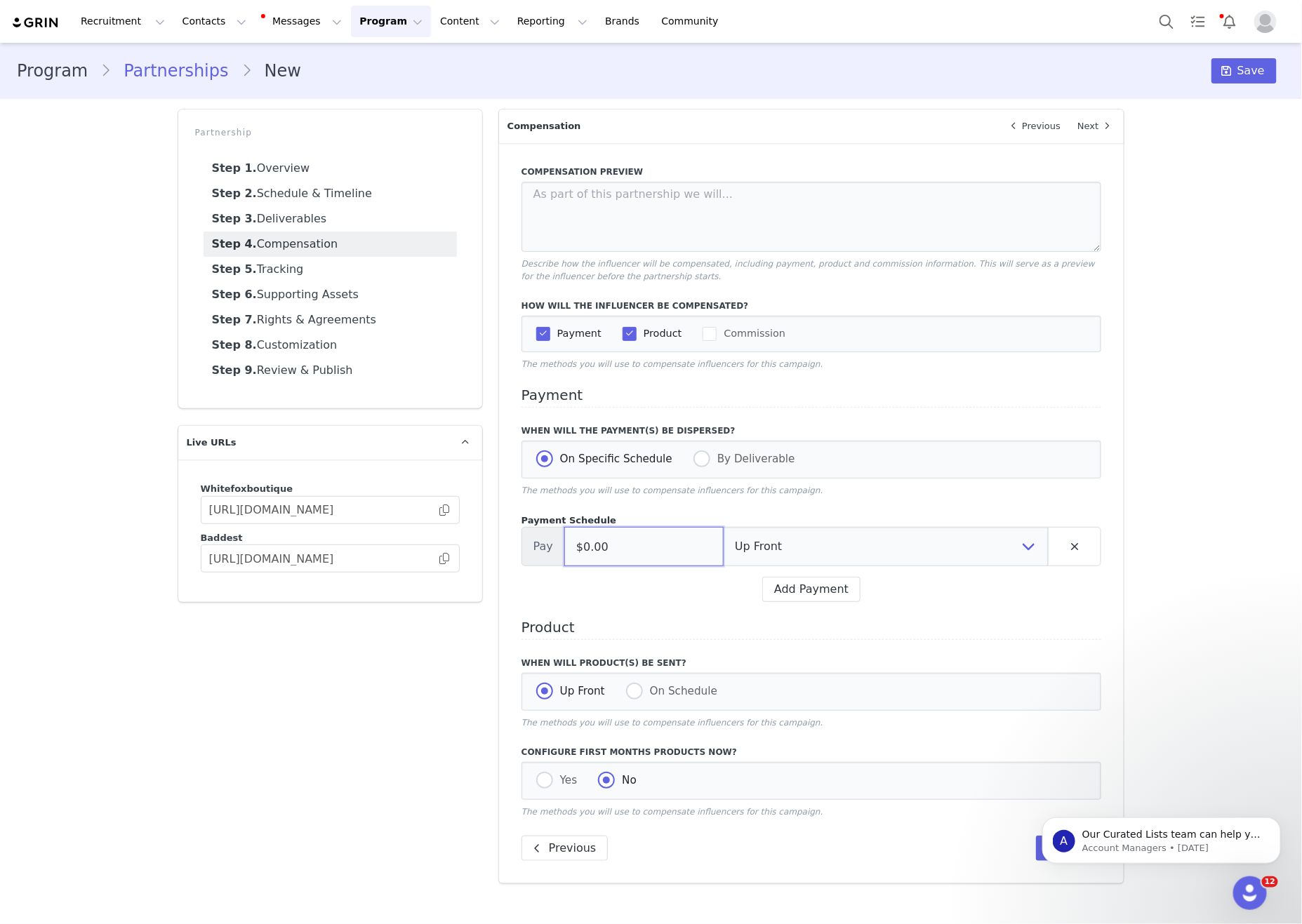
drag, startPoint x: 679, startPoint y: 564, endPoint x: 477, endPoint y: 551, distance: 202.4
click at [476, 557] on div "Partnership Step 1. Overview Step 2. Schedule & Timeline Step 3. Deliverables S…" at bounding box center [651, 497] width 963 height 791
type input "$3,600.00"
click at [881, 567] on select "Up Front Month 1 Upon Completion" at bounding box center [886, 546] width 326 height 39
select select "completion"
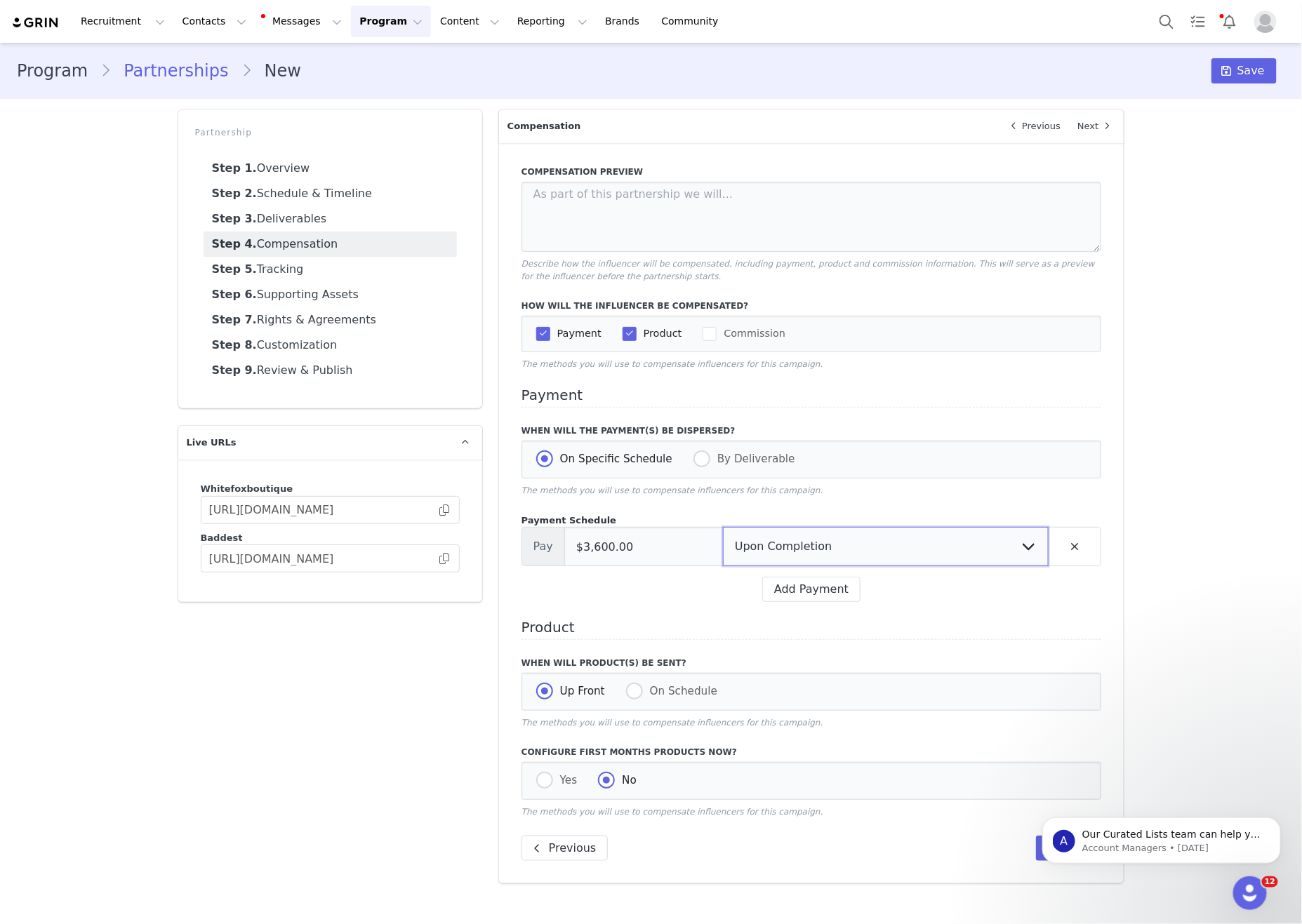
click at [723, 544] on select "Up Front Month 1 Upon Completion" at bounding box center [886, 546] width 326 height 39
click at [565, 787] on span "Yes" at bounding box center [565, 781] width 25 height 12
click at [553, 791] on input "Yes" at bounding box center [544, 781] width 17 height 18
radio input "true"
radio input "false"
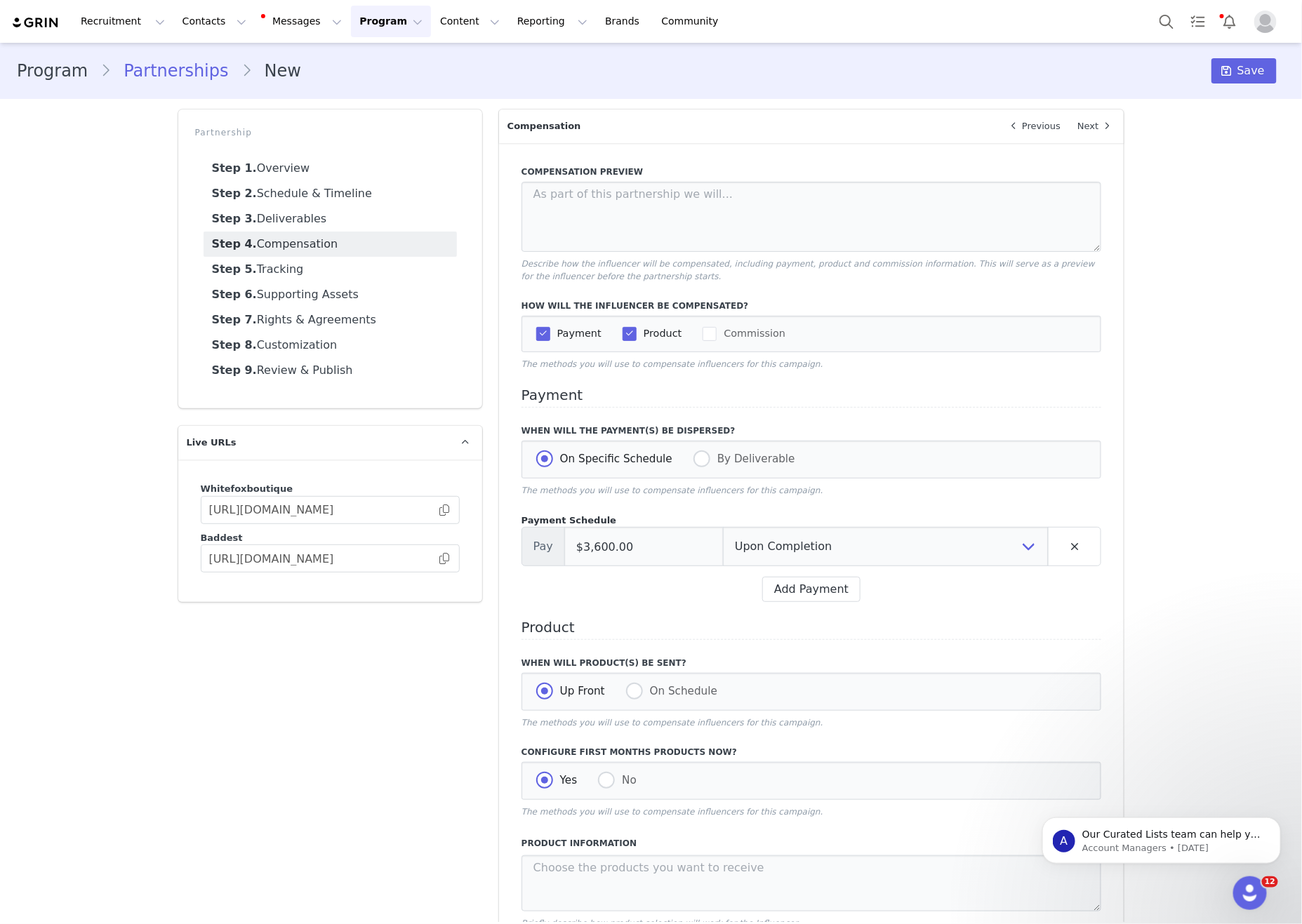
scroll to position [469, 0]
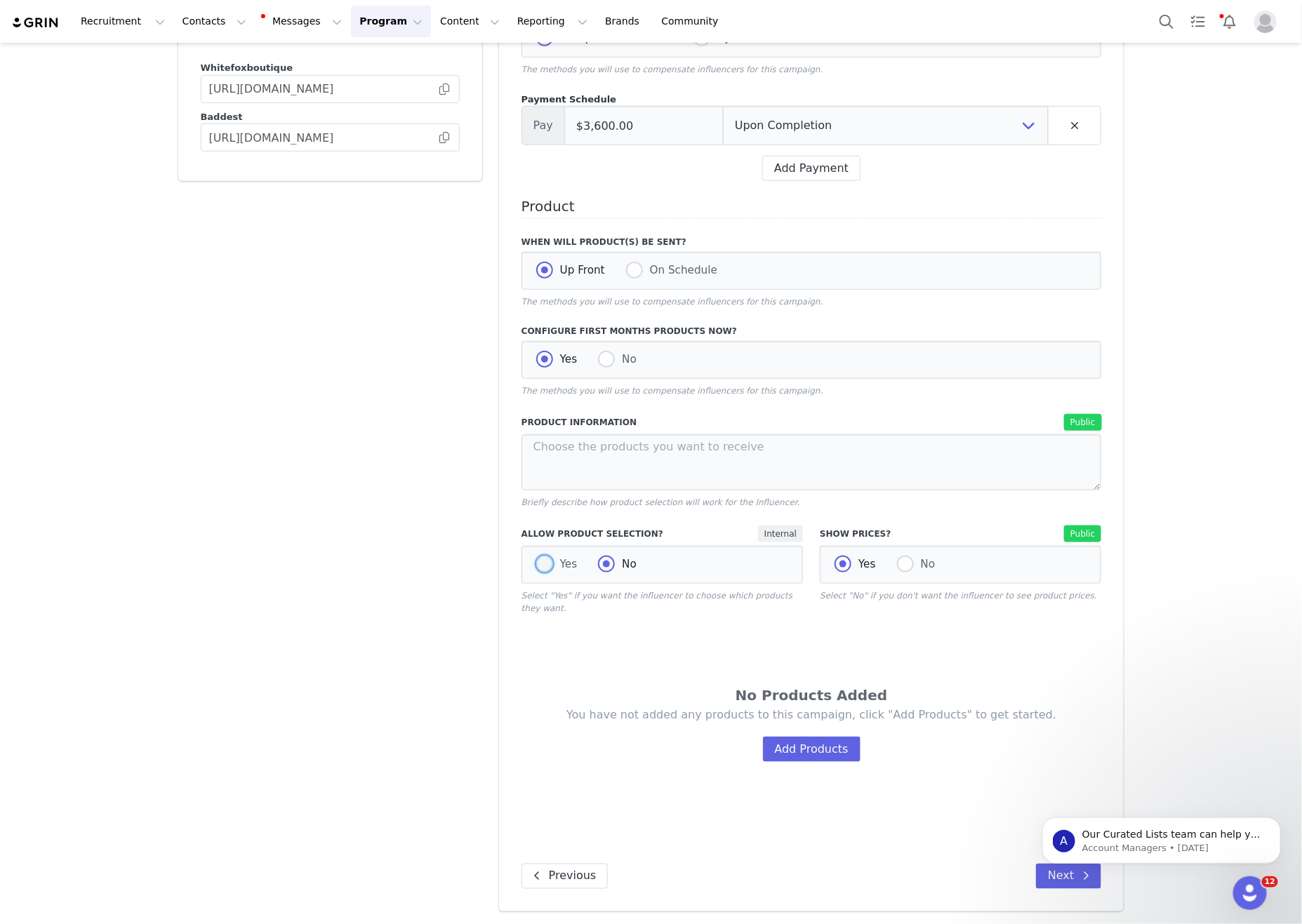
click at [572, 558] on span "Yes" at bounding box center [565, 564] width 25 height 12
click at [553, 558] on input "Yes" at bounding box center [544, 565] width 17 height 18
radio input "true"
radio input "false"
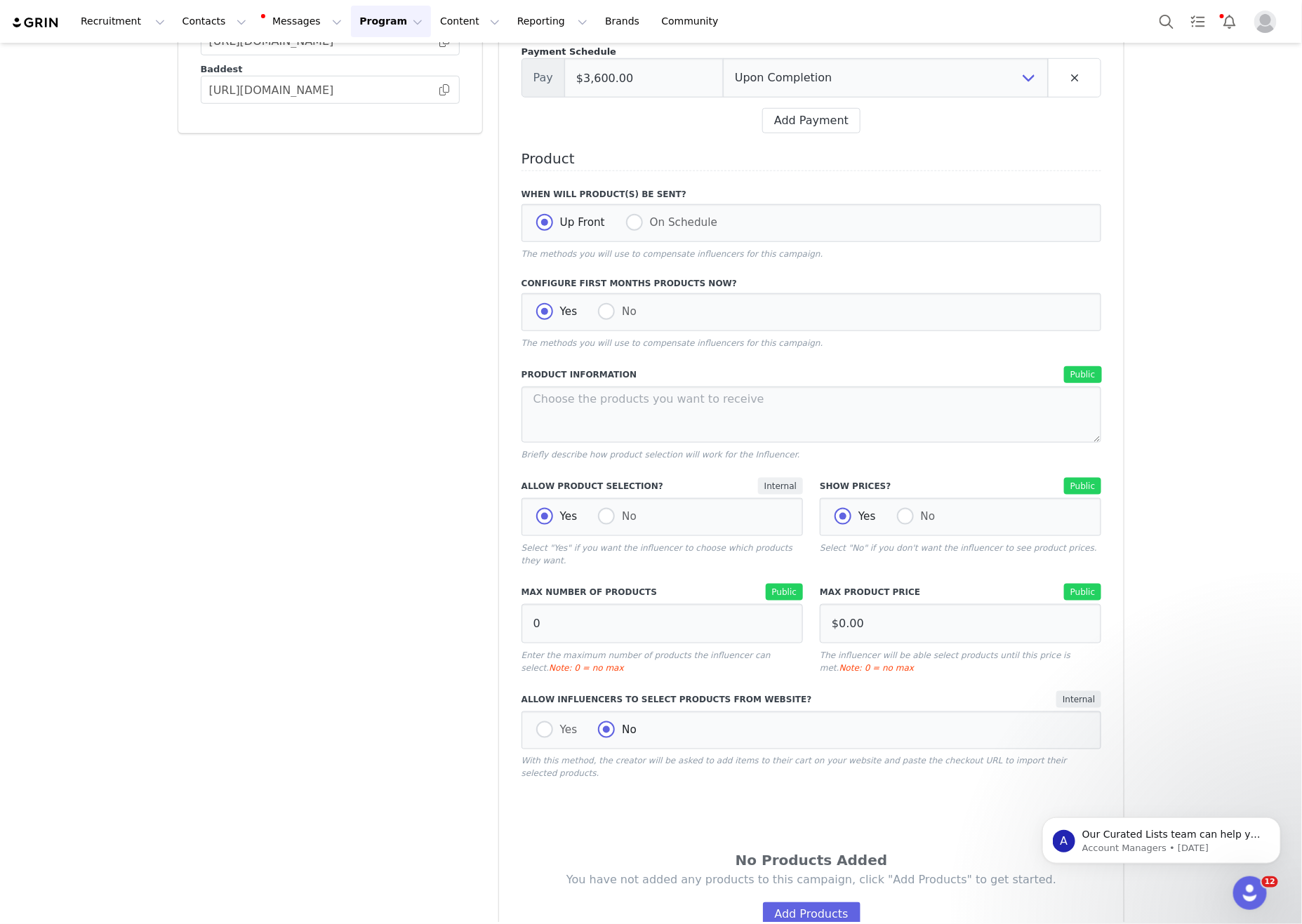
scroll to position [705, 0]
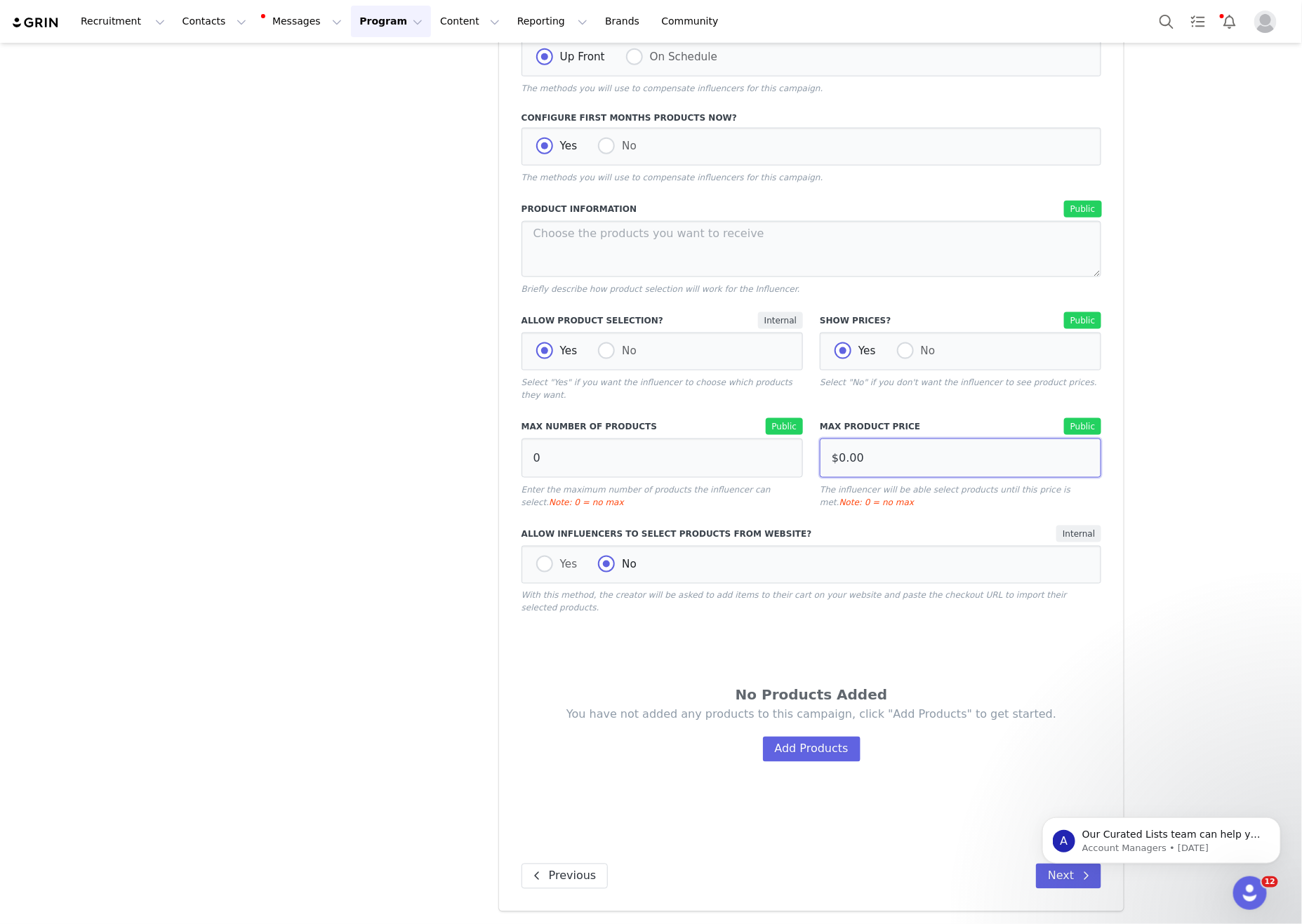
drag, startPoint x: 1014, startPoint y: 435, endPoint x: 660, endPoint y: 396, distance: 356.1
click at [660, 410] on div "Max Number of Products Public 0 Enter the maximum number of products the influe…" at bounding box center [811, 464] width 597 height 107
drag, startPoint x: 623, startPoint y: 436, endPoint x: 502, endPoint y: 429, distance: 121.2
click at [502, 429] on div "Compensation Preview Describe how the influencer will be compensated, including…" at bounding box center [812, 210] width 626 height 1403
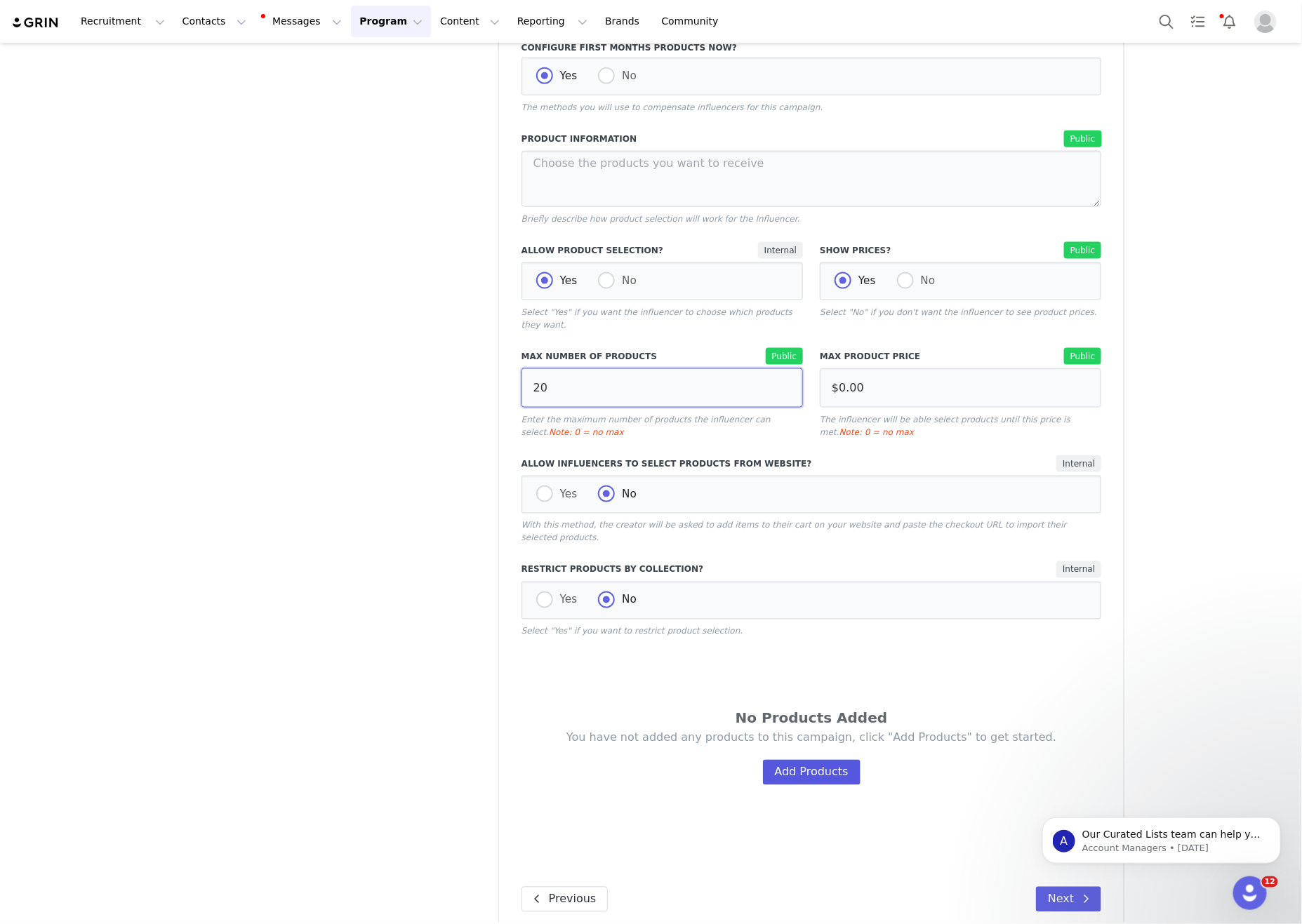
type input "20"
drag, startPoint x: 783, startPoint y: 845, endPoint x: 817, endPoint y: 845, distance: 34.0
click at [791, 785] on button "Add Products" at bounding box center [811, 772] width 97 height 25
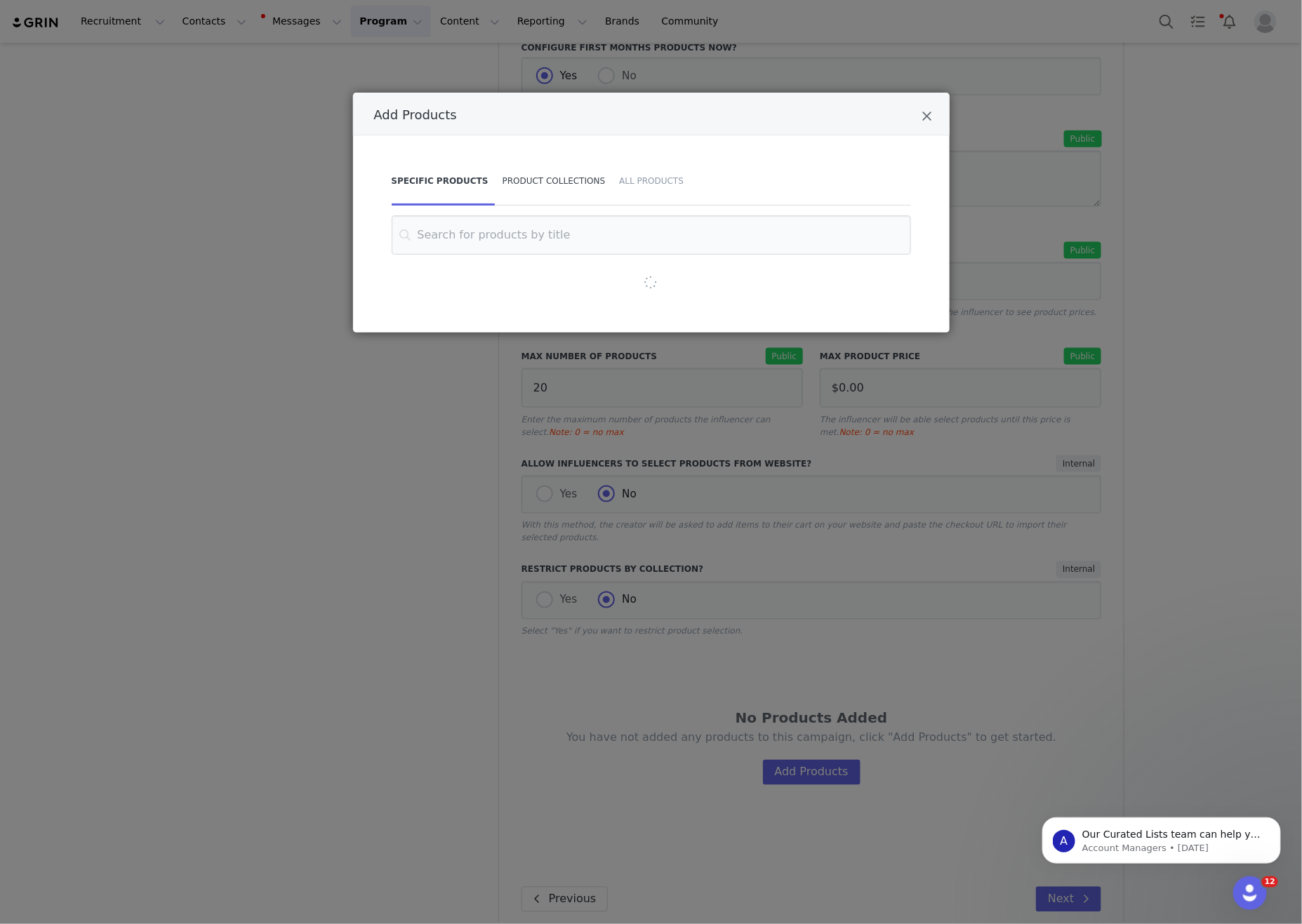
click at [511, 186] on div "Product Collections" at bounding box center [554, 181] width 117 height 49
click at [596, 263] on div "Add Products" at bounding box center [651, 253] width 519 height 75
click at [616, 244] on input "Add Products" at bounding box center [652, 235] width 485 height 39
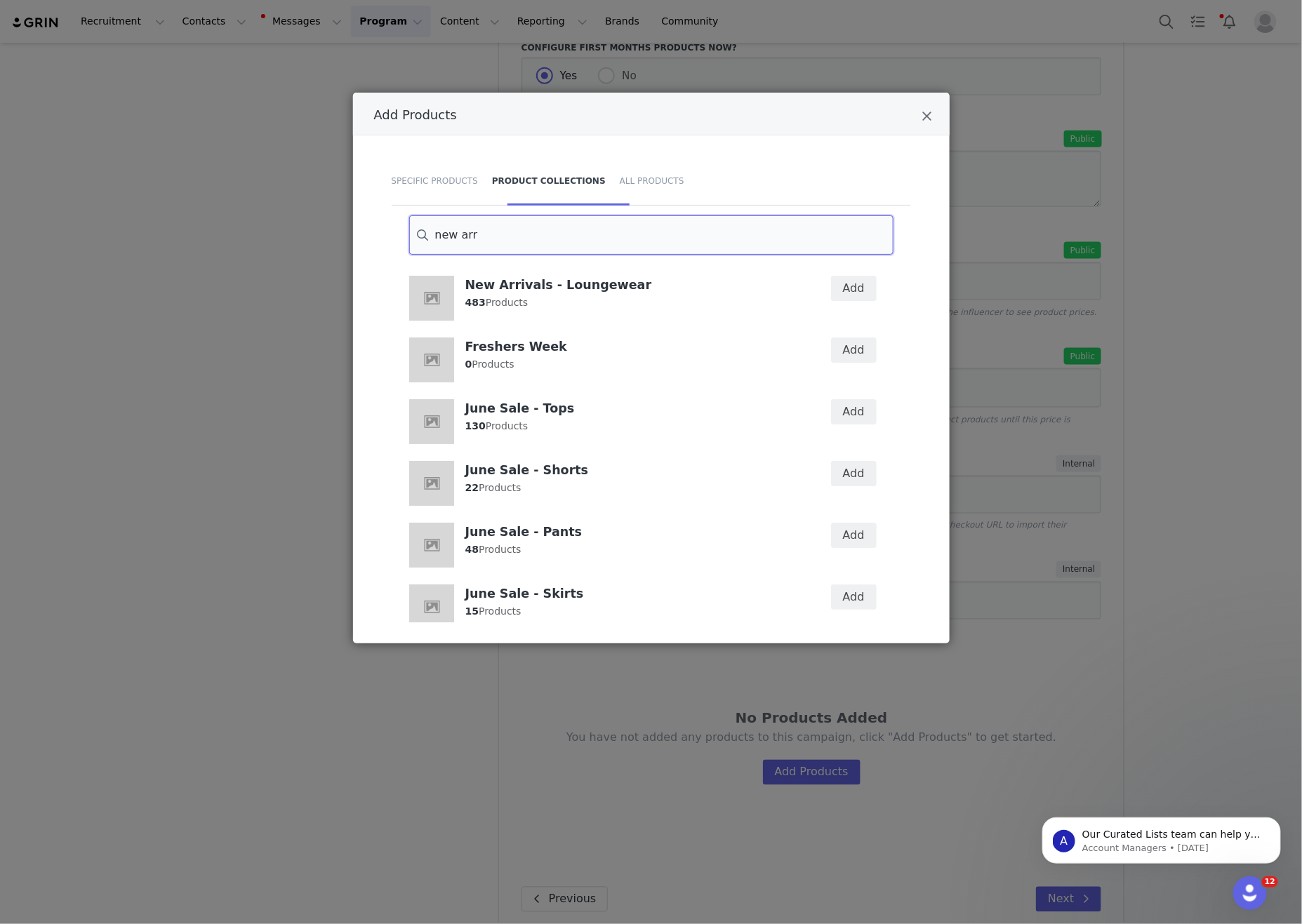
click at [620, 240] on input "new arr" at bounding box center [652, 235] width 485 height 39
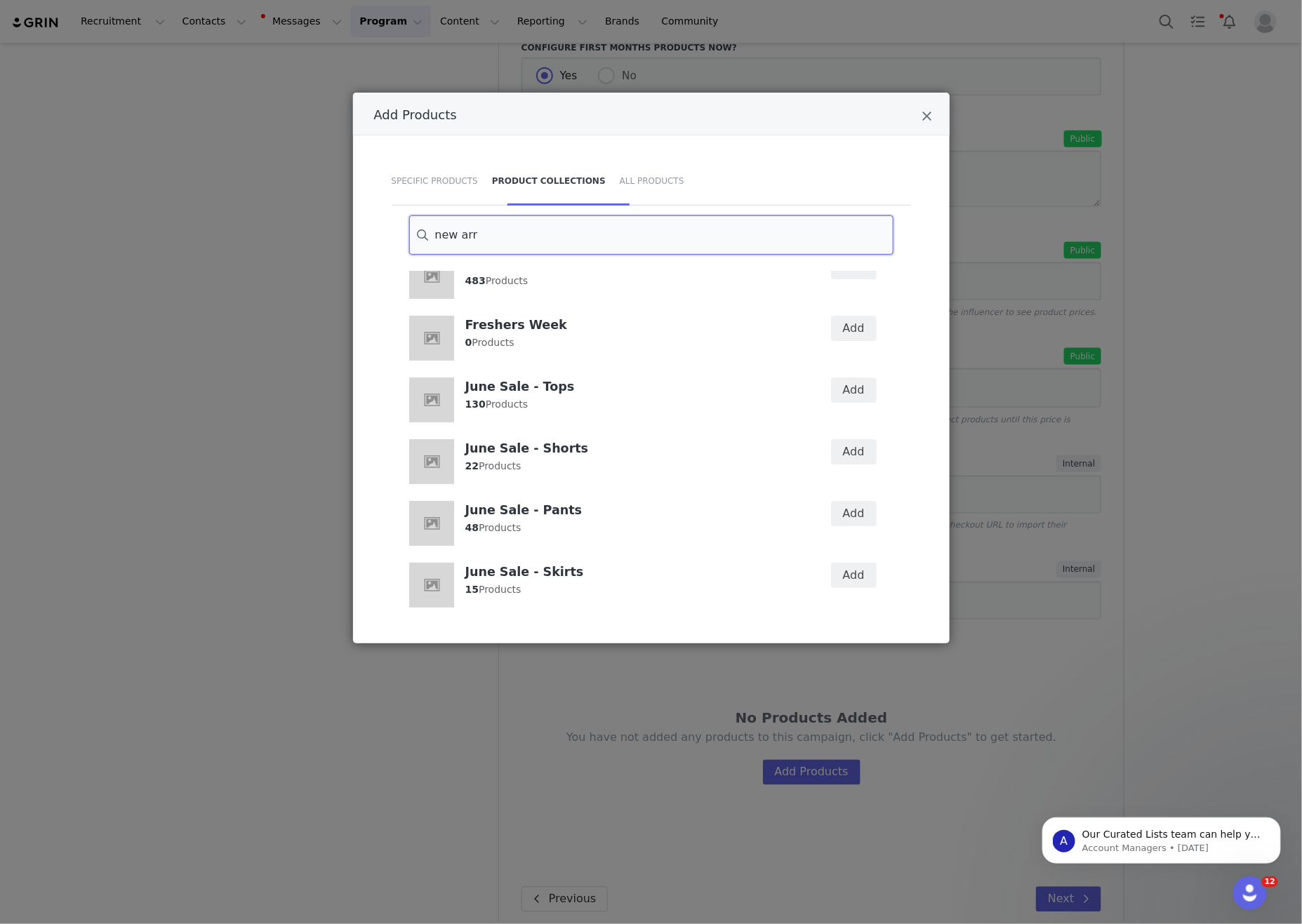
type input "new arr"
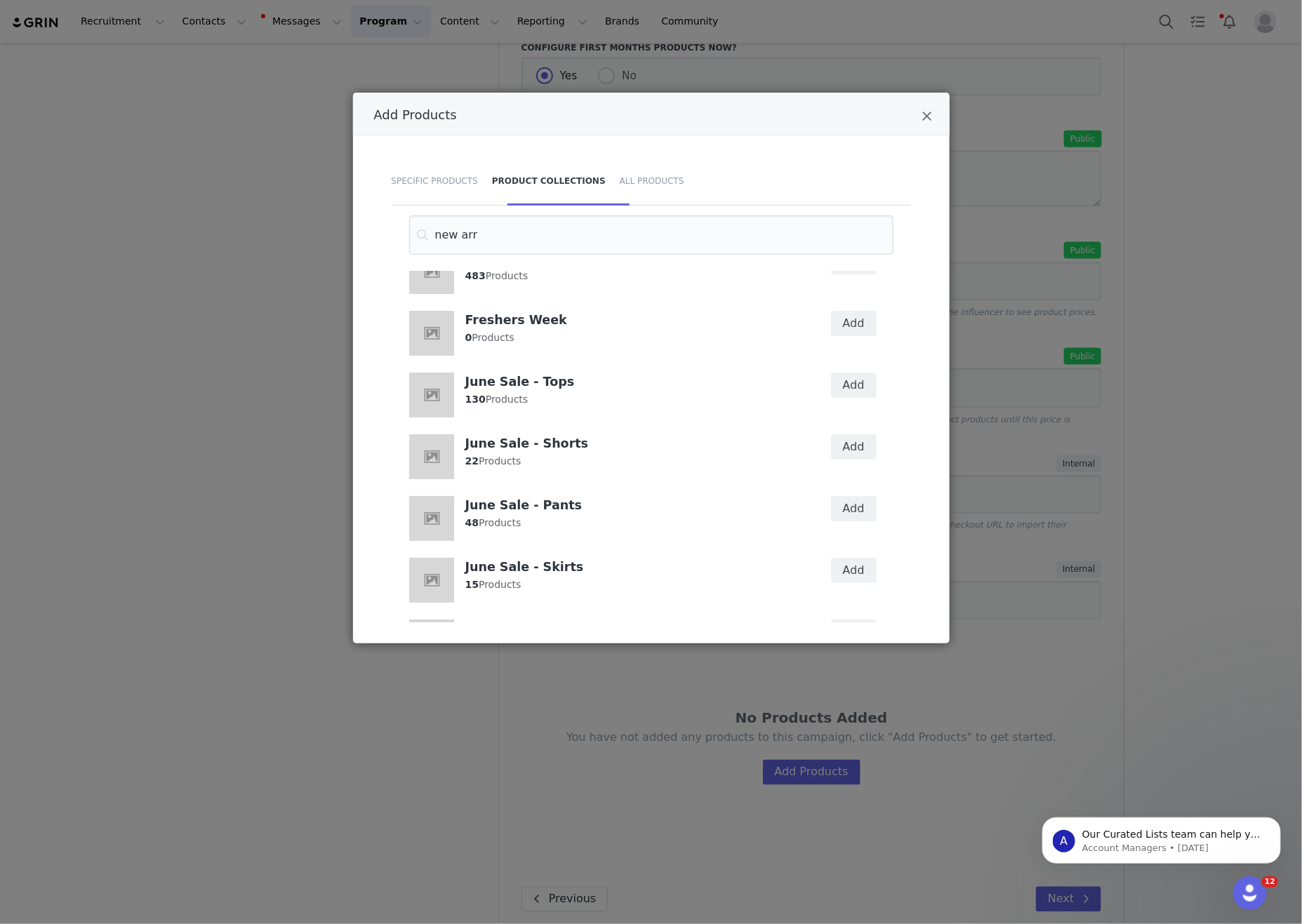
click at [728, 376] on h4 "June Sale - Tops" at bounding box center [630, 381] width 330 height 17
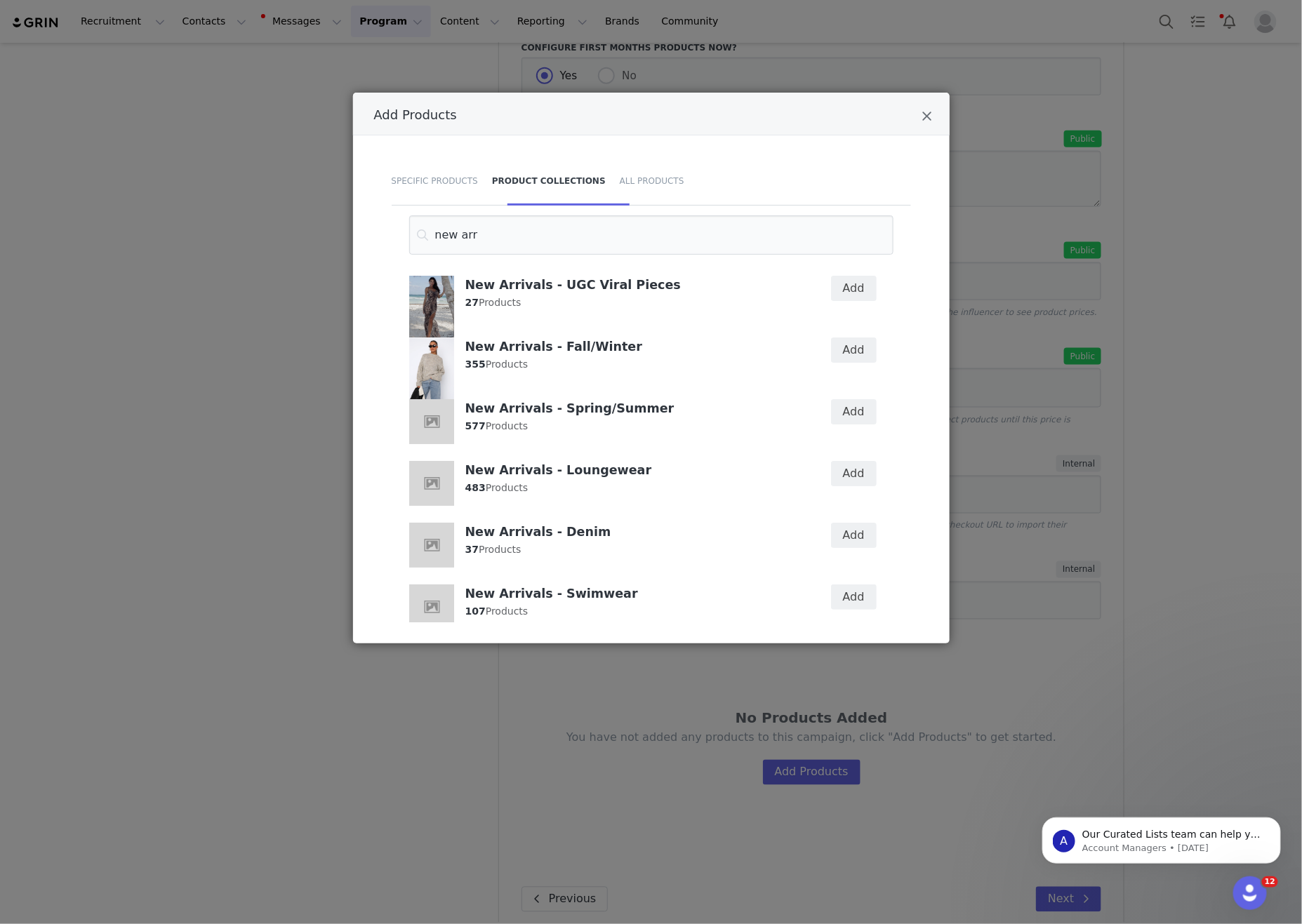
click at [750, 380] on article "New Arrivals - Fall/Winter 355 Products" at bounding box center [603, 360] width 386 height 45
drag, startPoint x: 868, startPoint y: 345, endPoint x: 868, endPoint y: 391, distance: 46.0
click at [867, 347] on button "Add" at bounding box center [853, 350] width 45 height 25
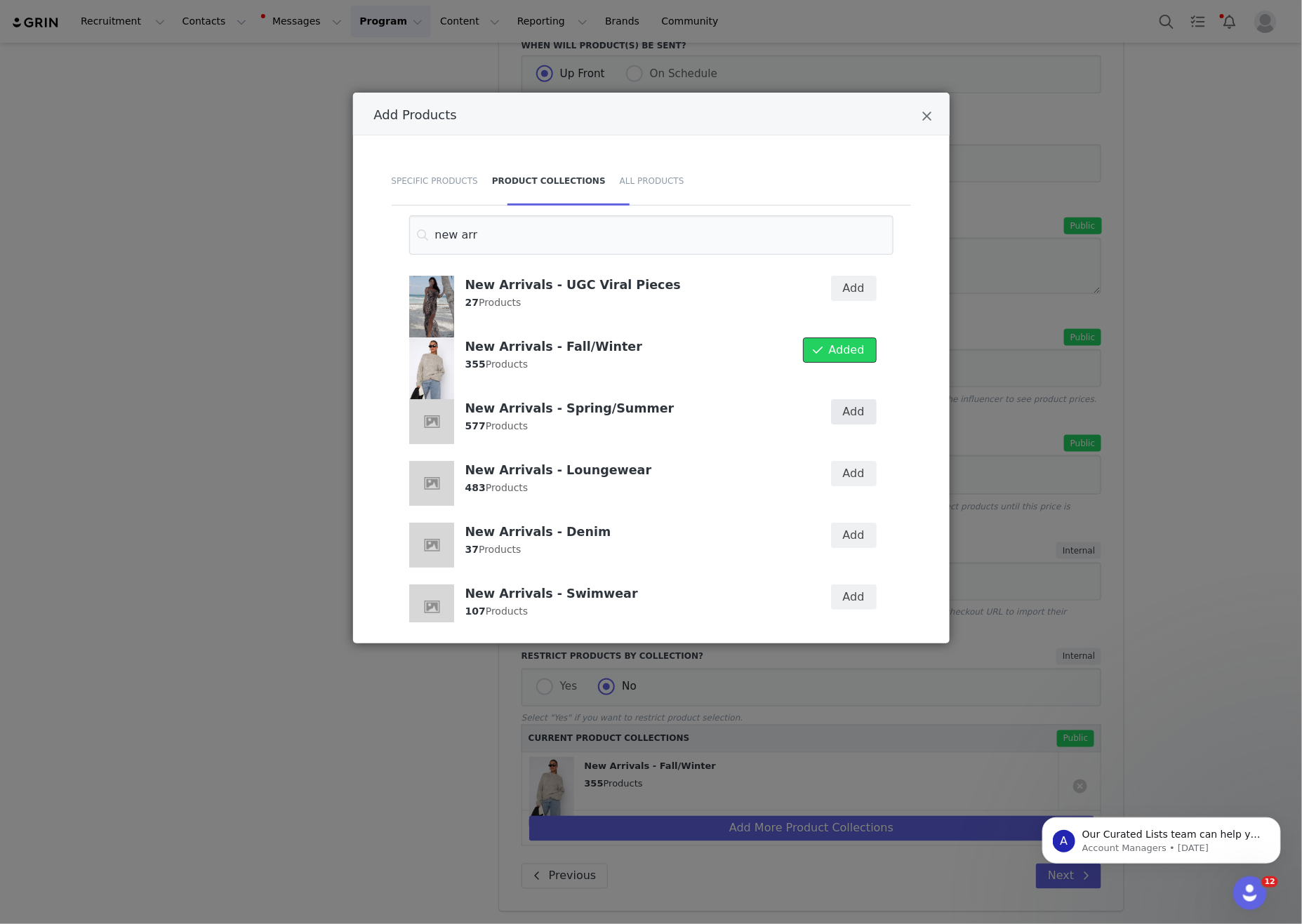
scroll to position [692, 0]
click at [857, 415] on button "Add" at bounding box center [853, 412] width 45 height 25
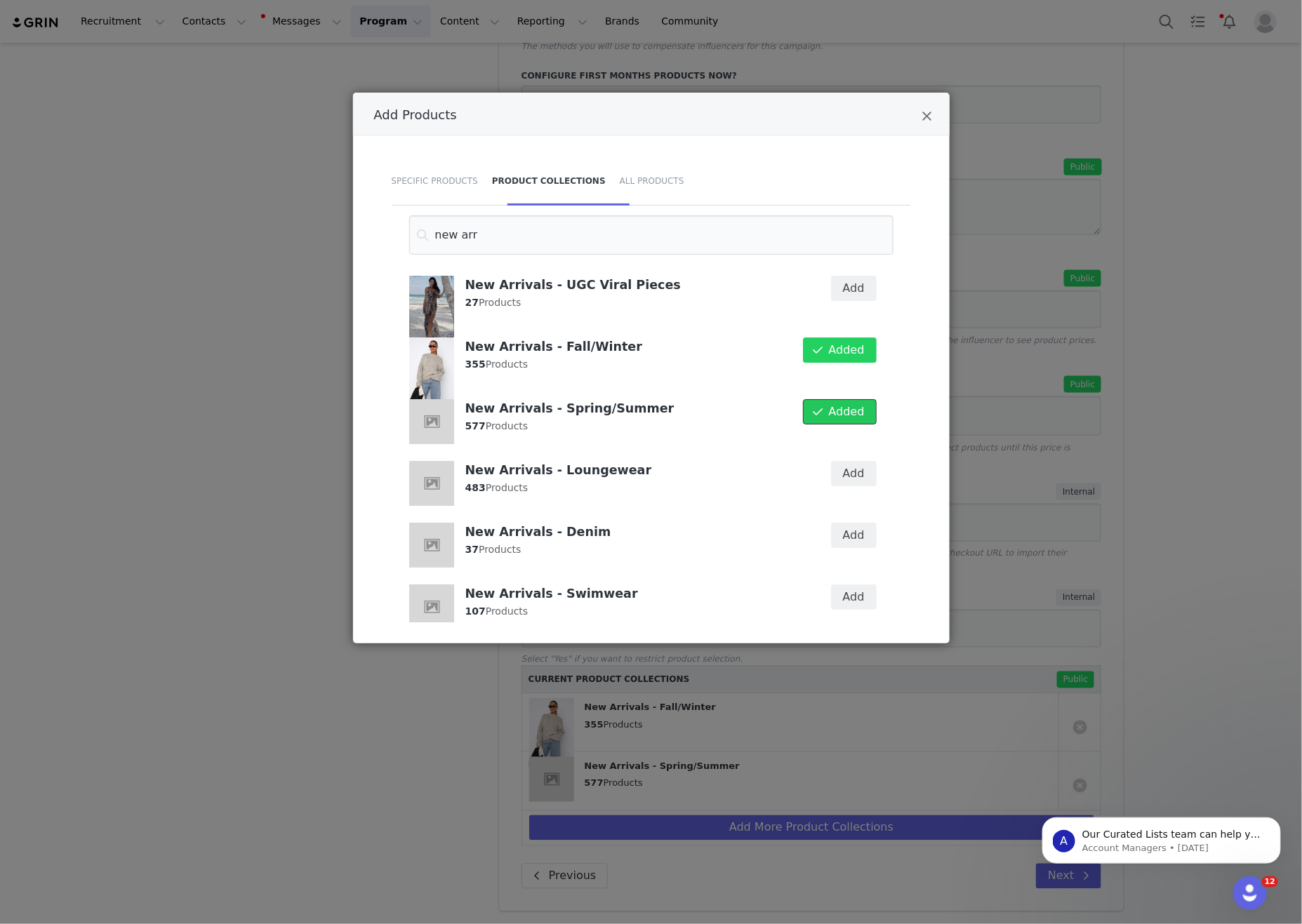
scroll to position [54, 0]
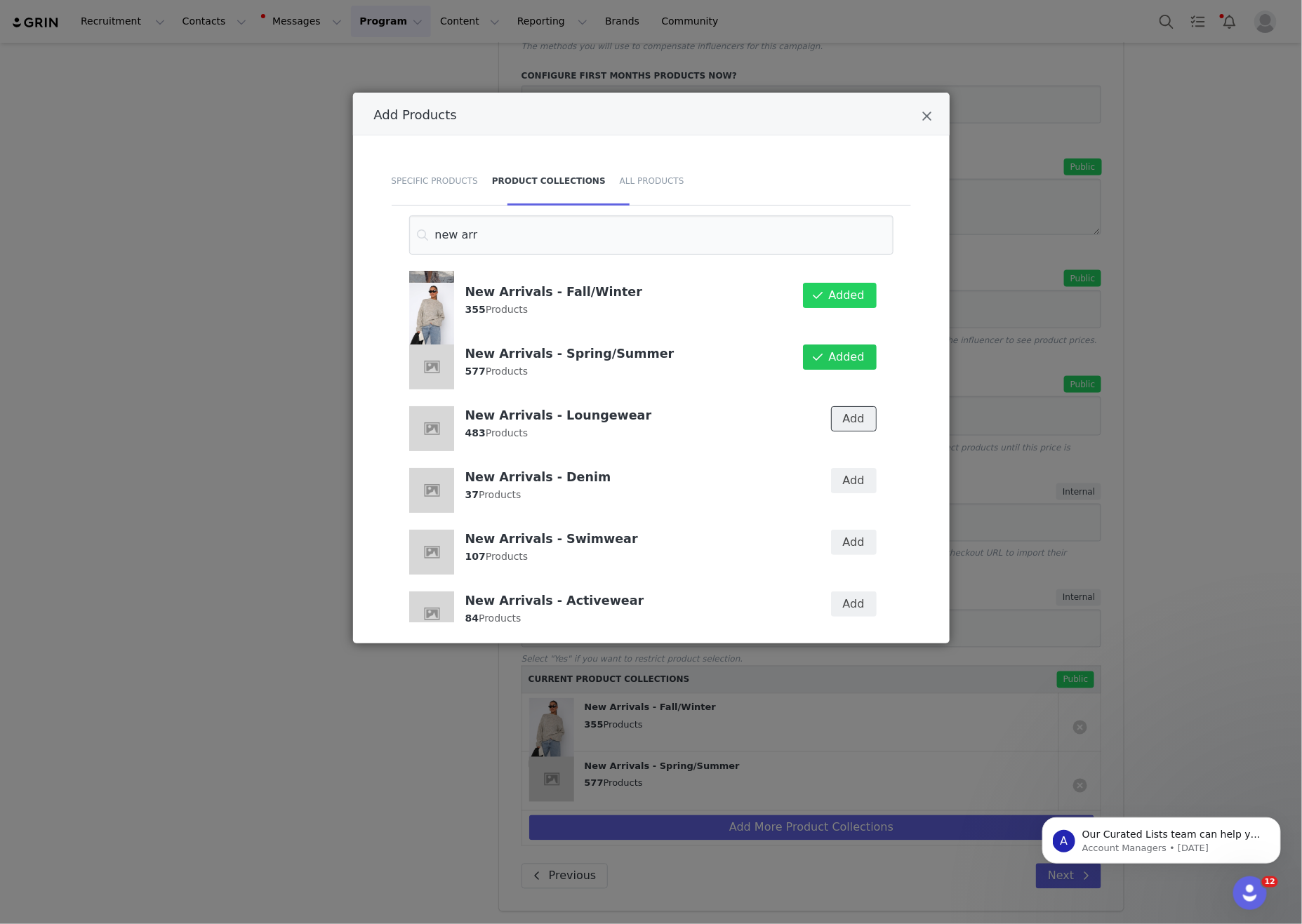
click at [857, 414] on button "Add" at bounding box center [853, 419] width 45 height 25
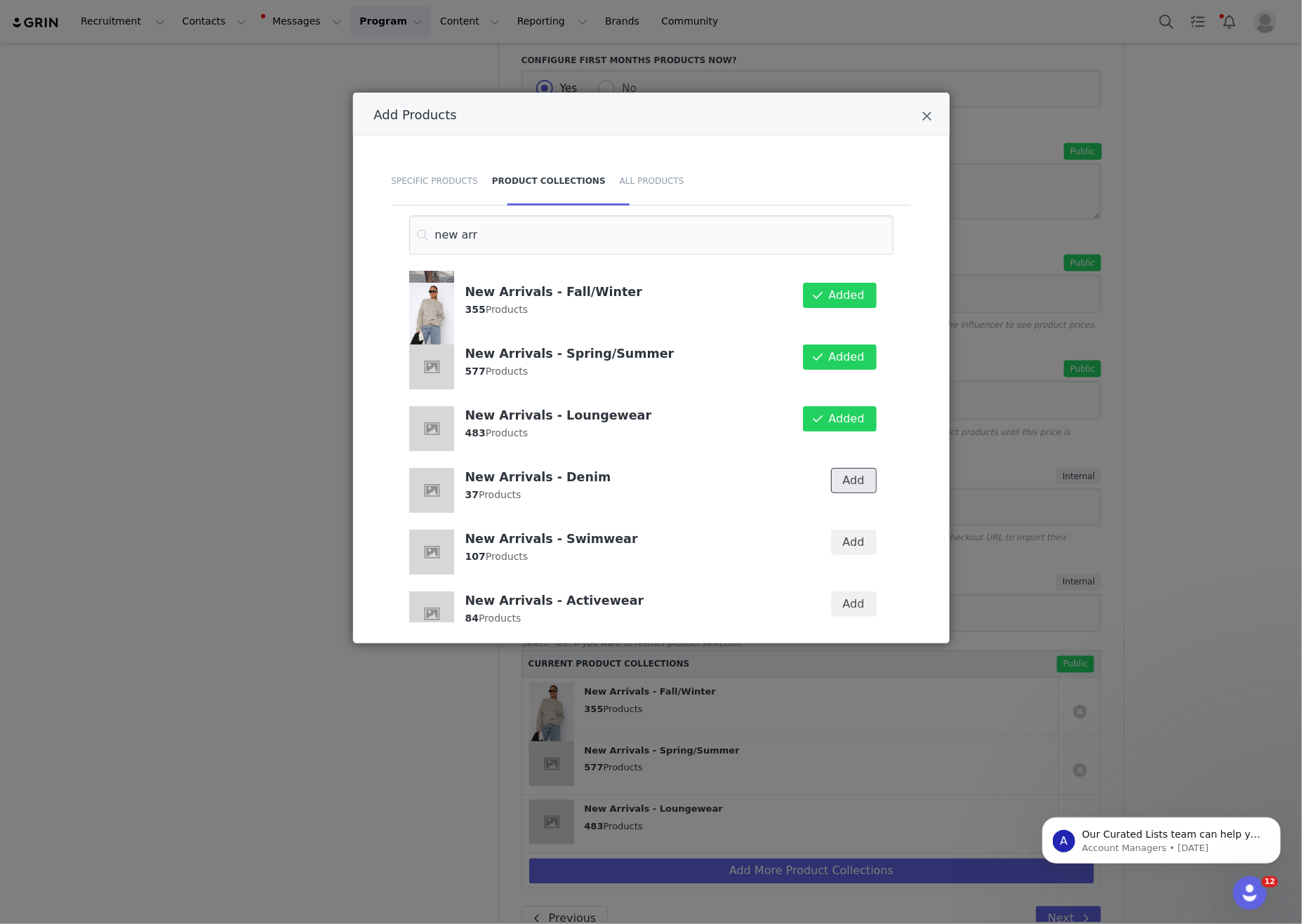
click at [856, 484] on button "Add" at bounding box center [853, 480] width 45 height 25
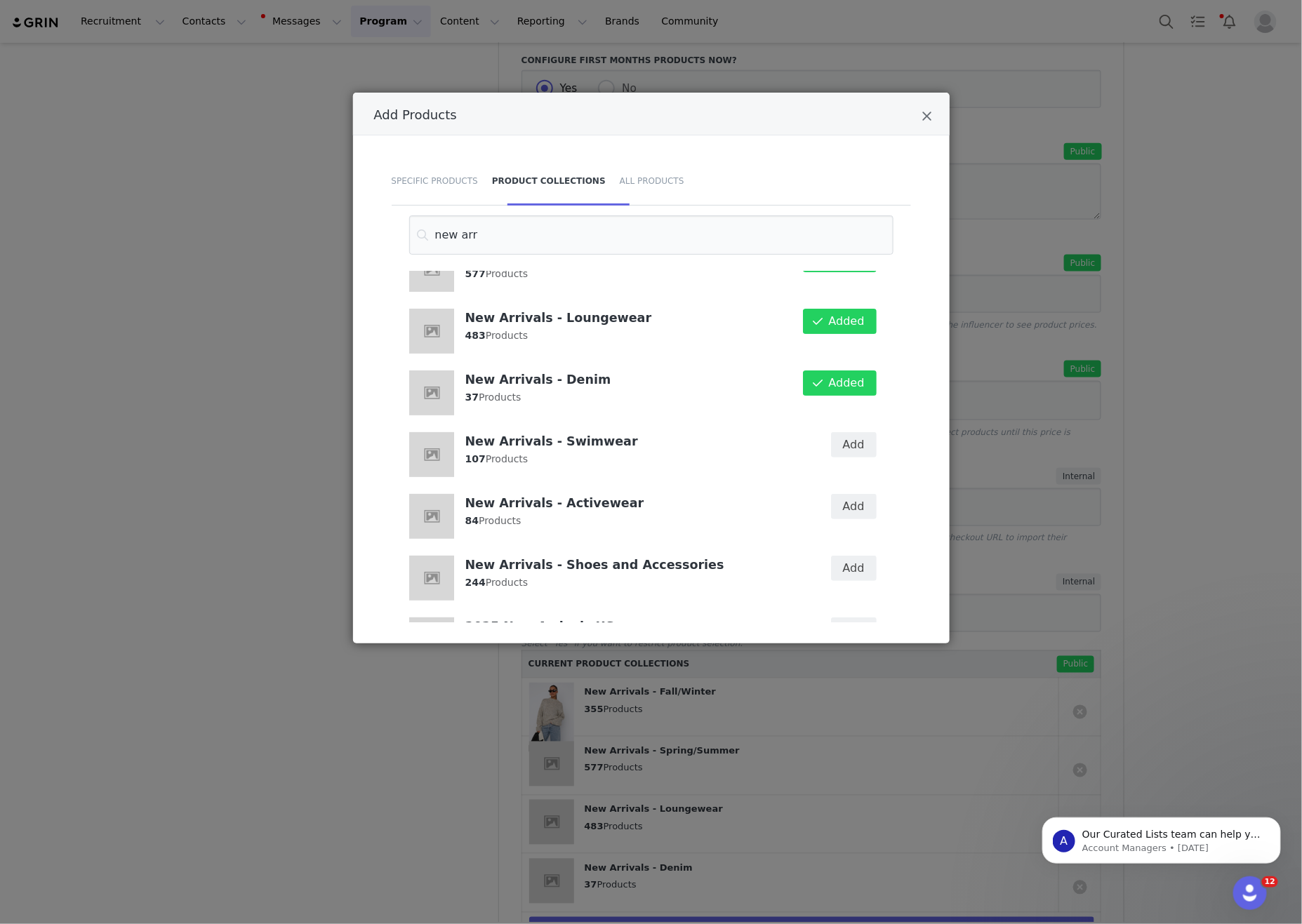
click at [860, 481] on div "Add" at bounding box center [844, 455] width 81 height 62
drag, startPoint x: 860, startPoint y: 436, endPoint x: 866, endPoint y: 455, distance: 19.9
click at [860, 436] on button "Add" at bounding box center [853, 447] width 45 height 25
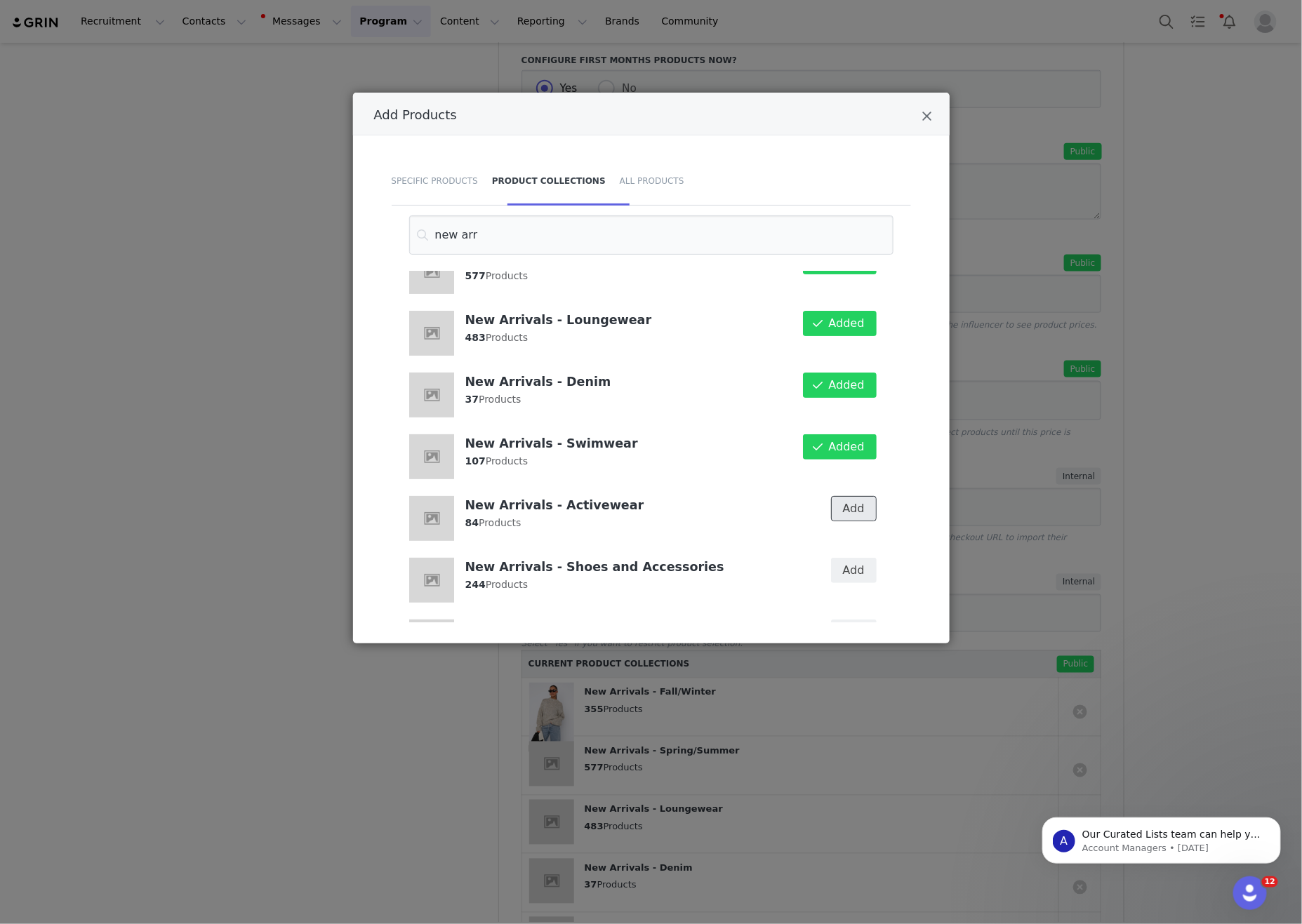
click at [856, 508] on button "Add" at bounding box center [853, 508] width 45 height 25
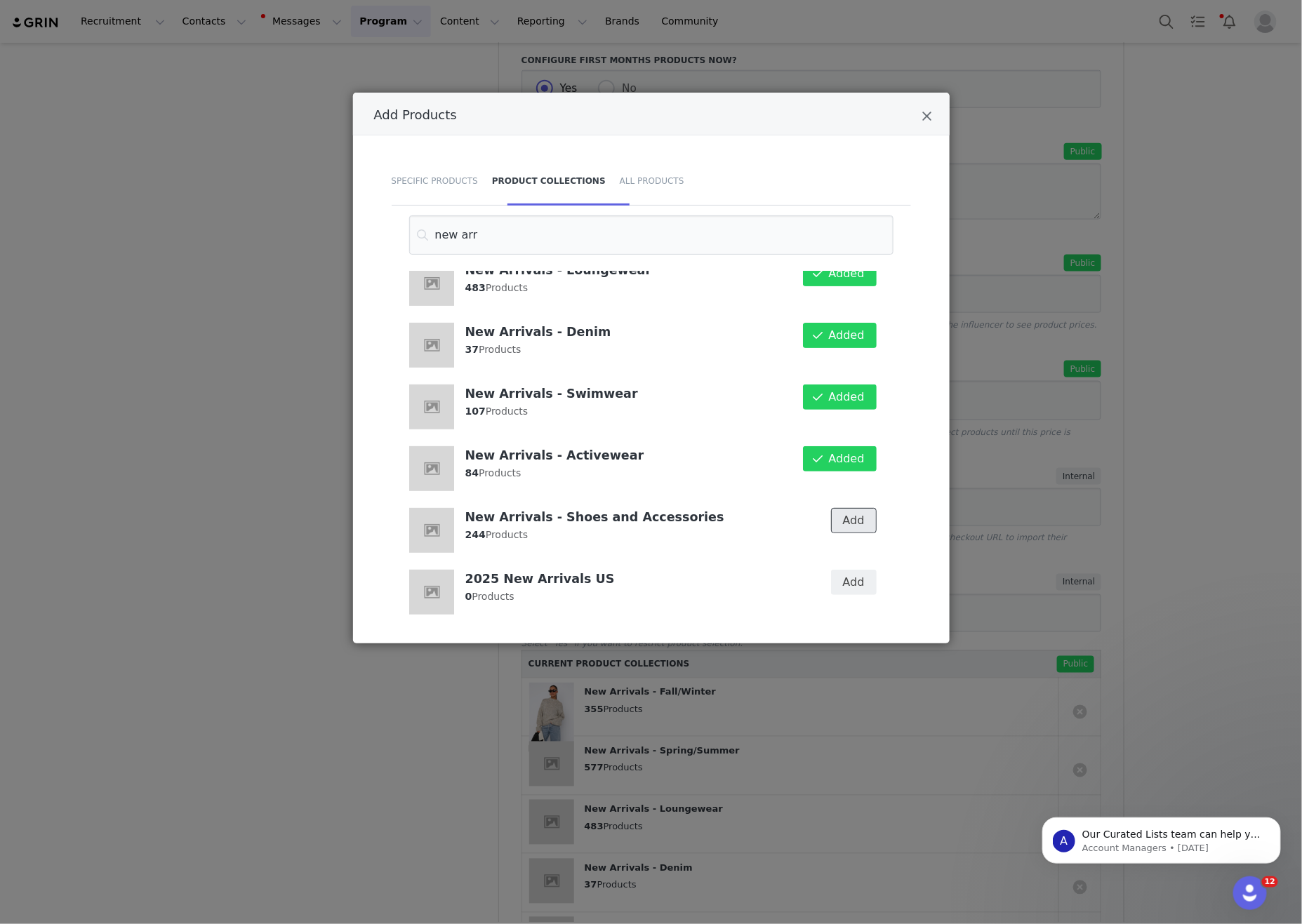
click at [857, 512] on button "Add" at bounding box center [853, 521] width 45 height 25
click at [1126, 476] on div "Add Products Specific Products Product Collections All Products new arr New Arr…" at bounding box center [651, 462] width 1302 height 924
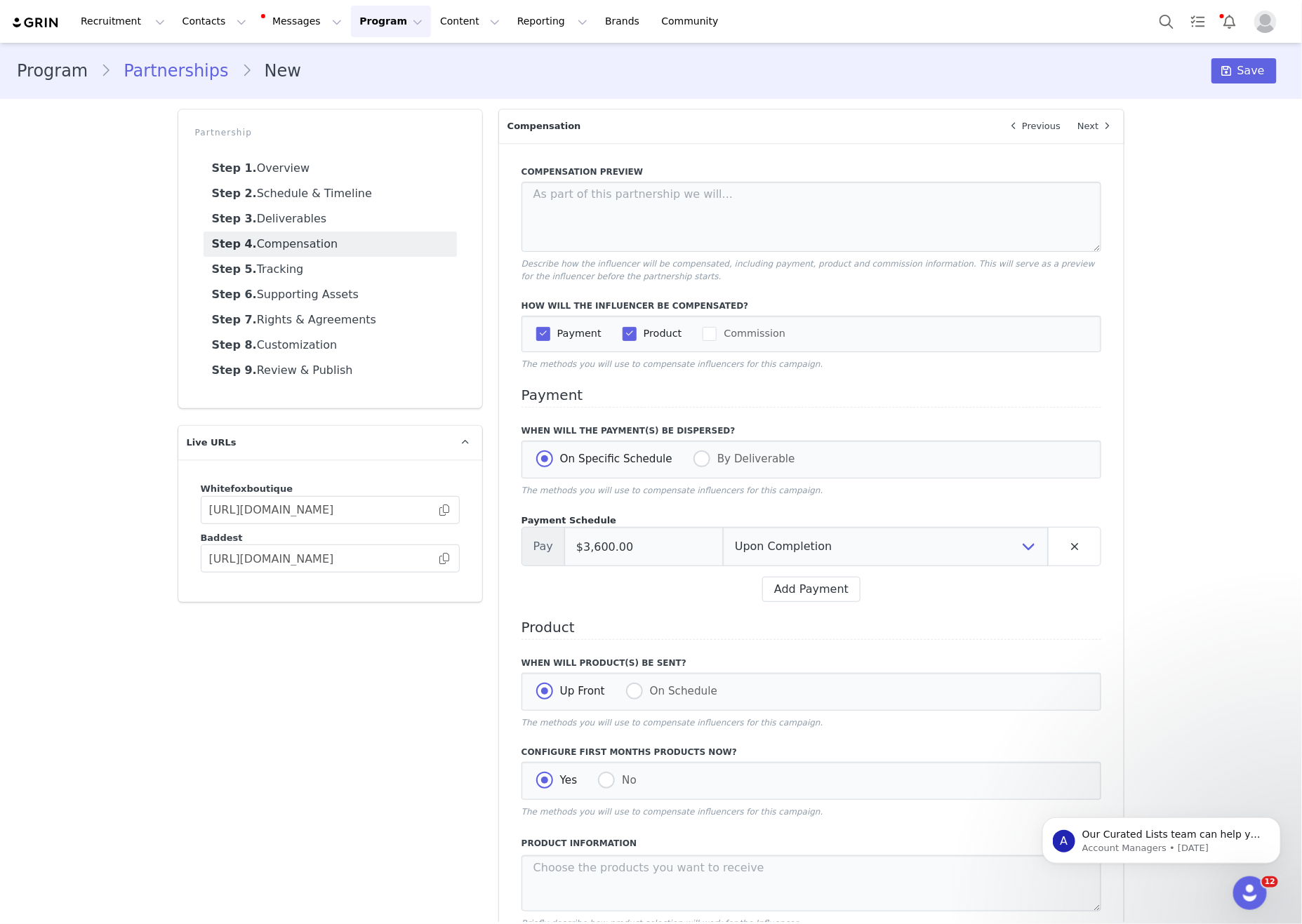
scroll to position [1048, 0]
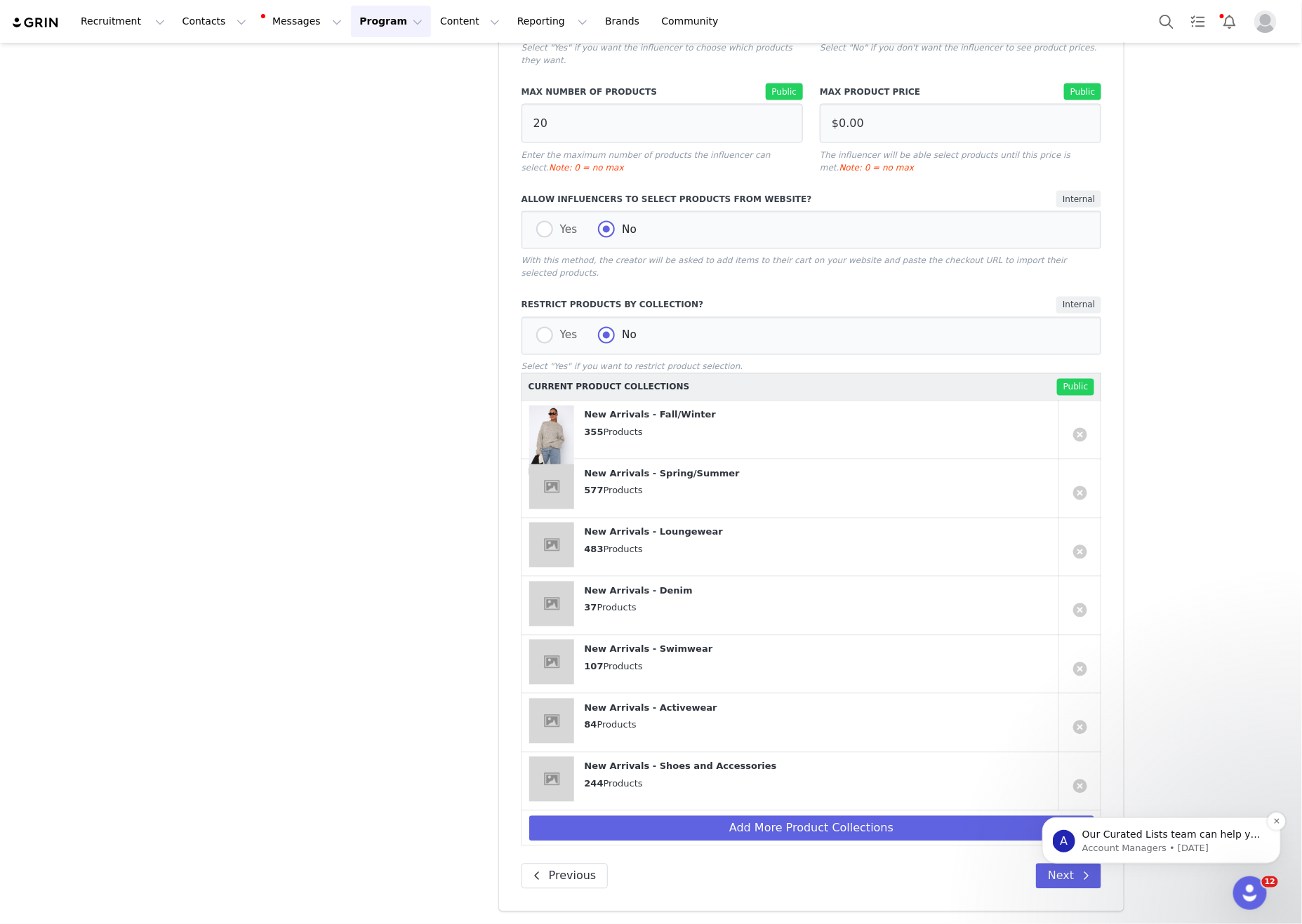
drag, startPoint x: 1084, startPoint y: 873, endPoint x: 1057, endPoint y: 857, distance: 31.4
click at [1084, 873] on body "A Our Curated Lists team can help you find more creators! Our team of prospect-…" at bounding box center [1160, 836] width 269 height 87
click at [1094, 875] on body "A Our Curated Lists team can help you find more creators! Our team of prospect-…" at bounding box center [1160, 836] width 269 height 87
click at [1280, 822] on button "Dismiss notification" at bounding box center [1276, 821] width 18 height 18
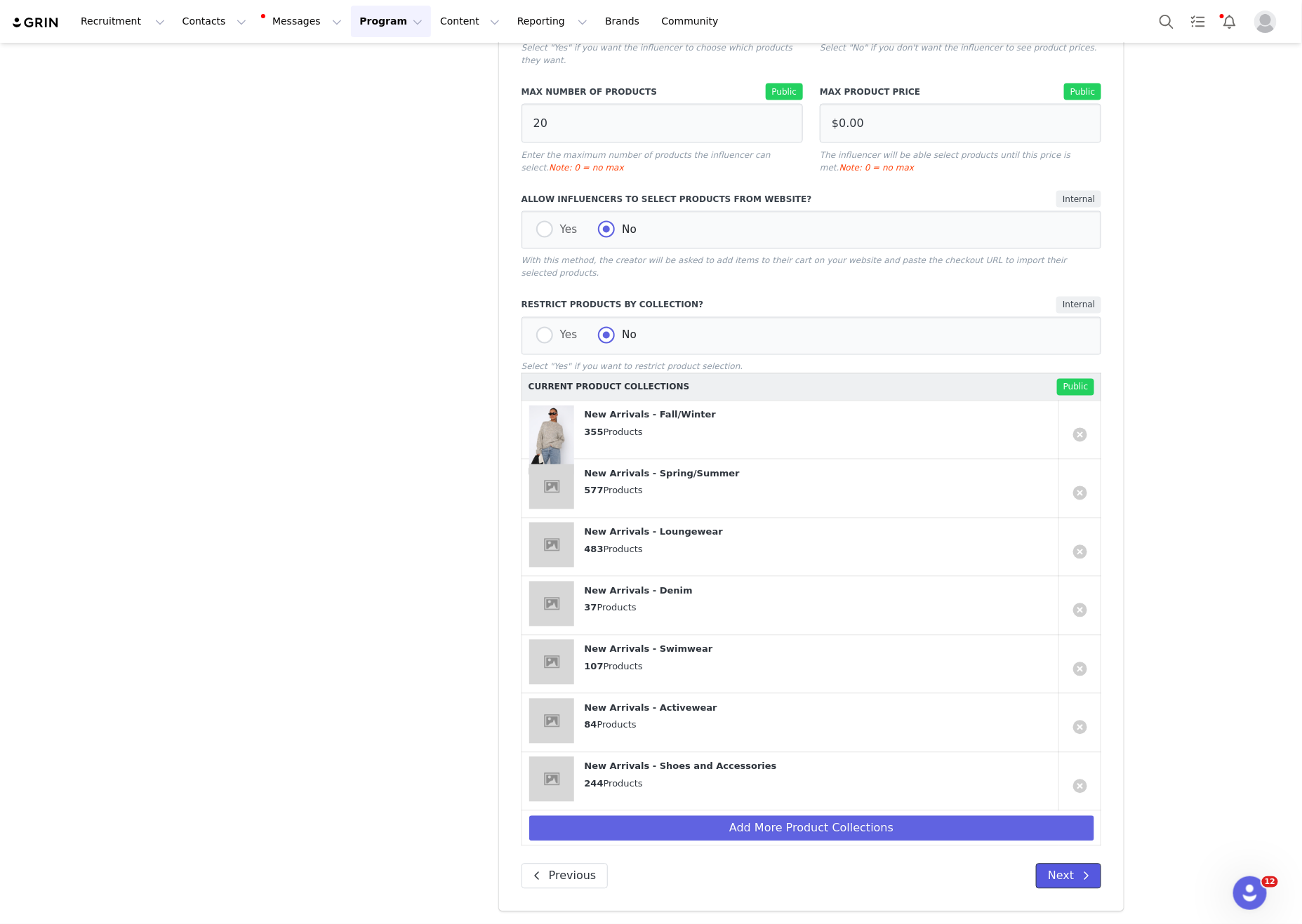
click at [1057, 881] on button "Next" at bounding box center [1068, 876] width 65 height 25
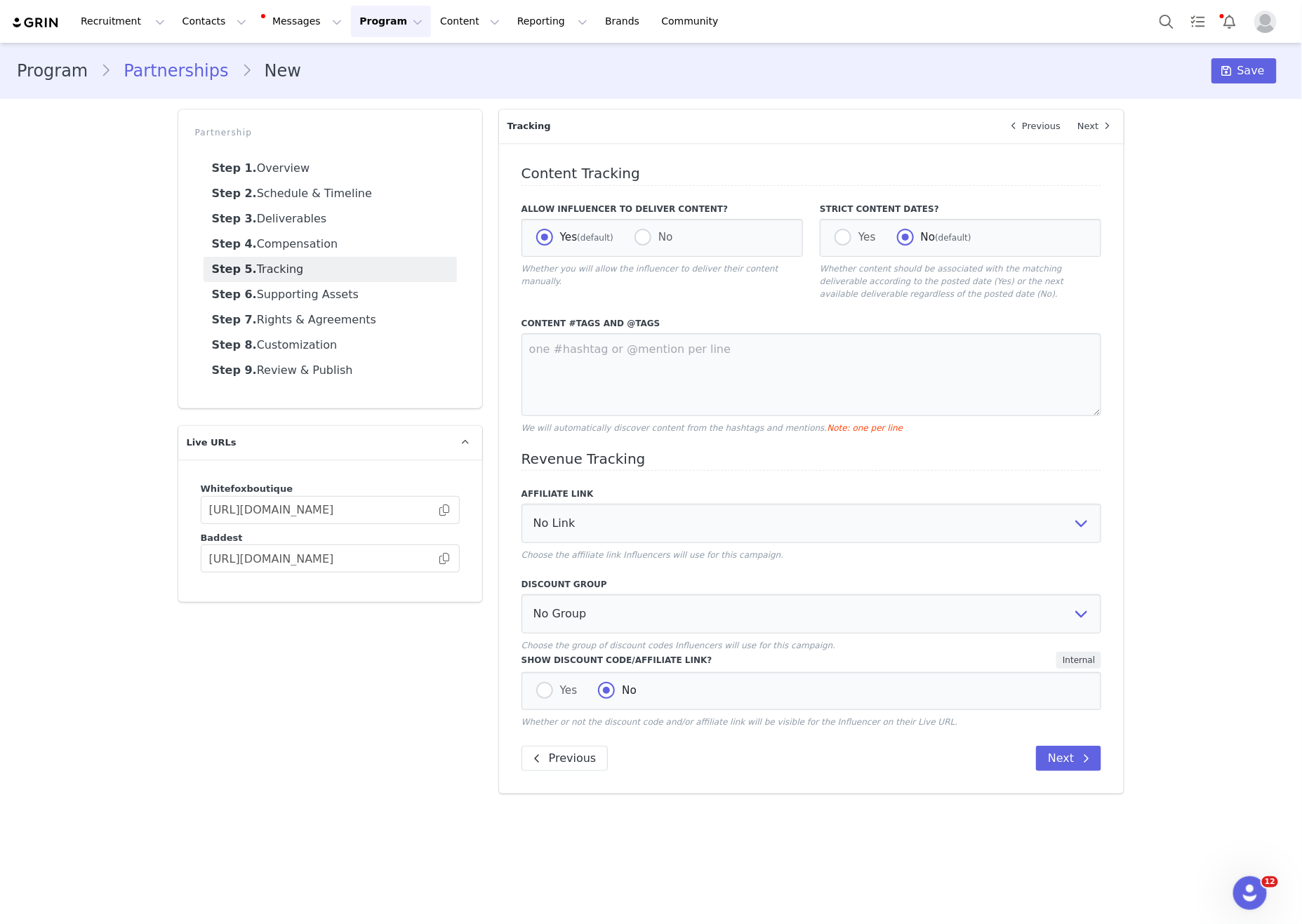
scroll to position [0, 0]
click at [702, 363] on textarea at bounding box center [811, 375] width 580 height 83
paste textarea "@whitefoxboutique #whitefoxboutique #whitefox"
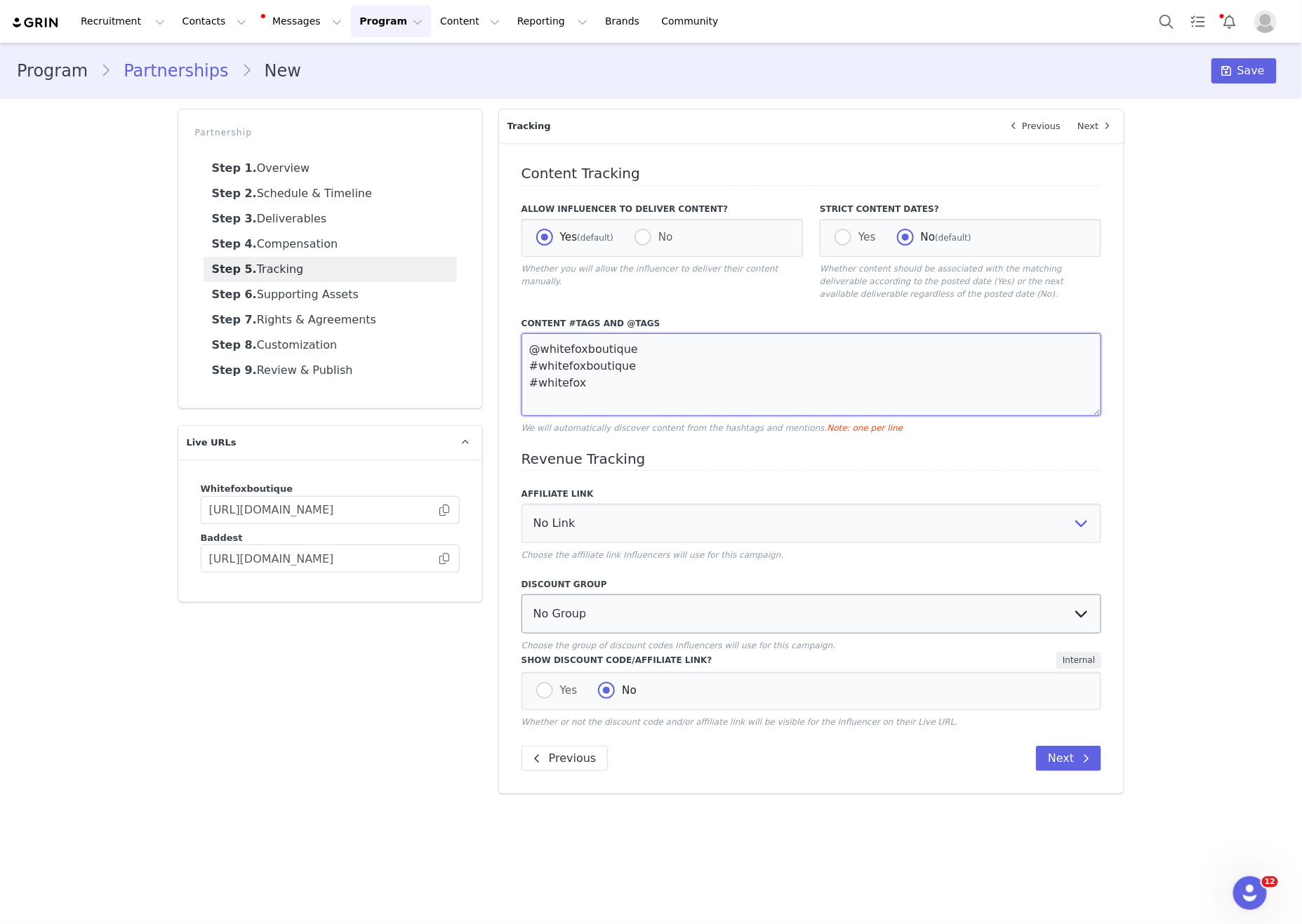
type textarea "@whitefoxboutique #whitefoxboutique #whitefox"
click at [633, 626] on select "No Group Influencer Code Affiliate Code 15% commission Affiliate Code 10% Commi…" at bounding box center [811, 613] width 580 height 39
select select "1988"
click at [521, 614] on select "No Group Influencer Code Affiliate Code 15% commission Affiliate Code 10% Commi…" at bounding box center [811, 613] width 580 height 39
drag, startPoint x: 560, startPoint y: 718, endPoint x: 624, endPoint y: 679, distance: 74.9
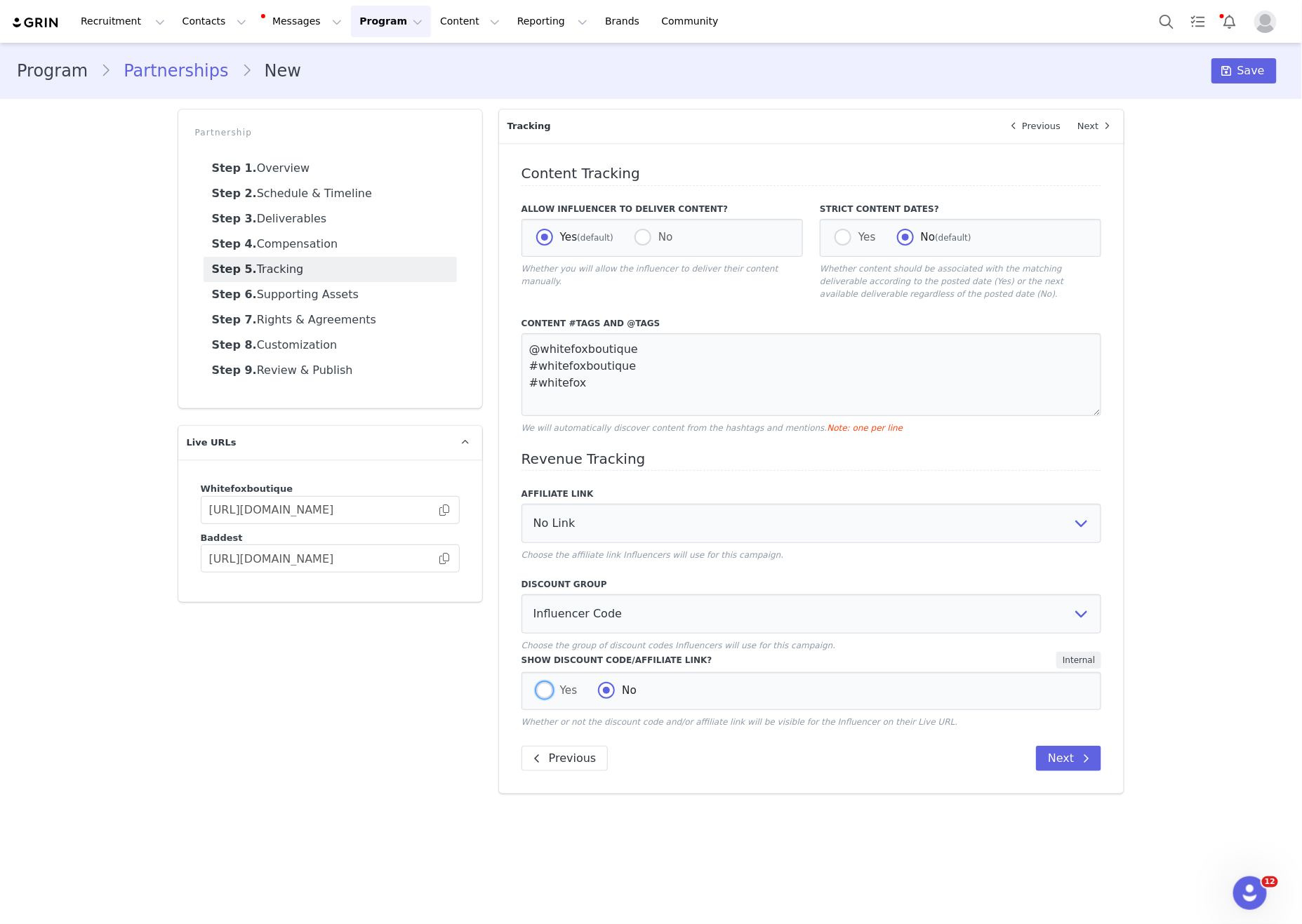
click at [560, 697] on span "Yes" at bounding box center [565, 690] width 25 height 12
click at [553, 700] on input "Yes" at bounding box center [544, 692] width 17 height 18
radio input "true"
radio input "false"
drag, startPoint x: 1098, startPoint y: 120, endPoint x: 1230, endPoint y: 89, distance: 135.6
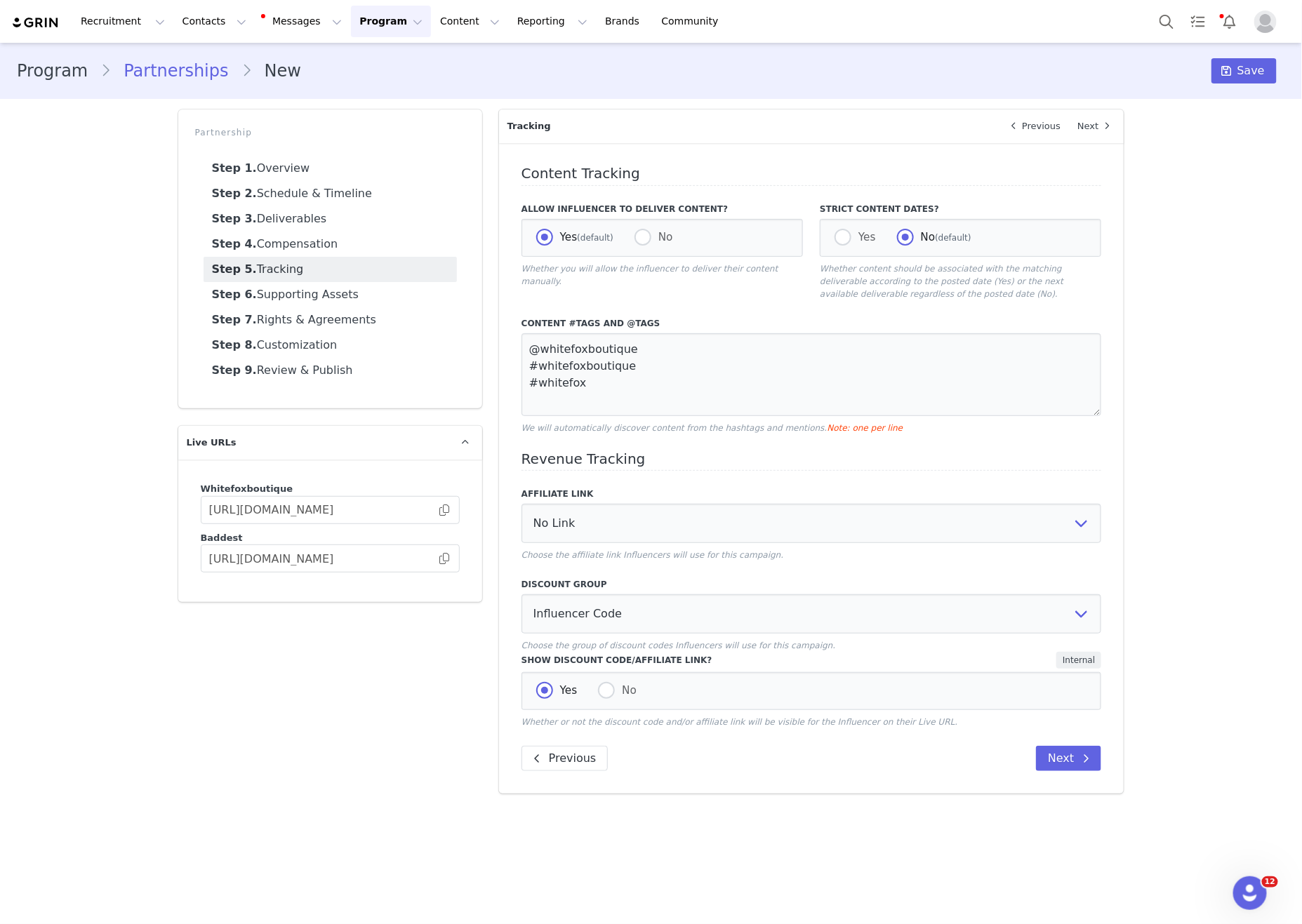
click at [1099, 120] on span at bounding box center [1106, 127] width 17 height 17
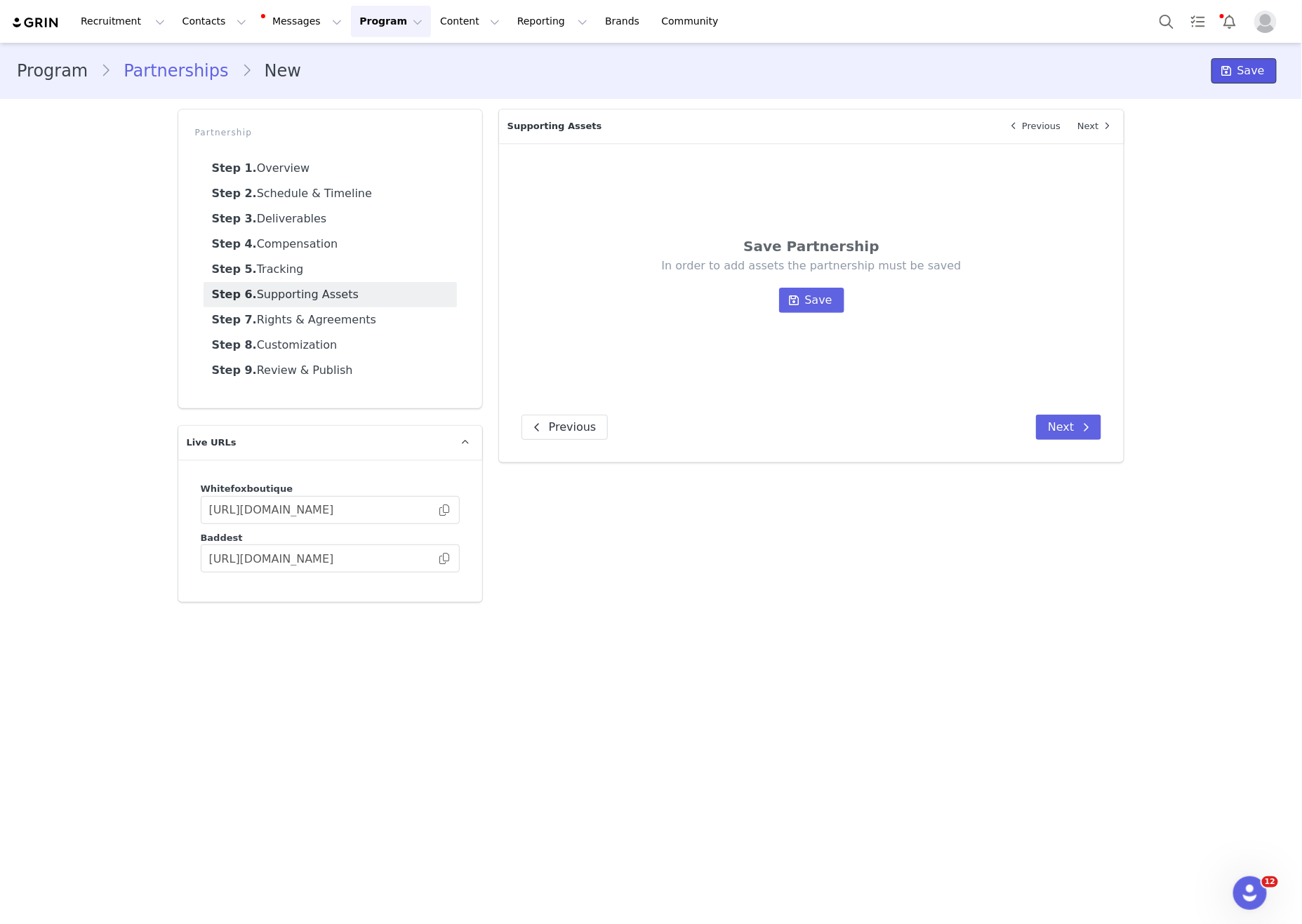
click at [1249, 68] on span "Save" at bounding box center [1251, 71] width 28 height 17
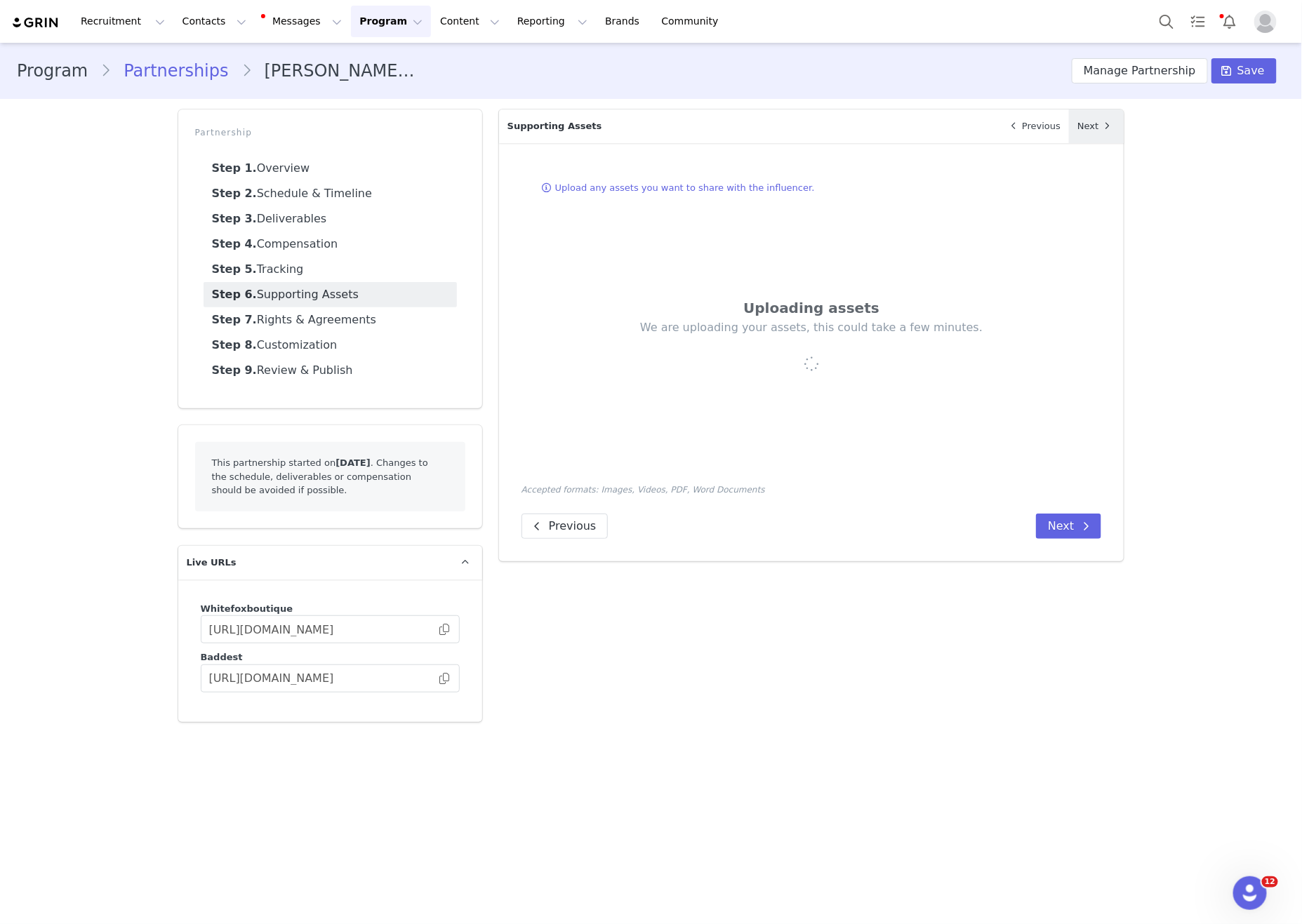
click at [1104, 137] on link "Next" at bounding box center [1096, 127] width 54 height 34
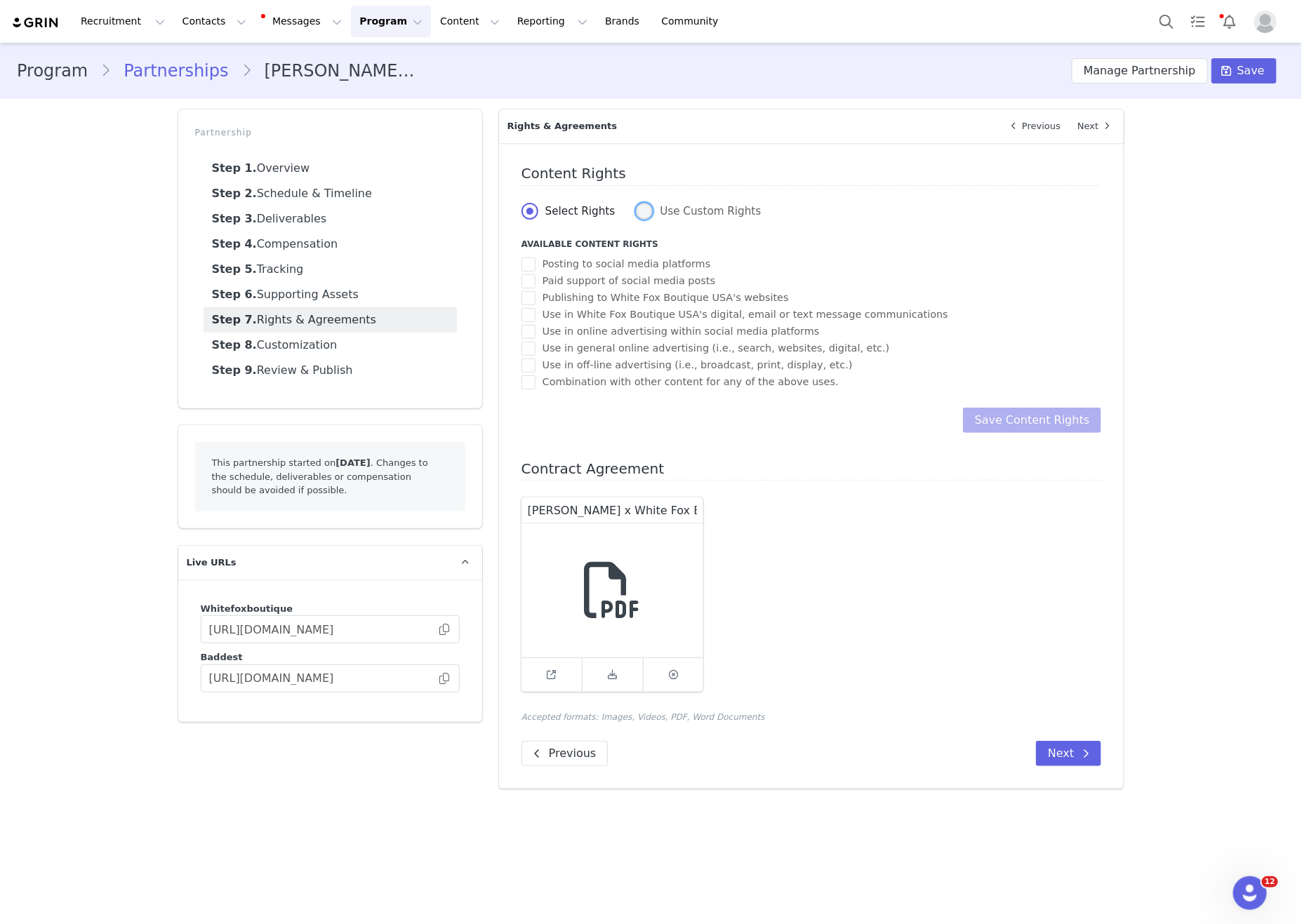
click at [719, 211] on span "Use Custom Rights" at bounding box center [706, 211] width 108 height 12
click at [653, 211] on input "Use Custom Rights" at bounding box center [644, 212] width 17 height 18
radio input "true"
radio input "false"
radio input "true"
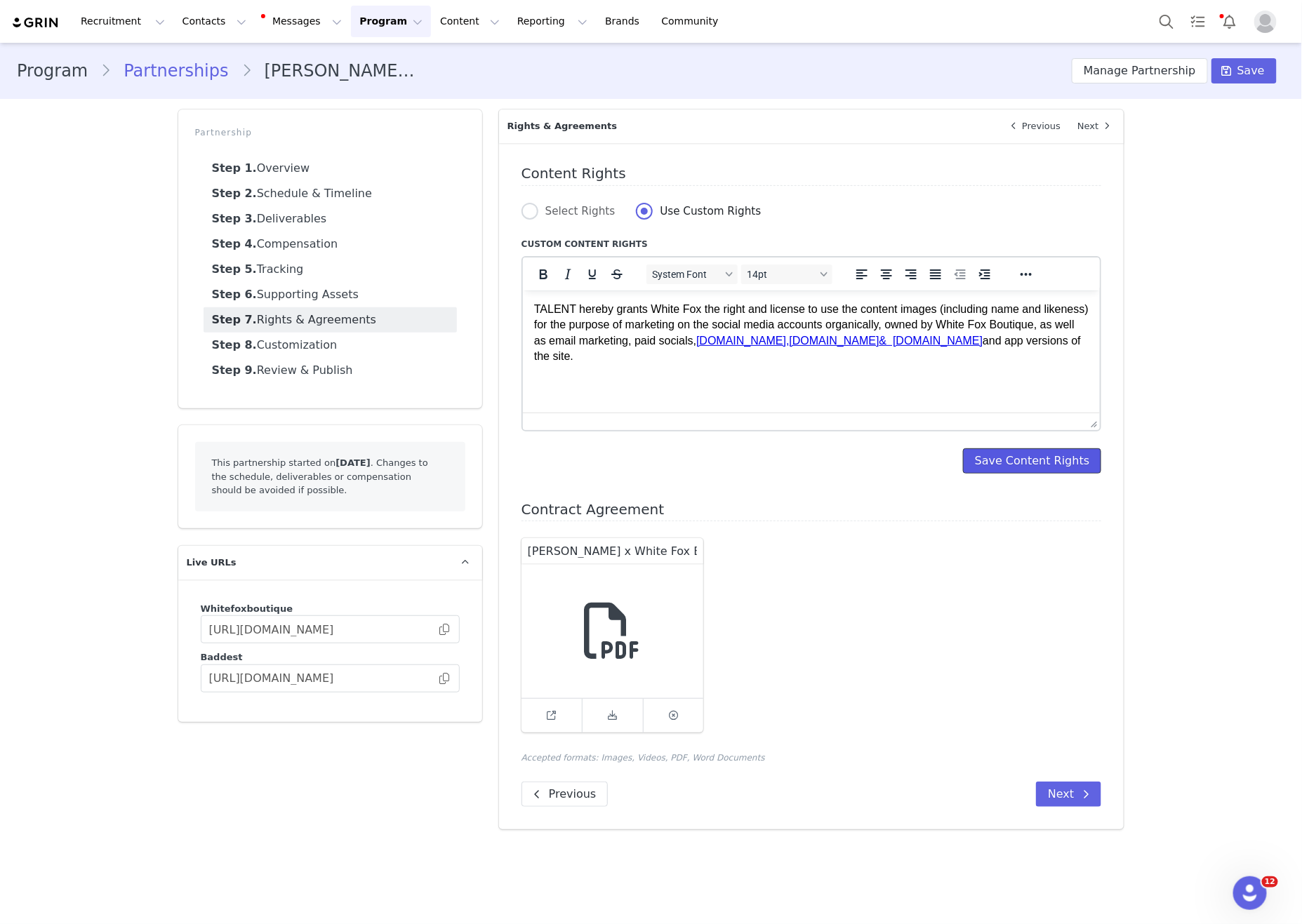
click at [1101, 472] on button "Save Content Rights" at bounding box center [1032, 461] width 139 height 25
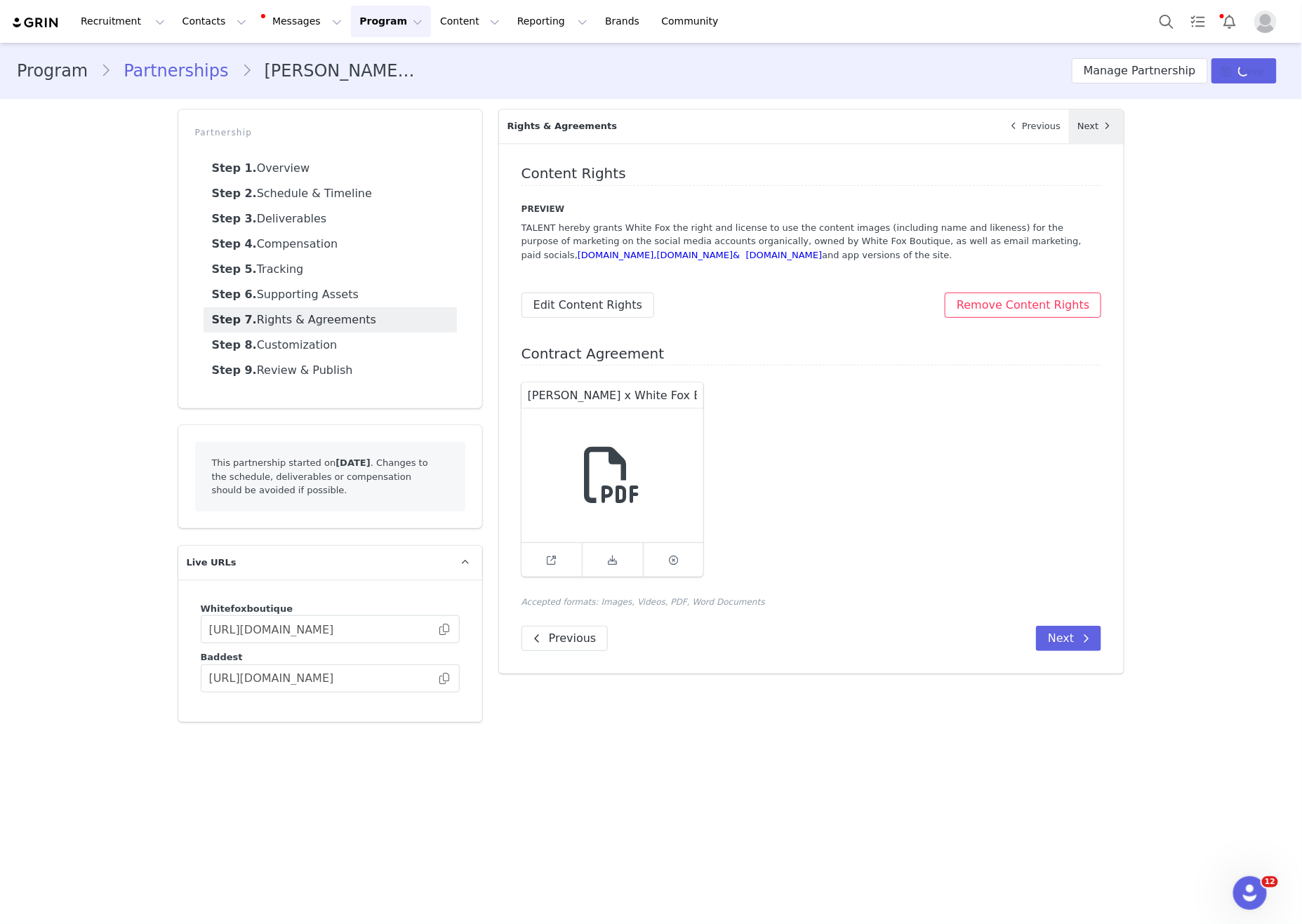
click at [1089, 125] on link "Next" at bounding box center [1096, 127] width 54 height 34
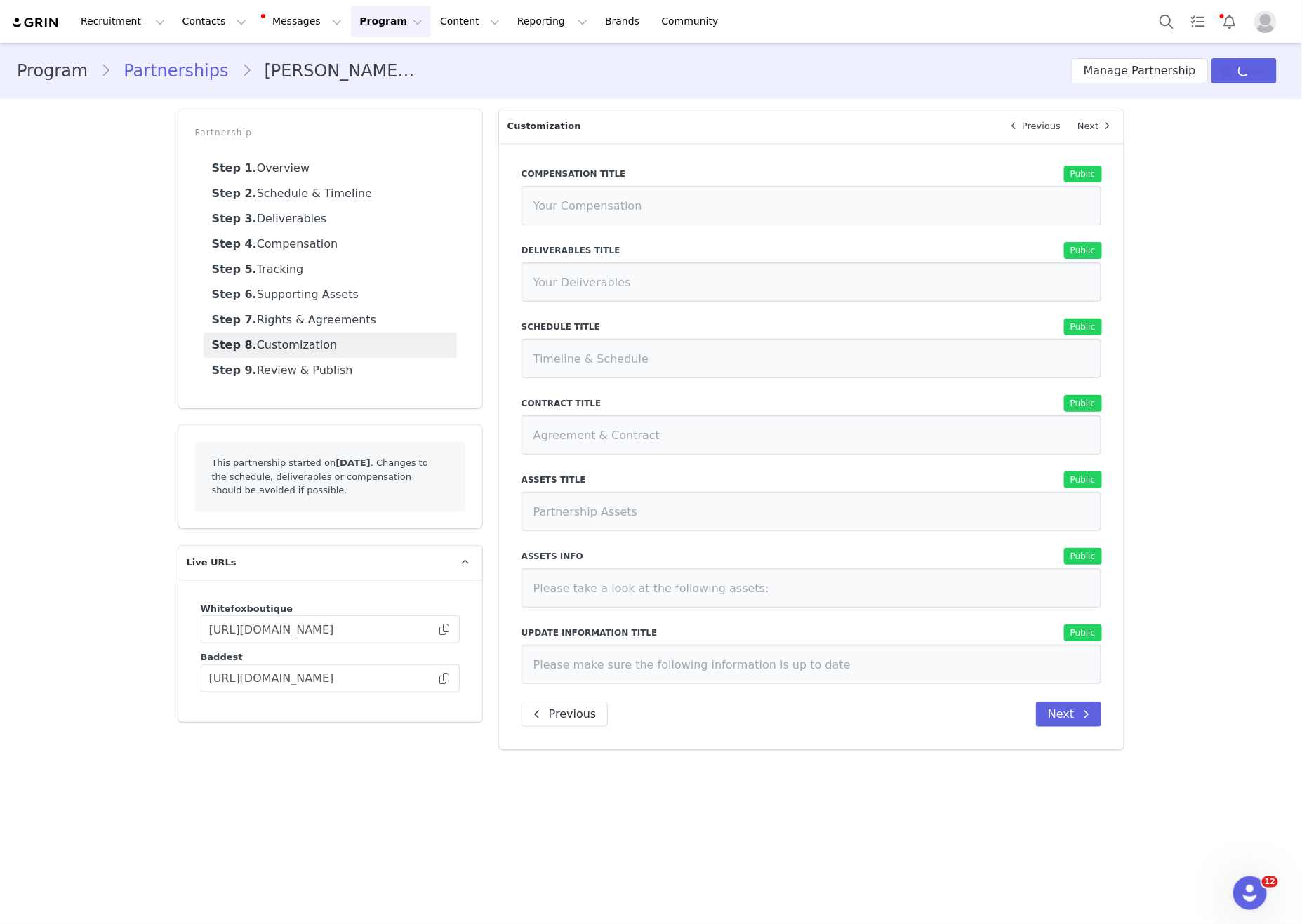
click at [1089, 125] on link "Next" at bounding box center [1096, 127] width 54 height 34
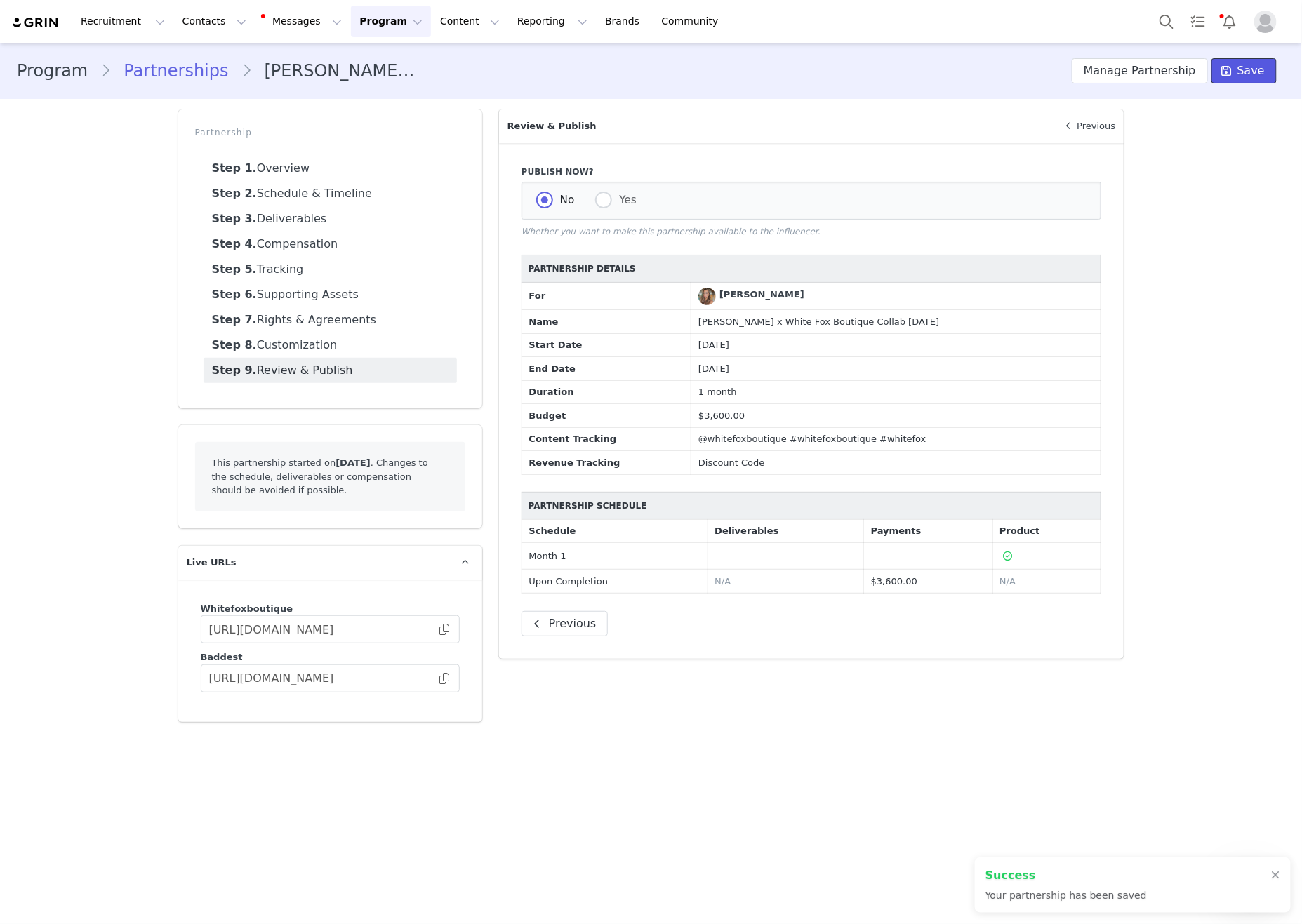
click at [1239, 68] on button "Save" at bounding box center [1244, 71] width 65 height 25
drag, startPoint x: 612, startPoint y: 202, endPoint x: 1040, endPoint y: 142, distance: 432.2
click at [612, 202] on span "Yes" at bounding box center [624, 200] width 25 height 12
click at [612, 202] on input "Yes" at bounding box center [603, 201] width 17 height 18
radio input "true"
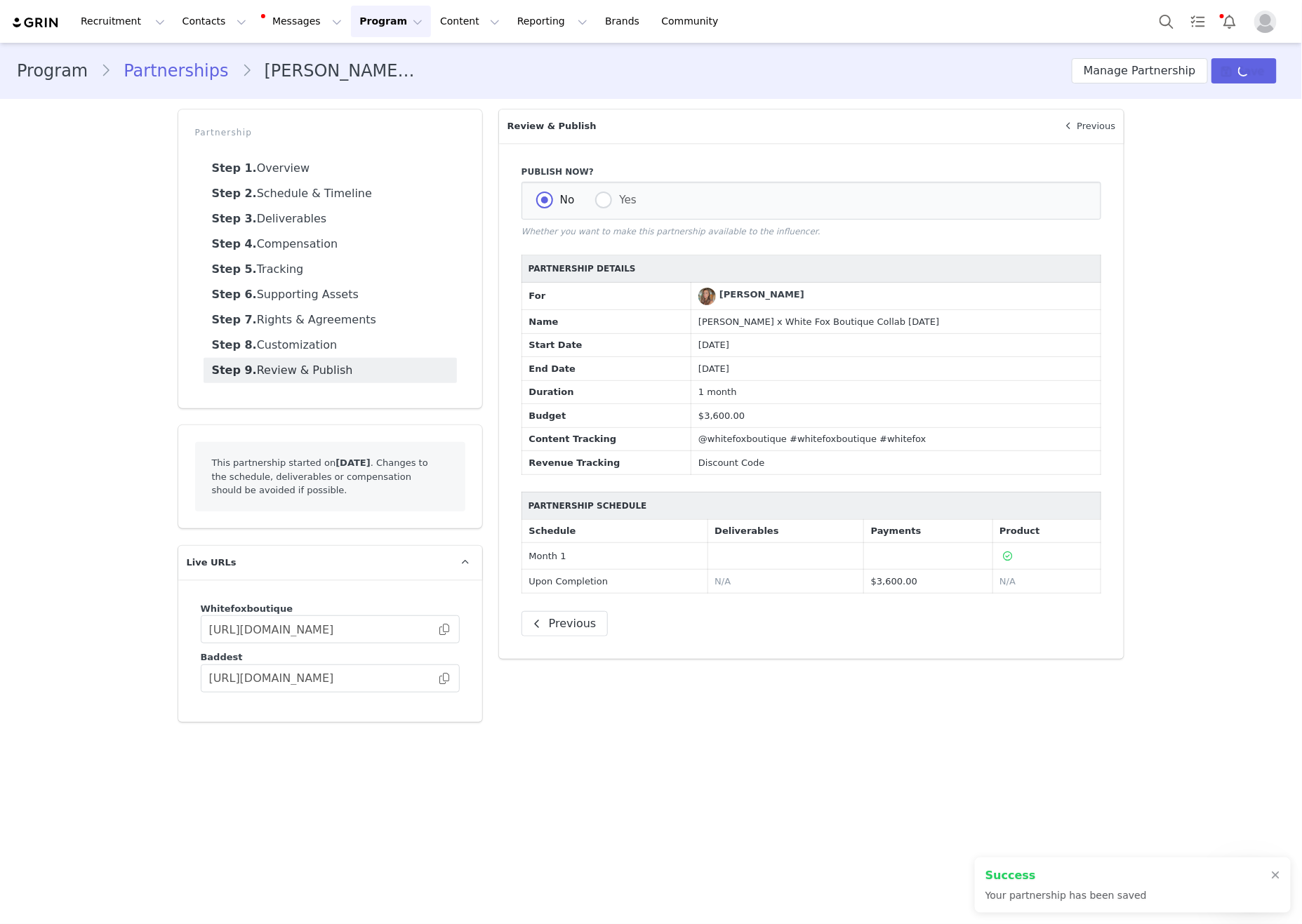
radio input "false"
radio input "true"
click at [1241, 81] on button "Save" at bounding box center [1244, 71] width 65 height 25
click at [617, 209] on label "Yes" at bounding box center [616, 201] width 41 height 18
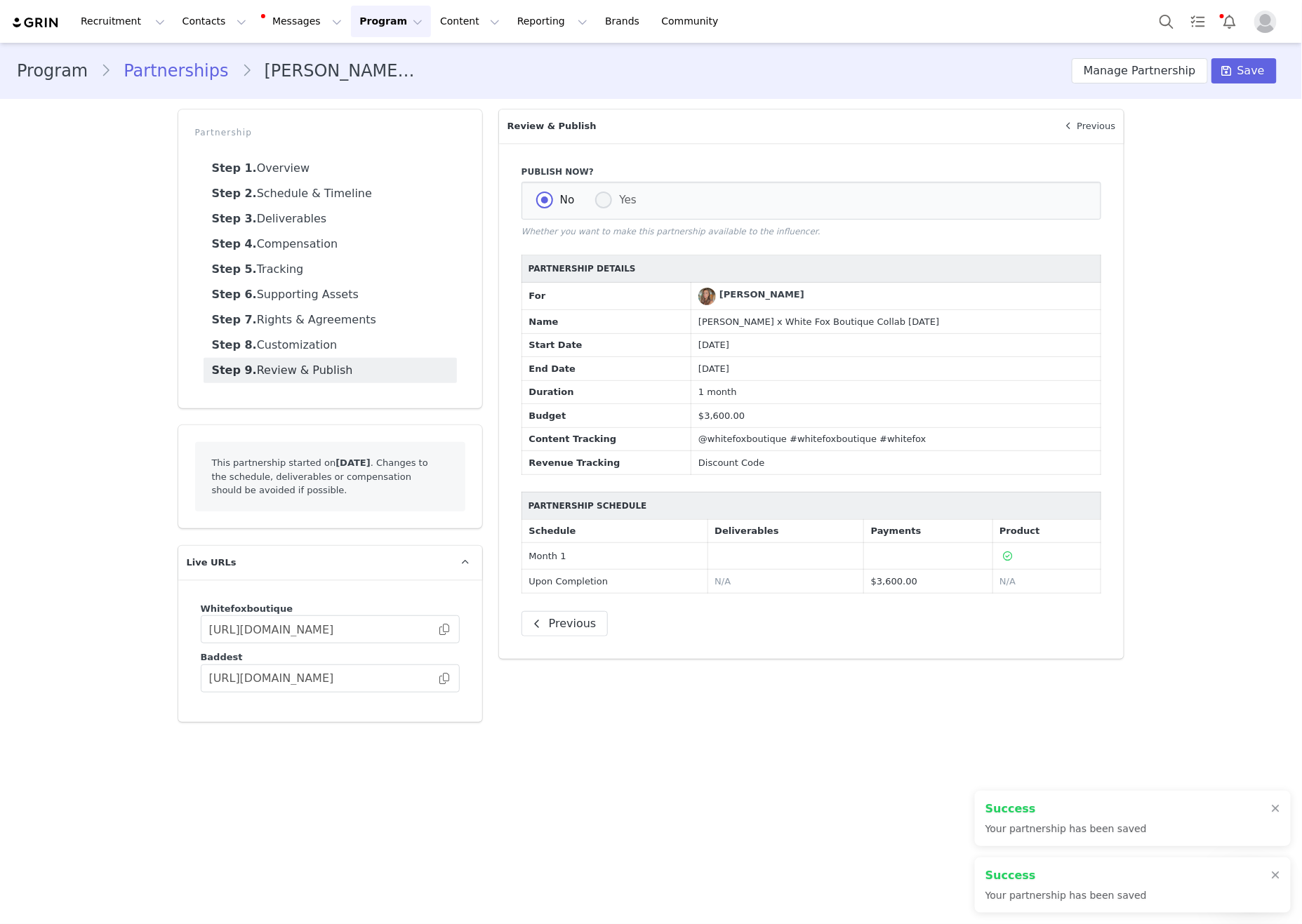
click at [612, 209] on input "Yes" at bounding box center [603, 201] width 17 height 18
radio input "true"
radio input "false"
radio input "true"
click at [1225, 73] on icon at bounding box center [1226, 71] width 10 height 12
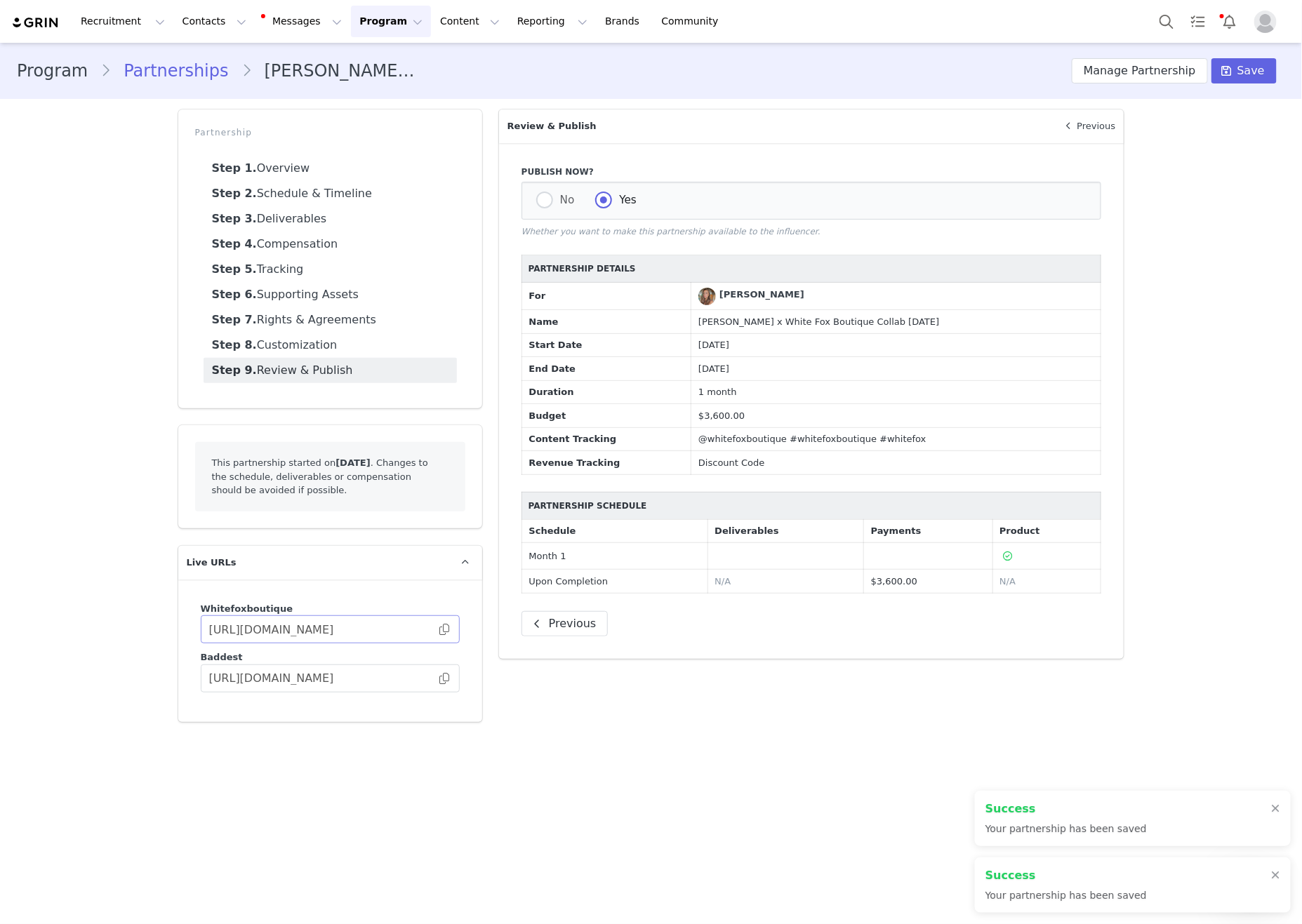
click at [446, 630] on span at bounding box center [444, 630] width 14 height 0
